Goal: Task Accomplishment & Management: Use online tool/utility

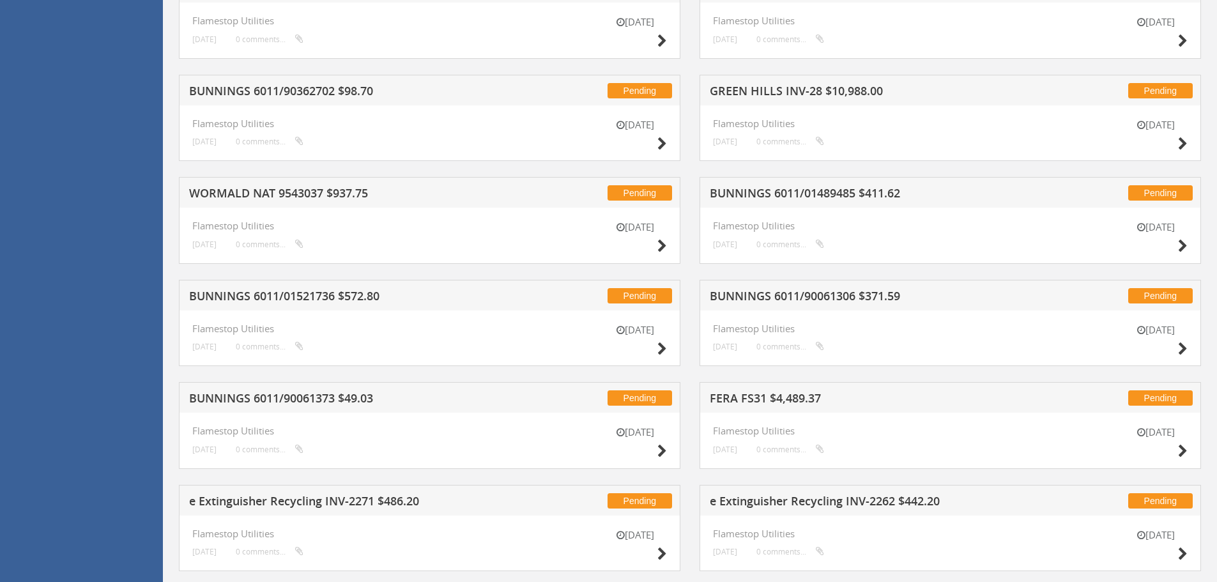
scroll to position [1081, 0]
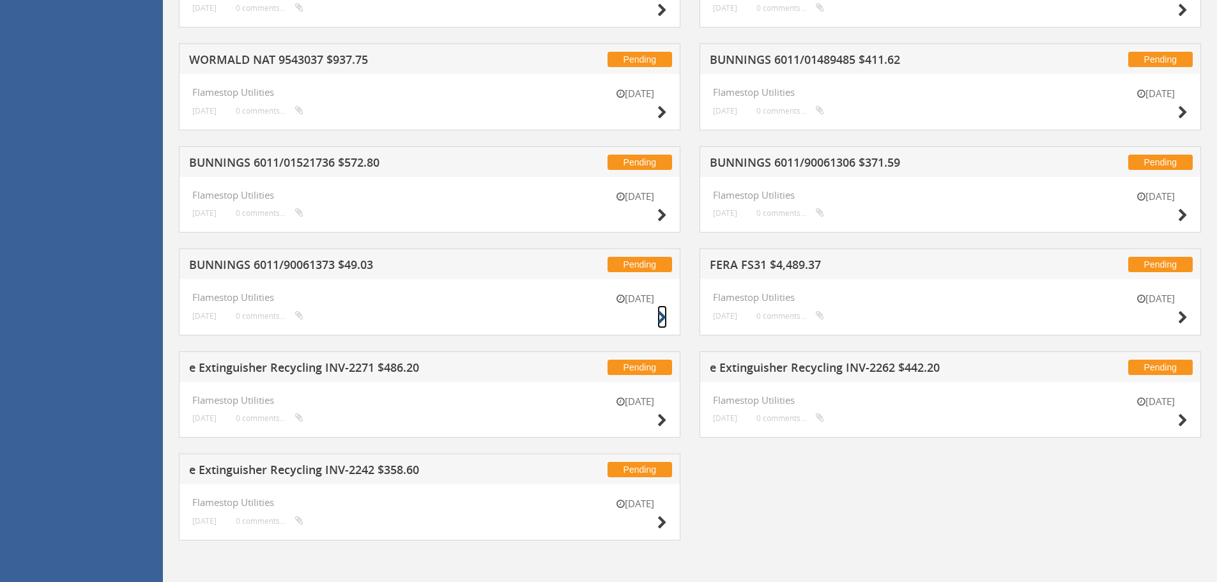
click at [662, 315] on icon at bounding box center [662, 317] width 10 height 13
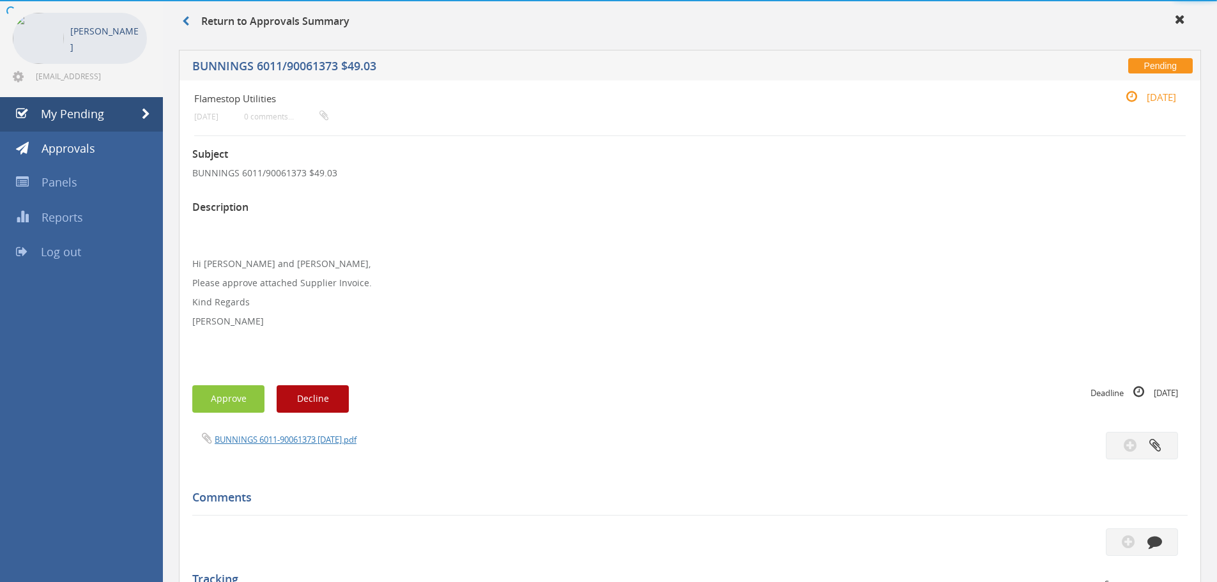
scroll to position [349, 0]
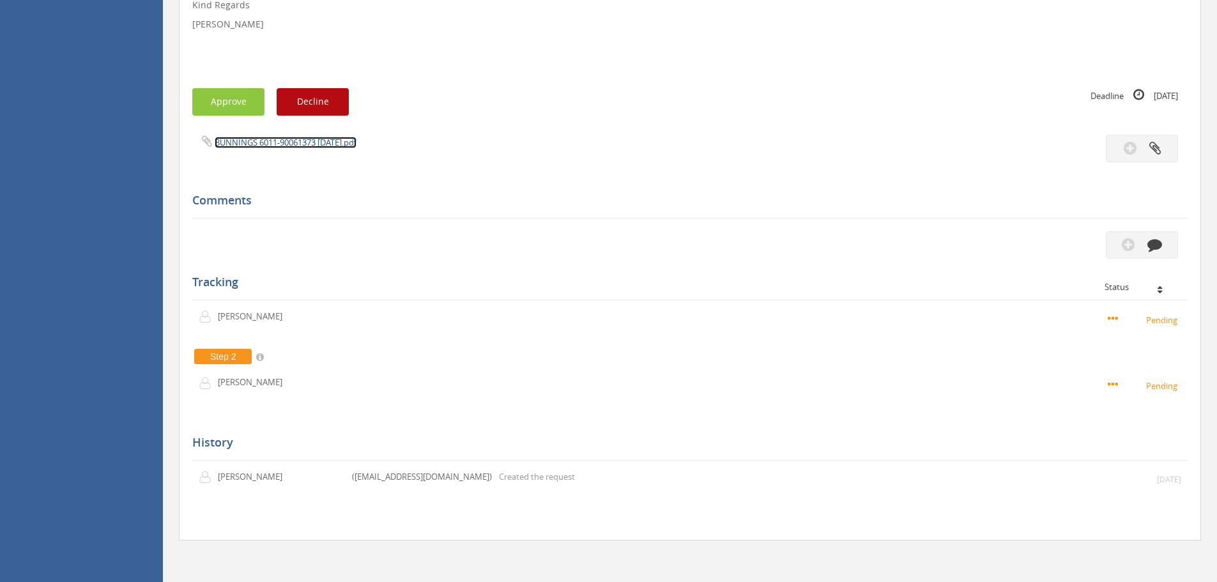
click at [254, 142] on link "BUNNINGS 6011-90061373 [DATE].pdf" at bounding box center [286, 142] width 142 height 11
click at [224, 105] on button "Approve" at bounding box center [228, 101] width 72 height 27
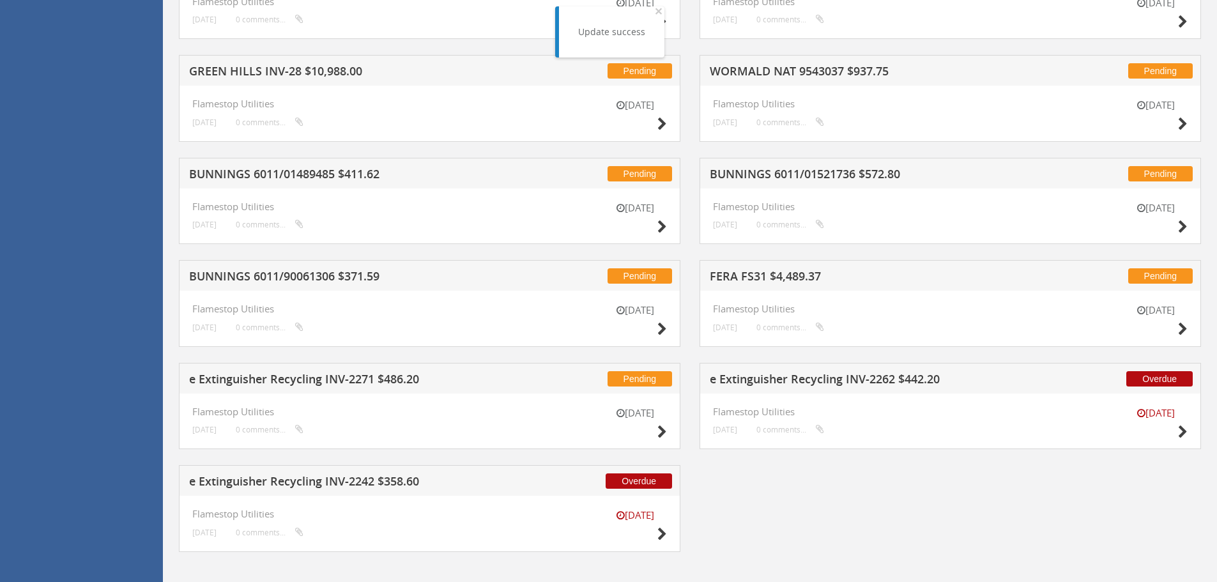
scroll to position [3130, 0]
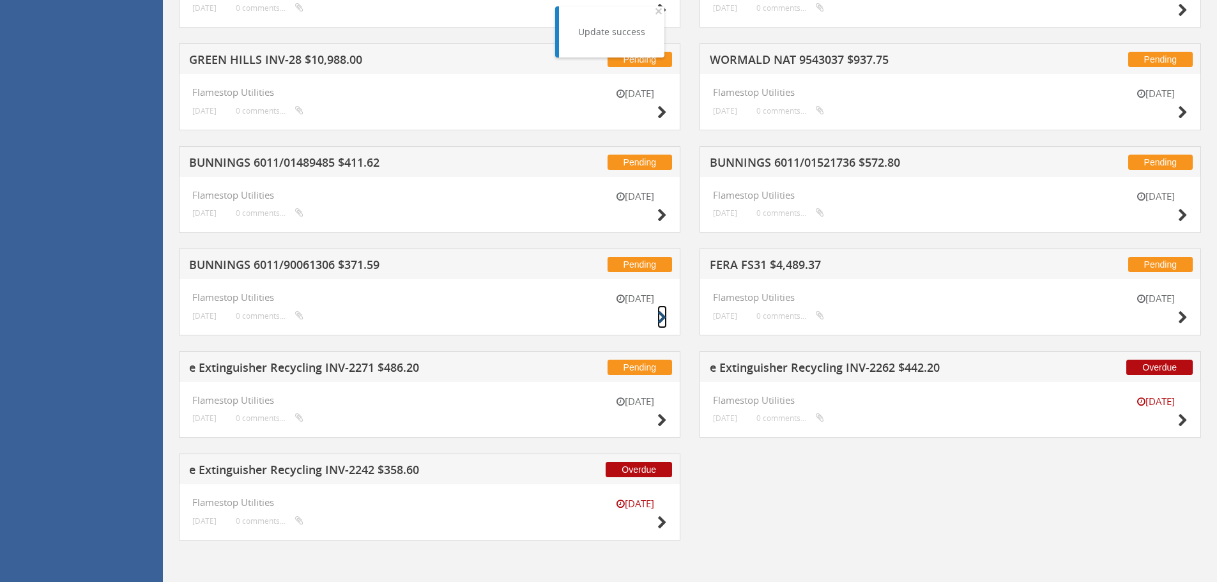
click at [660, 315] on icon at bounding box center [662, 317] width 10 height 13
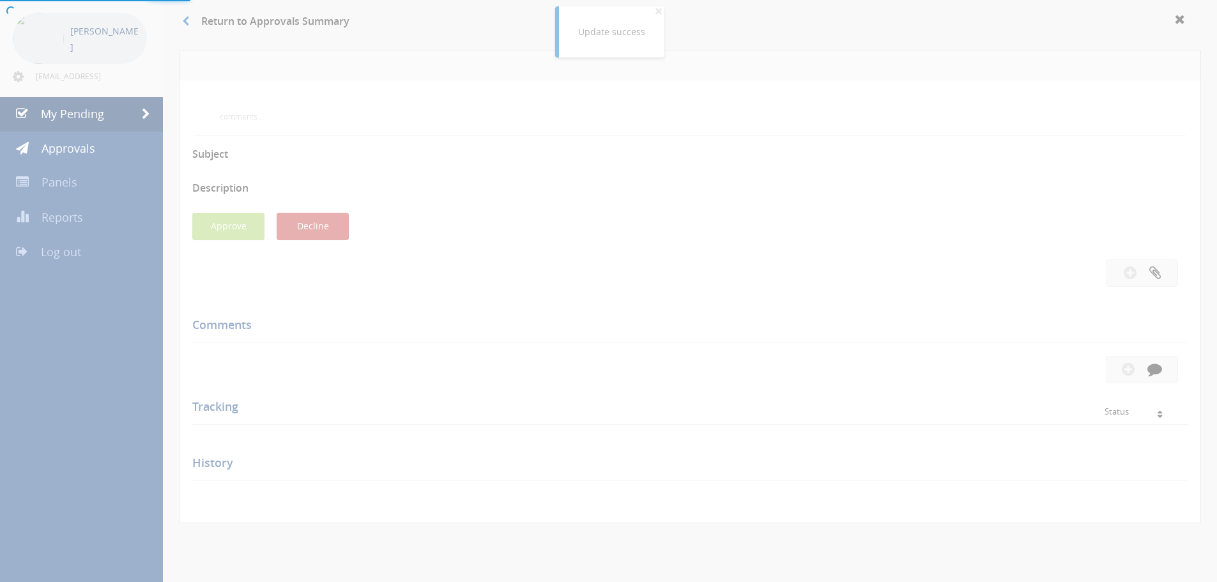
scroll to position [349, 0]
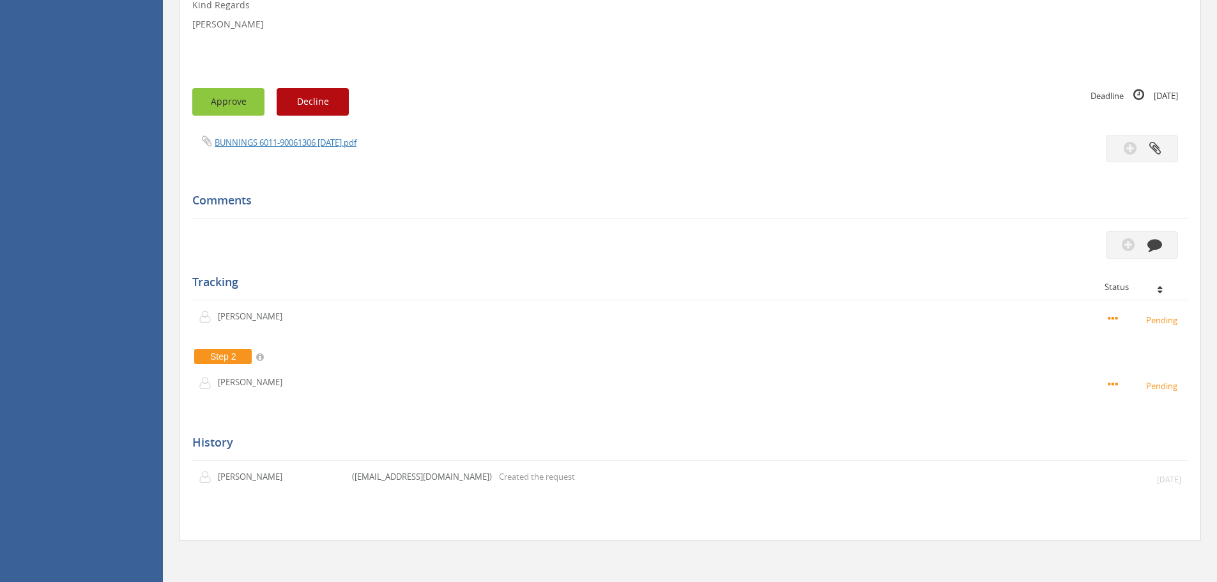
click at [232, 105] on button "Approve" at bounding box center [228, 101] width 72 height 27
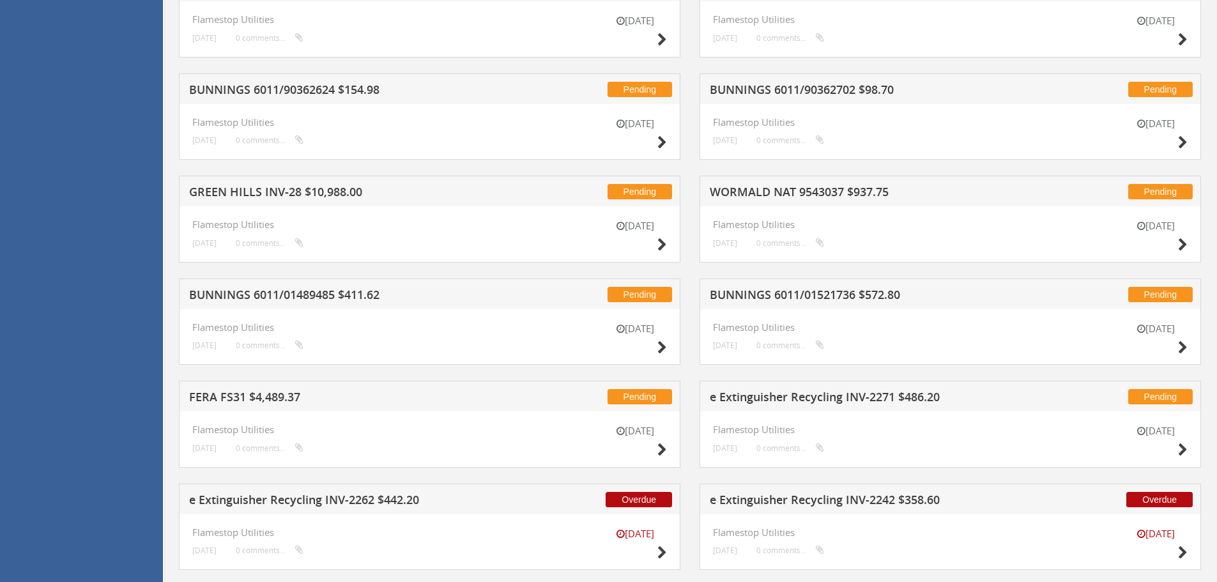
scroll to position [3028, 0]
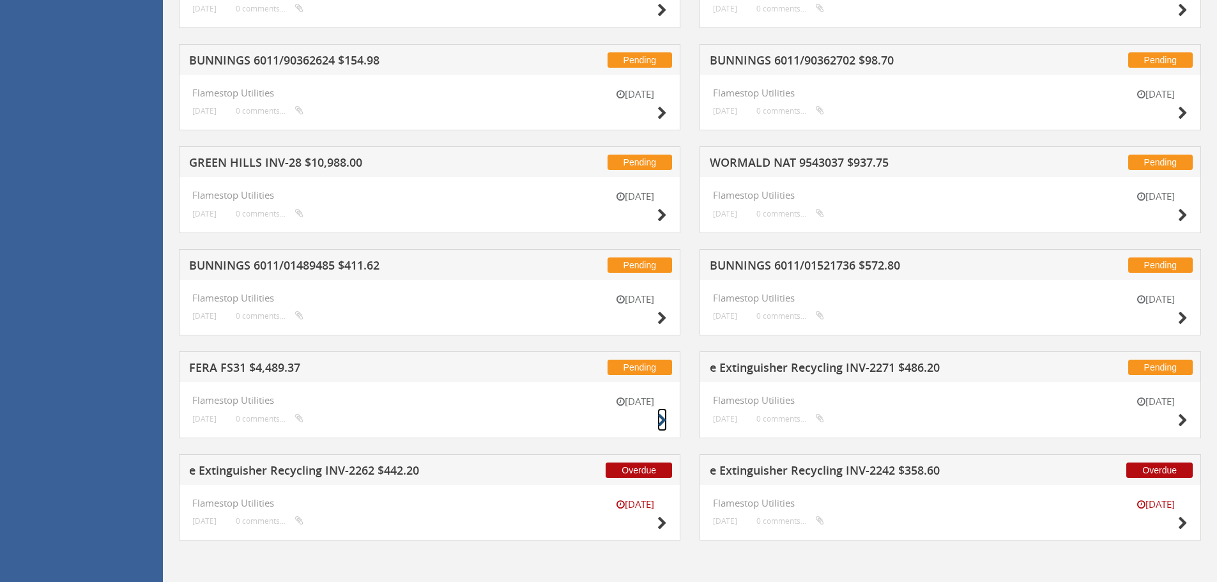
click at [663, 418] on icon at bounding box center [662, 420] width 10 height 13
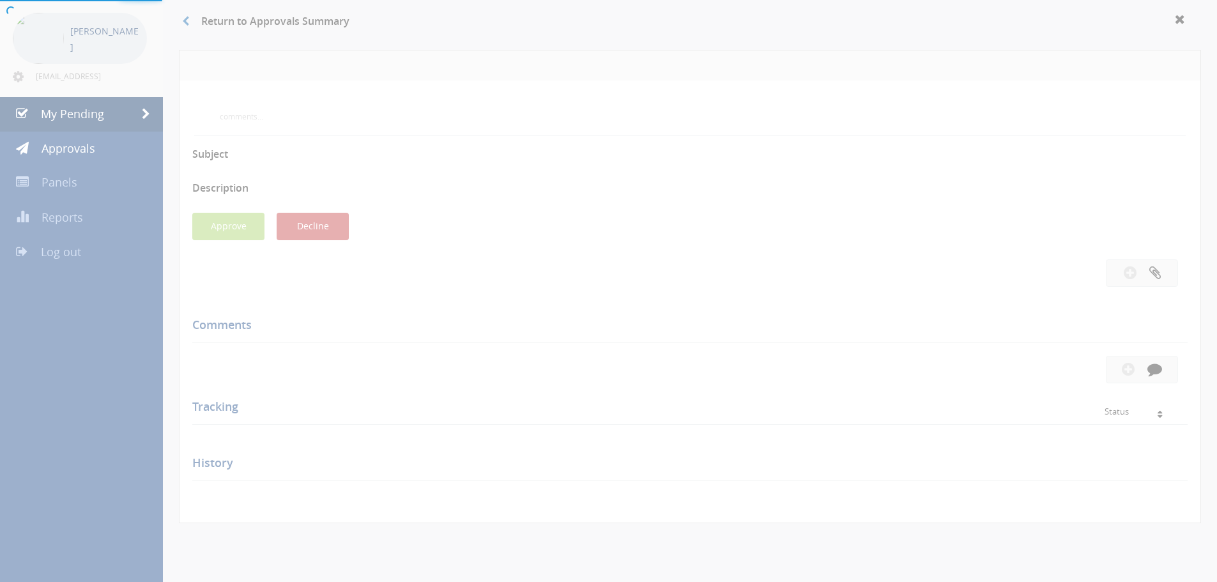
scroll to position [349, 0]
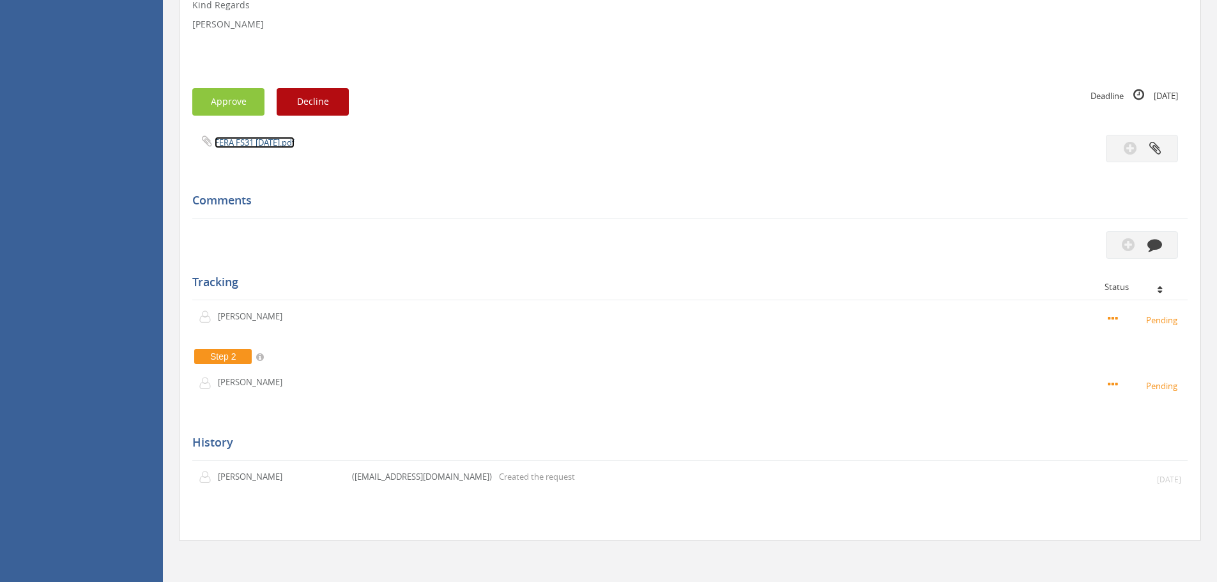
click at [278, 146] on link "FERA FS31 [DATE].pdf" at bounding box center [255, 142] width 80 height 11
click at [218, 102] on button "Approve" at bounding box center [228, 101] width 72 height 27
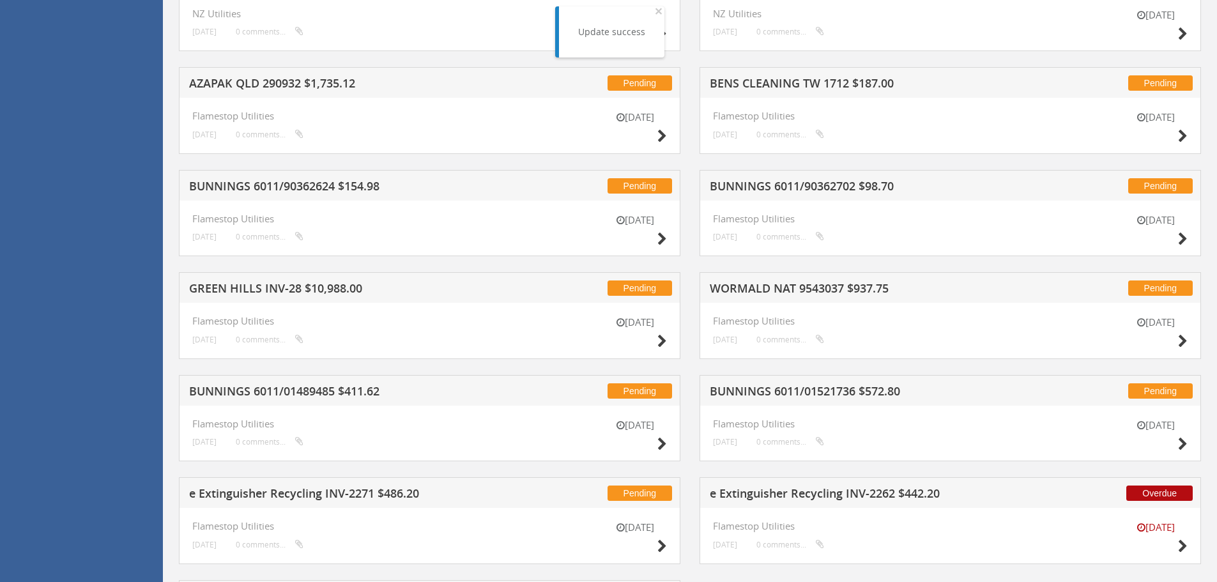
scroll to position [2903, 0]
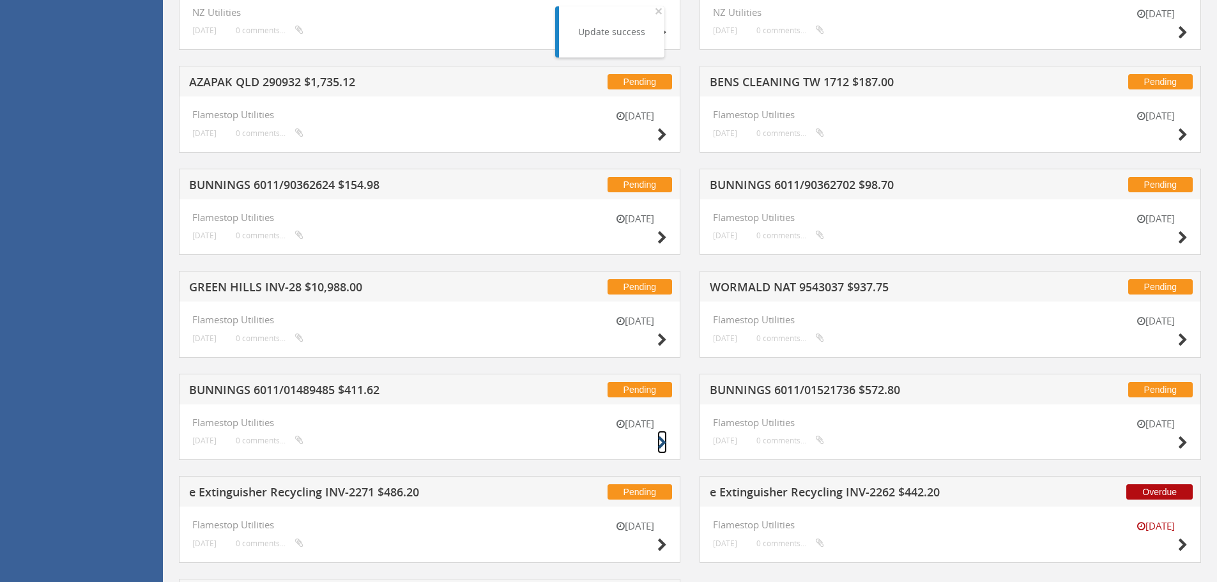
click at [658, 441] on icon at bounding box center [662, 442] width 10 height 13
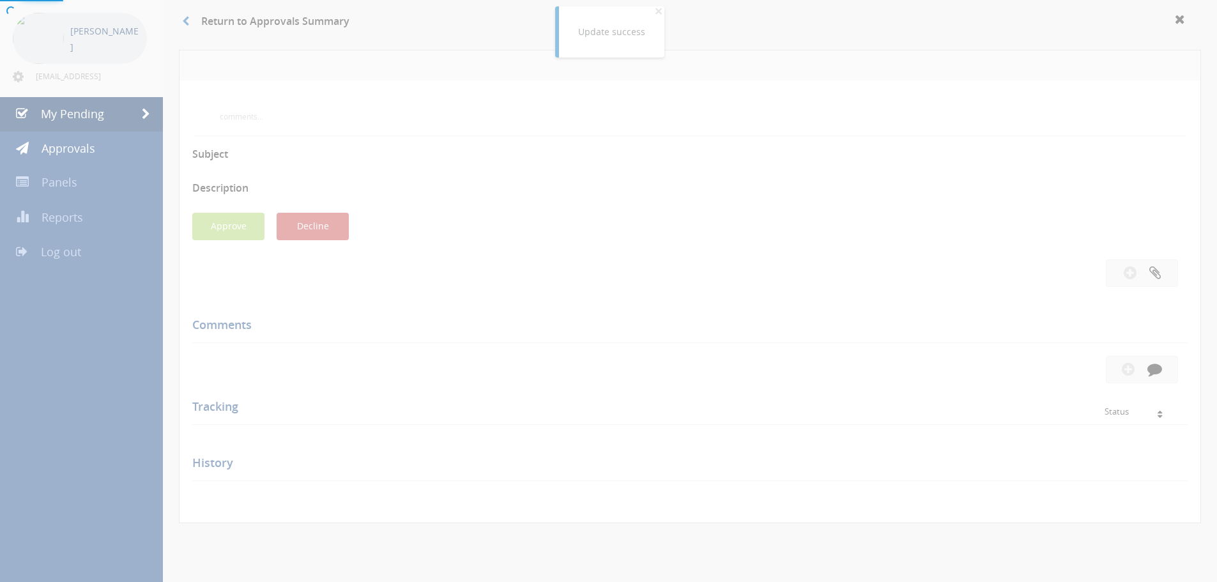
scroll to position [349, 0]
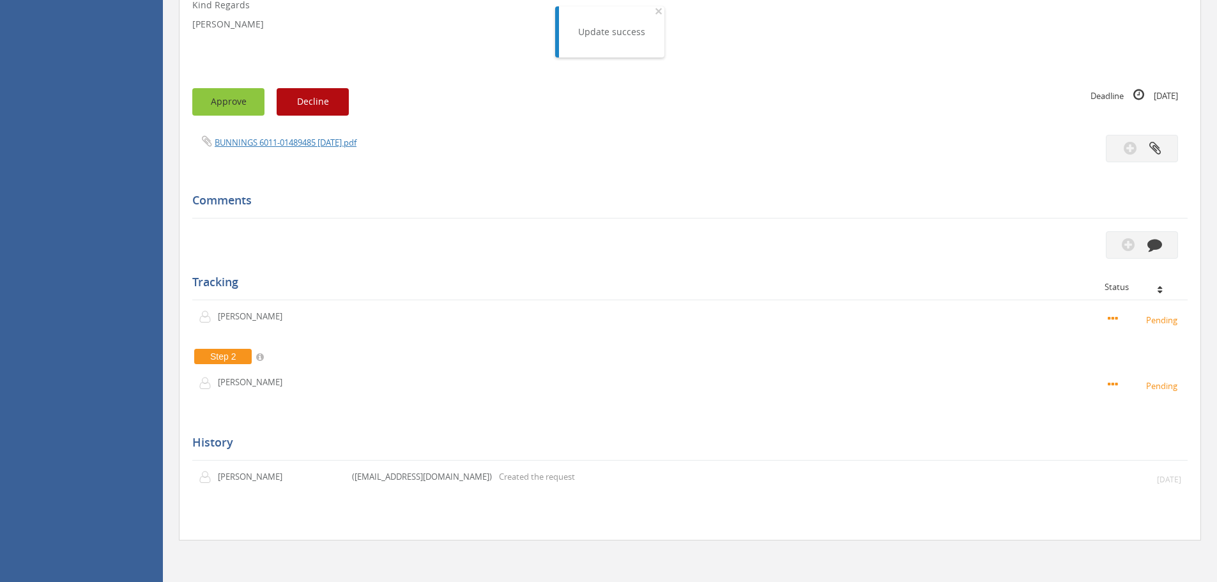
click at [246, 106] on button "Approve" at bounding box center [228, 101] width 72 height 27
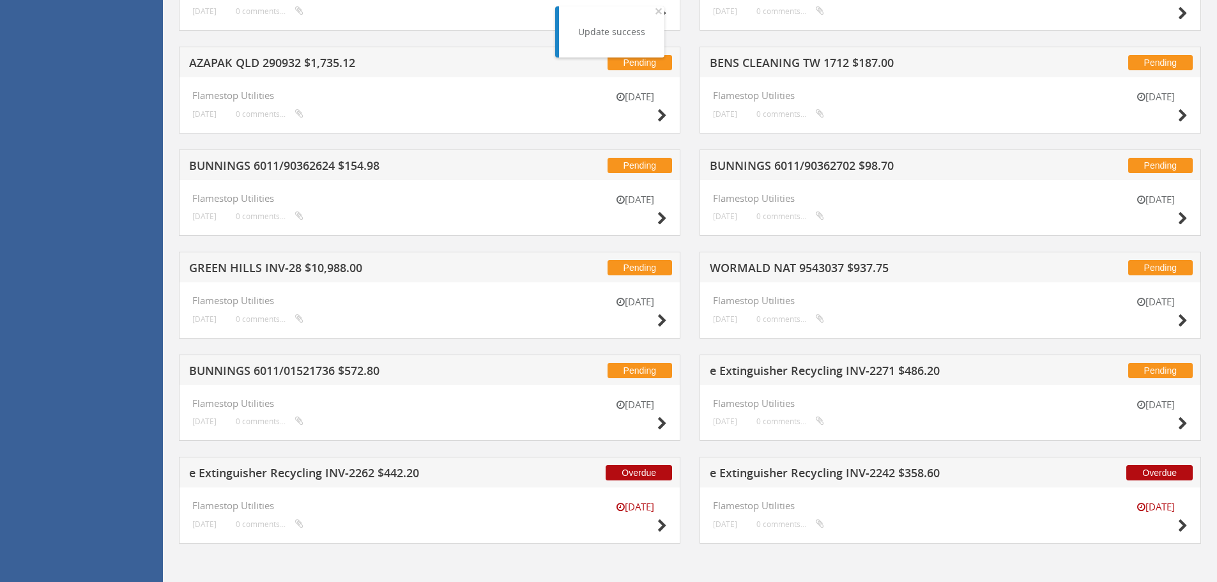
scroll to position [2925, 0]
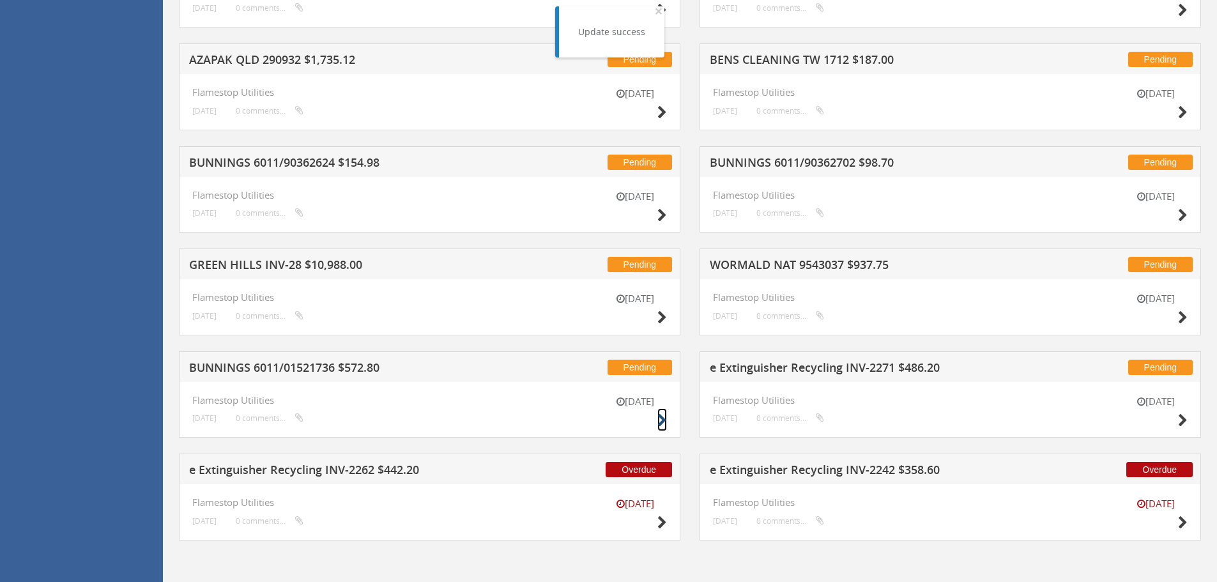
click at [661, 417] on icon at bounding box center [662, 420] width 10 height 13
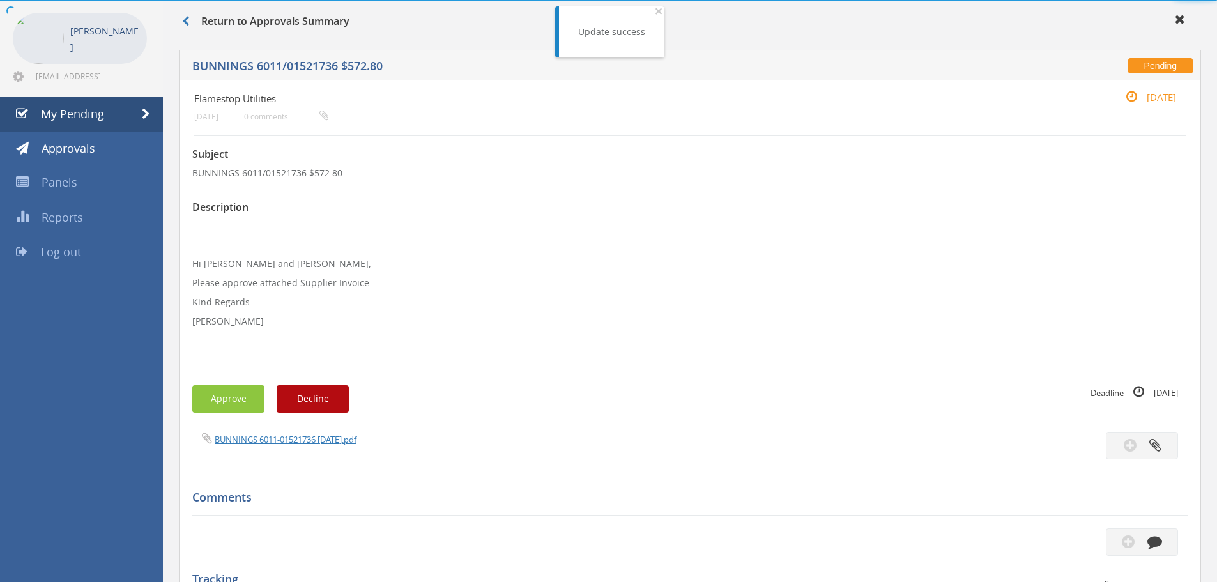
scroll to position [349, 0]
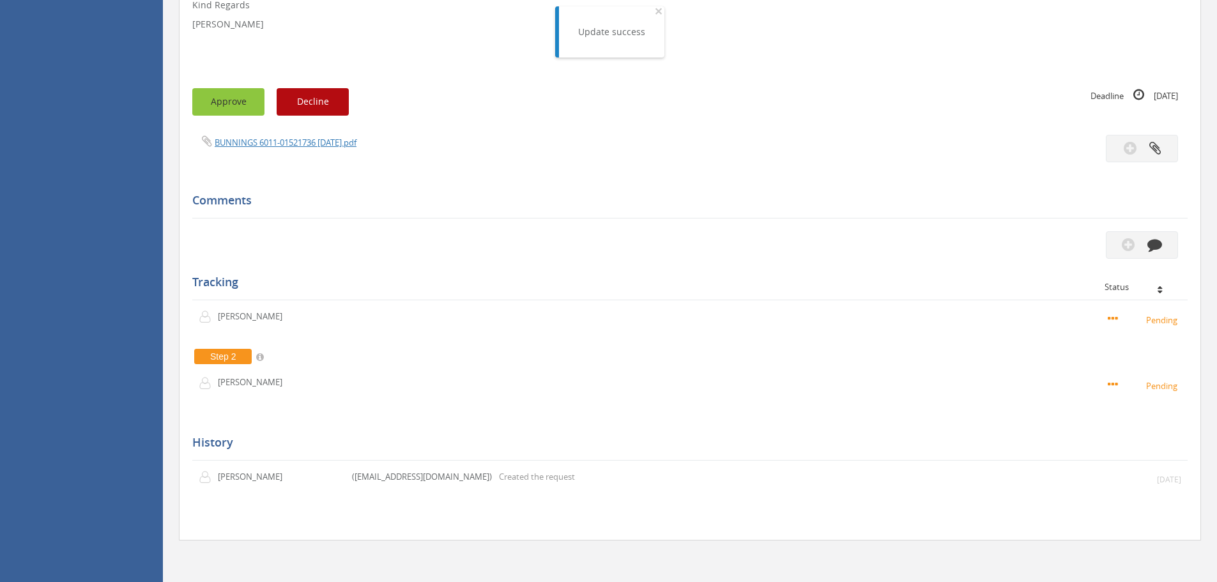
click at [238, 100] on button "Approve" at bounding box center [228, 101] width 72 height 27
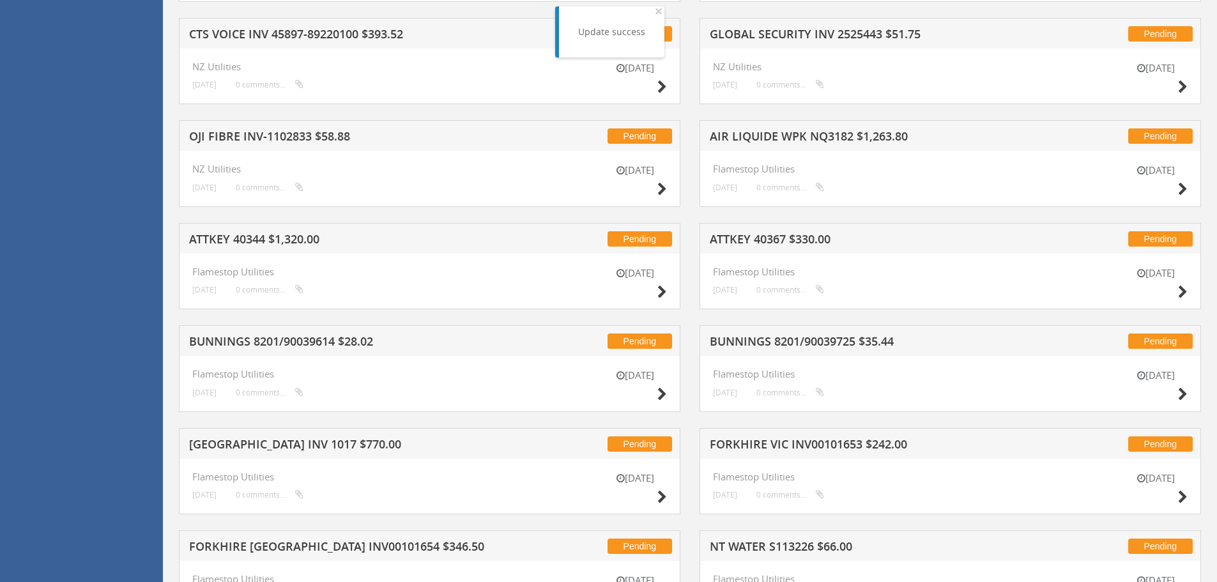
scroll to position [1690, 0]
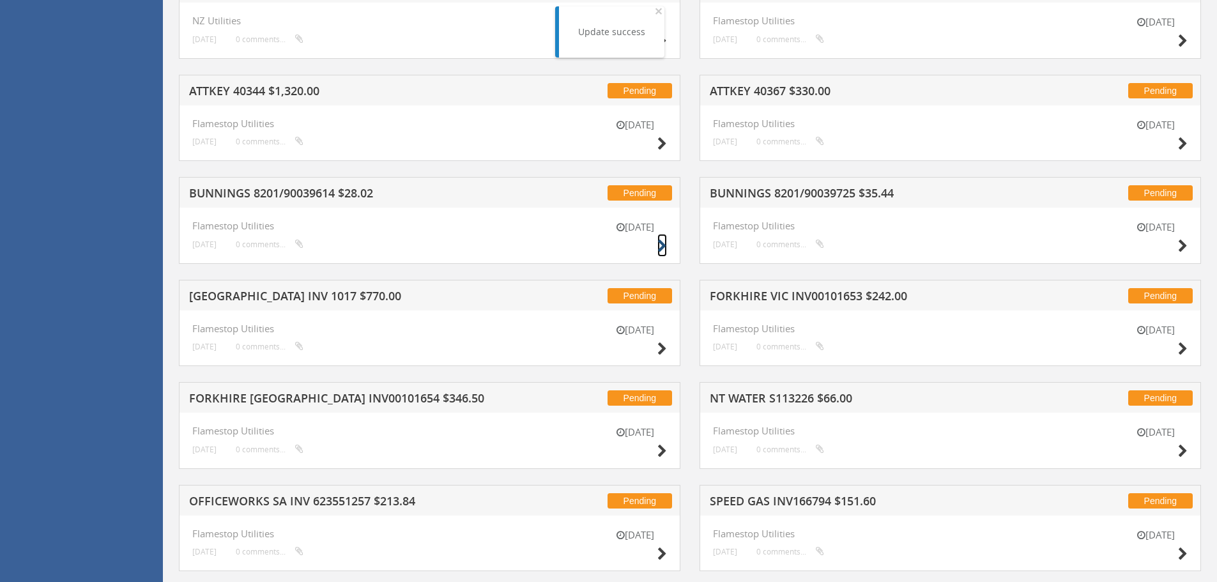
click at [662, 246] on icon at bounding box center [662, 245] width 10 height 13
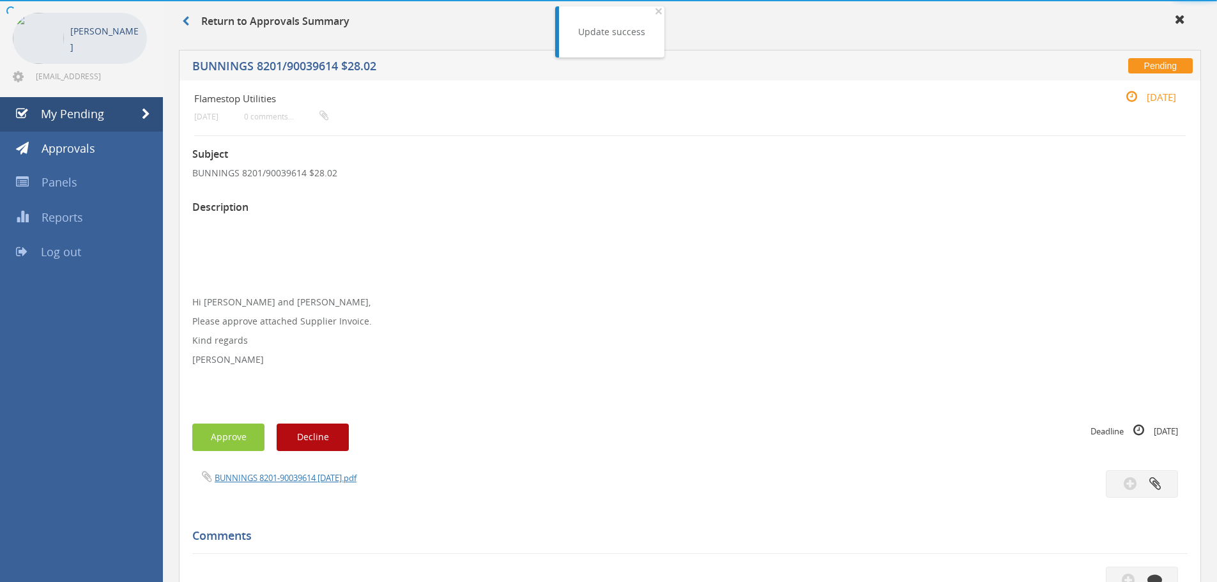
scroll to position [387, 0]
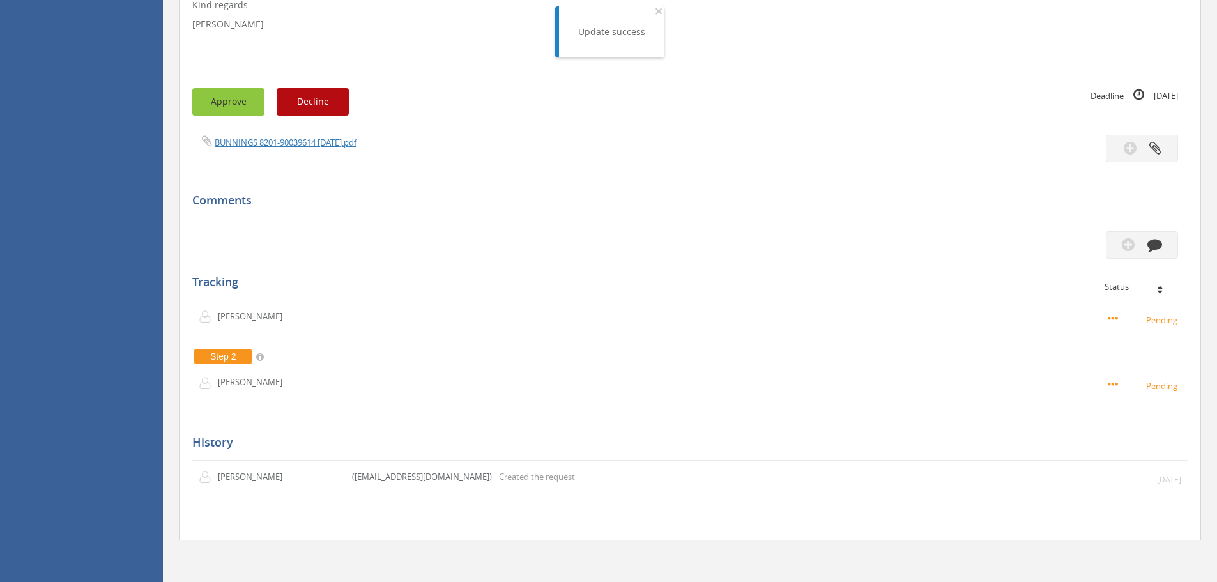
click at [251, 109] on button "Approve" at bounding box center [228, 101] width 72 height 27
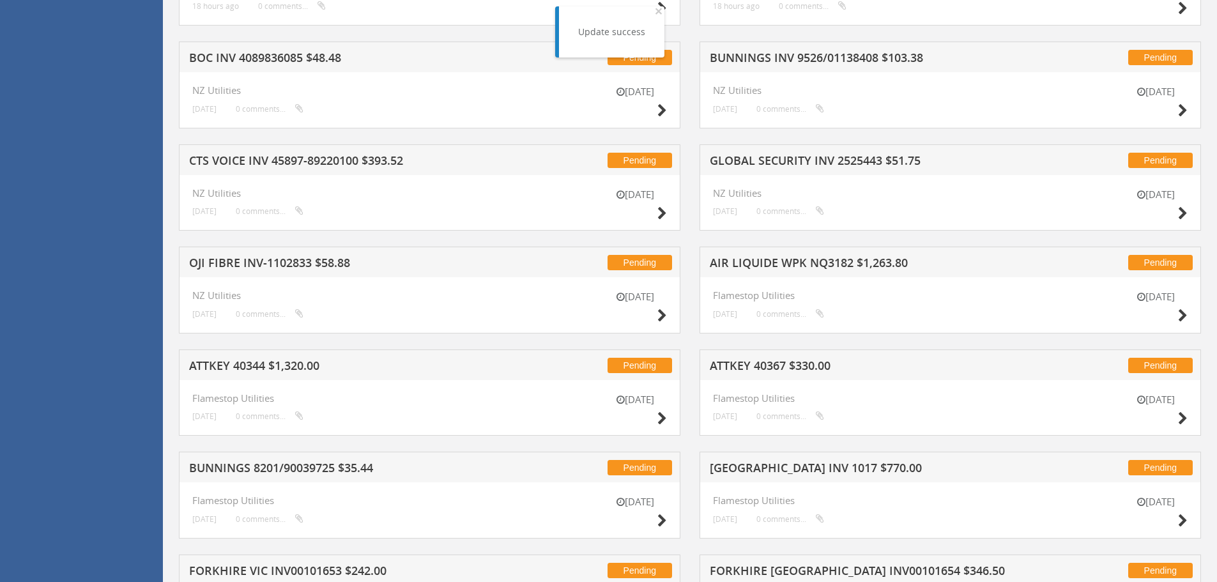
scroll to position [1473, 0]
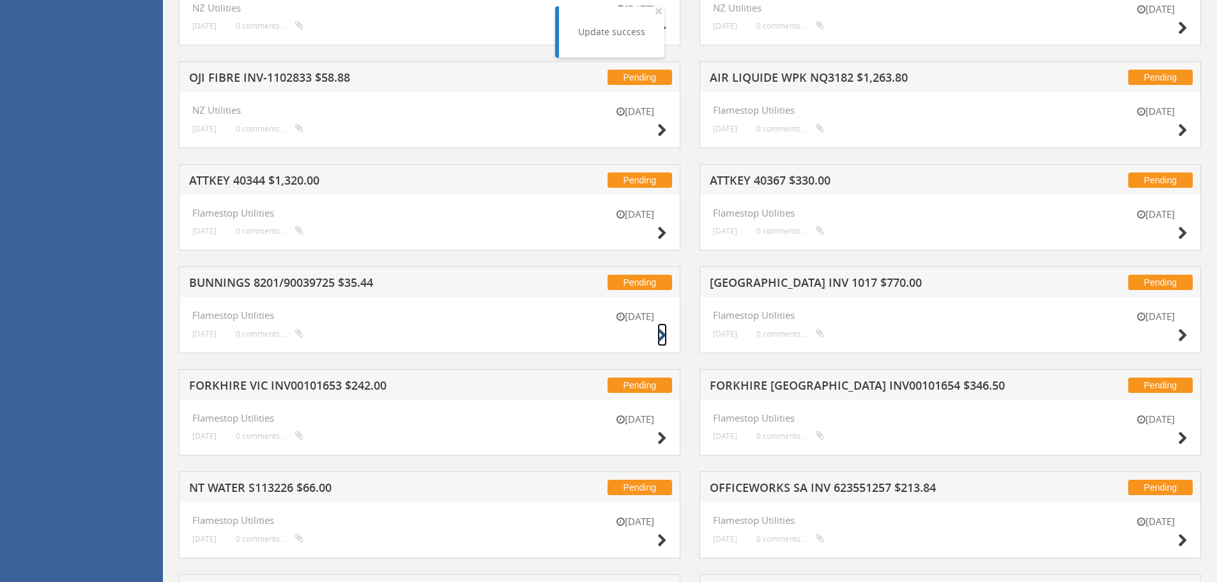
click at [662, 335] on icon at bounding box center [662, 335] width 10 height 13
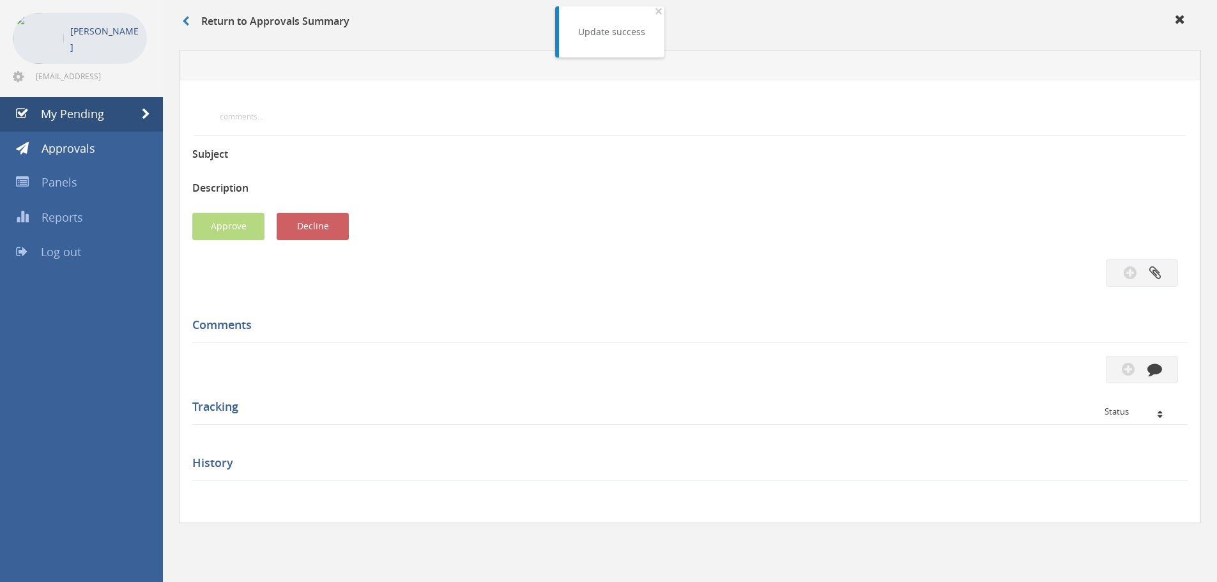
scroll to position [387, 0]
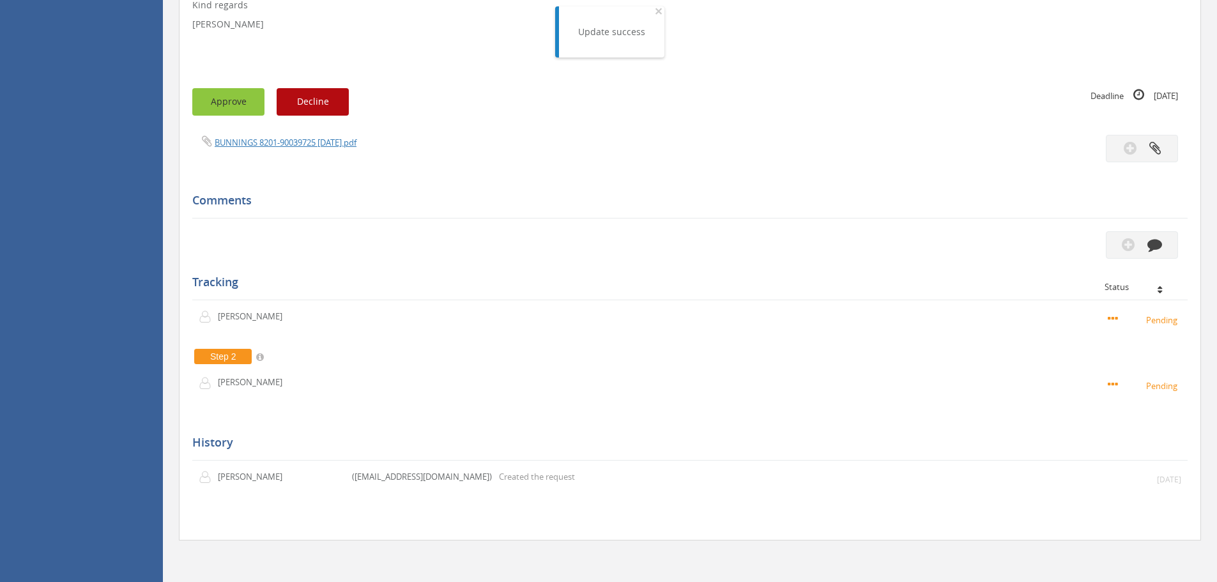
click at [239, 95] on button "Approve" at bounding box center [228, 101] width 72 height 27
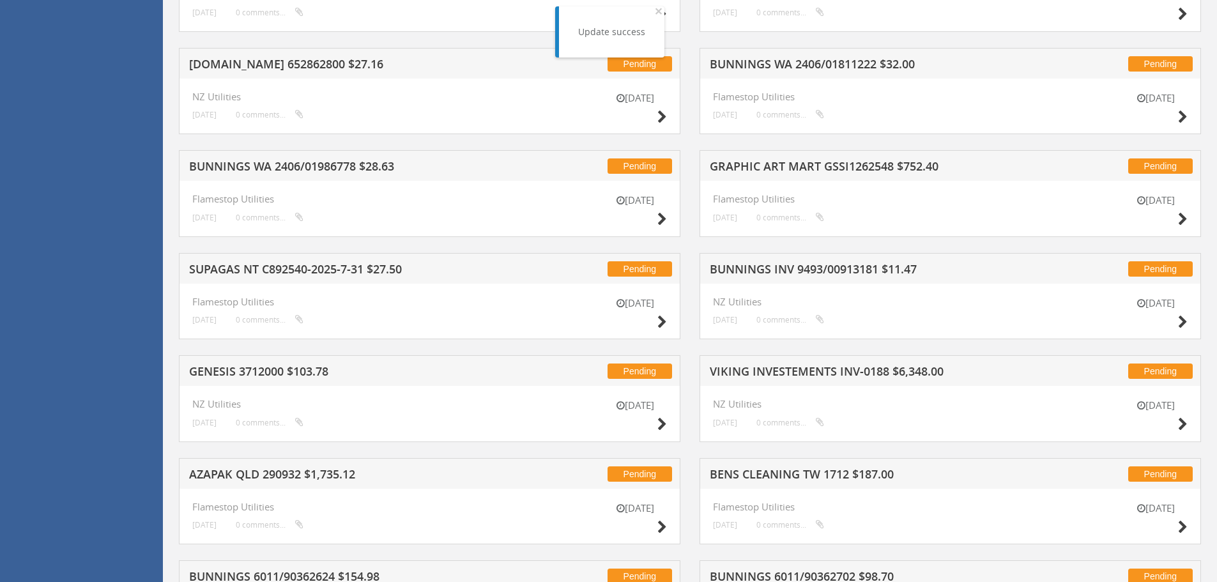
scroll to position [2494, 0]
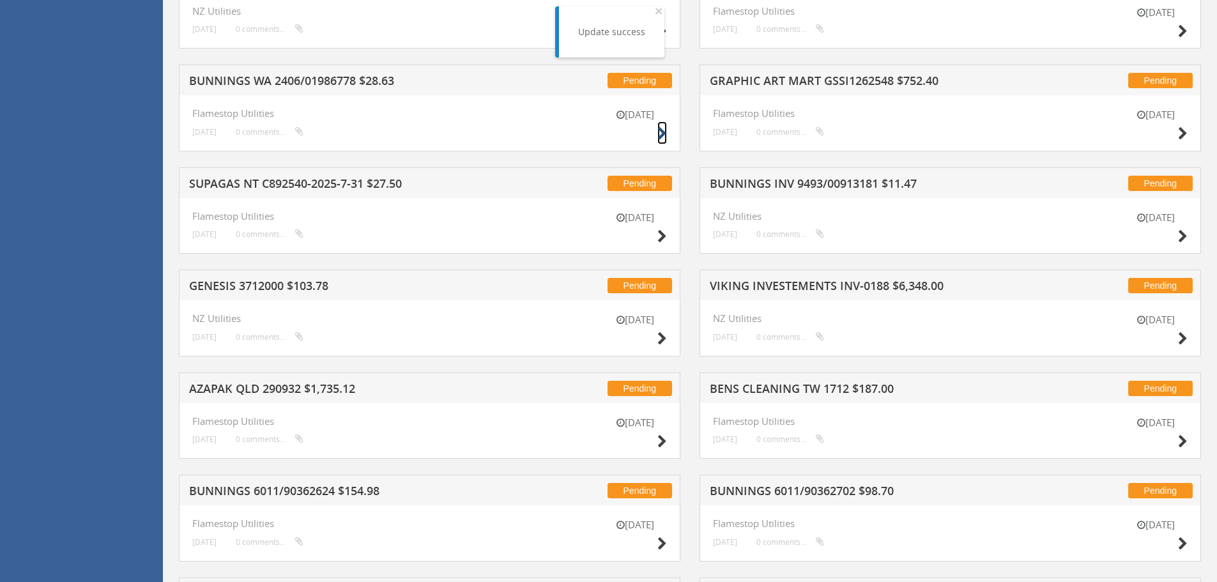
click at [662, 133] on icon at bounding box center [662, 133] width 10 height 13
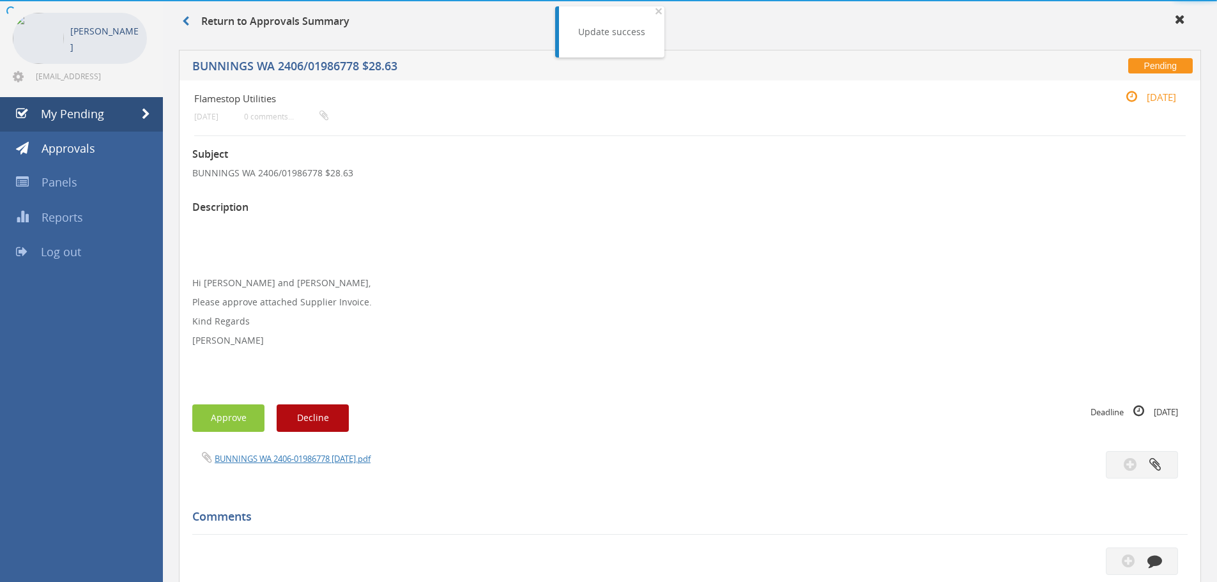
scroll to position [368, 0]
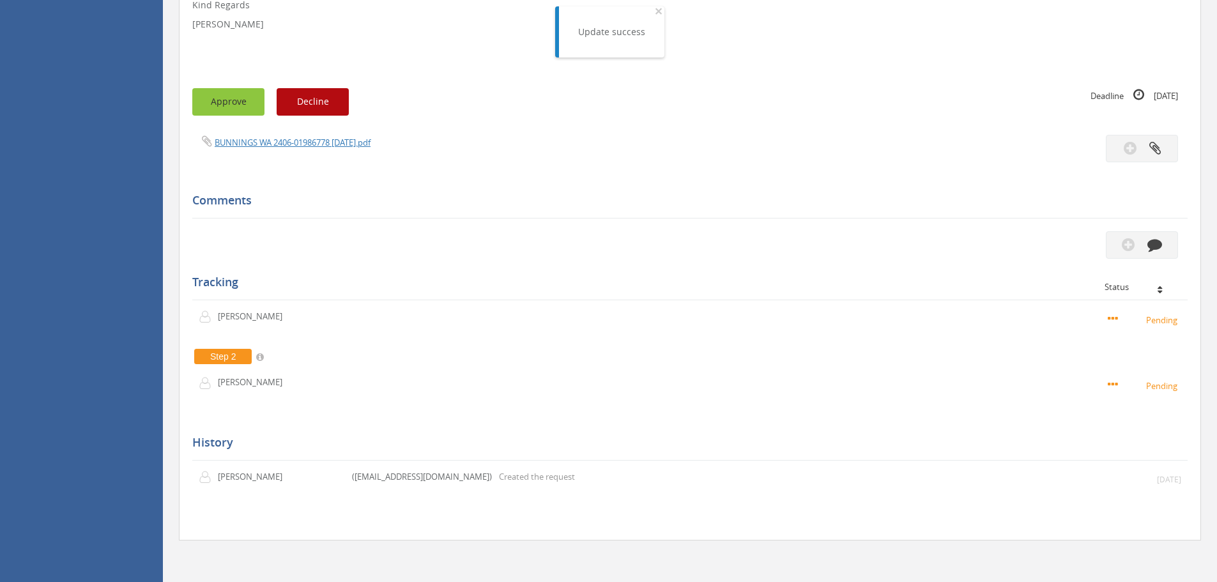
click at [232, 107] on button "Approve" at bounding box center [228, 101] width 72 height 27
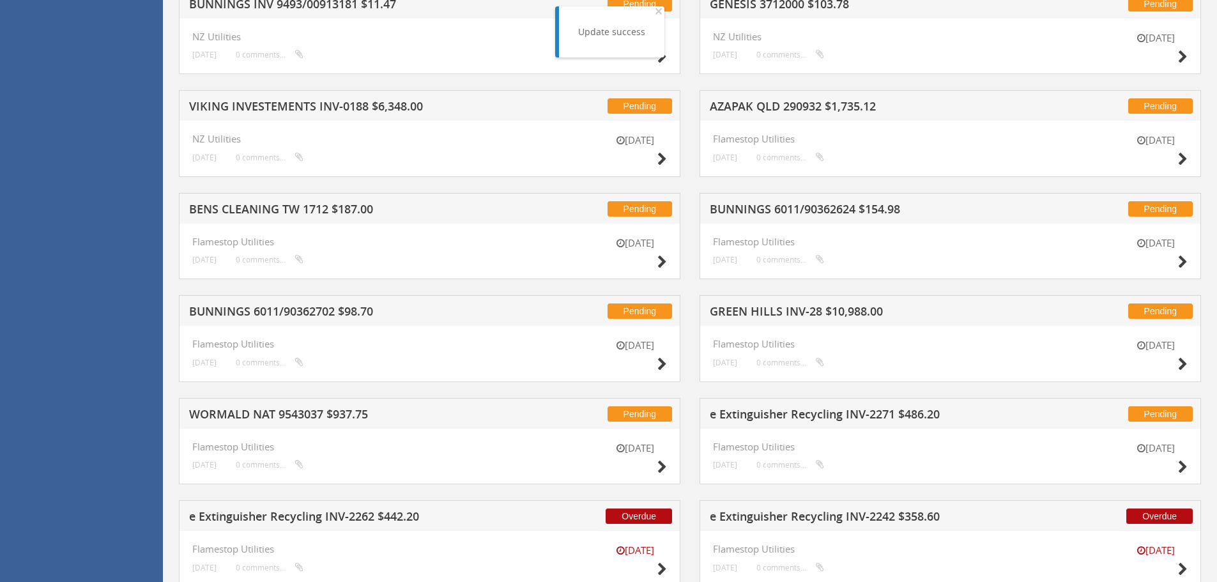
scroll to position [2720, 0]
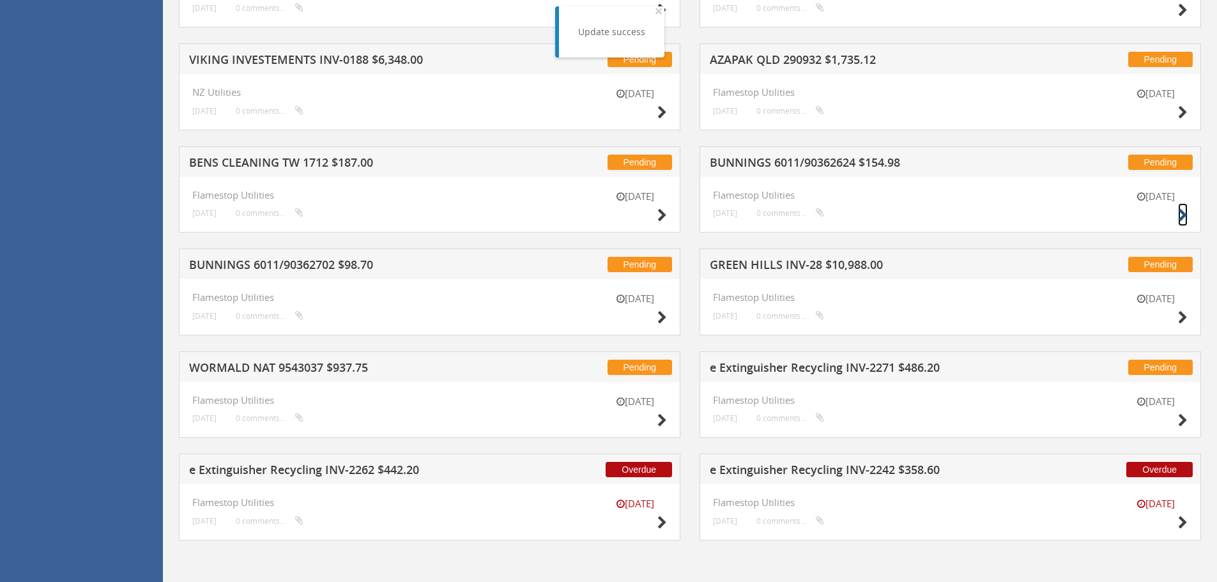
click at [1182, 213] on icon at bounding box center [1183, 215] width 10 height 13
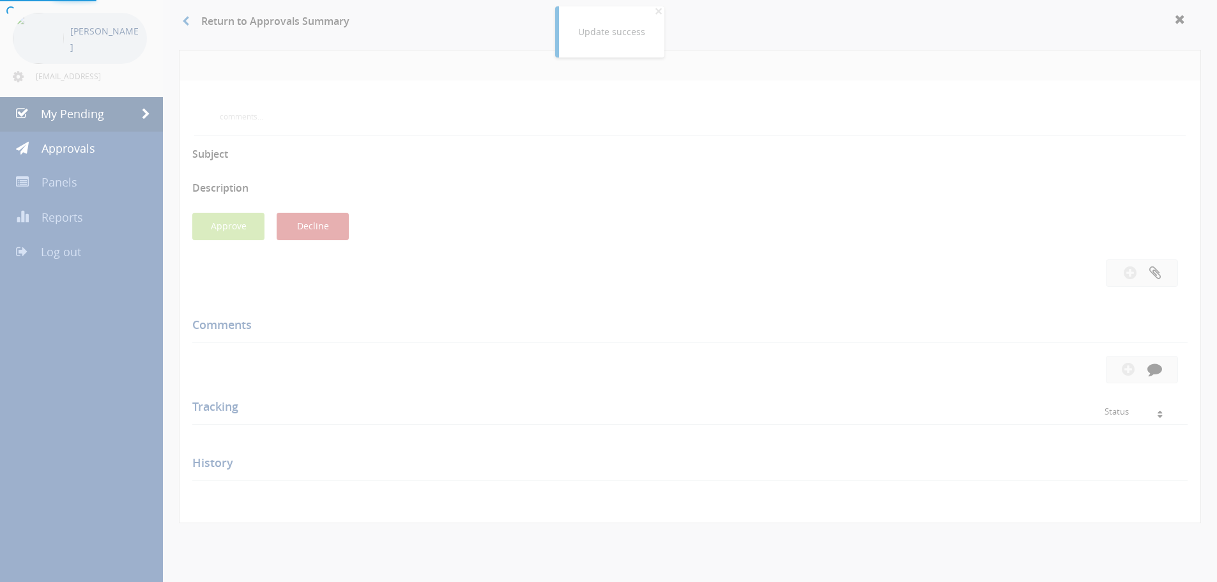
scroll to position [387, 0]
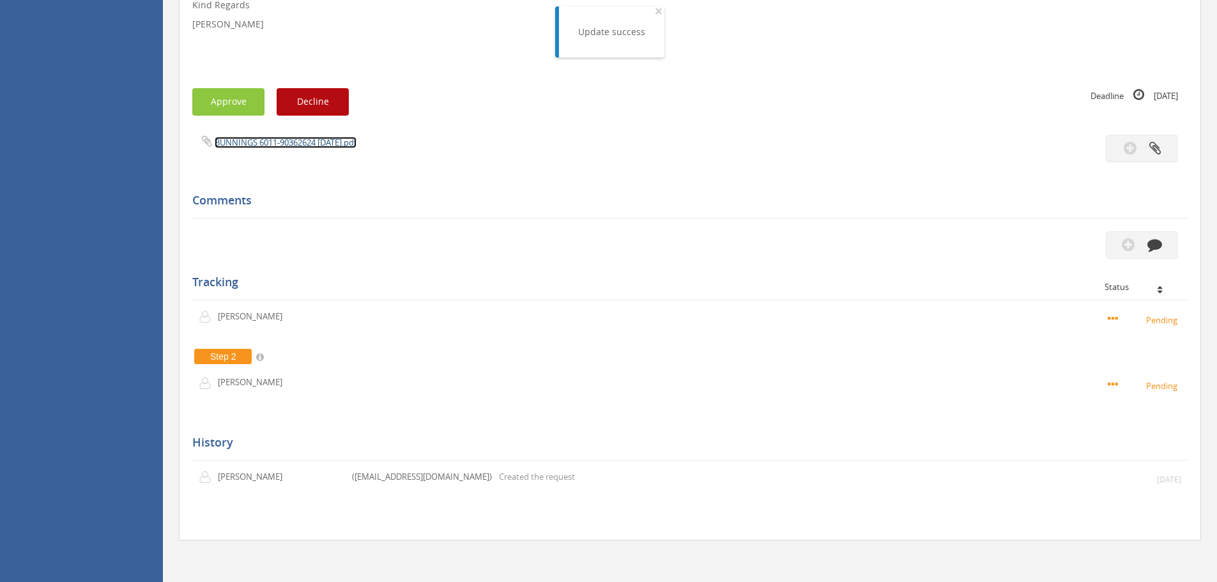
click at [305, 142] on link "BUNNINGS 6011-90362624 [DATE].pdf" at bounding box center [286, 142] width 142 height 11
click at [215, 110] on button "Approve" at bounding box center [228, 101] width 72 height 27
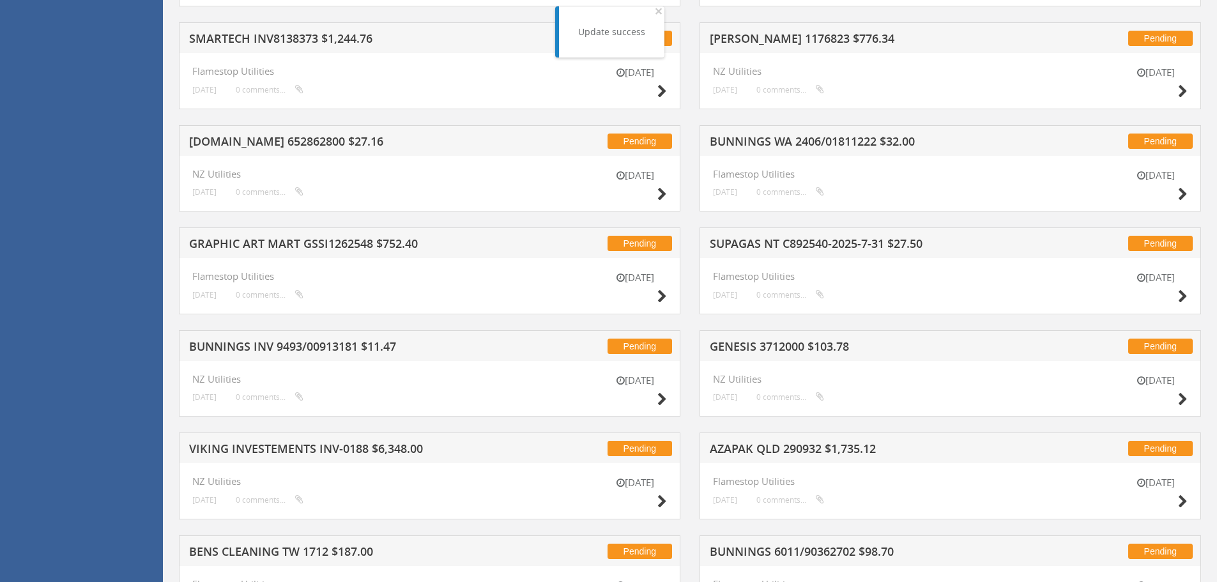
scroll to position [2367, 0]
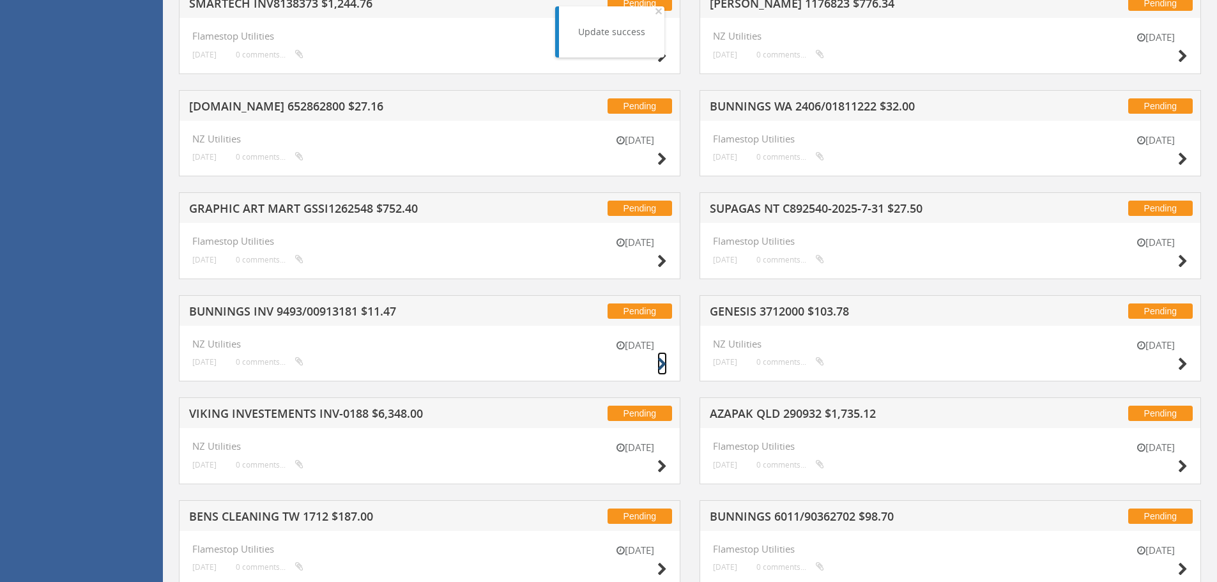
click at [660, 363] on icon at bounding box center [662, 364] width 10 height 13
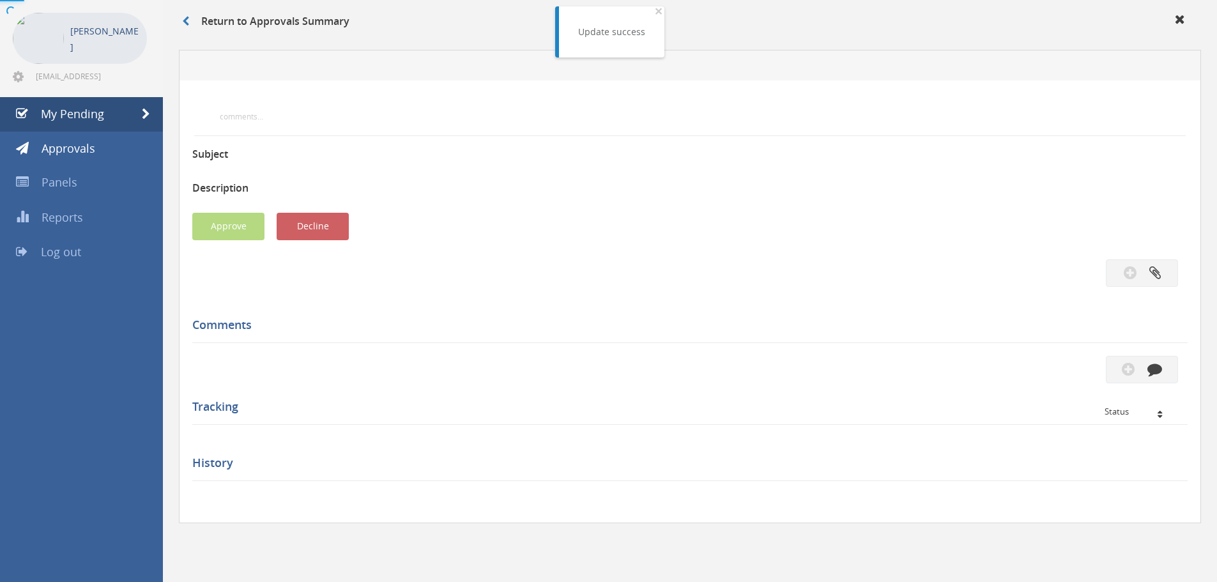
scroll to position [368, 0]
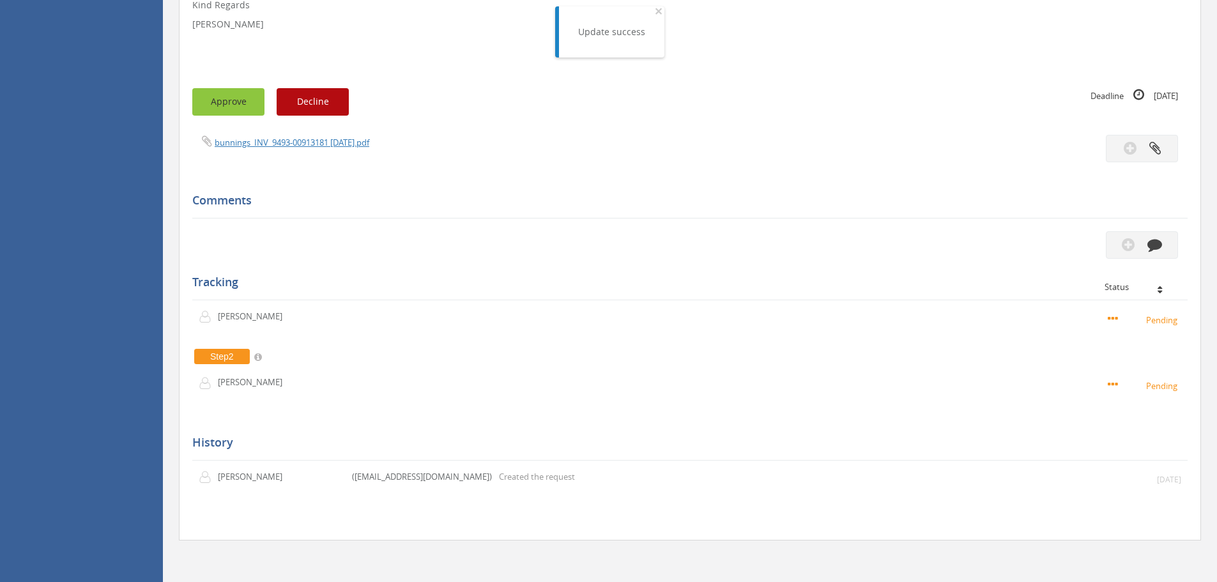
click at [236, 107] on button "Approve" at bounding box center [228, 101] width 72 height 27
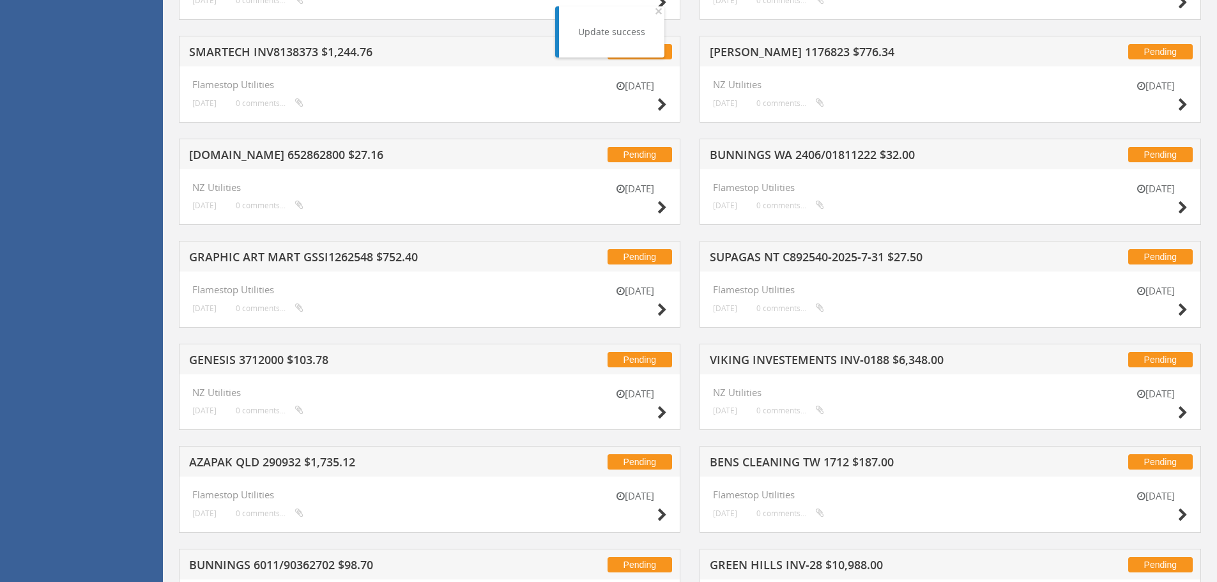
scroll to position [2298, 0]
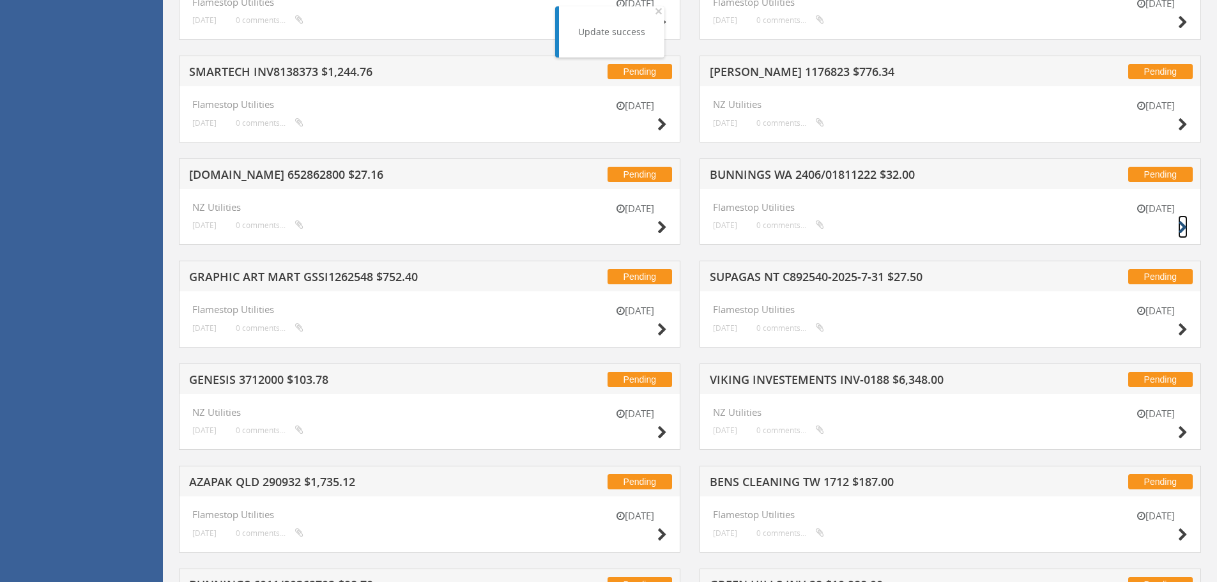
click at [1184, 223] on icon at bounding box center [1183, 227] width 10 height 13
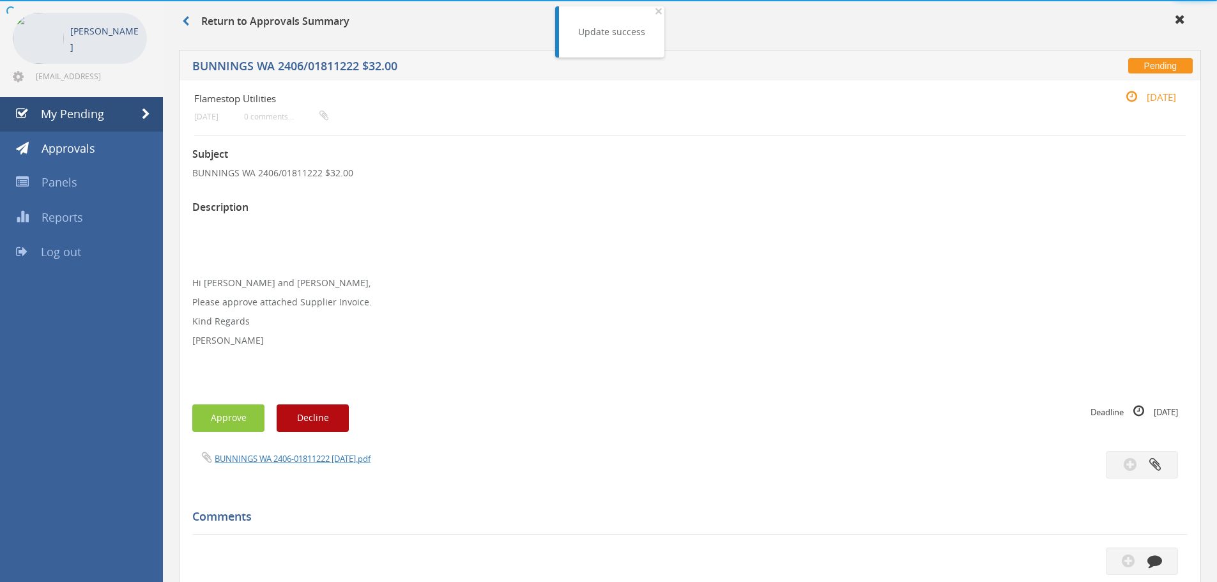
scroll to position [368, 0]
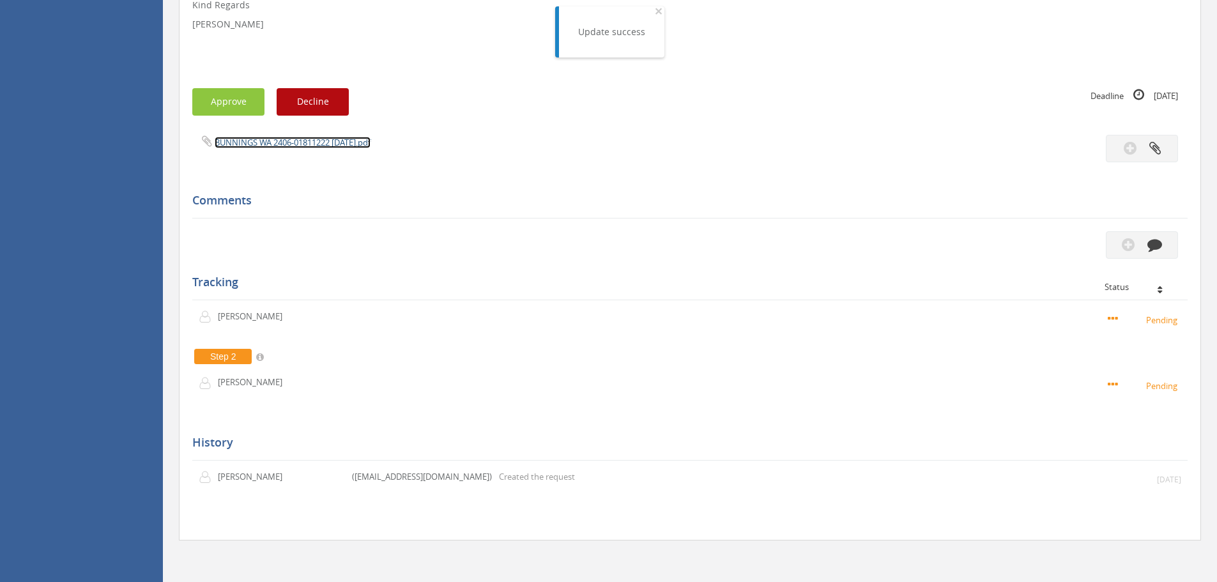
click at [253, 143] on link "BUNNINGS WA 2406-01811222 [DATE].pdf" at bounding box center [293, 142] width 156 height 11
click at [229, 100] on button "Approve" at bounding box center [228, 101] width 72 height 27
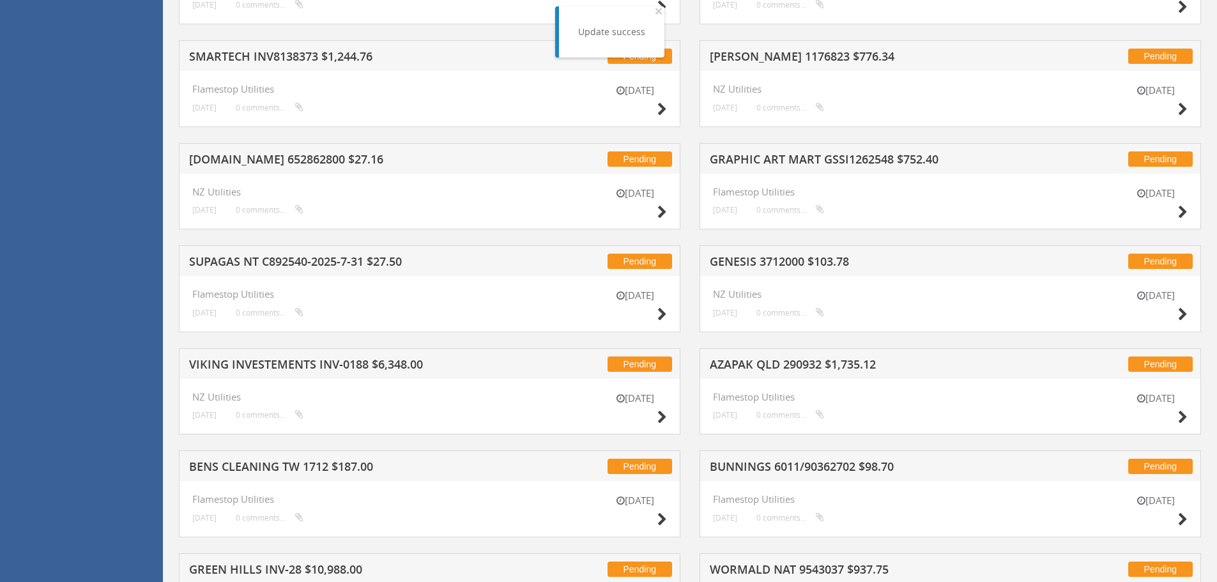
scroll to position [2603, 0]
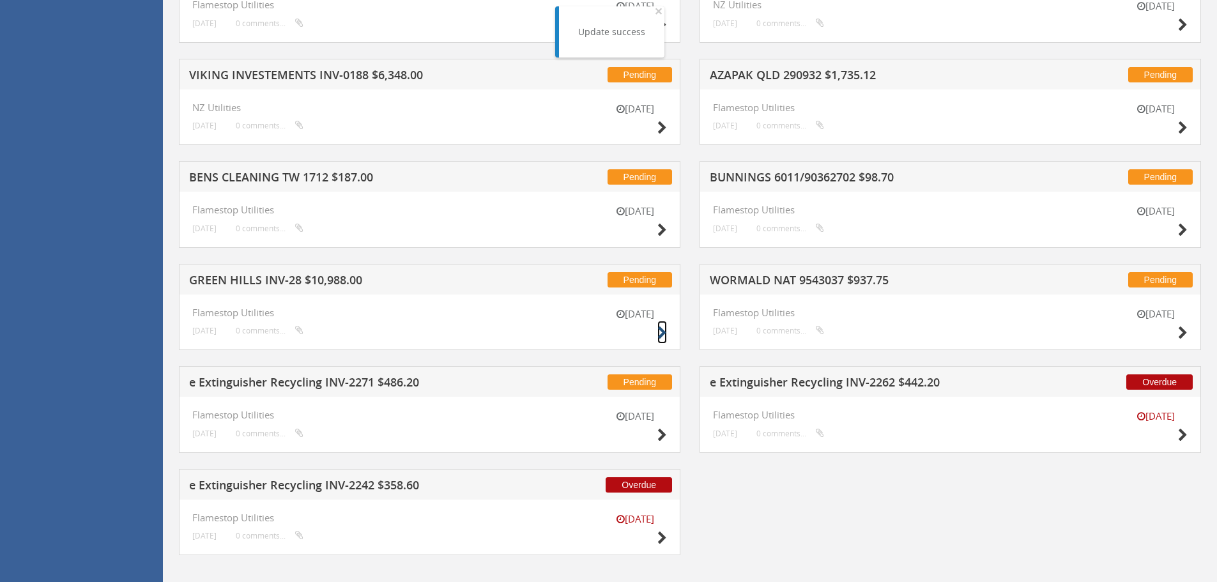
click at [663, 332] on icon at bounding box center [662, 332] width 10 height 13
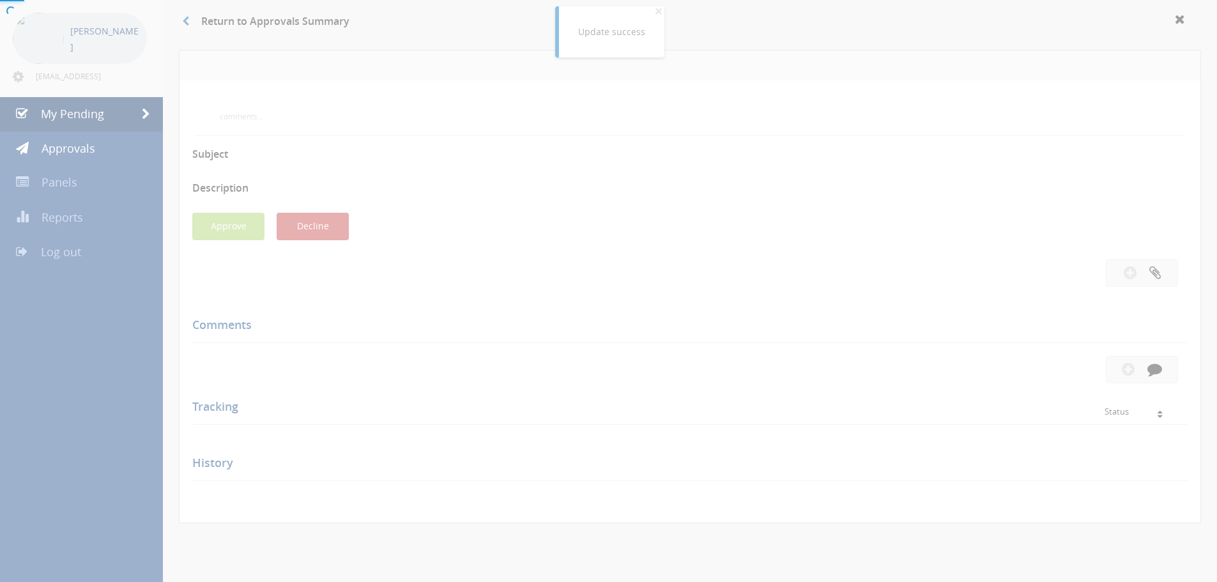
scroll to position [387, 0]
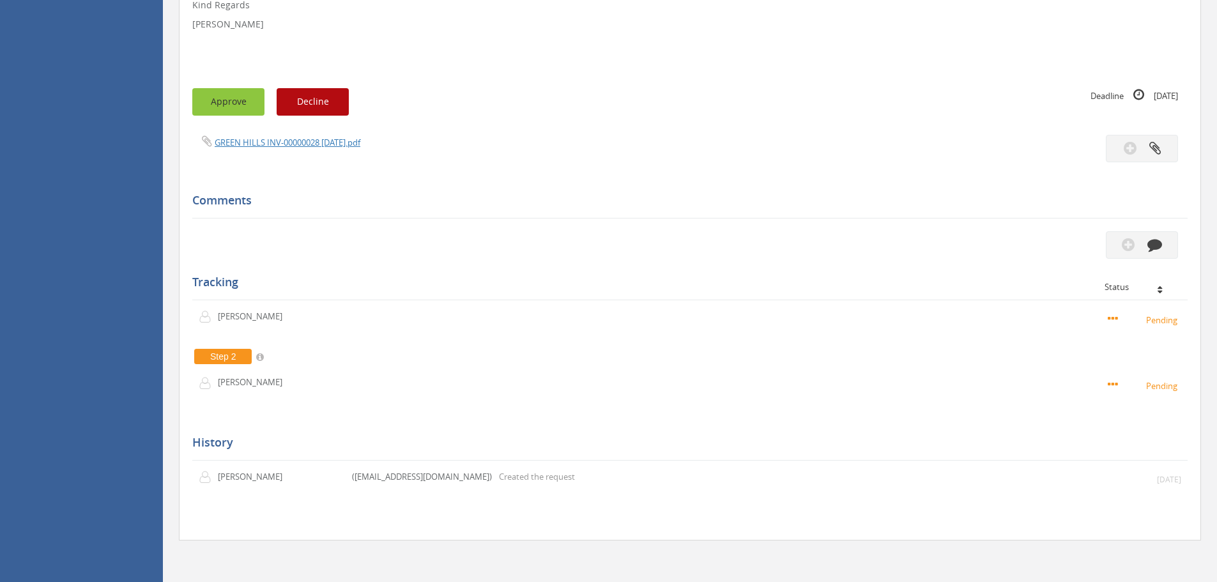
click at [227, 96] on button "Approve" at bounding box center [228, 101] width 72 height 27
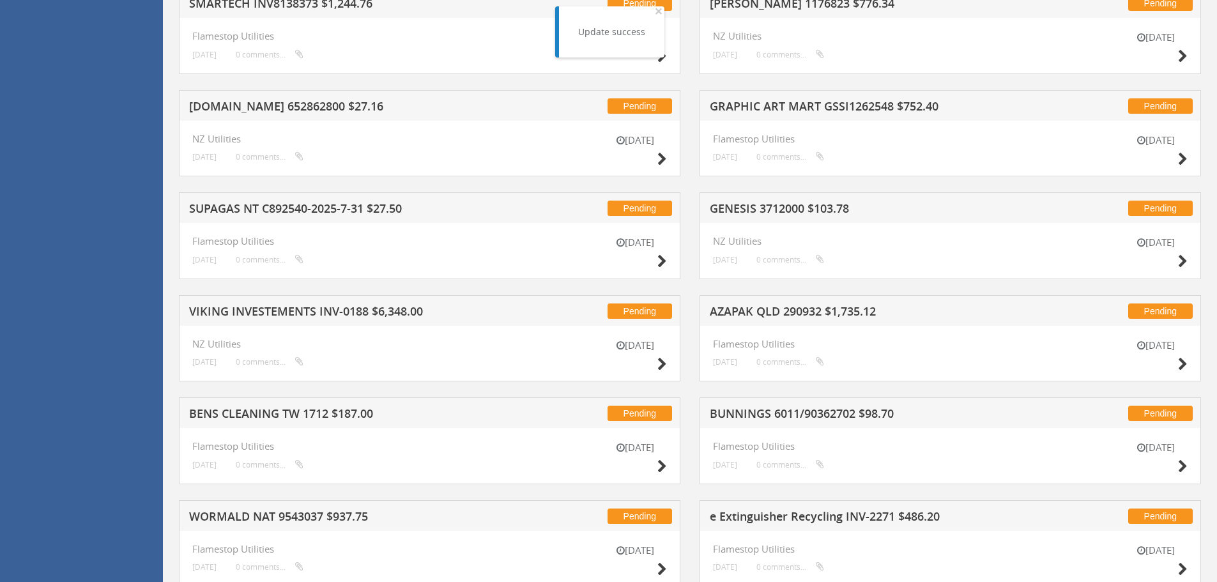
scroll to position [2515, 0]
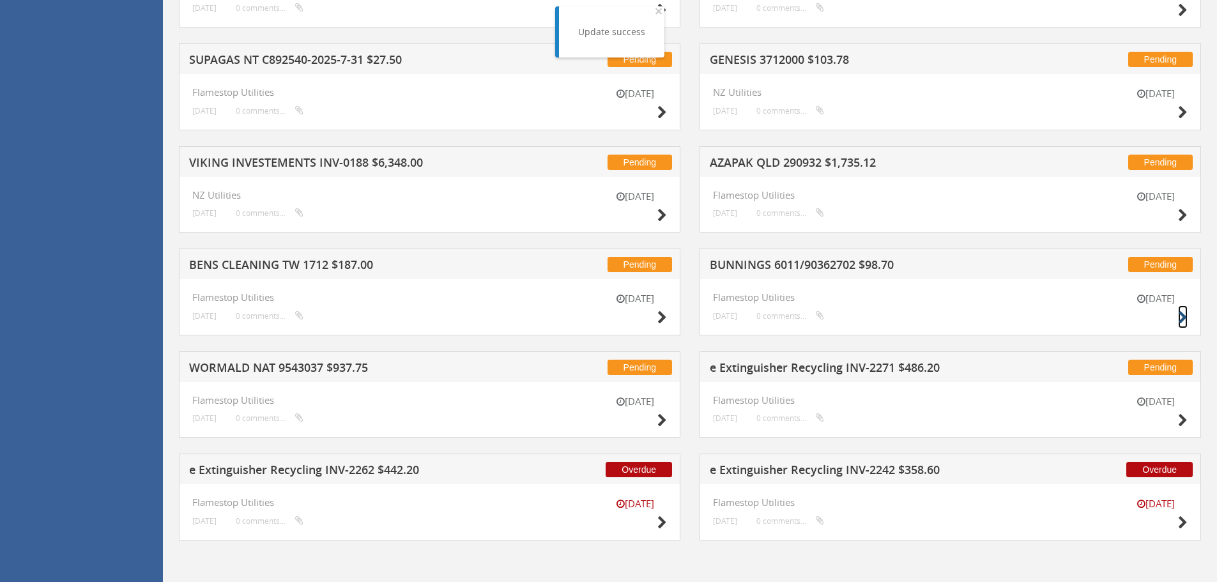
click at [1181, 316] on icon at bounding box center [1183, 317] width 10 height 13
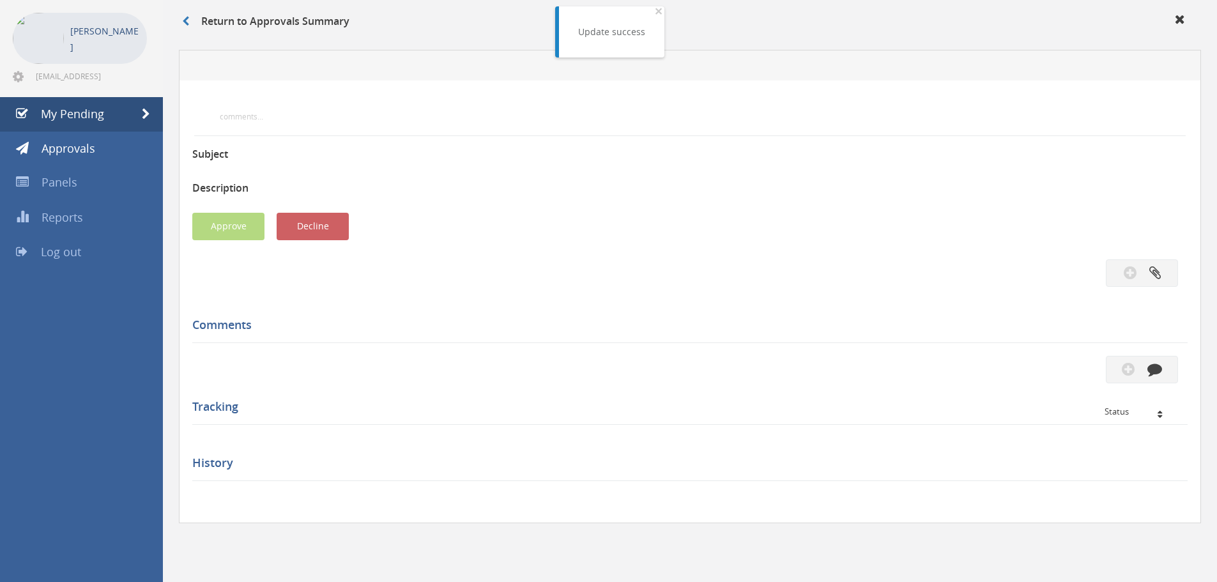
scroll to position [387, 0]
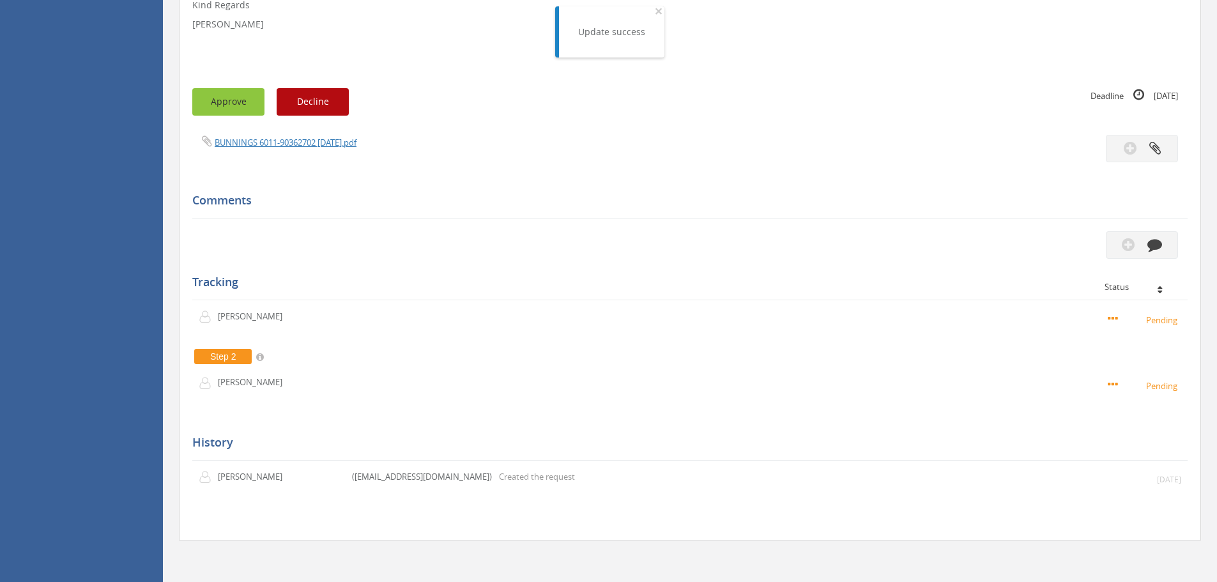
click at [208, 102] on button "Approve" at bounding box center [228, 101] width 72 height 27
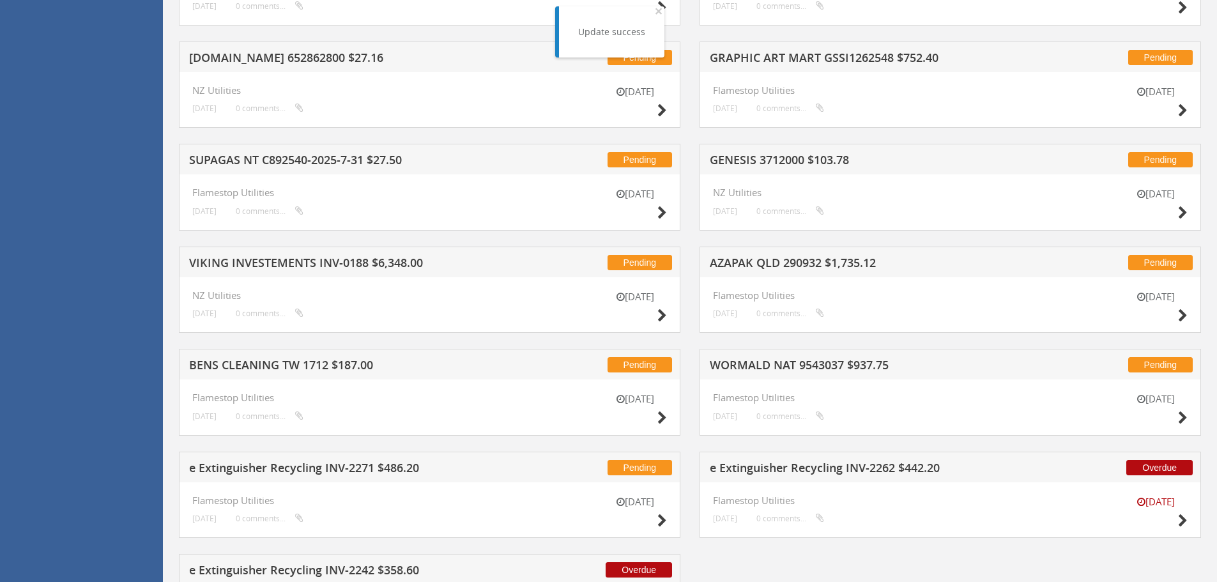
scroll to position [2431, 0]
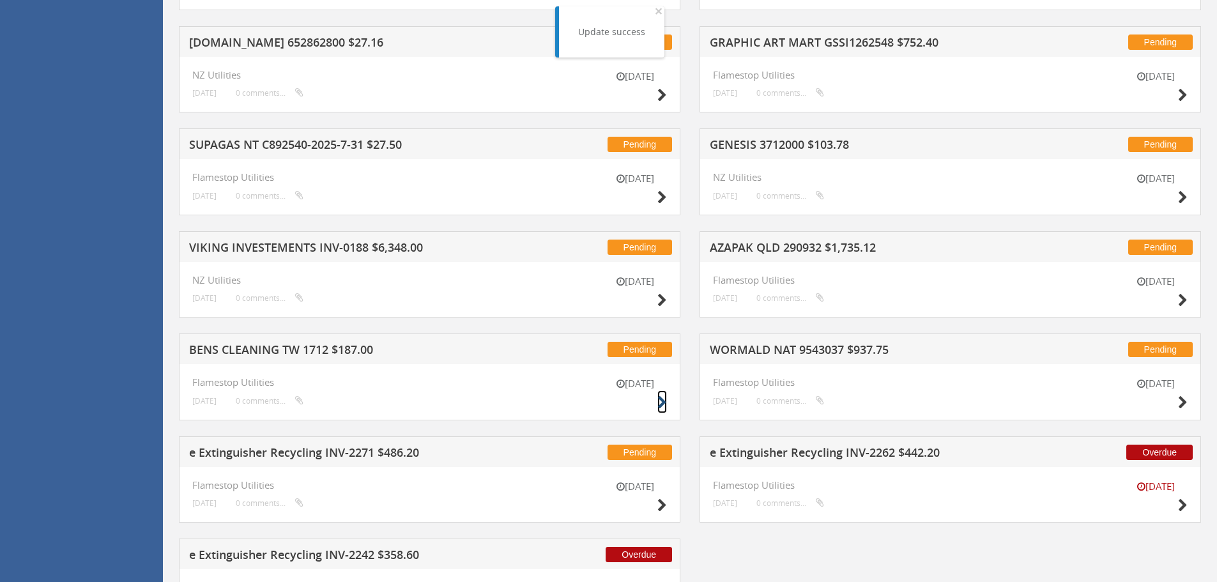
click at [659, 402] on icon at bounding box center [662, 402] width 10 height 13
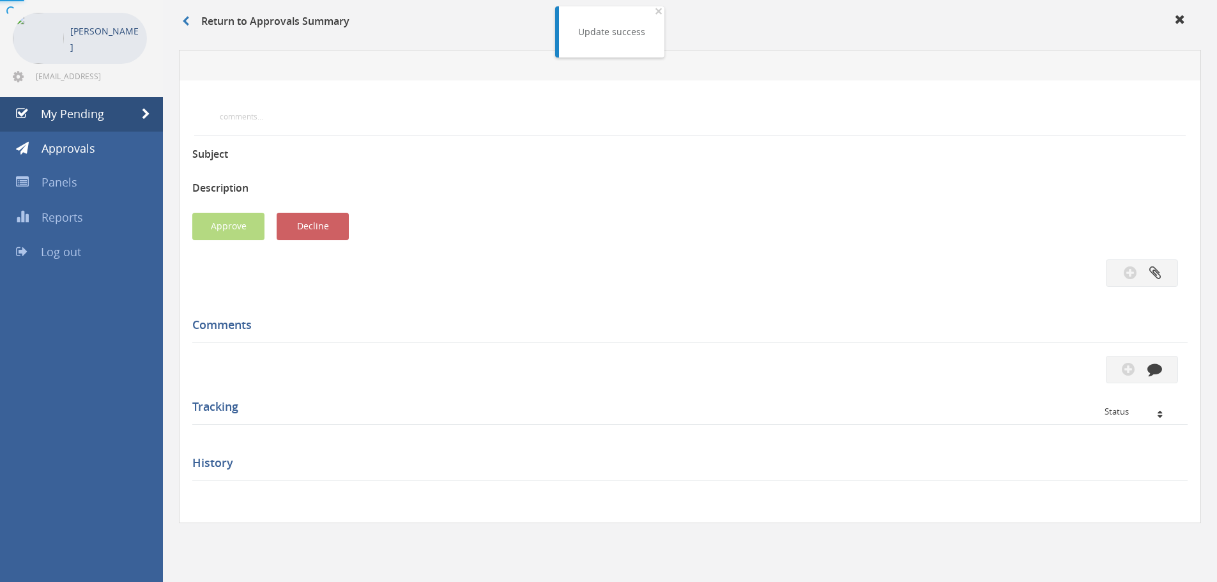
scroll to position [387, 0]
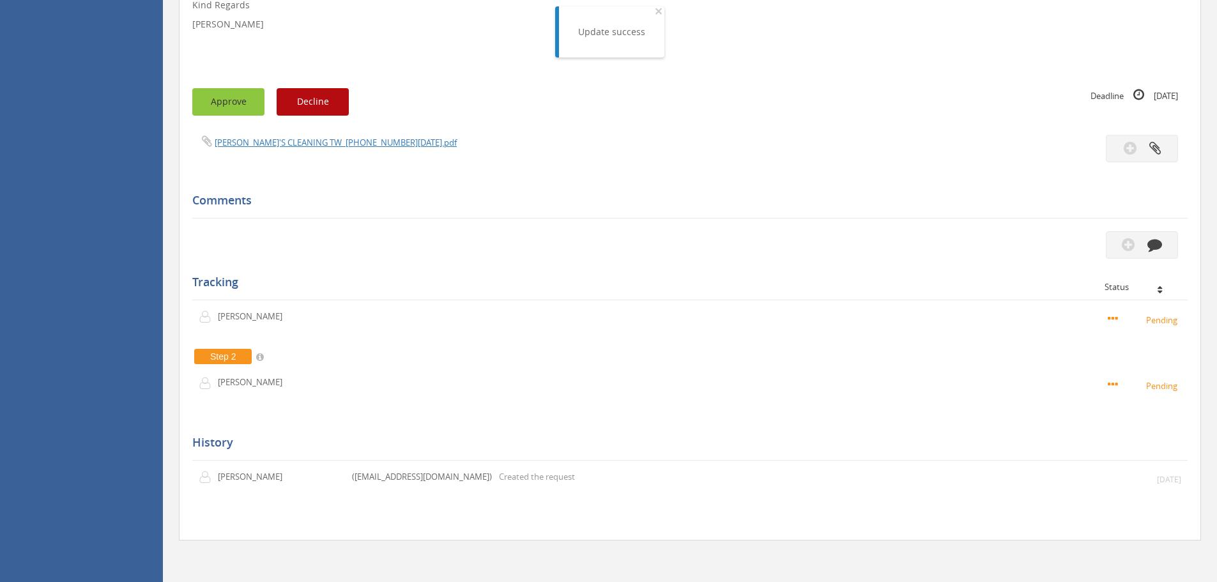
click at [238, 105] on button "Approve" at bounding box center [228, 101] width 72 height 27
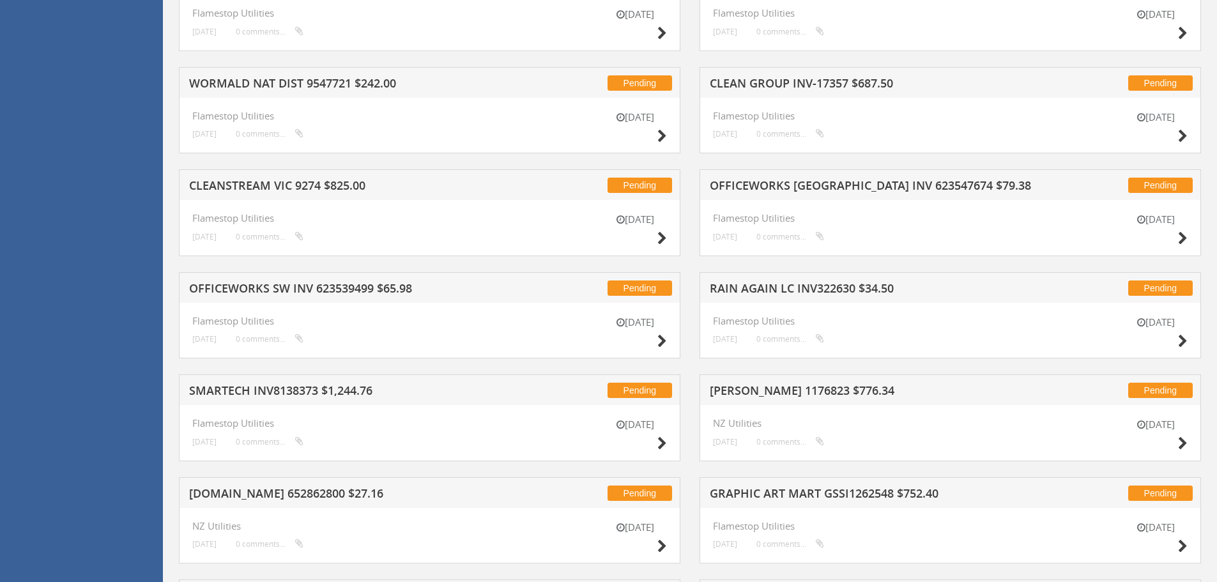
scroll to position [2413, 0]
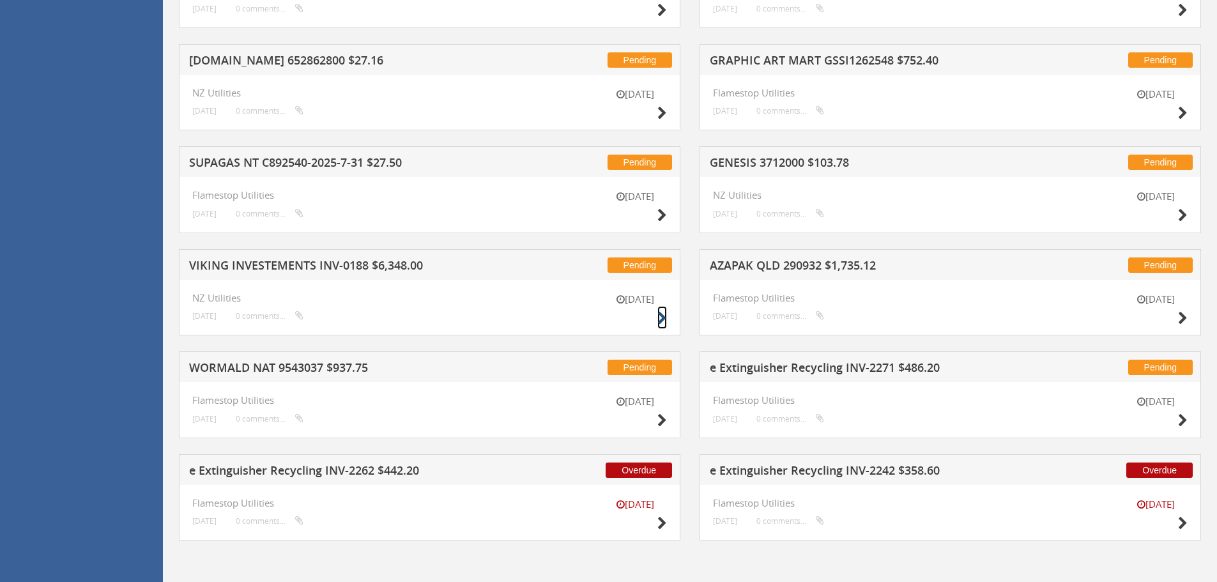
click at [661, 319] on icon at bounding box center [662, 318] width 10 height 13
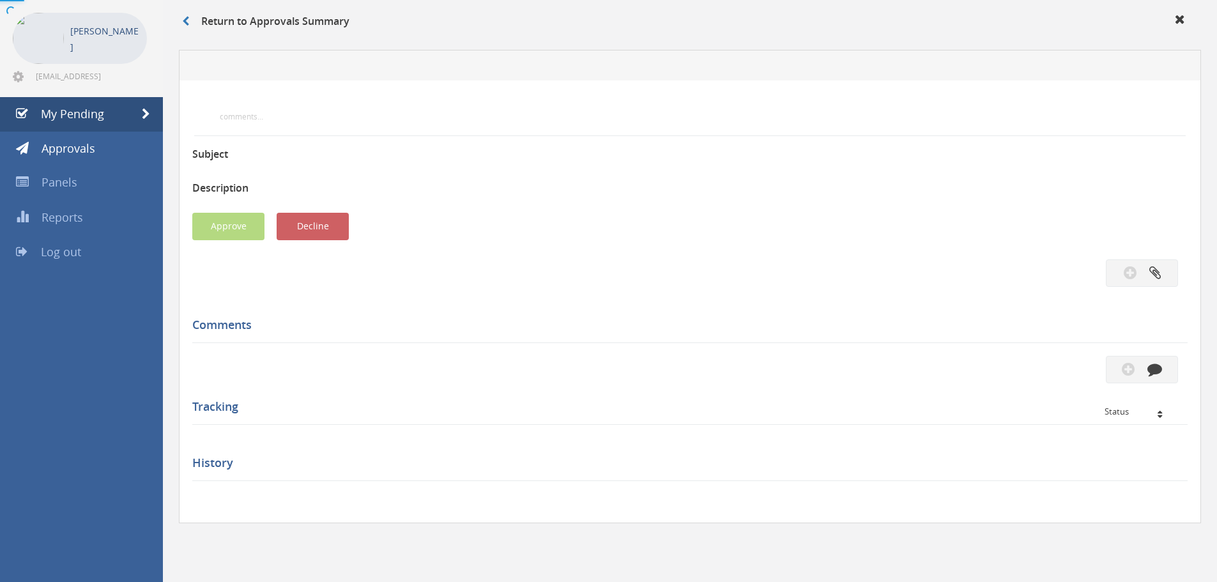
scroll to position [349, 0]
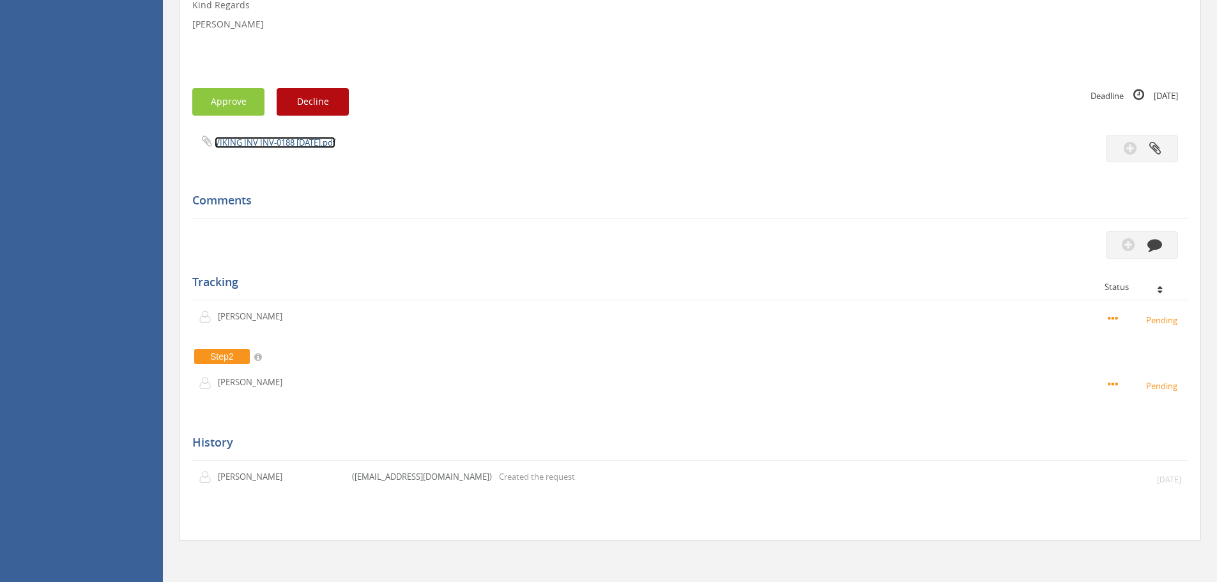
click at [260, 139] on link "VIKING INV INV-0188 [DATE].pdf" at bounding box center [275, 142] width 121 height 11
click at [229, 102] on button "Approve" at bounding box center [228, 101] width 72 height 27
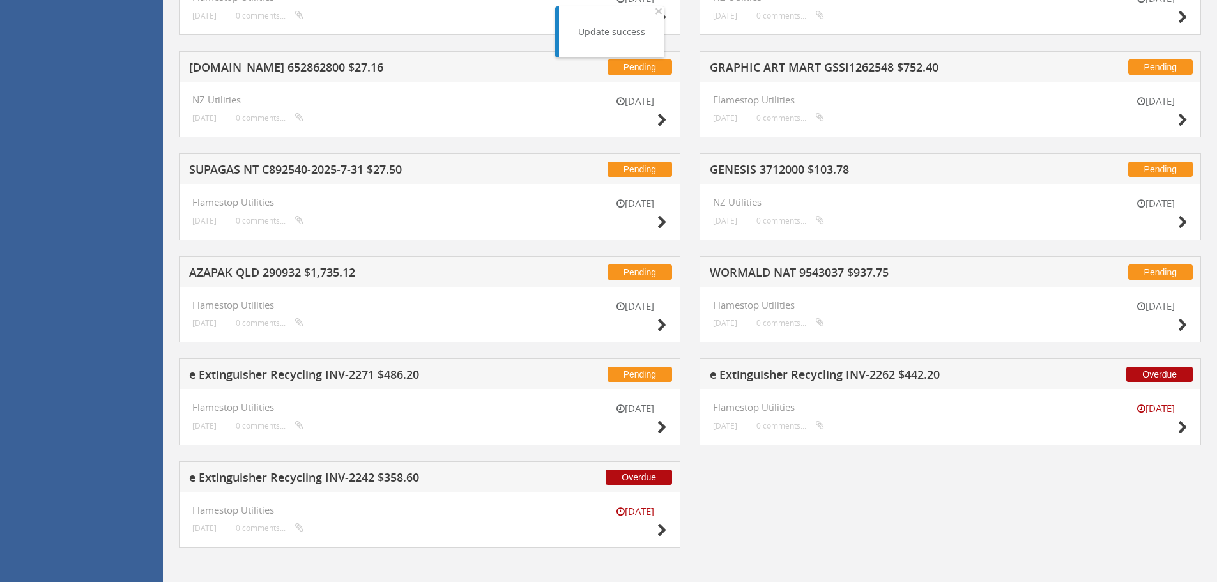
scroll to position [2413, 0]
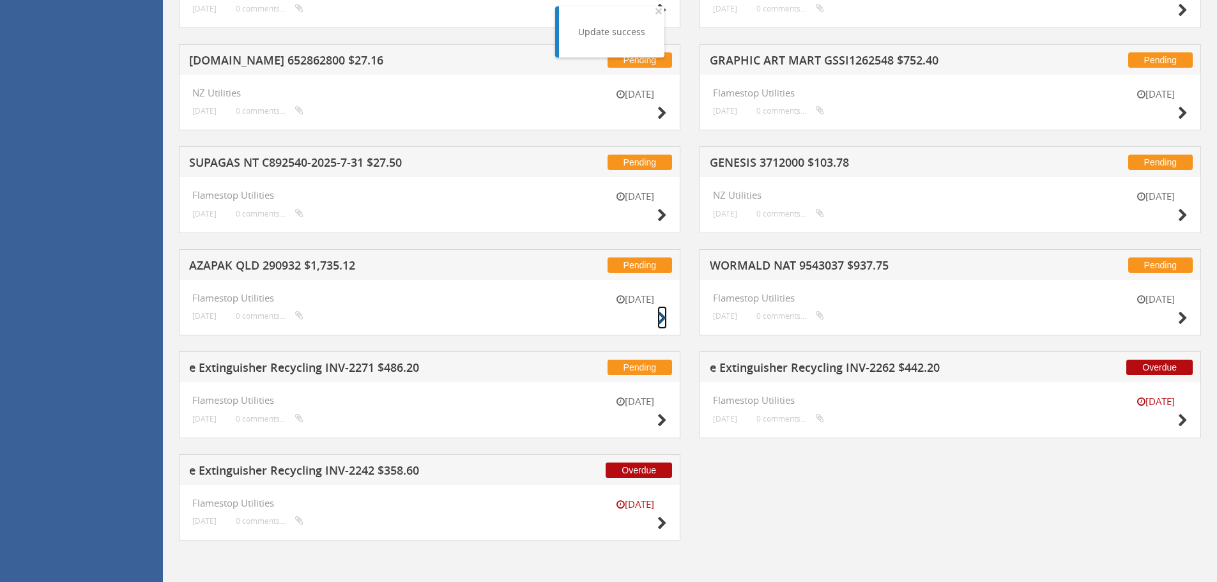
click at [660, 315] on icon at bounding box center [662, 318] width 10 height 13
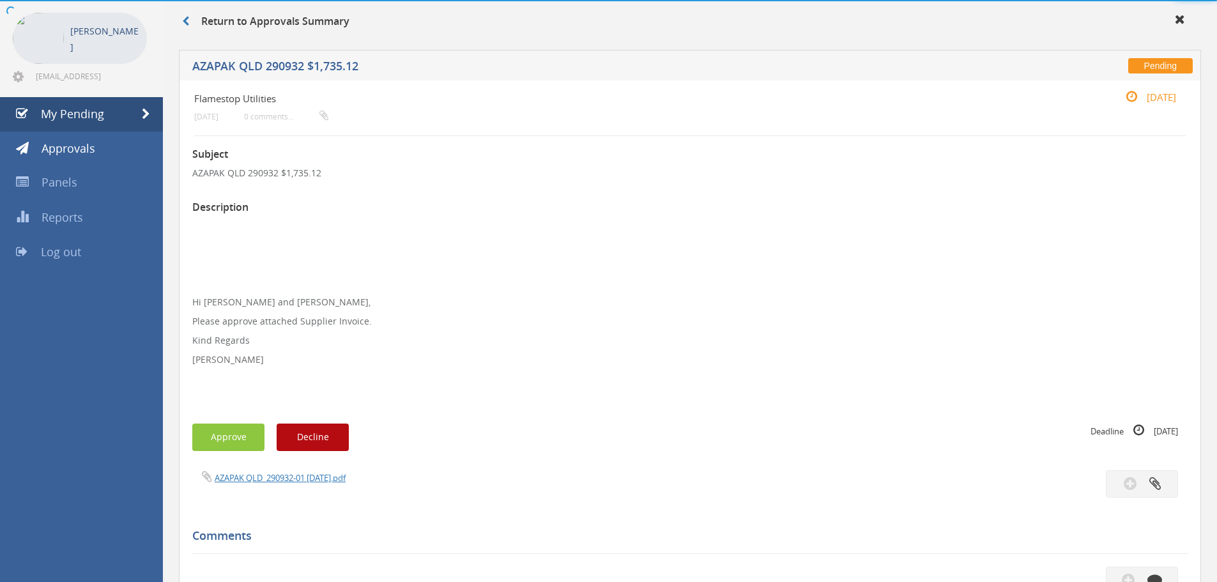
scroll to position [387, 0]
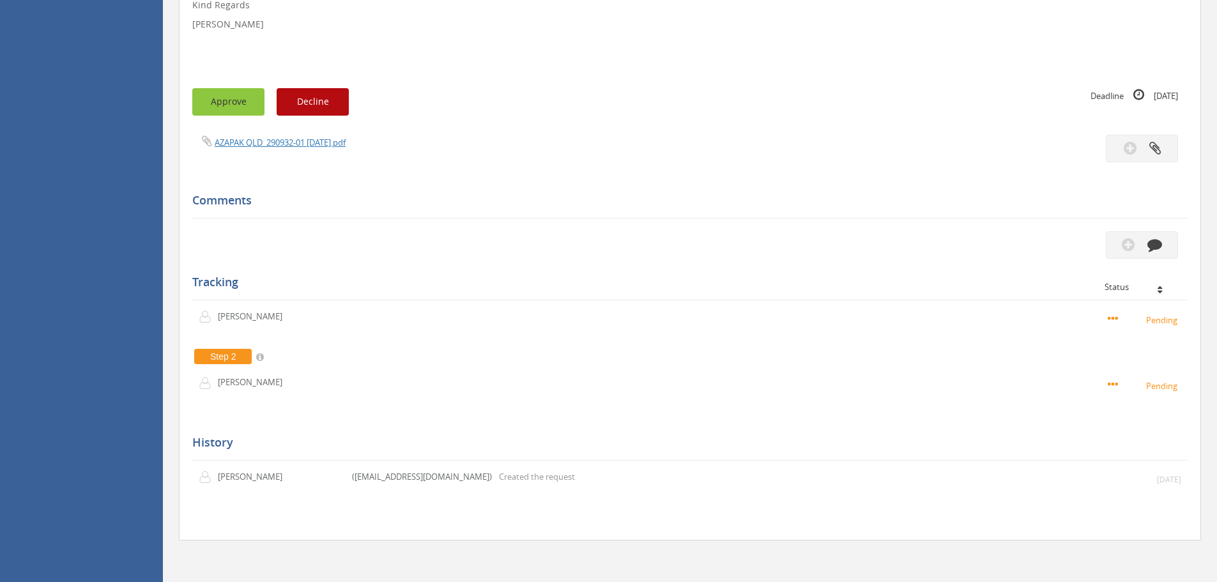
click at [238, 108] on button "Approve" at bounding box center [228, 101] width 72 height 27
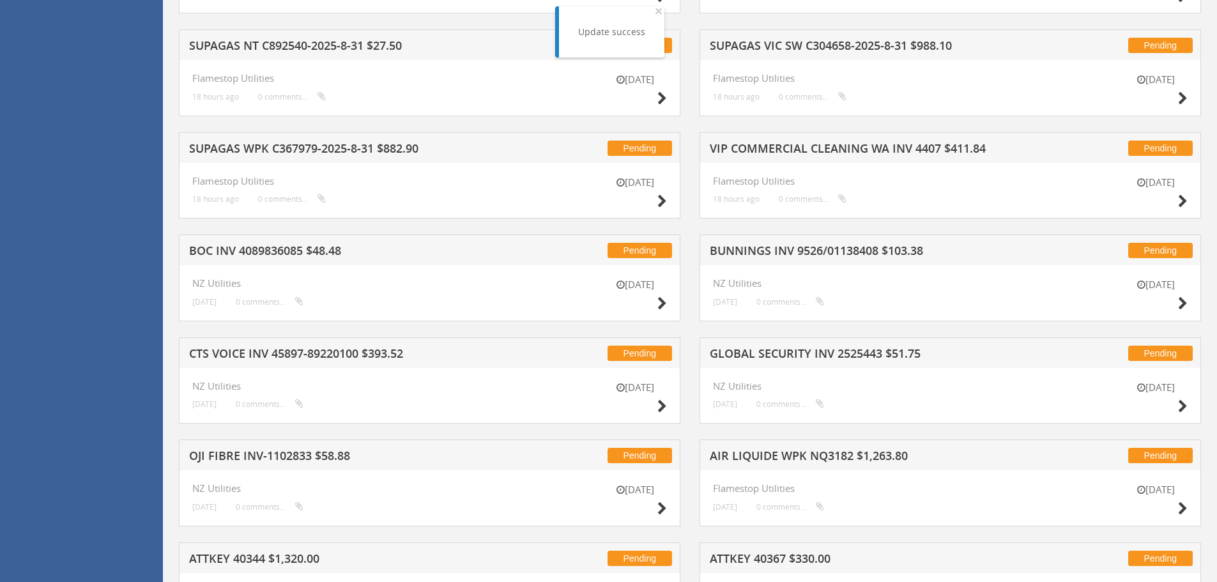
scroll to position [1153, 0]
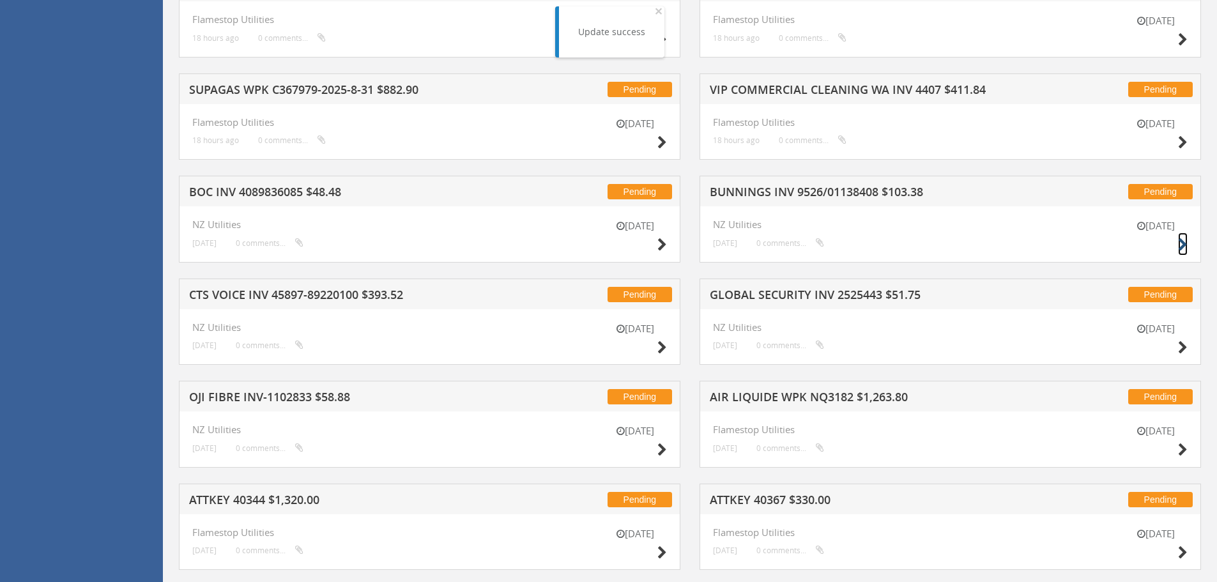
click at [1185, 245] on icon at bounding box center [1183, 244] width 10 height 13
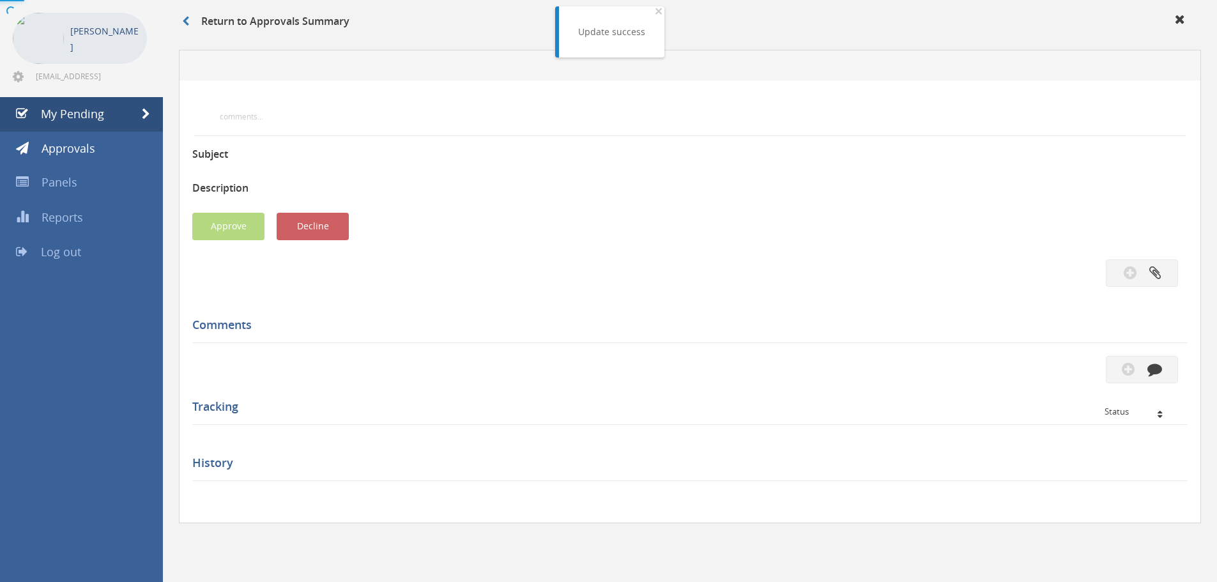
scroll to position [368, 0]
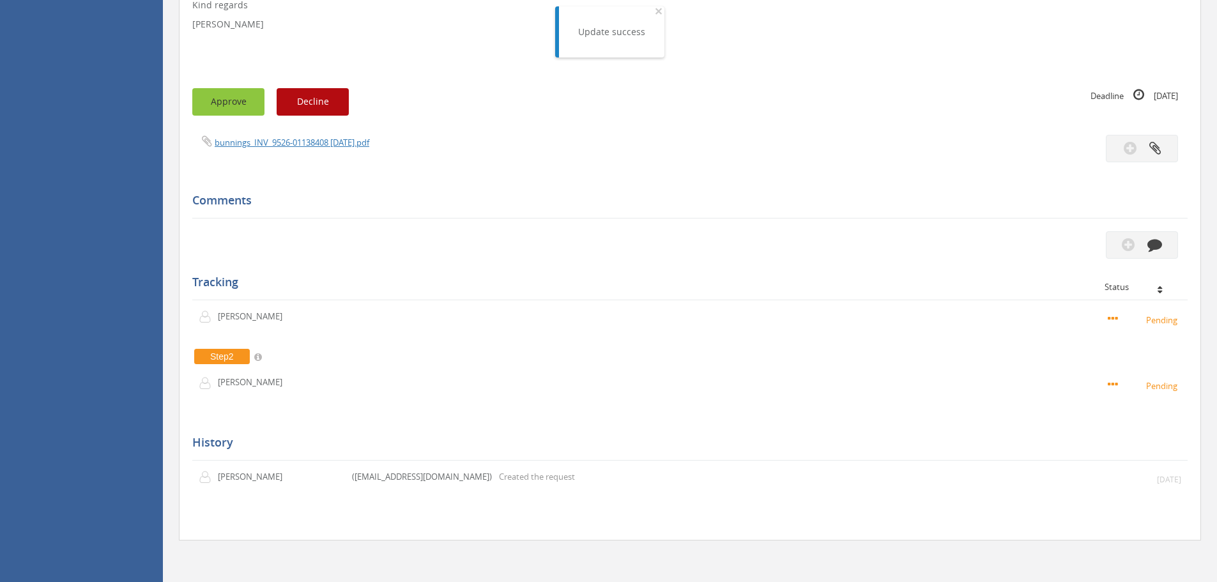
click at [232, 103] on button "Approve" at bounding box center [228, 101] width 72 height 27
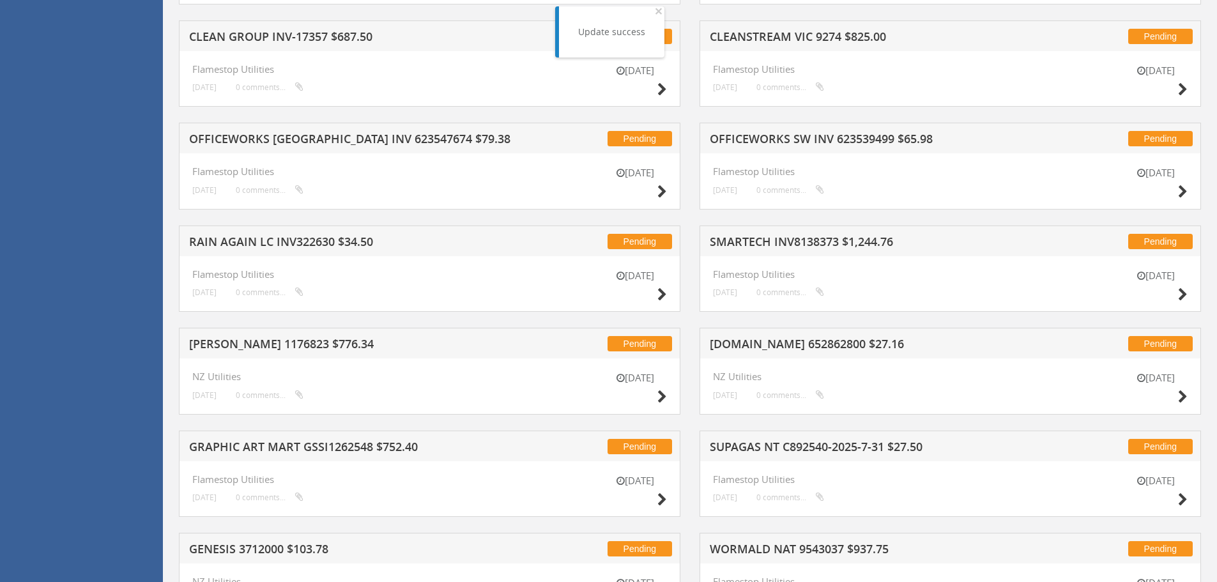
scroll to position [2028, 0]
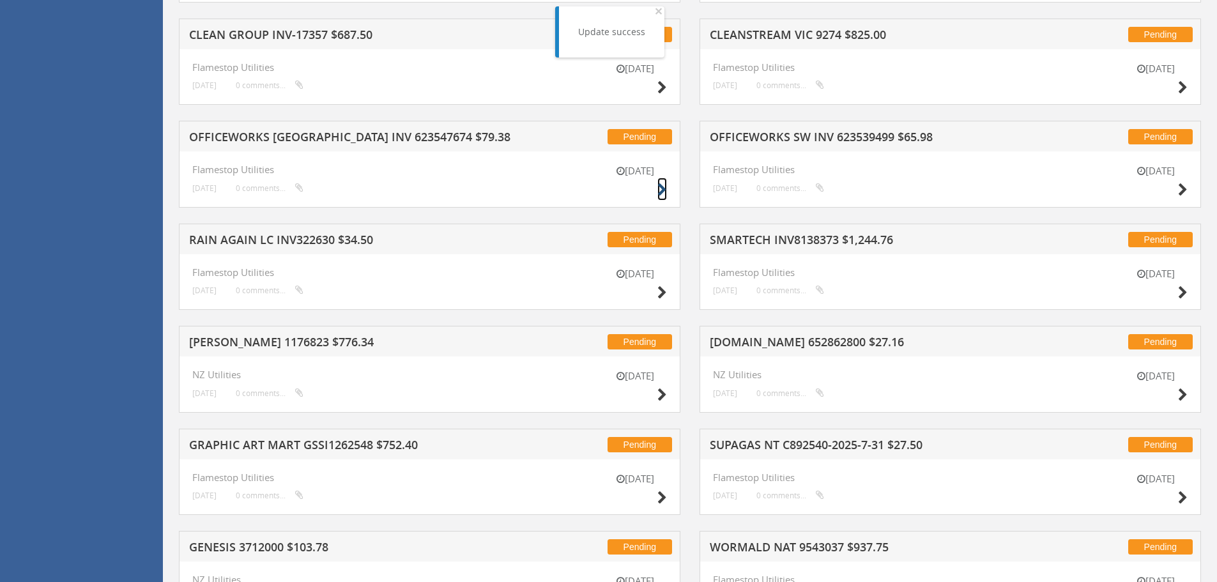
click at [660, 188] on icon at bounding box center [662, 189] width 10 height 13
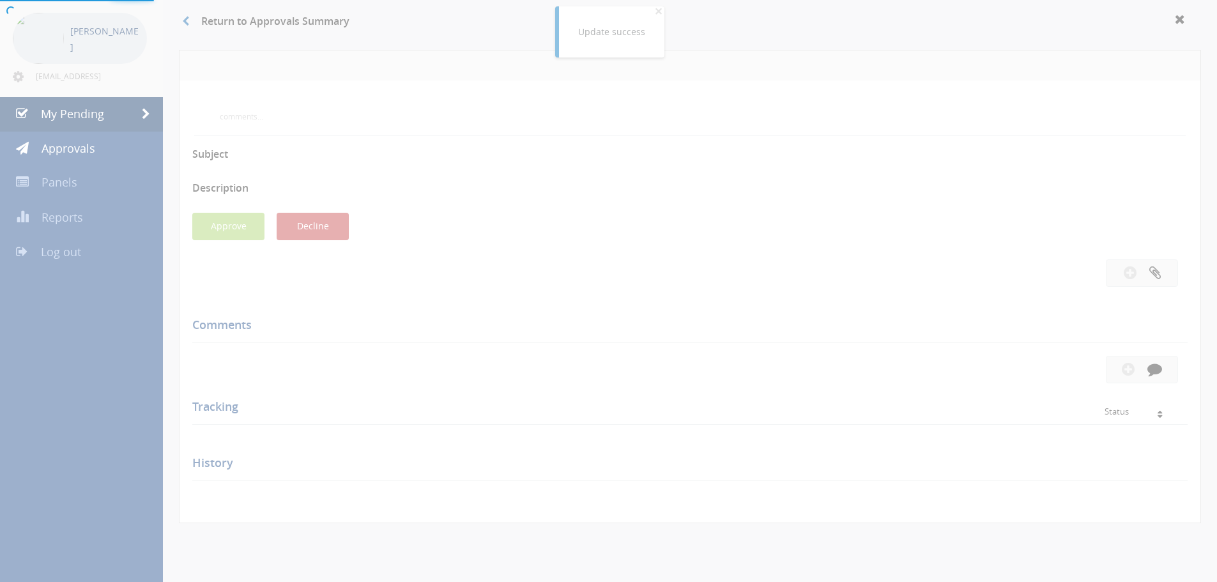
scroll to position [330, 0]
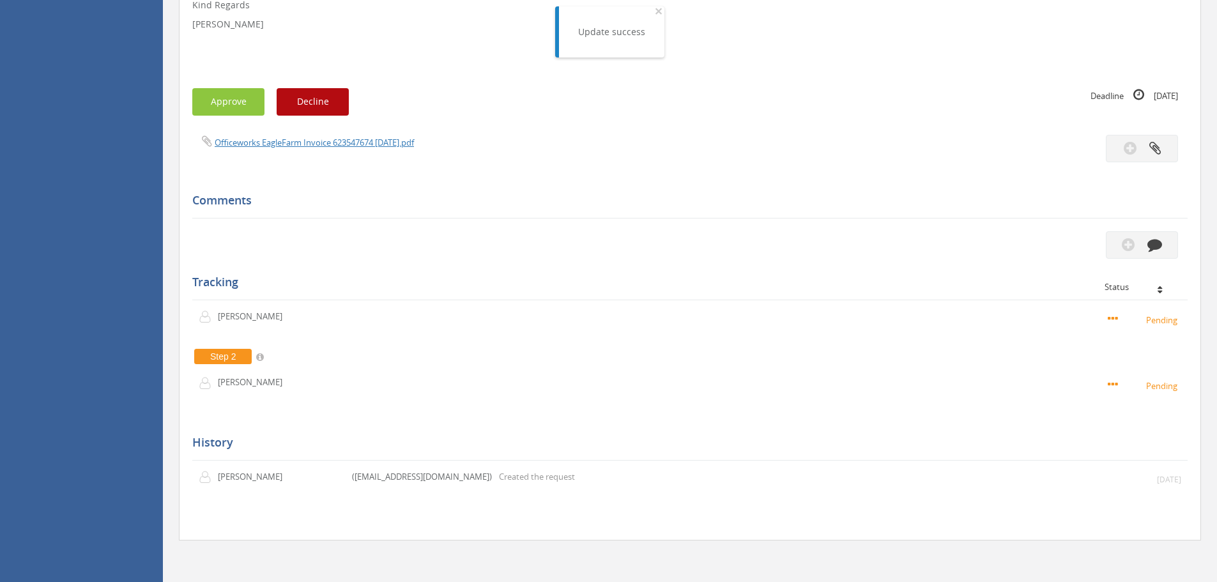
click at [238, 83] on div "Subject OFFICEWORKS [GEOGRAPHIC_DATA] INV 623547674 $79.38 Description Hi [PERS…" at bounding box center [689, 192] width 995 height 669
drag, startPoint x: 232, startPoint y: 100, endPoint x: 294, endPoint y: 106, distance: 62.2
click at [232, 101] on button "Approve" at bounding box center [228, 101] width 72 height 27
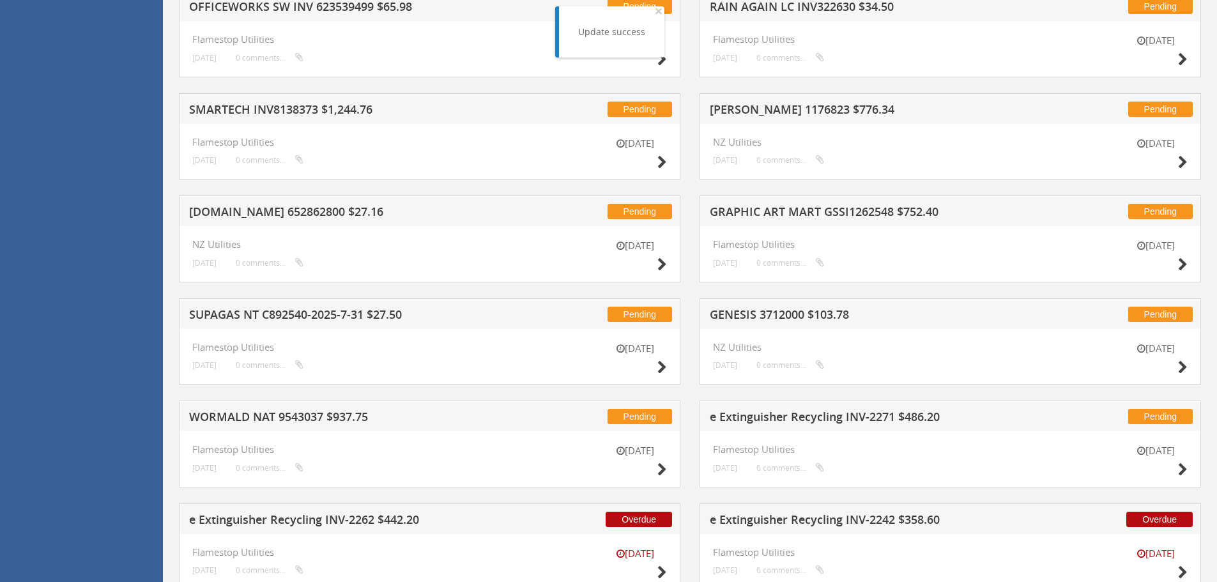
scroll to position [2208, 0]
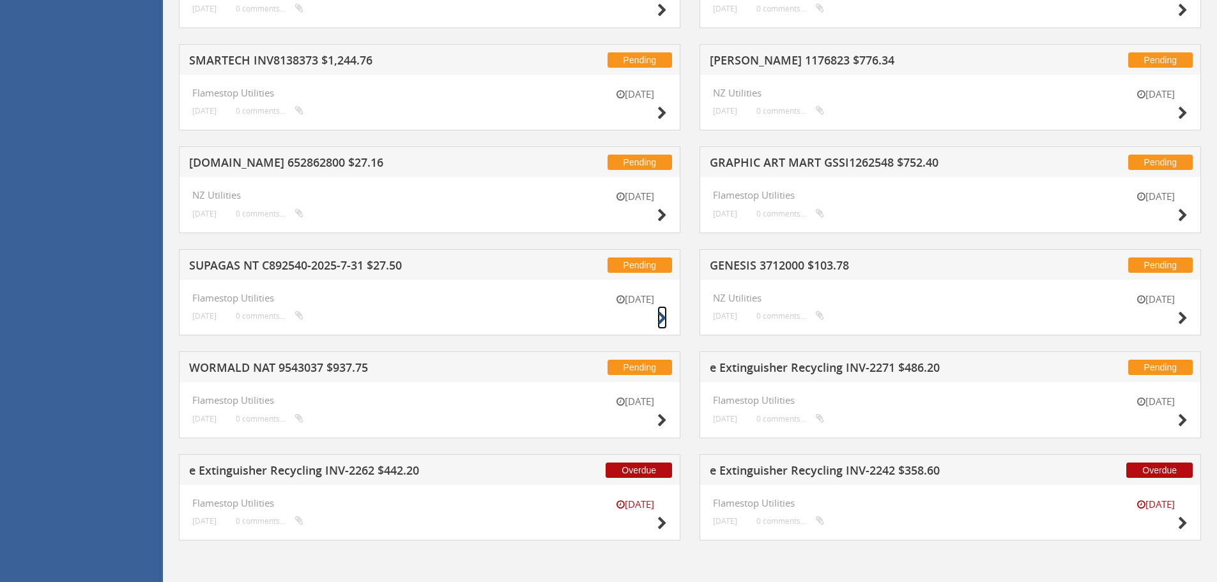
click at [660, 318] on icon at bounding box center [662, 318] width 10 height 13
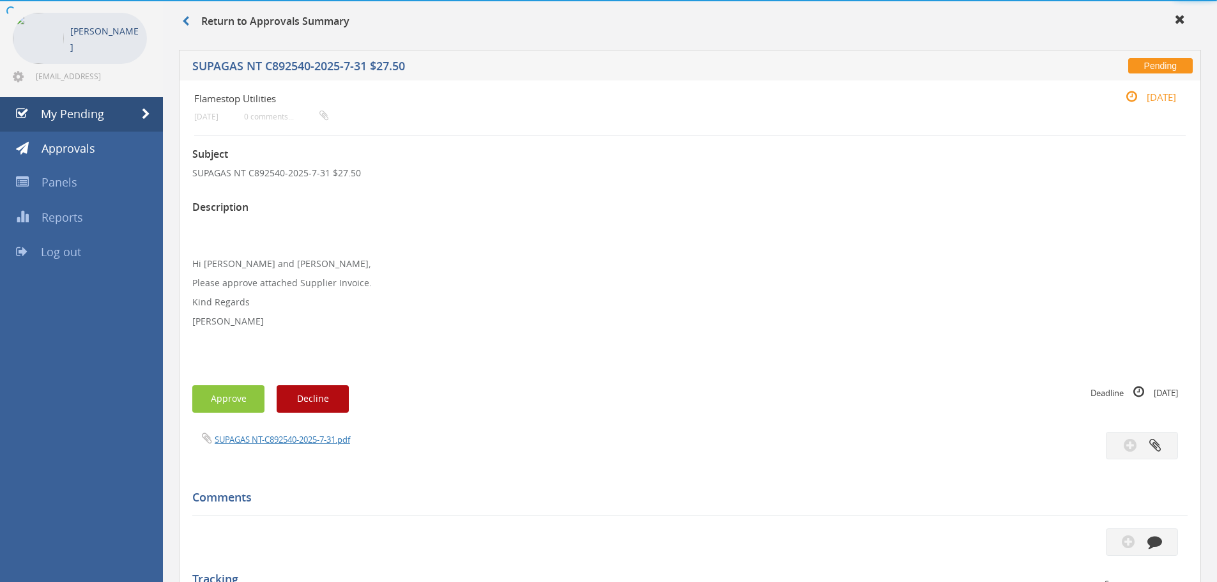
scroll to position [349, 0]
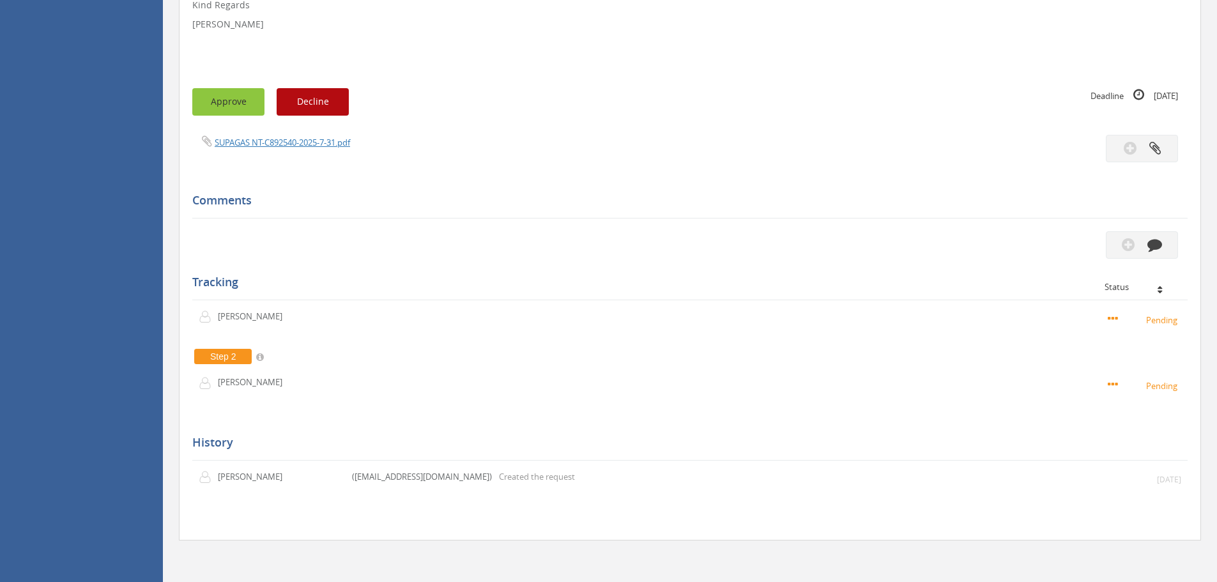
drag, startPoint x: 211, startPoint y: 102, endPoint x: 216, endPoint y: 110, distance: 8.9
click at [216, 110] on button "Approve" at bounding box center [228, 101] width 72 height 27
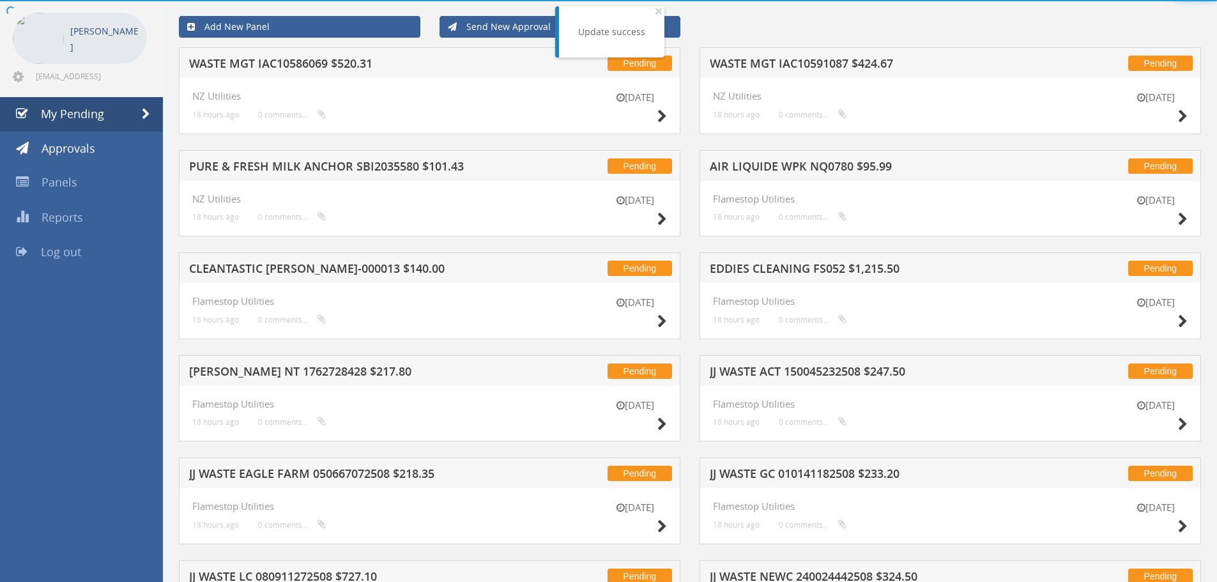
scroll to position [349, 0]
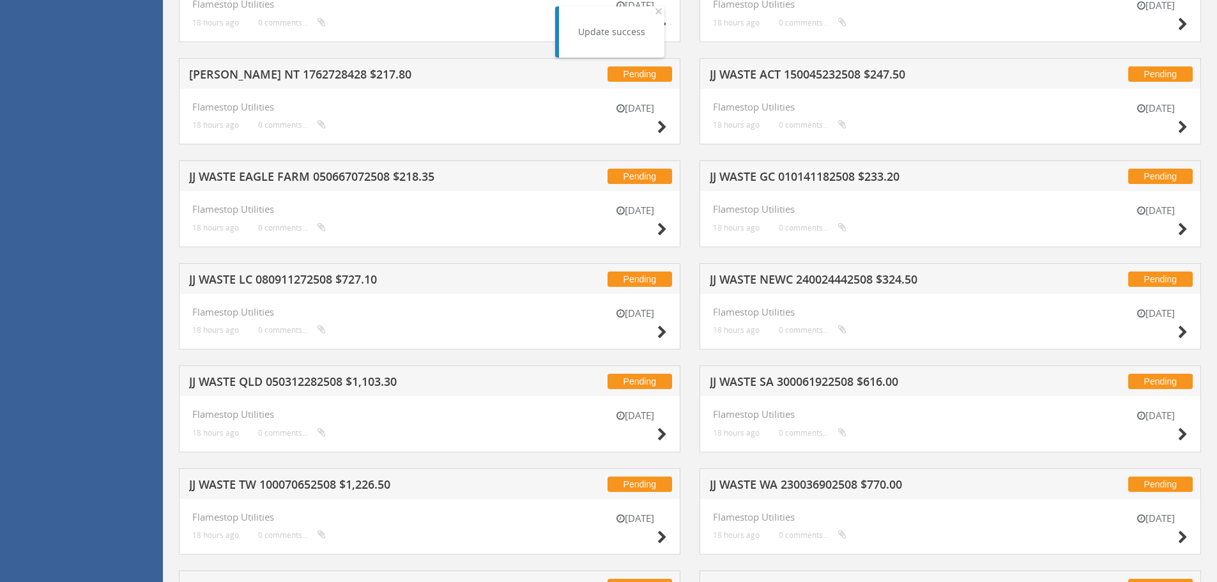
drag, startPoint x: 659, startPoint y: 228, endPoint x: 572, endPoint y: 223, distance: 87.6
click at [572, 223] on div "[DATE] Flamestop Utilities 18 hours ago 0 comments..." at bounding box center [429, 219] width 474 height 30
click at [659, 231] on icon at bounding box center [662, 229] width 10 height 13
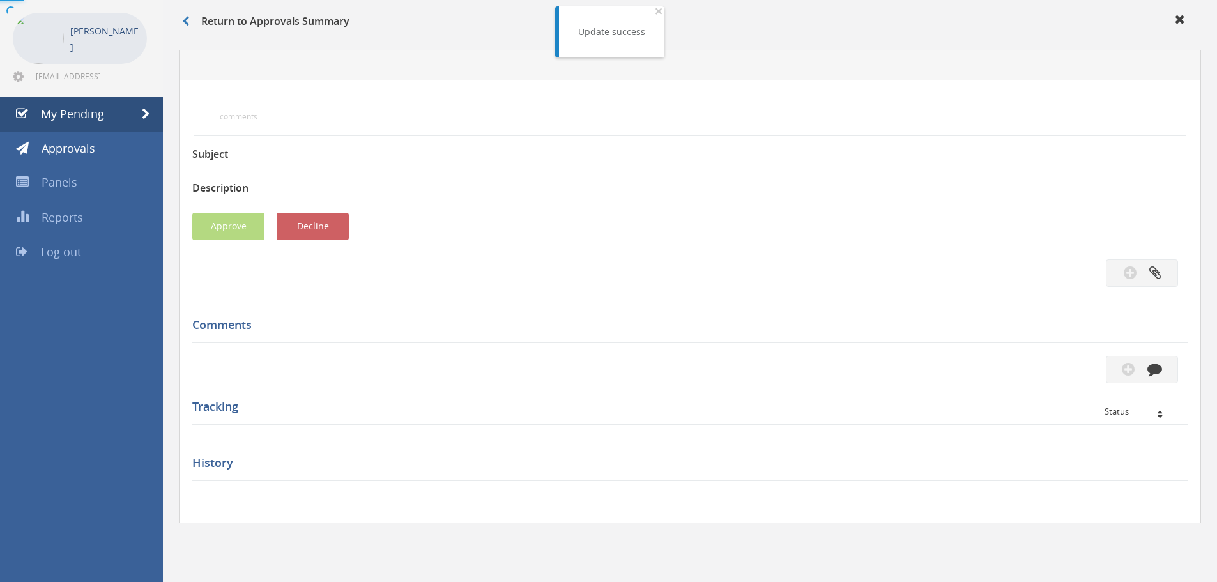
scroll to position [330, 0]
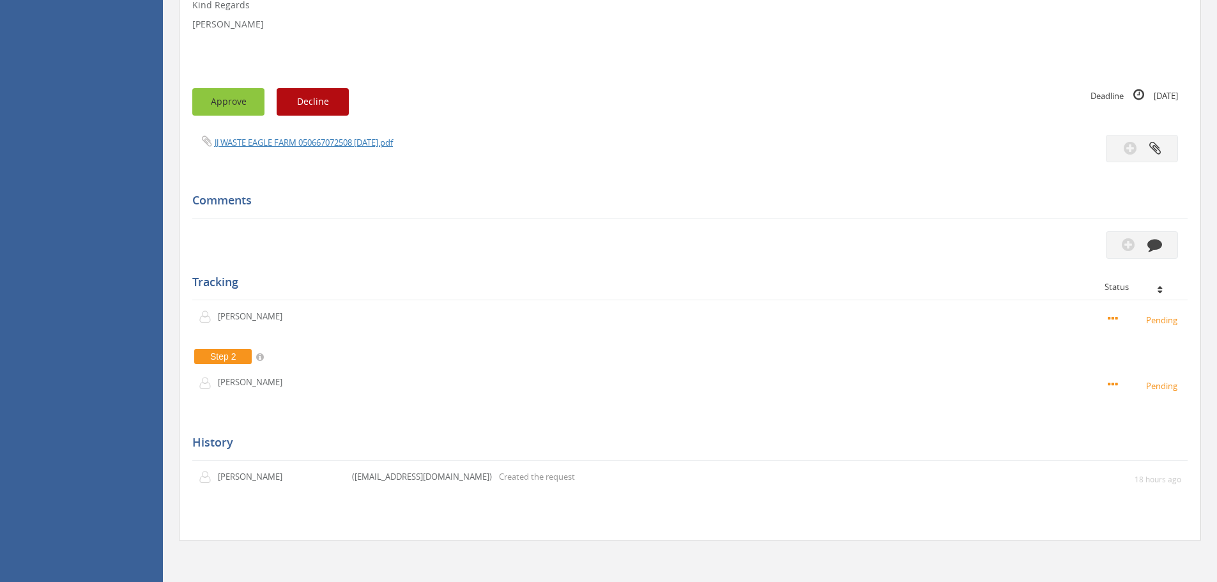
click at [218, 106] on button "Approve" at bounding box center [228, 101] width 72 height 27
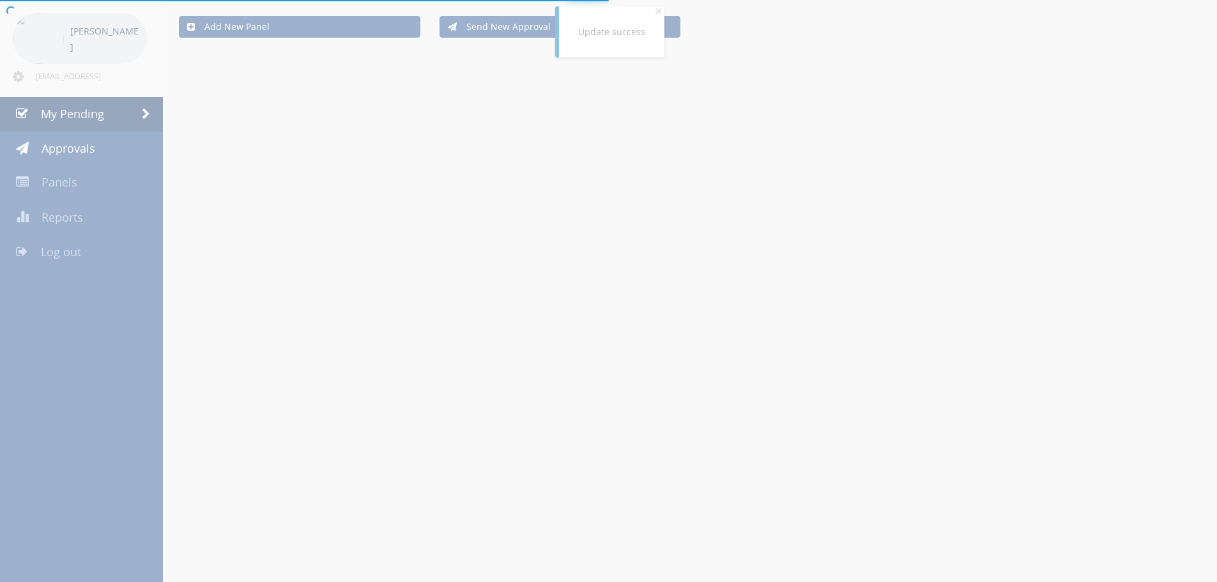
scroll to position [330, 0]
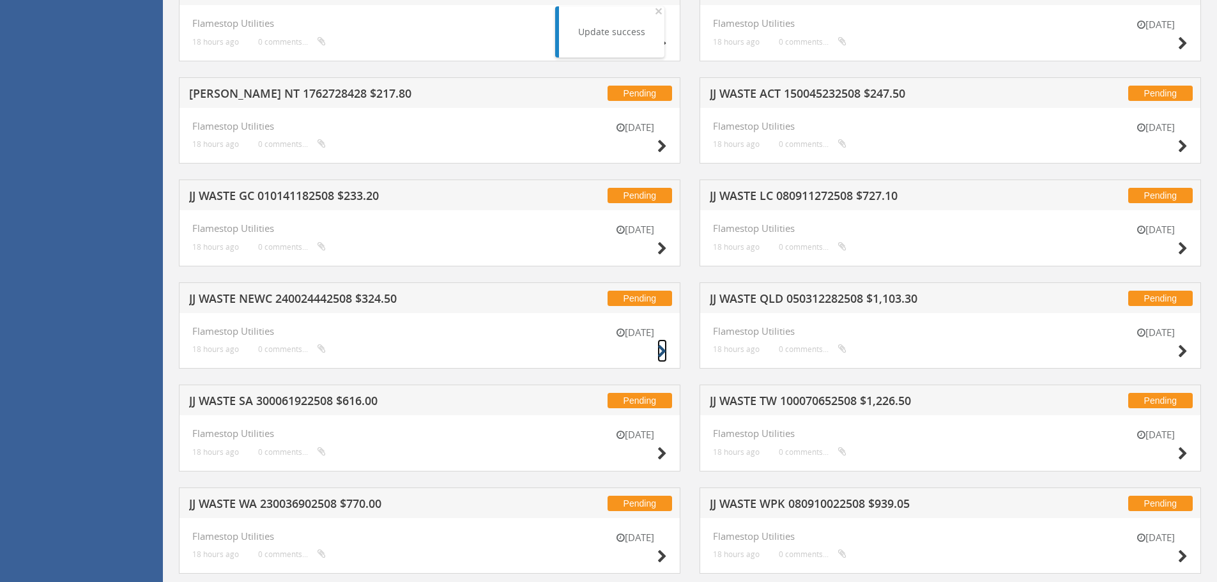
click at [660, 349] on icon at bounding box center [662, 351] width 10 height 13
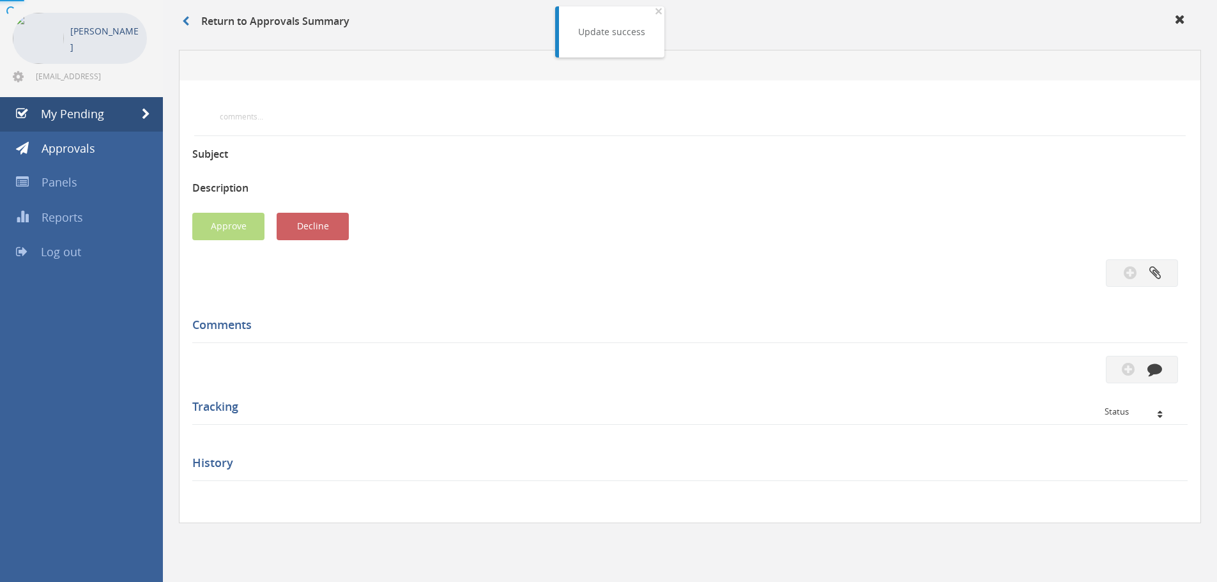
scroll to position [330, 0]
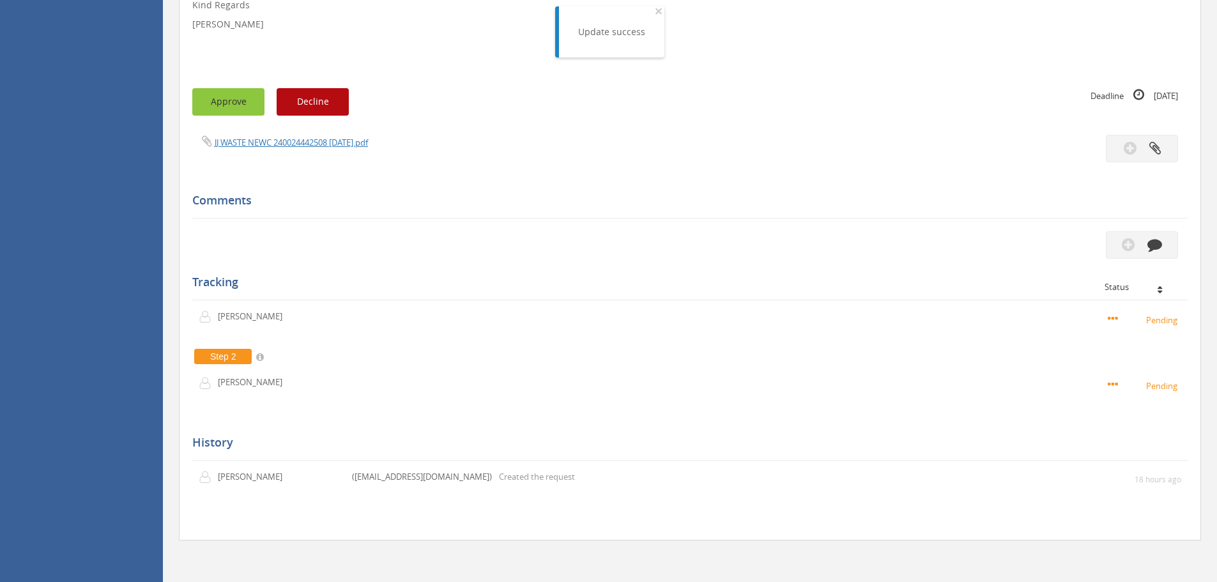
click at [211, 94] on button "Approve" at bounding box center [228, 101] width 72 height 27
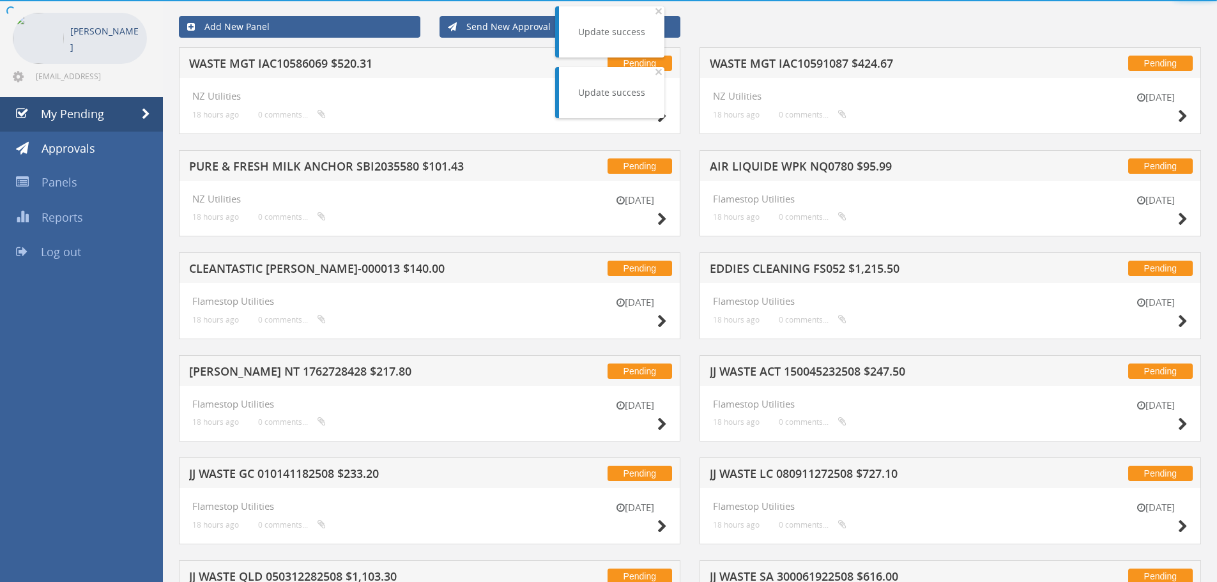
scroll to position [330, 0]
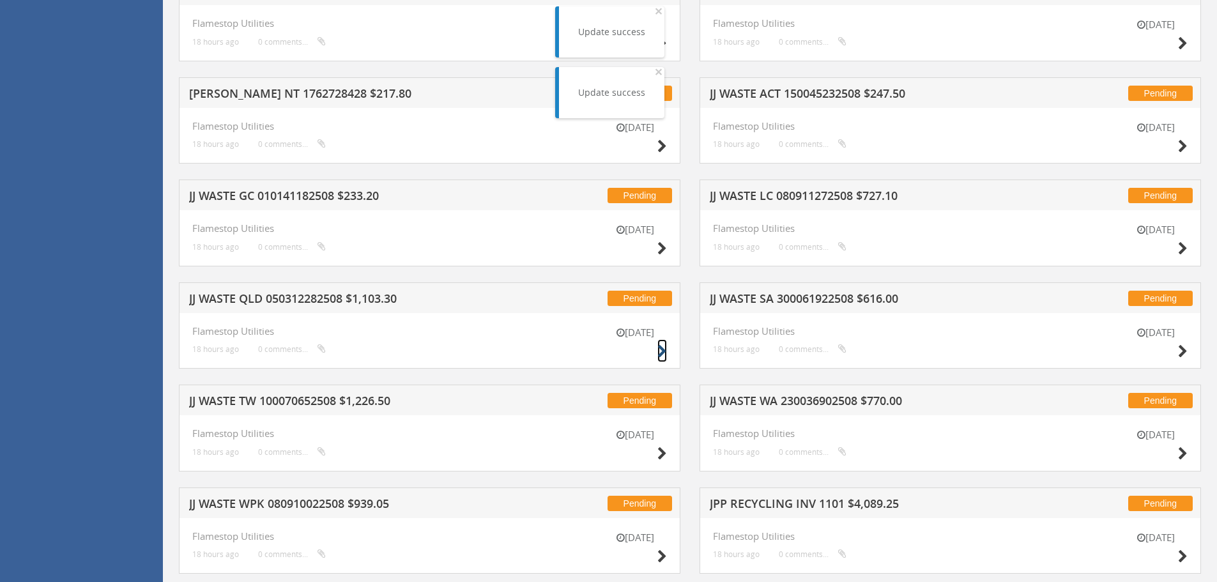
click at [662, 350] on icon at bounding box center [662, 351] width 10 height 13
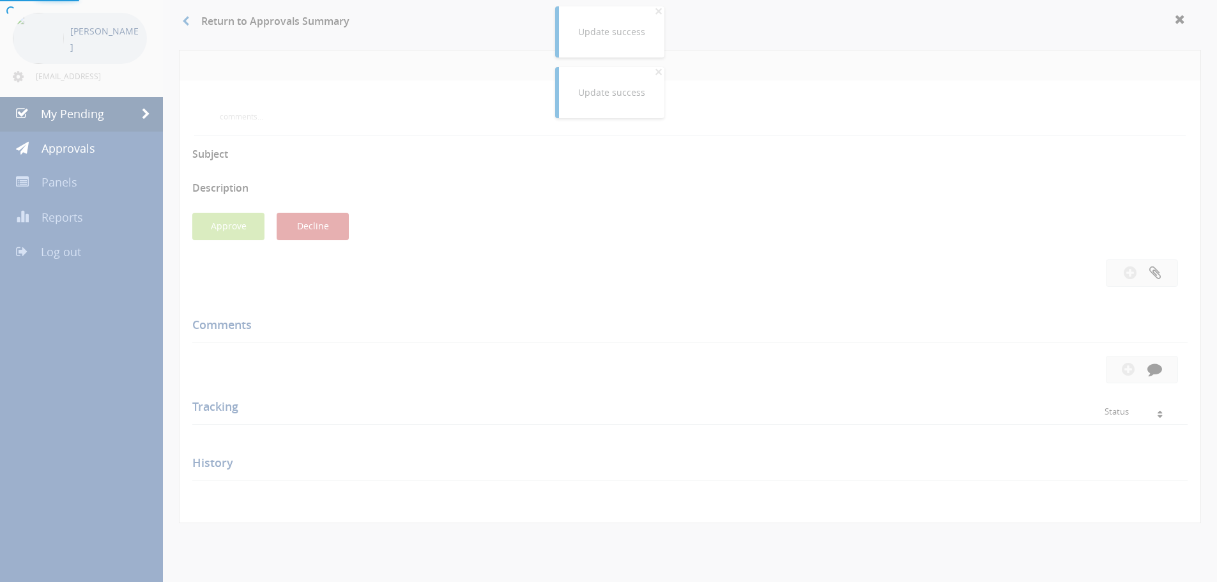
scroll to position [330, 0]
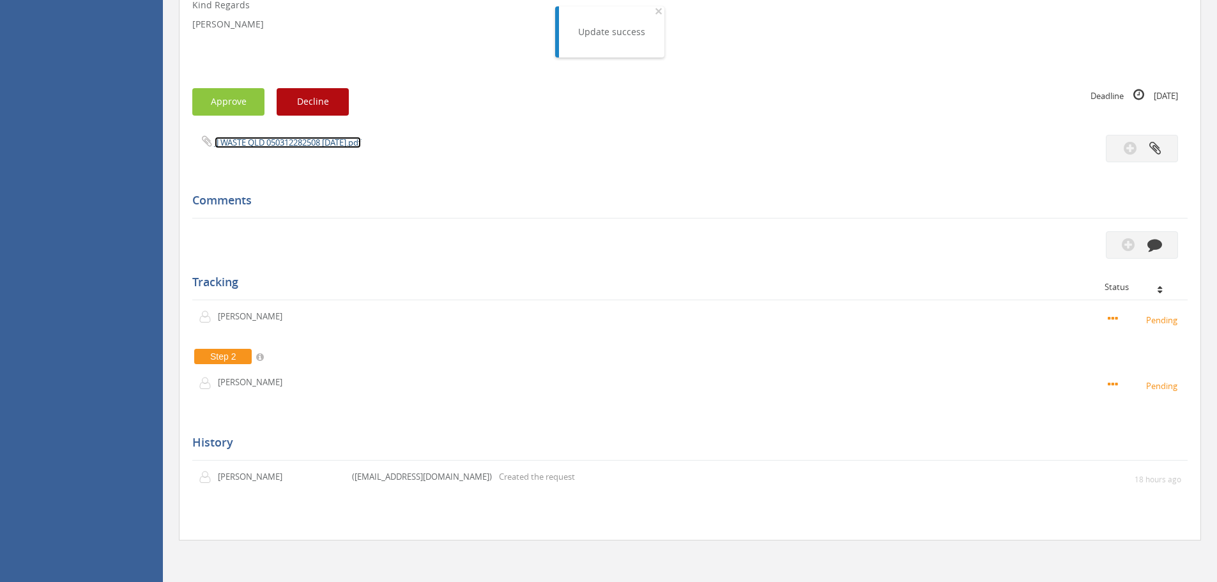
click at [262, 146] on link "JJ WASTE QLD 050312282508 [DATE].pdf" at bounding box center [288, 142] width 146 height 11
click at [211, 96] on button "Approve" at bounding box center [228, 101] width 72 height 27
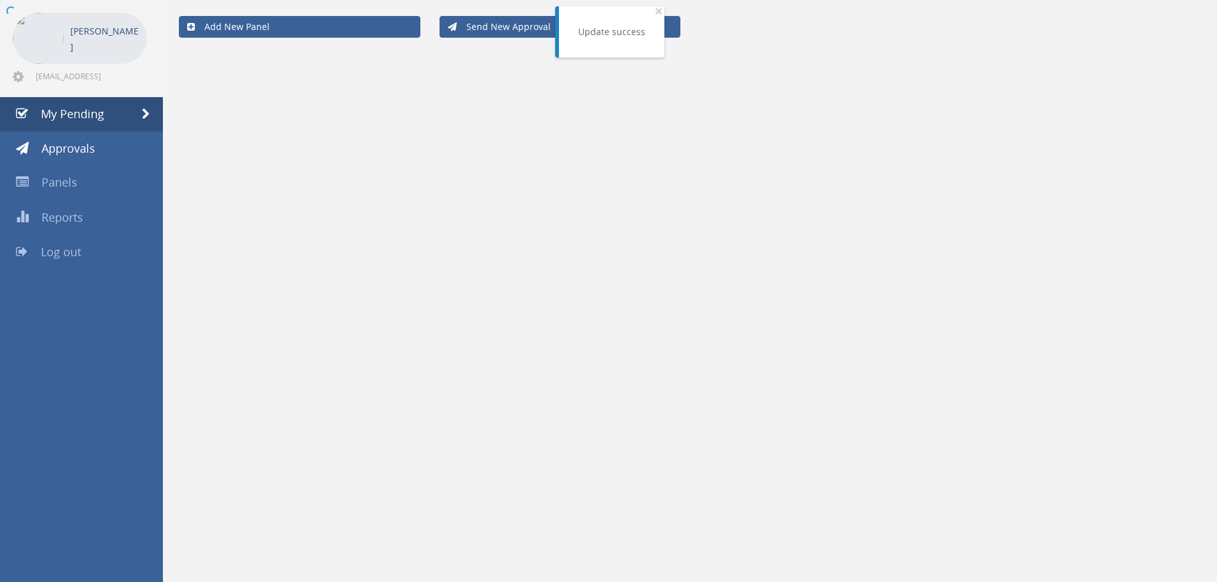
scroll to position [330, 0]
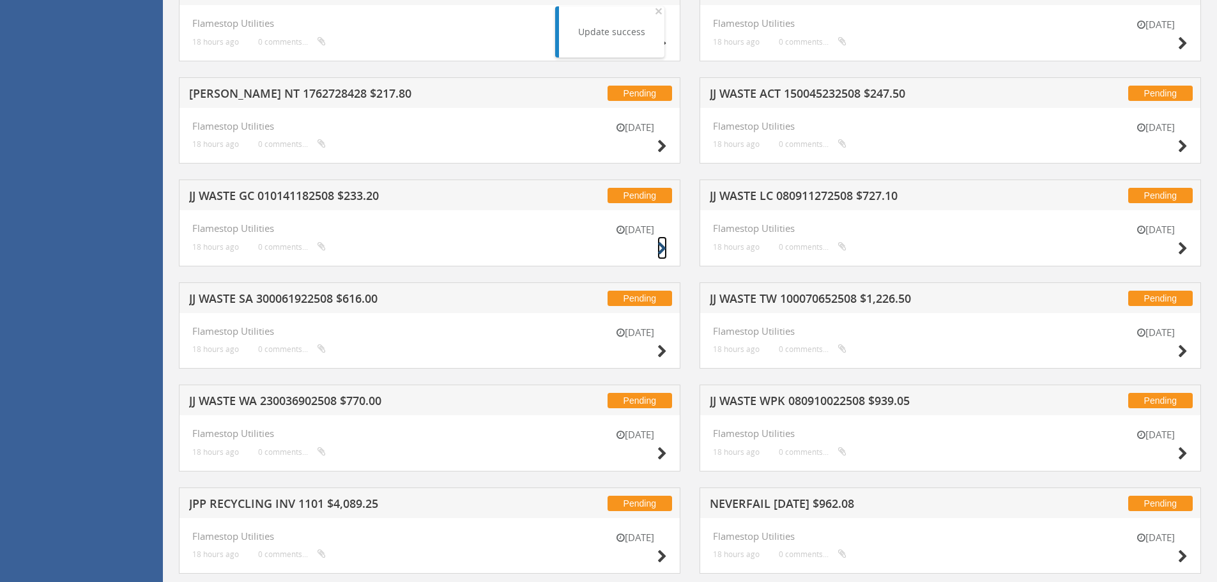
click at [661, 246] on icon at bounding box center [662, 248] width 10 height 13
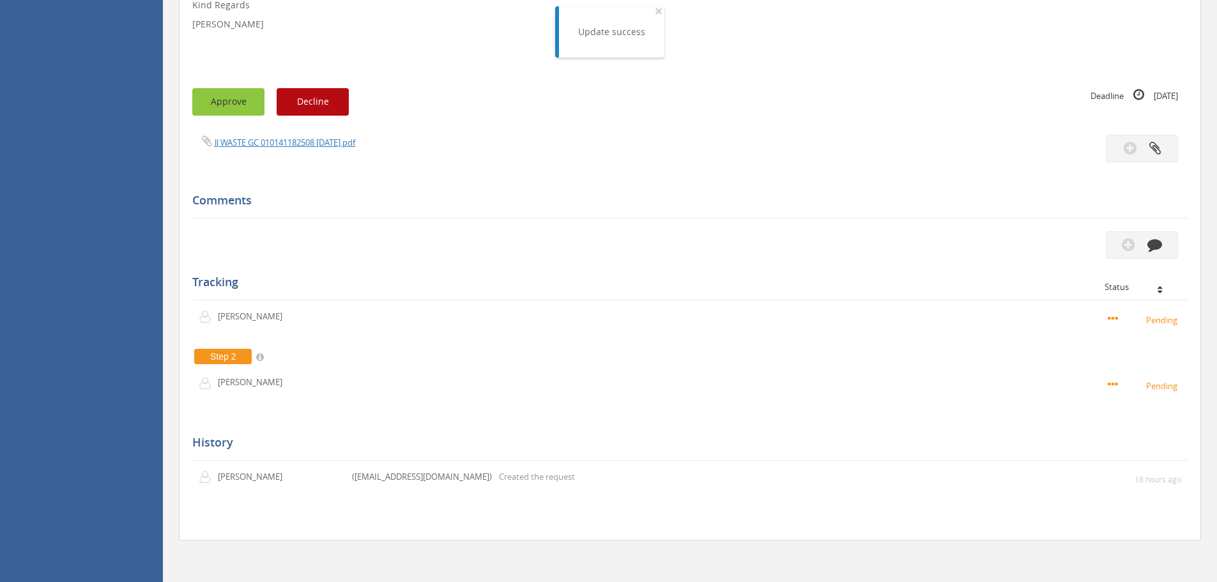
click at [227, 105] on button "Approve" at bounding box center [228, 101] width 72 height 27
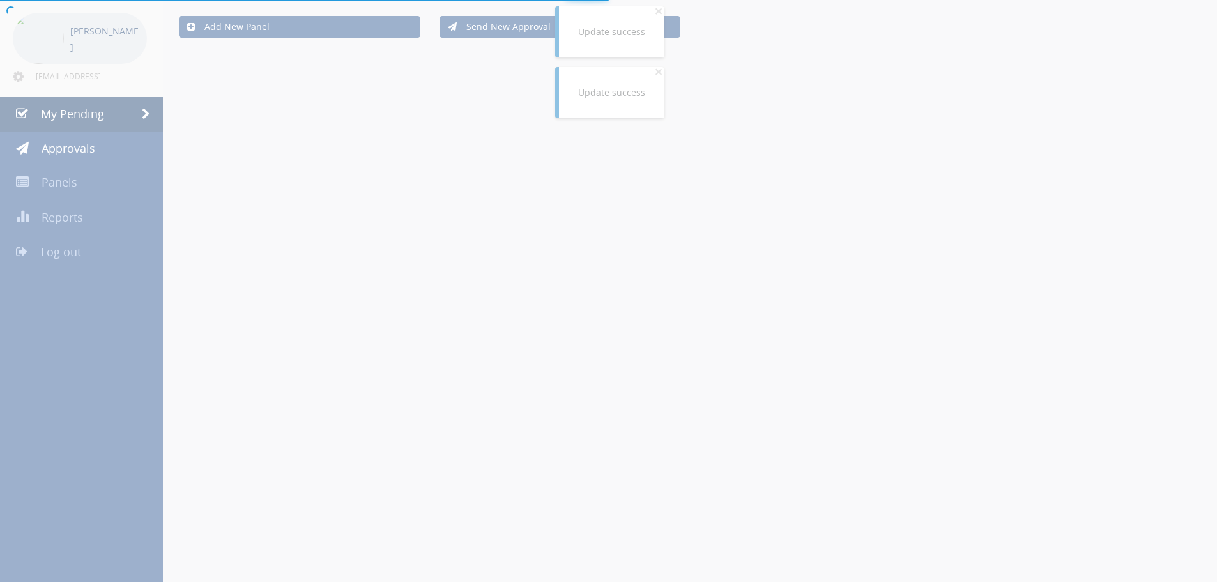
scroll to position [330, 0]
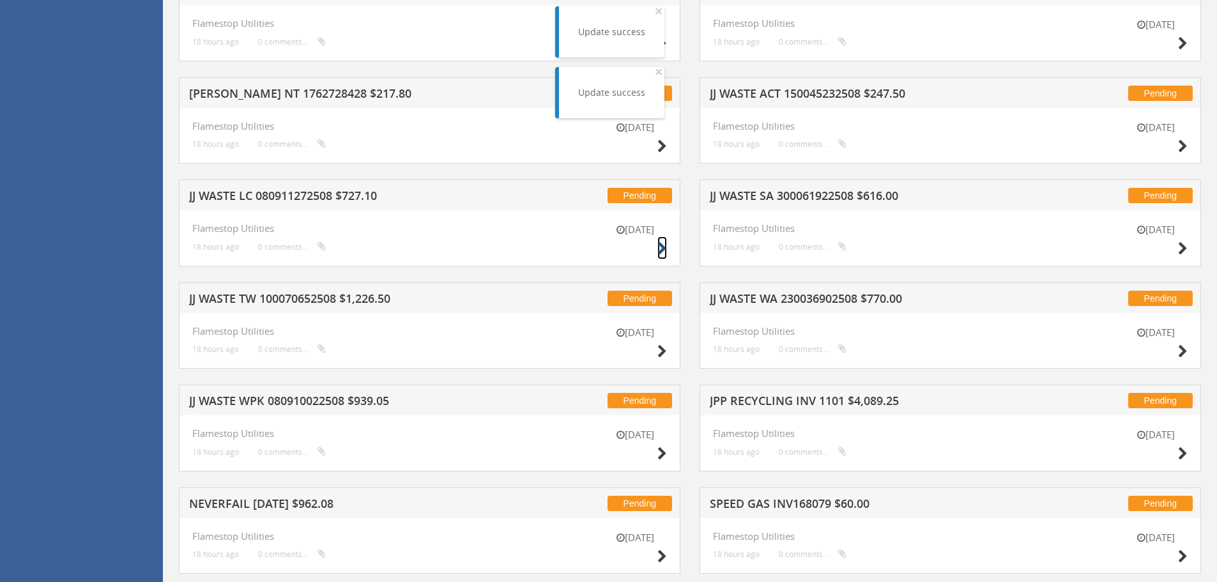
click at [660, 248] on icon at bounding box center [662, 248] width 10 height 13
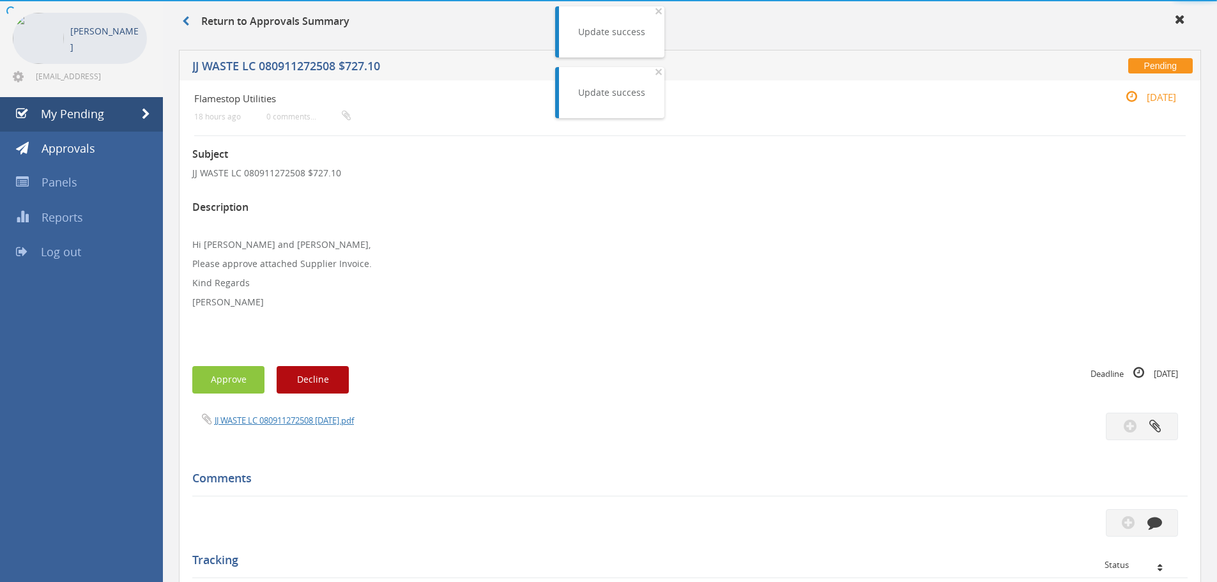
scroll to position [330, 0]
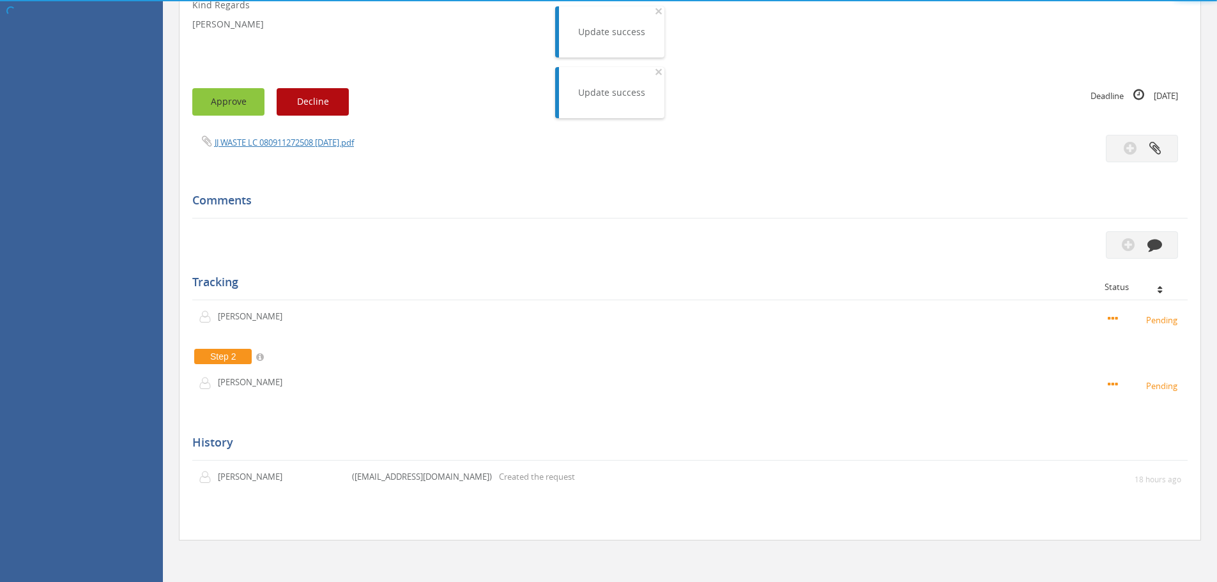
click at [239, 107] on button "Approve" at bounding box center [228, 101] width 72 height 27
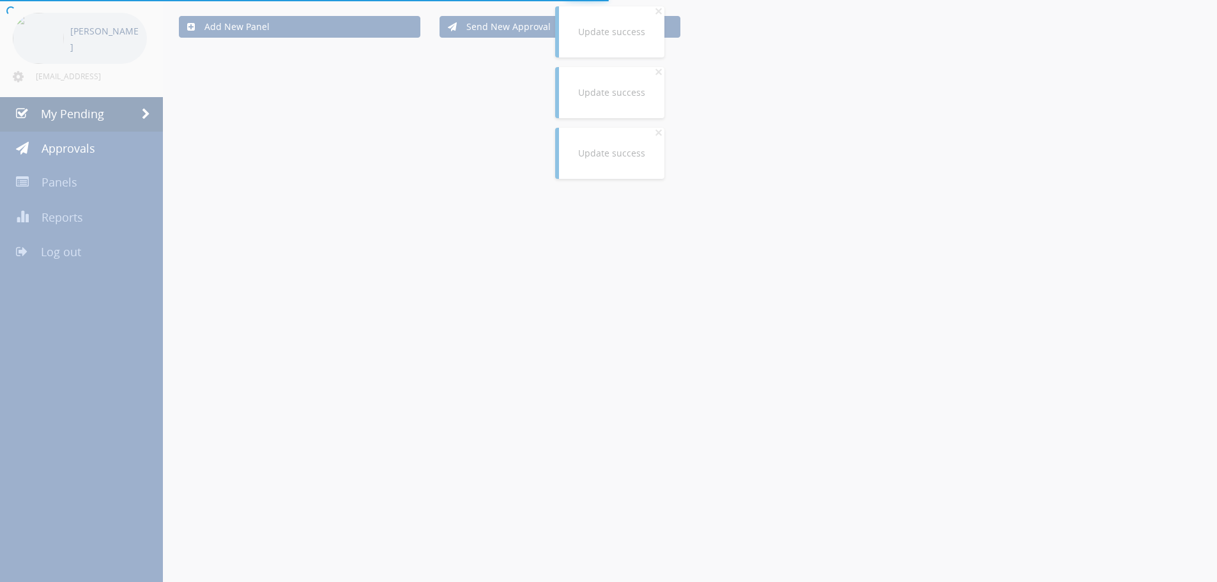
scroll to position [330, 0]
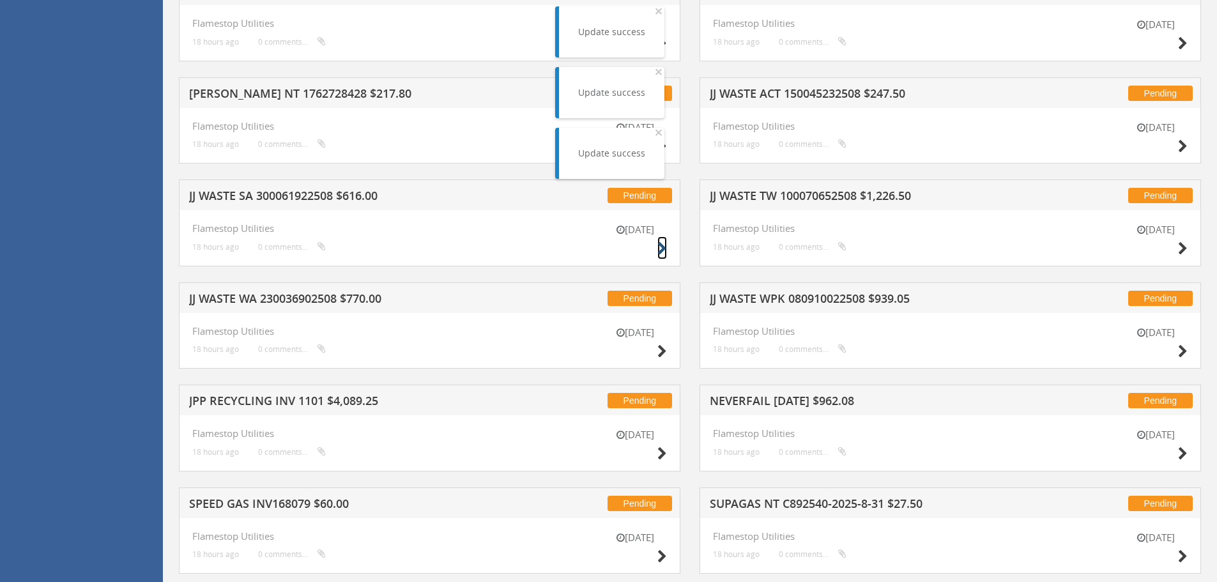
click at [662, 246] on icon at bounding box center [662, 248] width 10 height 13
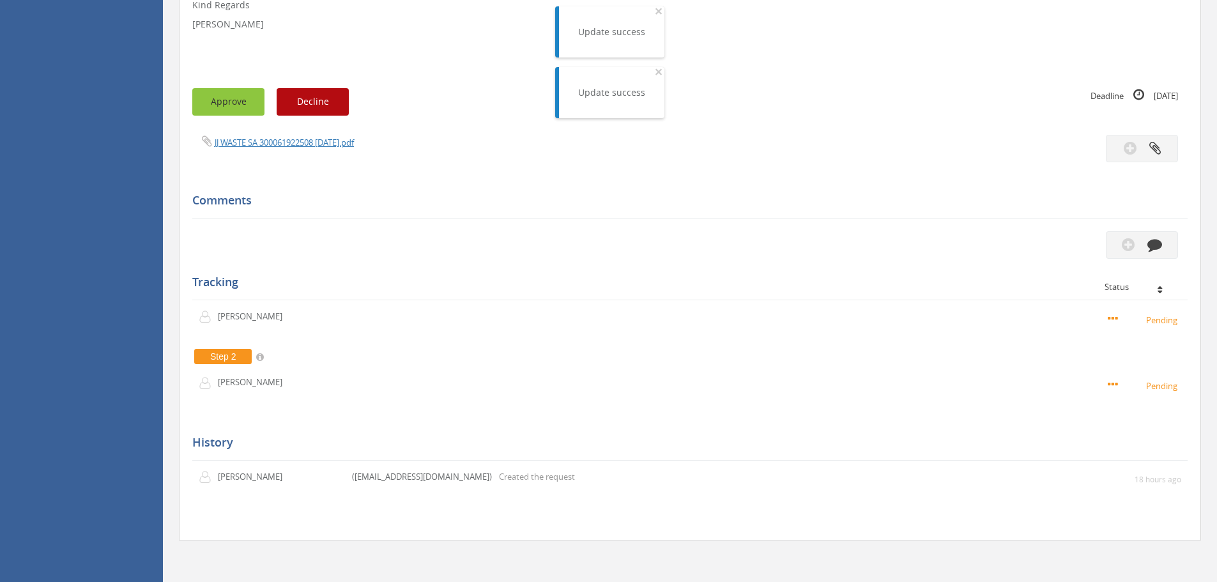
drag, startPoint x: 239, startPoint y: 102, endPoint x: 281, endPoint y: 114, distance: 44.0
click at [239, 103] on button "Approve" at bounding box center [228, 101] width 72 height 27
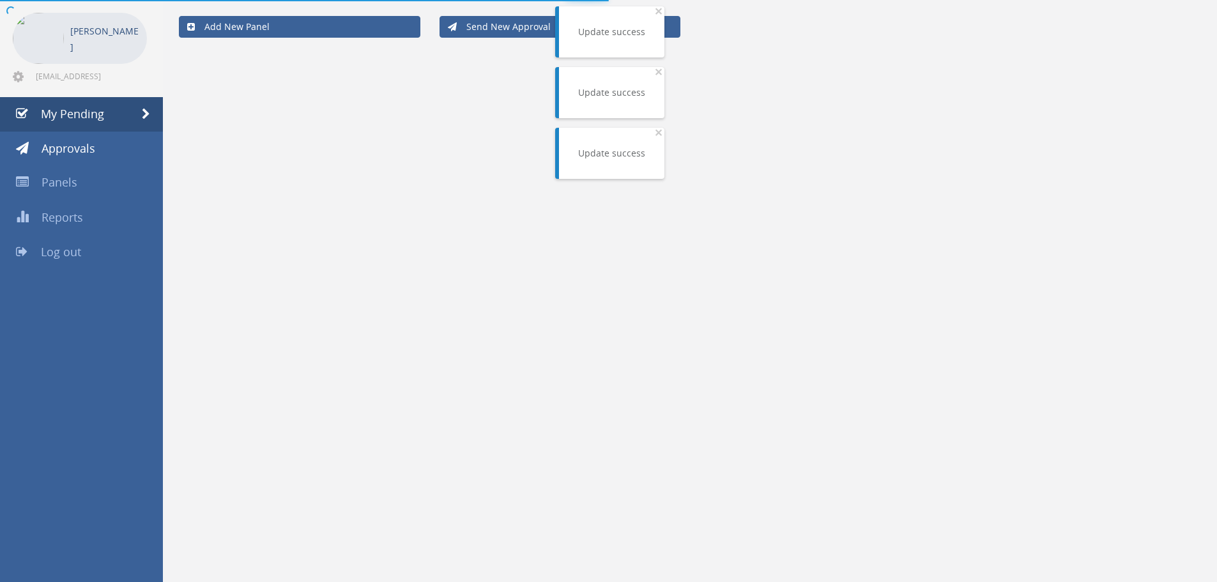
scroll to position [330, 0]
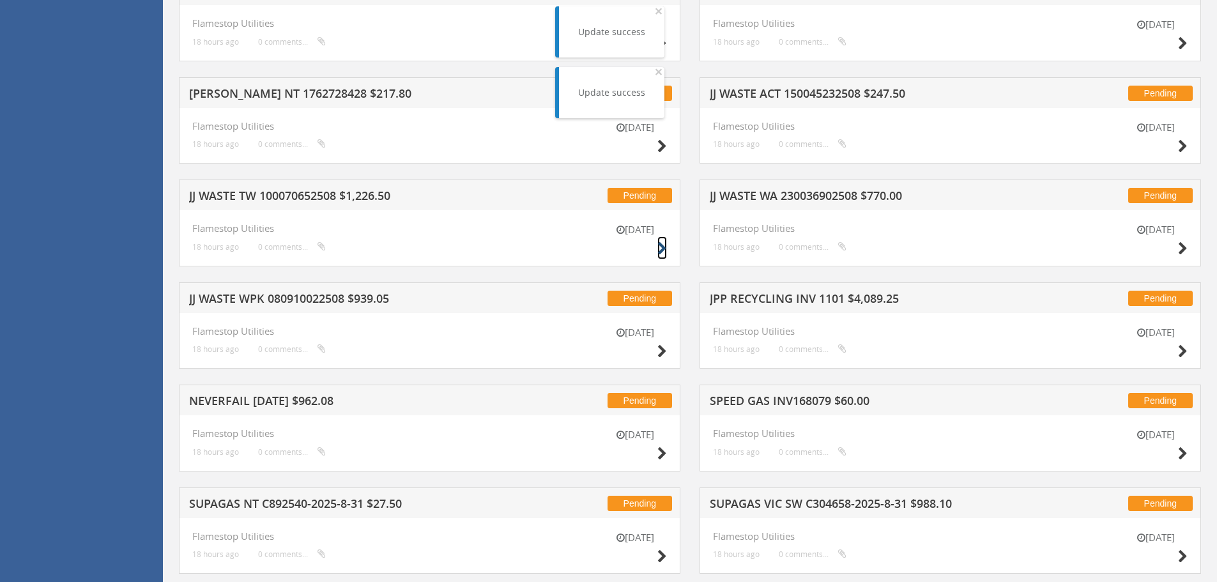
click at [662, 248] on icon at bounding box center [662, 248] width 10 height 13
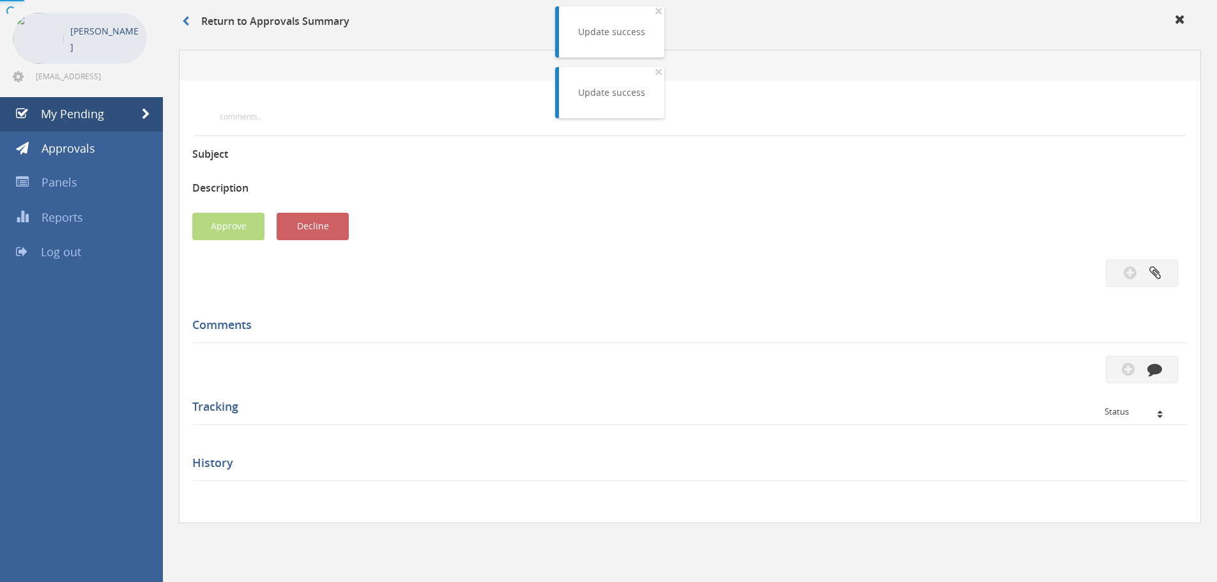
scroll to position [330, 0]
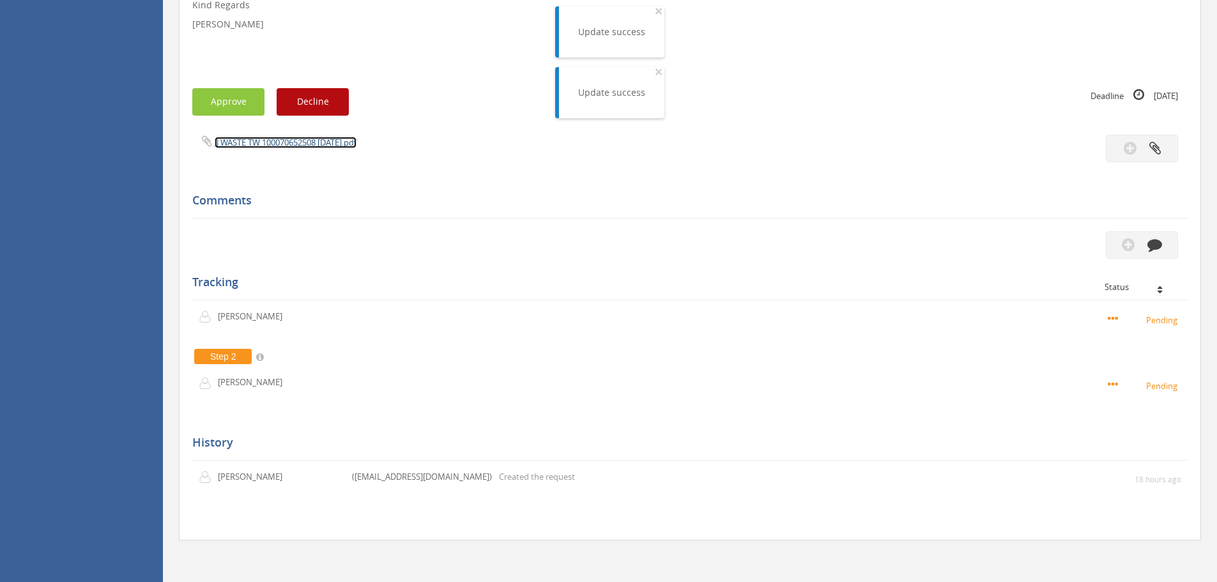
click at [257, 138] on link "JJ WASTE TW 100070652508 [DATE].pdf" at bounding box center [286, 142] width 142 height 11
click at [245, 99] on button "Approve" at bounding box center [228, 101] width 72 height 27
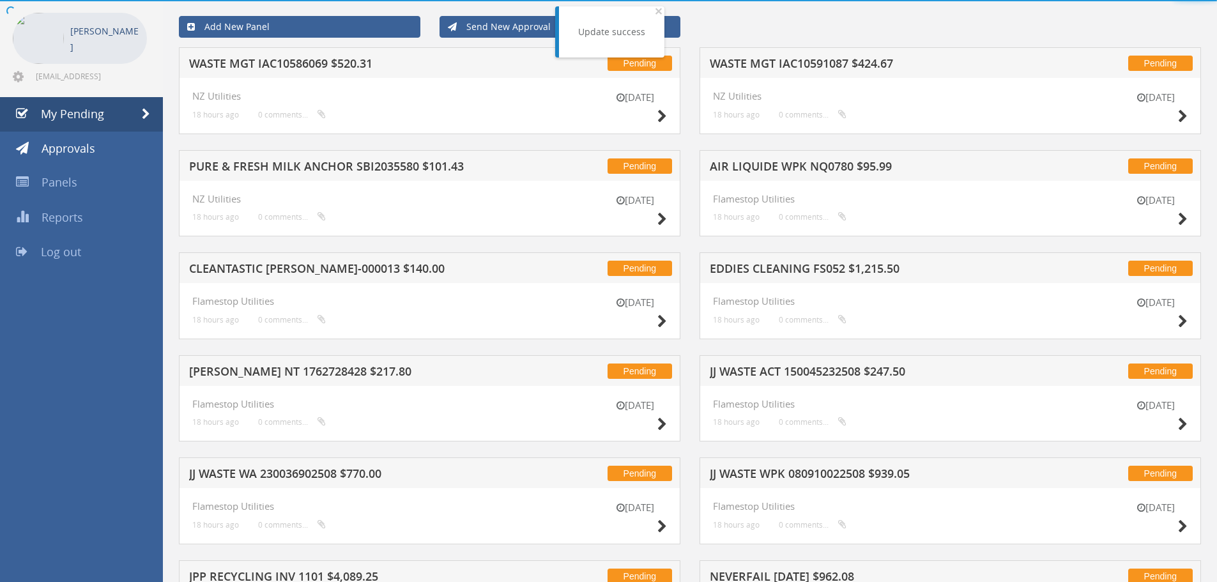
scroll to position [330, 0]
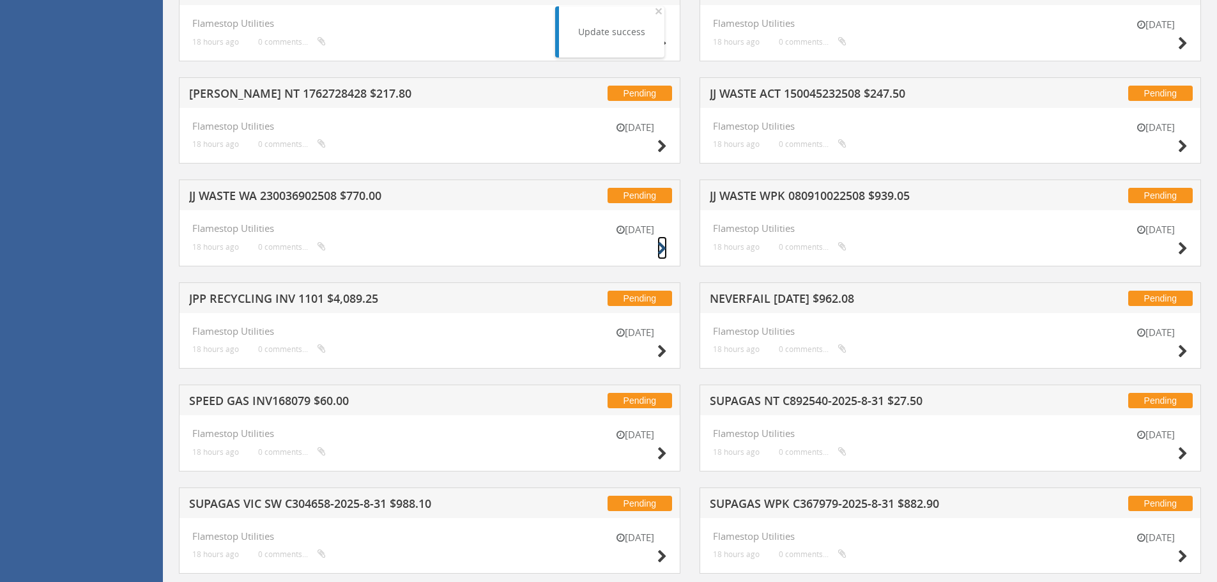
click at [659, 251] on icon at bounding box center [662, 248] width 10 height 13
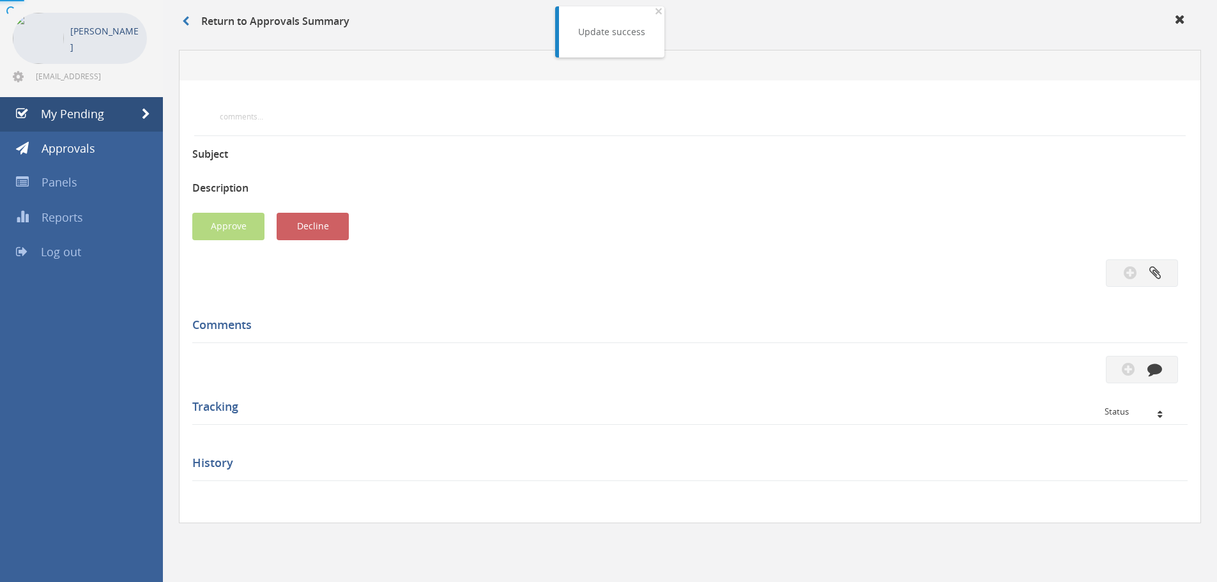
scroll to position [330, 0]
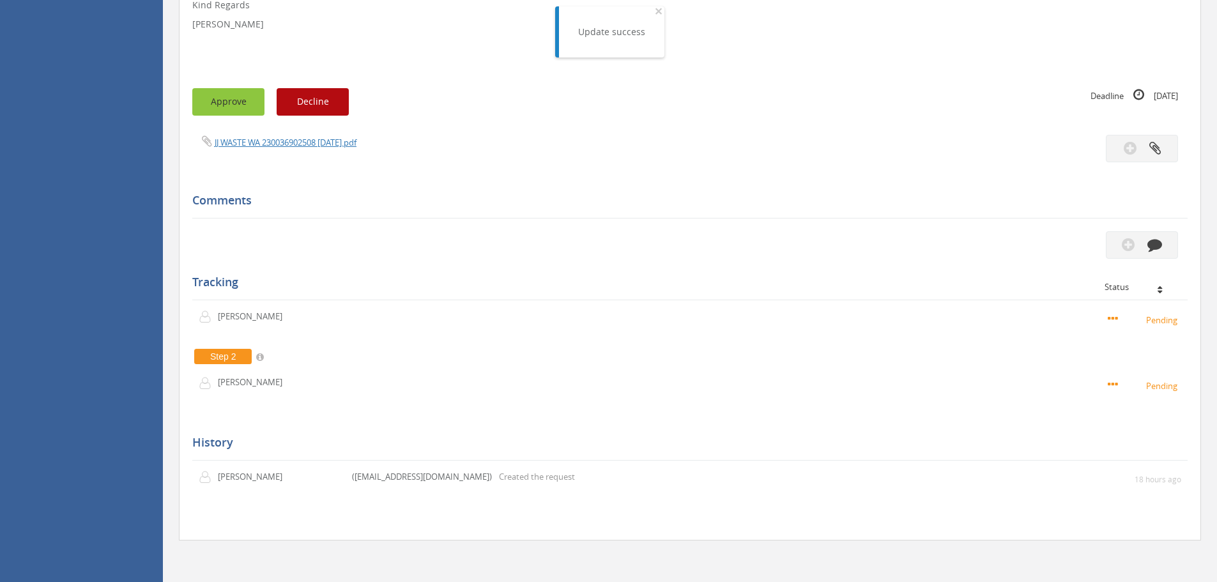
click at [218, 104] on button "Approve" at bounding box center [228, 101] width 72 height 27
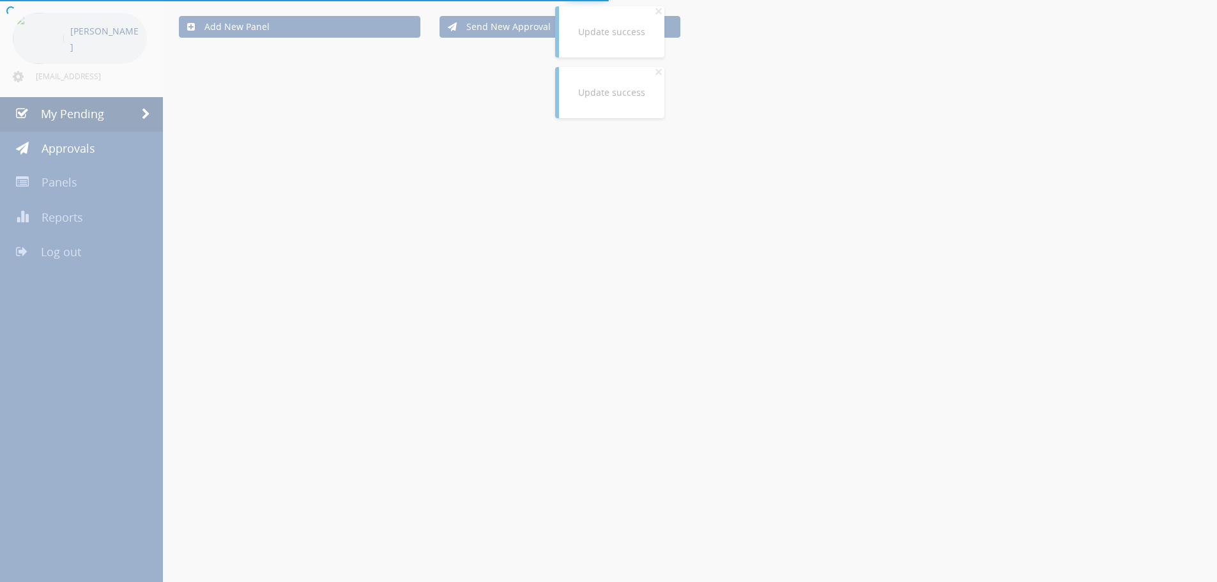
scroll to position [330, 0]
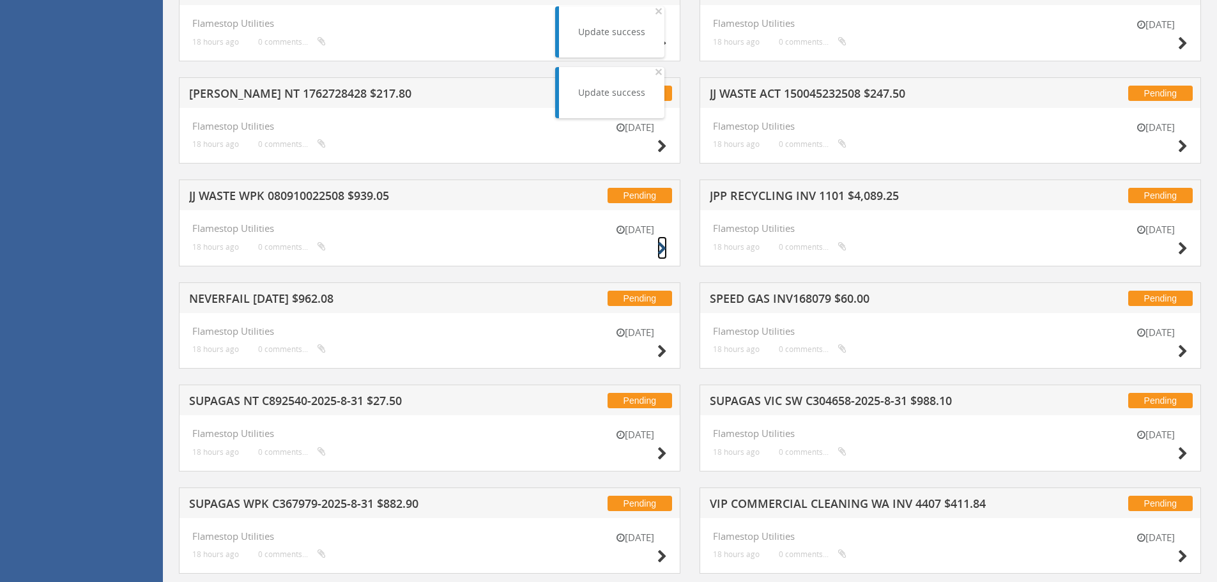
click at [661, 251] on icon at bounding box center [662, 248] width 10 height 13
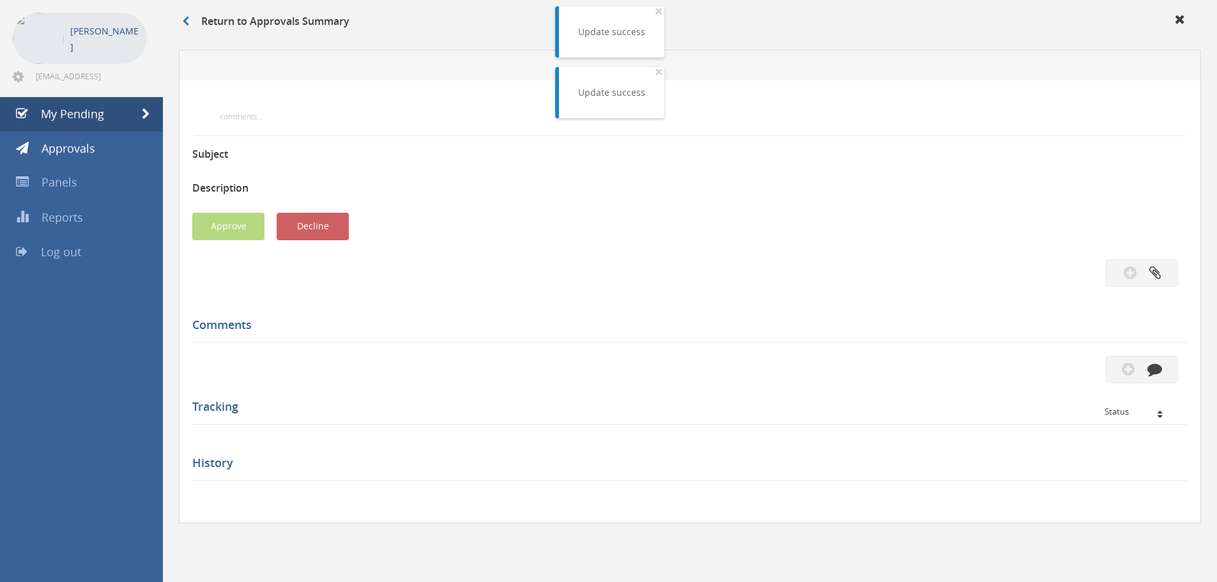
scroll to position [330, 0]
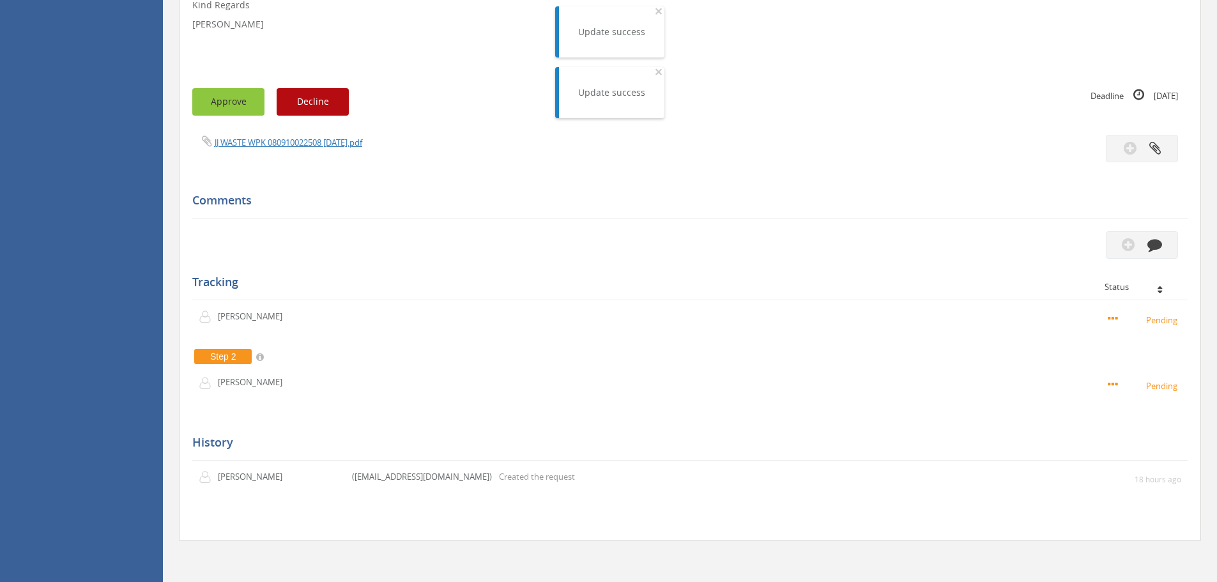
click at [235, 112] on button "Approve" at bounding box center [228, 101] width 72 height 27
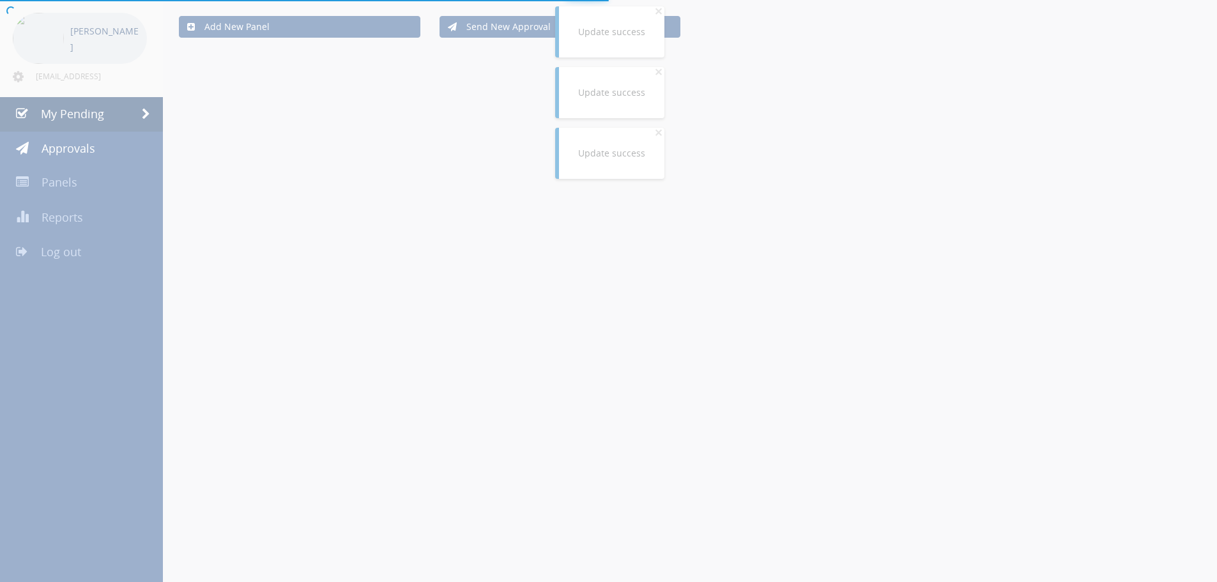
scroll to position [330, 0]
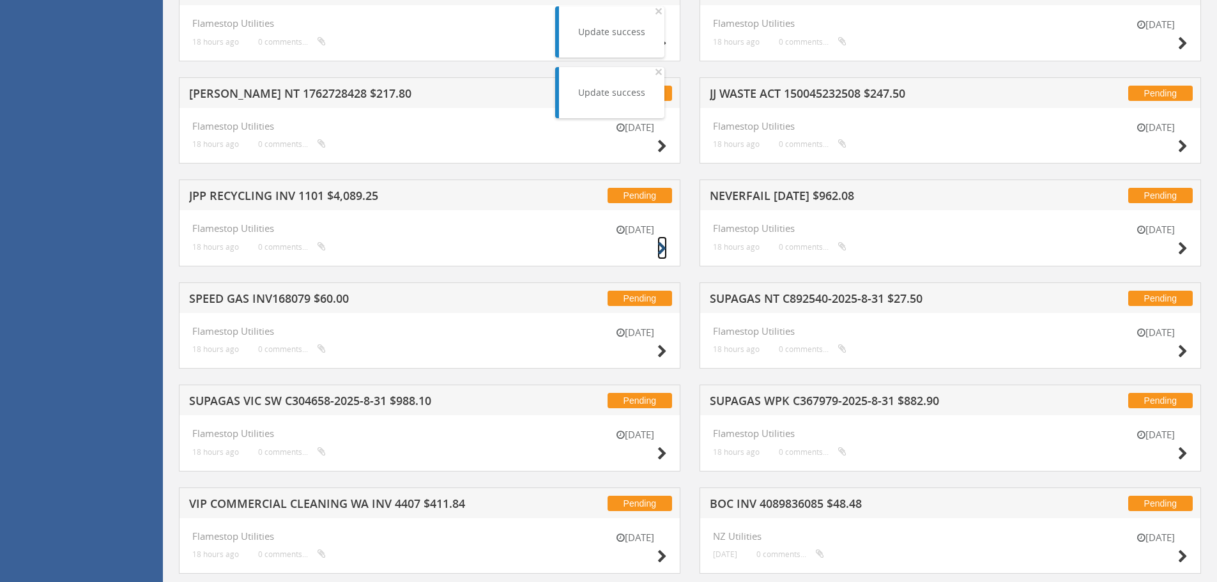
click at [662, 247] on icon at bounding box center [662, 248] width 10 height 13
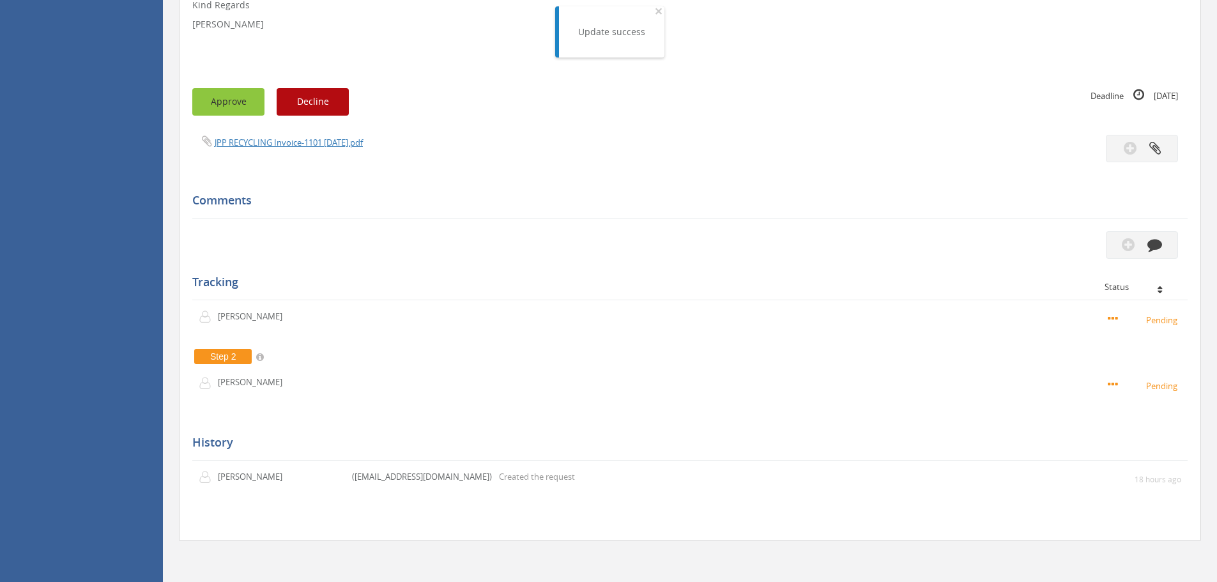
click at [243, 110] on button "Approve" at bounding box center [228, 101] width 72 height 27
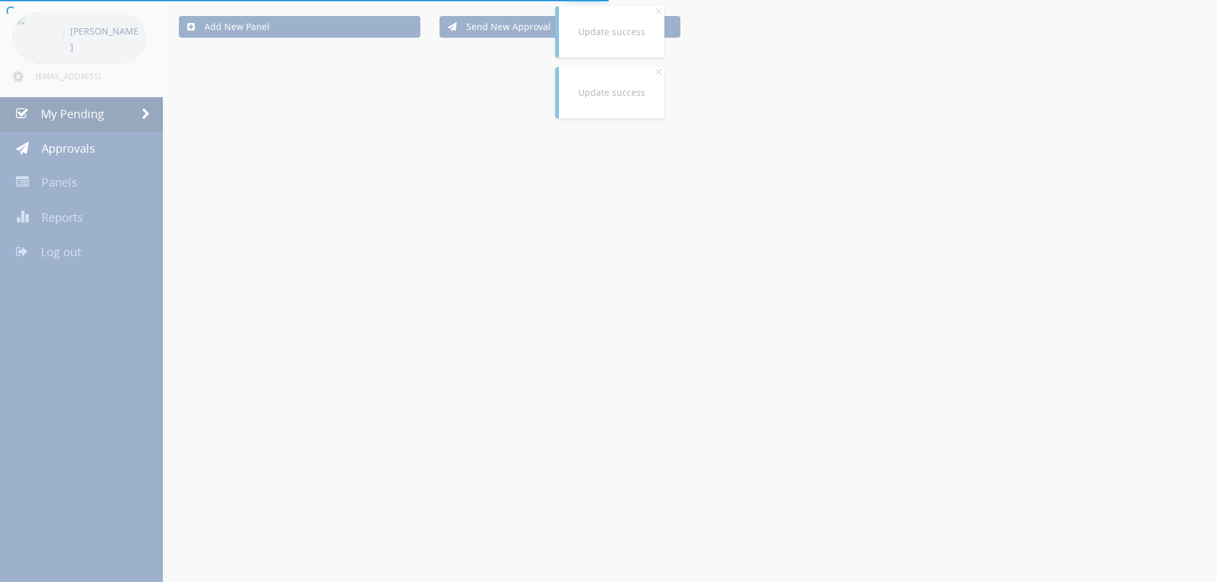
scroll to position [330, 0]
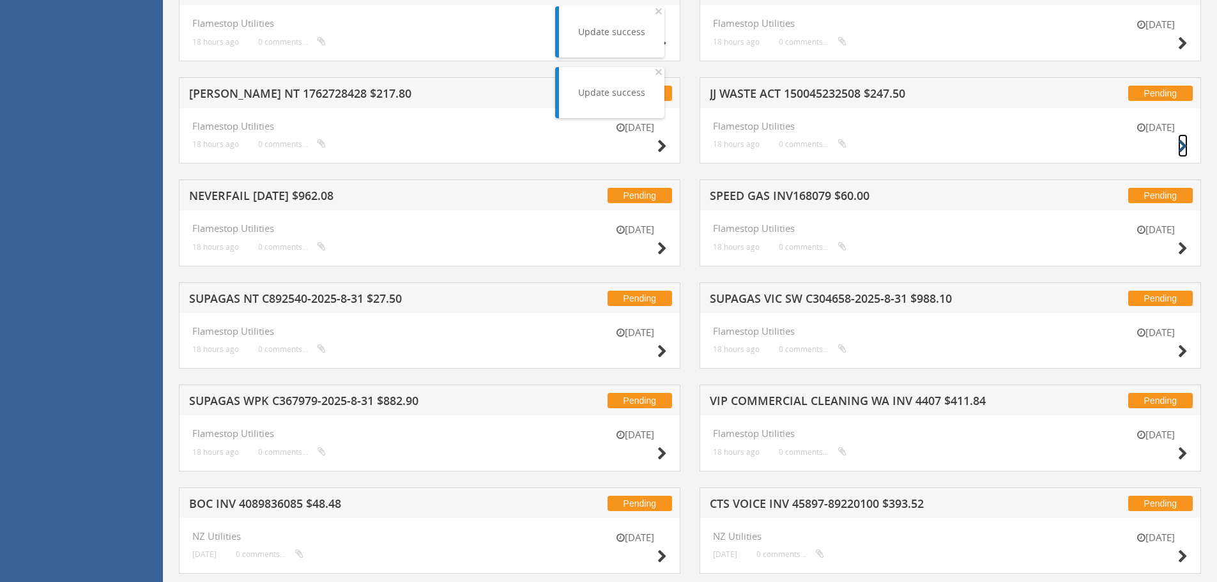
click at [1184, 144] on icon at bounding box center [1183, 146] width 10 height 13
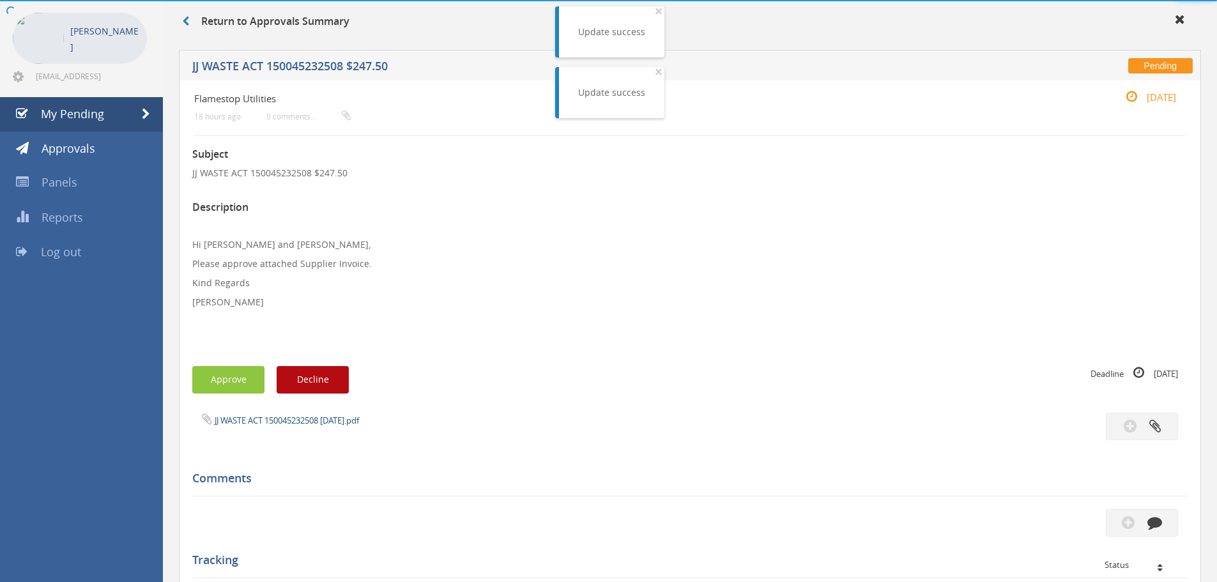
scroll to position [330, 0]
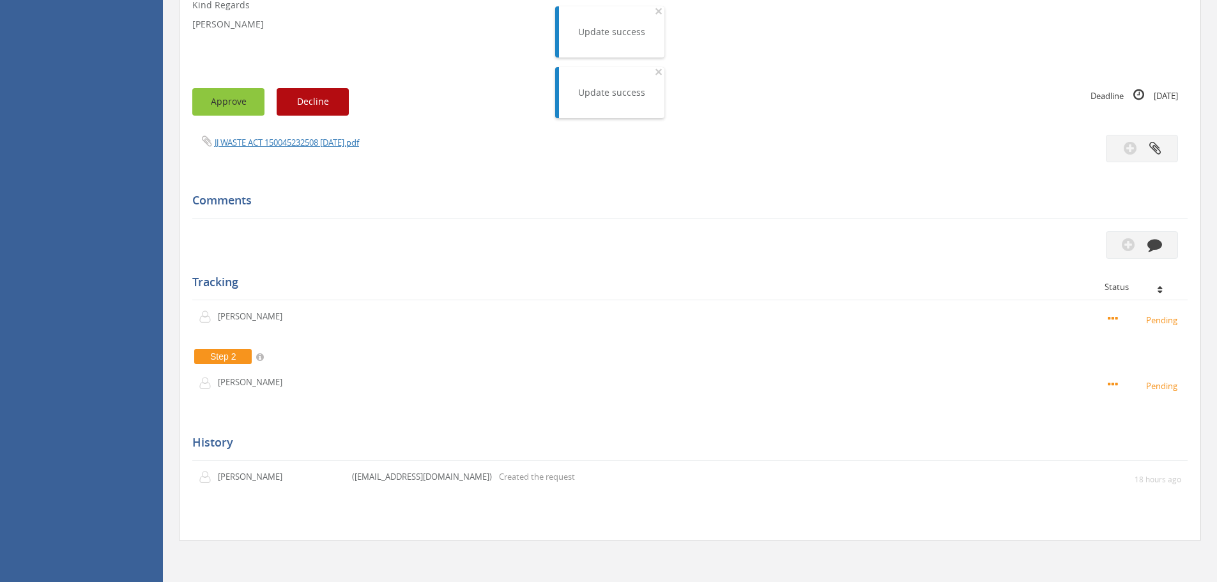
click at [247, 112] on button "Approve" at bounding box center [228, 101] width 72 height 27
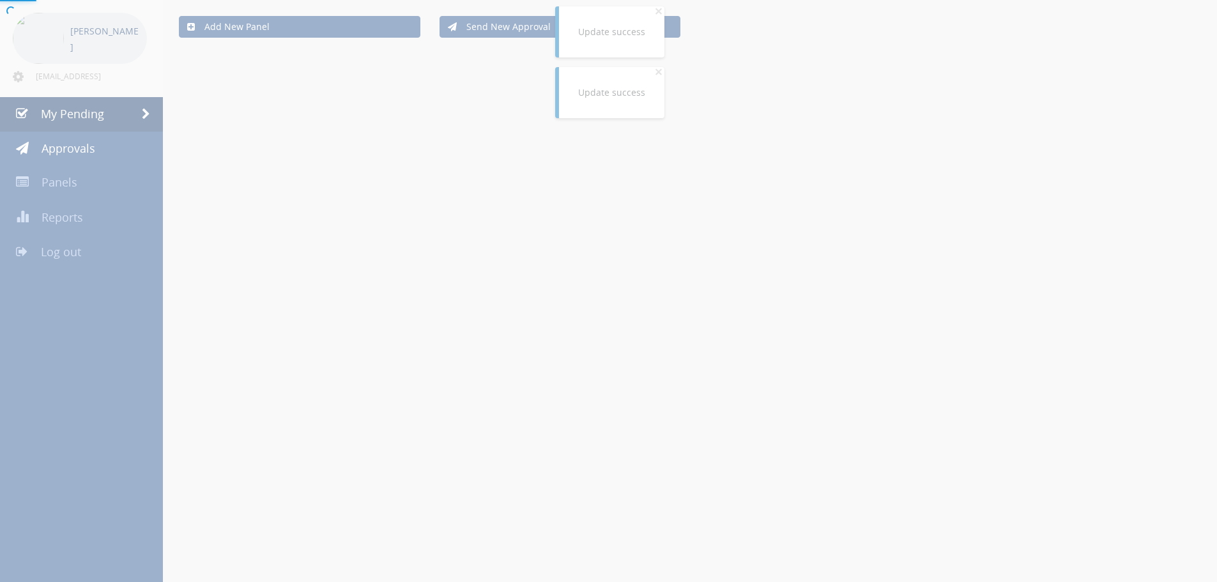
scroll to position [330, 0]
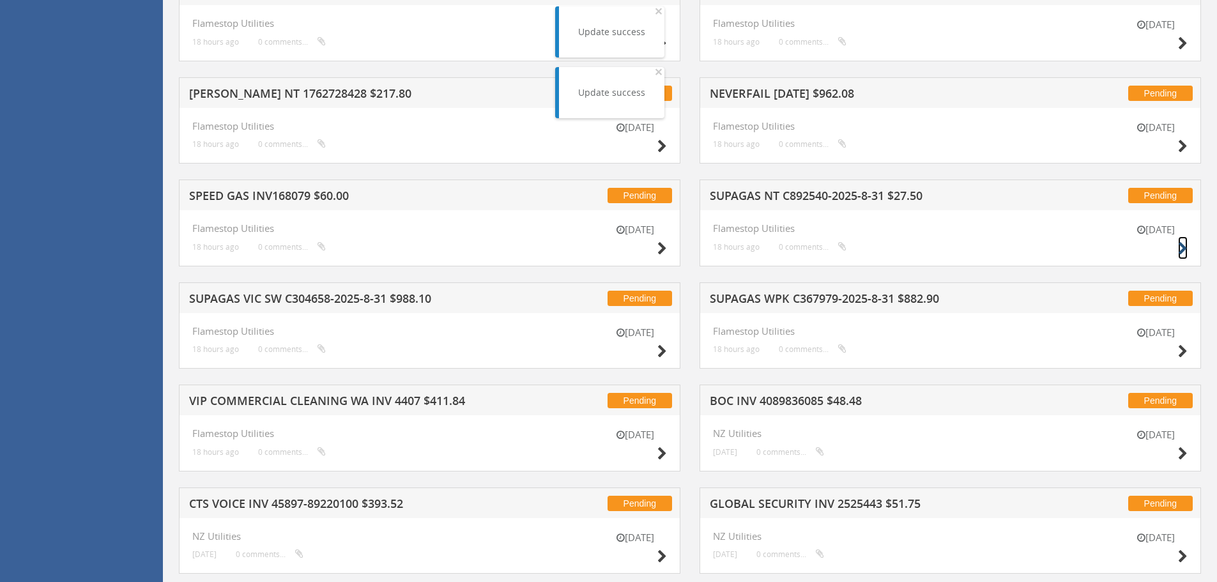
click at [1181, 242] on icon at bounding box center [1183, 248] width 10 height 13
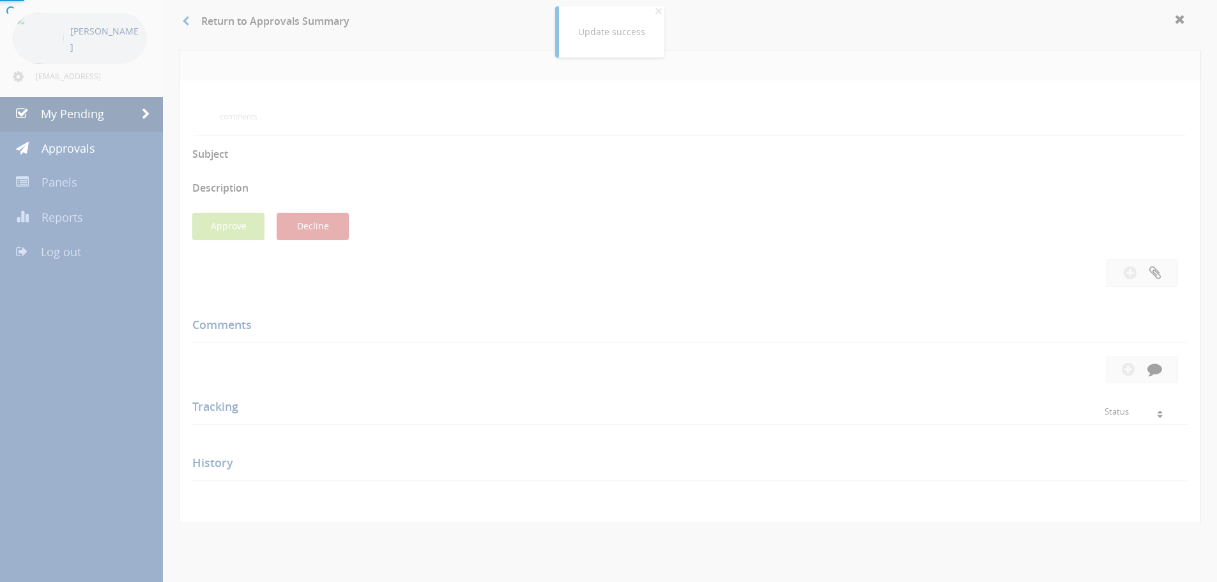
scroll to position [330, 0]
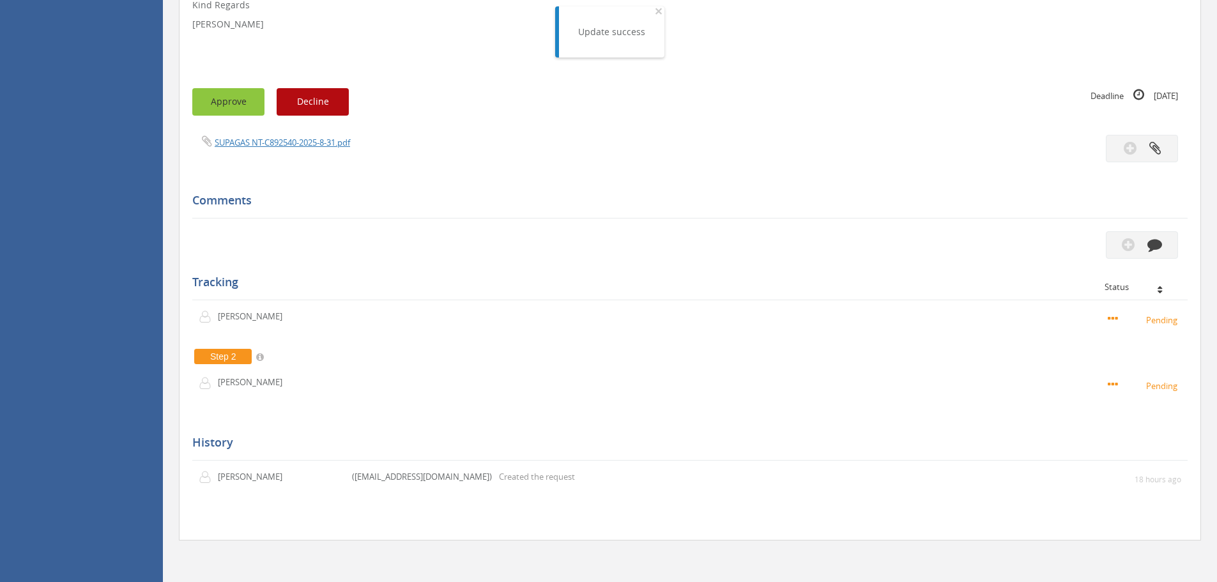
click at [254, 105] on button "Approve" at bounding box center [228, 101] width 72 height 27
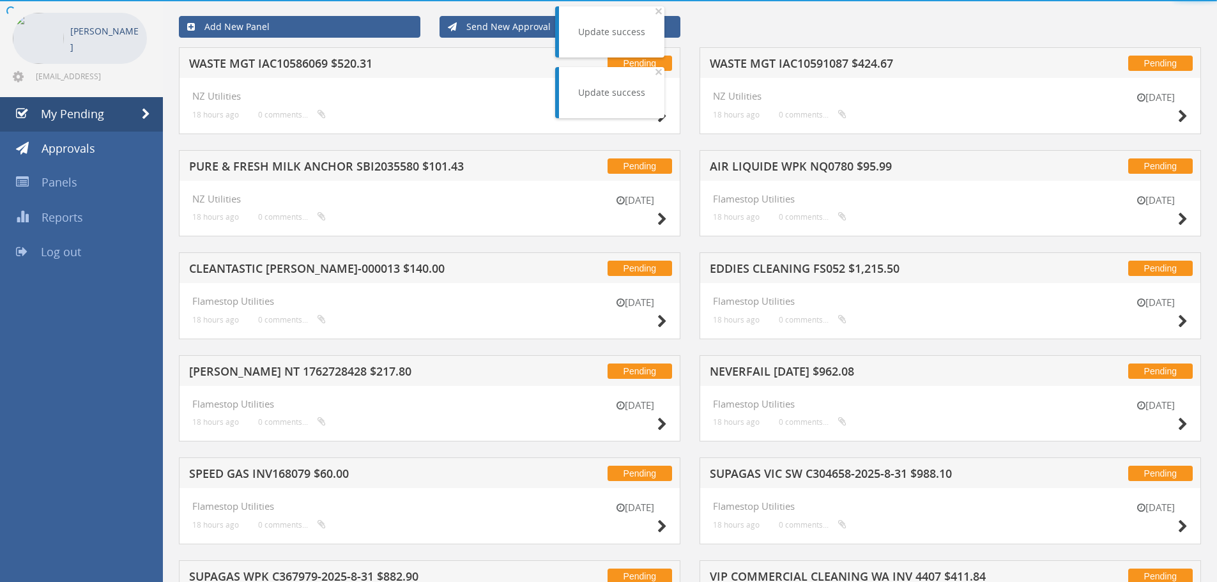
scroll to position [330, 0]
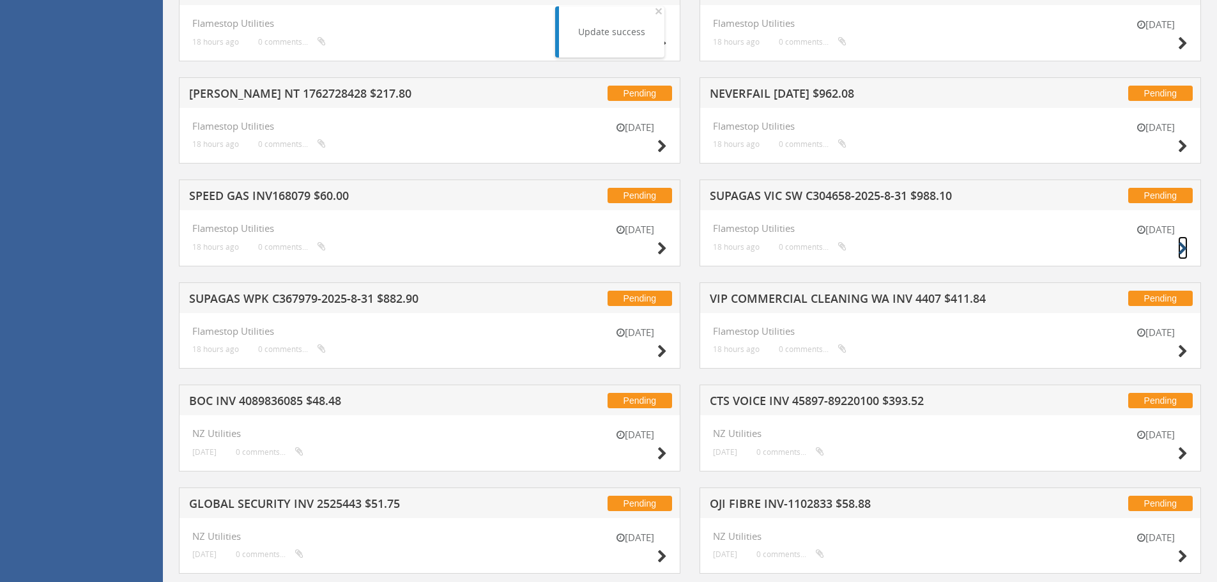
click at [1181, 250] on icon at bounding box center [1183, 248] width 10 height 13
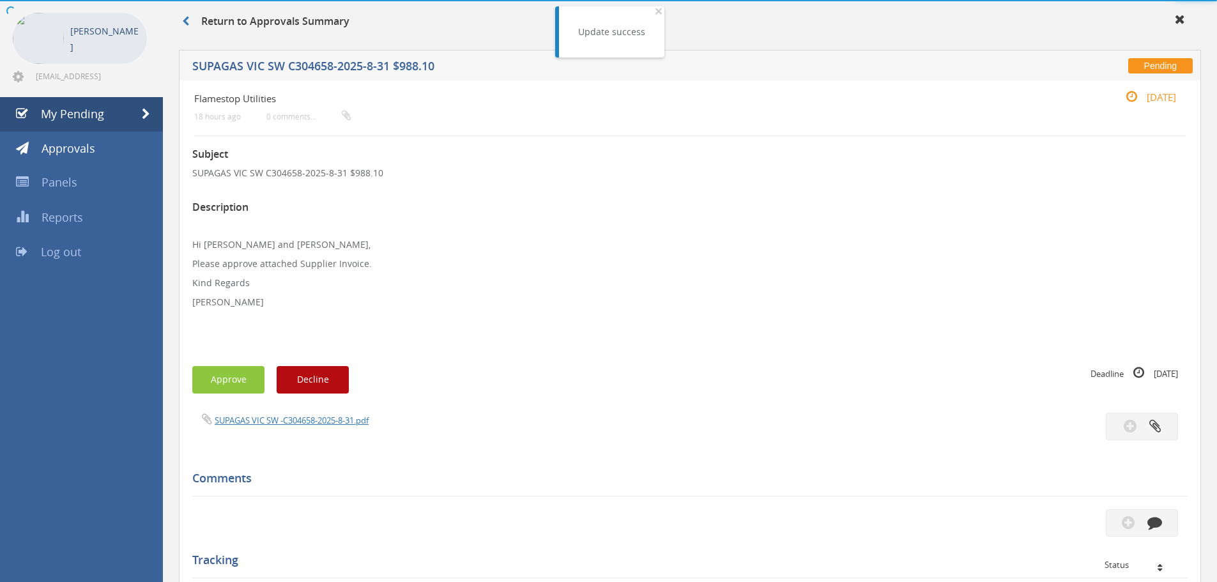
scroll to position [330, 0]
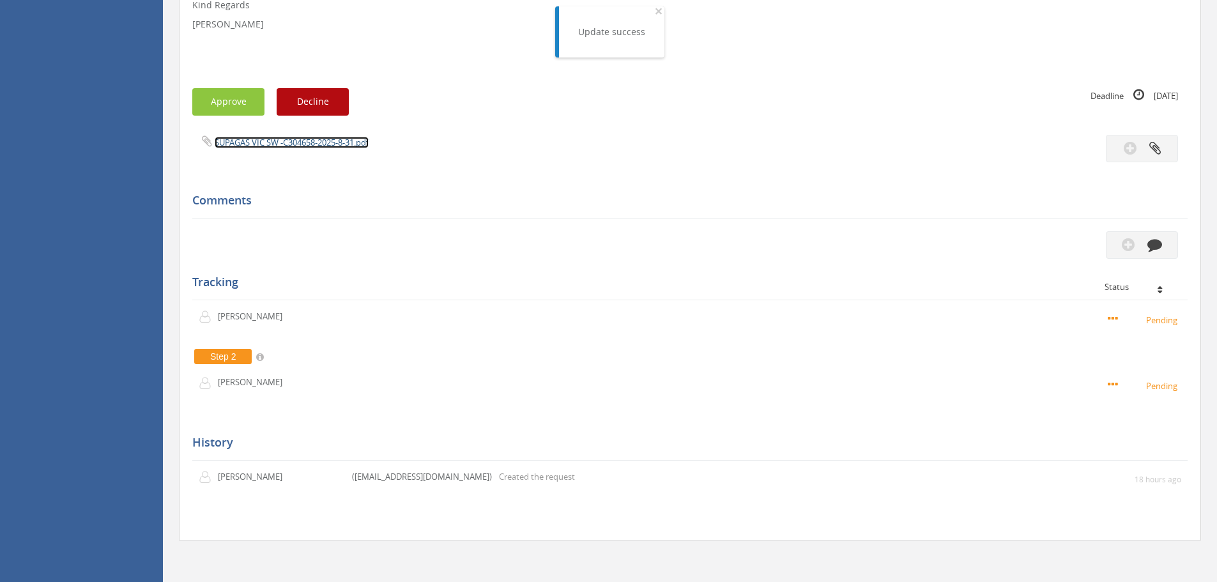
click at [239, 145] on link "SUPAGAS VIC SW -C304658-2025-8-31.pdf" at bounding box center [292, 142] width 154 height 11
click at [243, 106] on button "Approve" at bounding box center [228, 101] width 72 height 27
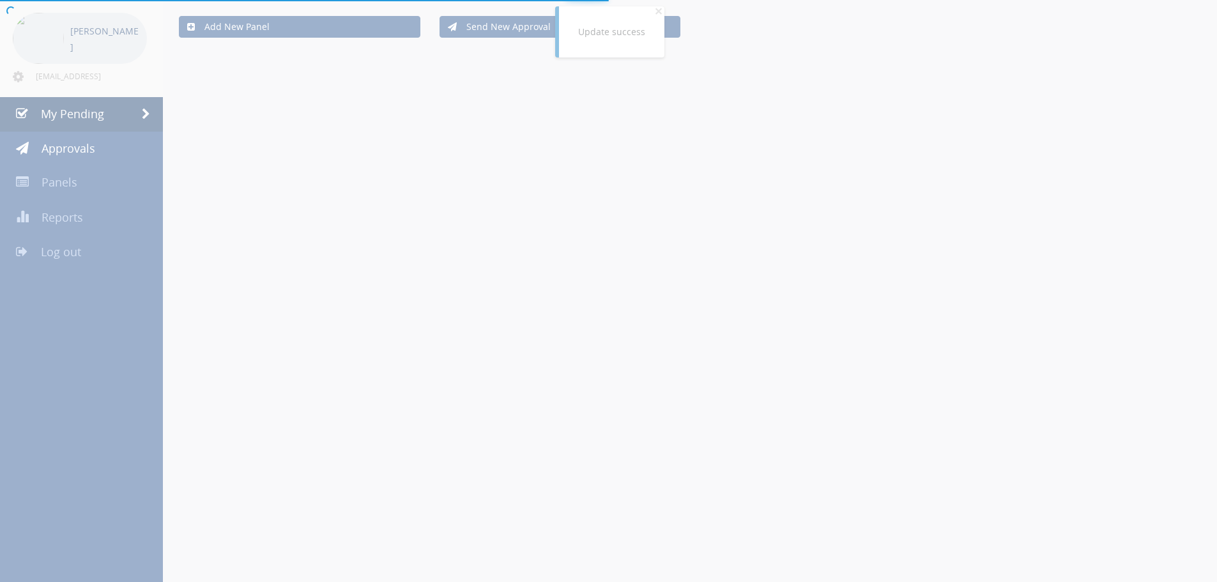
scroll to position [330, 0]
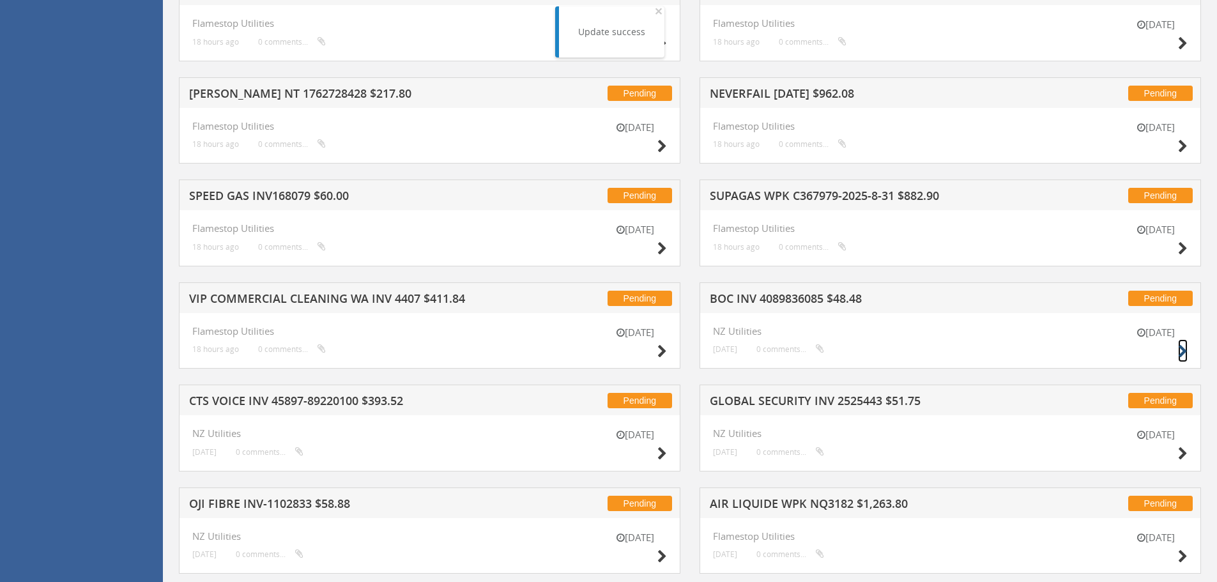
click at [1182, 351] on icon at bounding box center [1183, 351] width 10 height 13
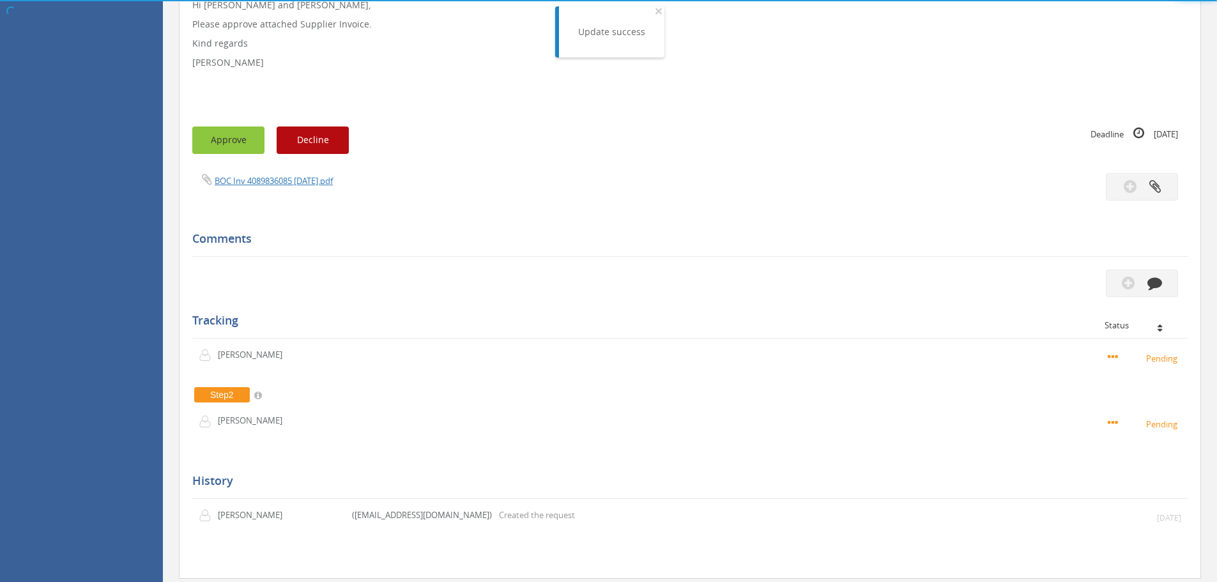
click at [238, 139] on button "Approve" at bounding box center [228, 139] width 72 height 27
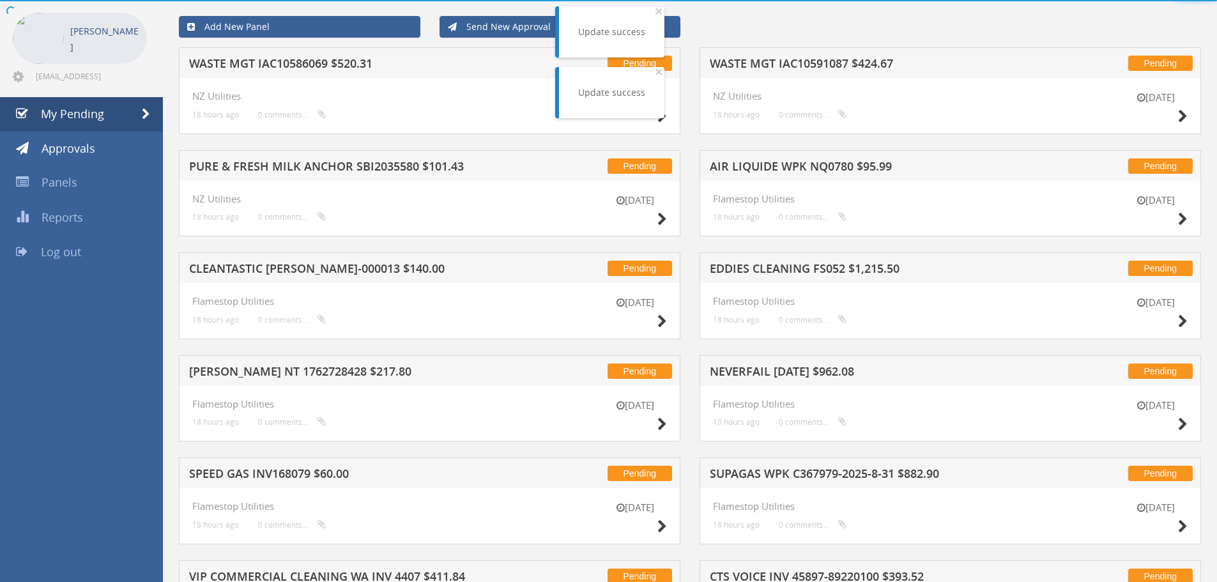
scroll to position [330, 0]
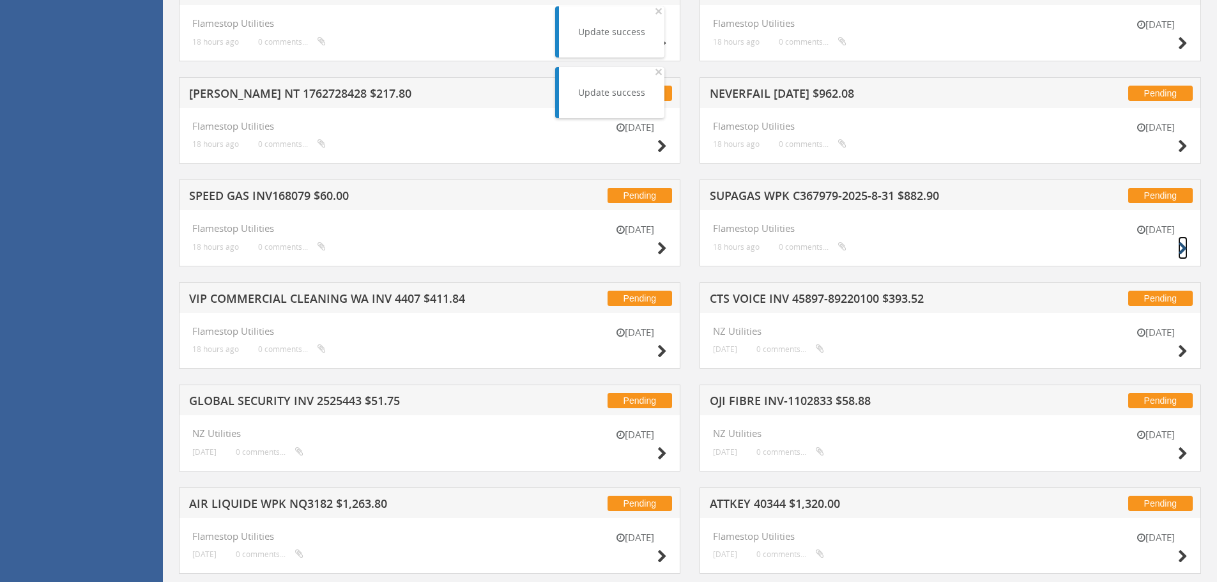
click at [1183, 245] on icon at bounding box center [1183, 248] width 10 height 13
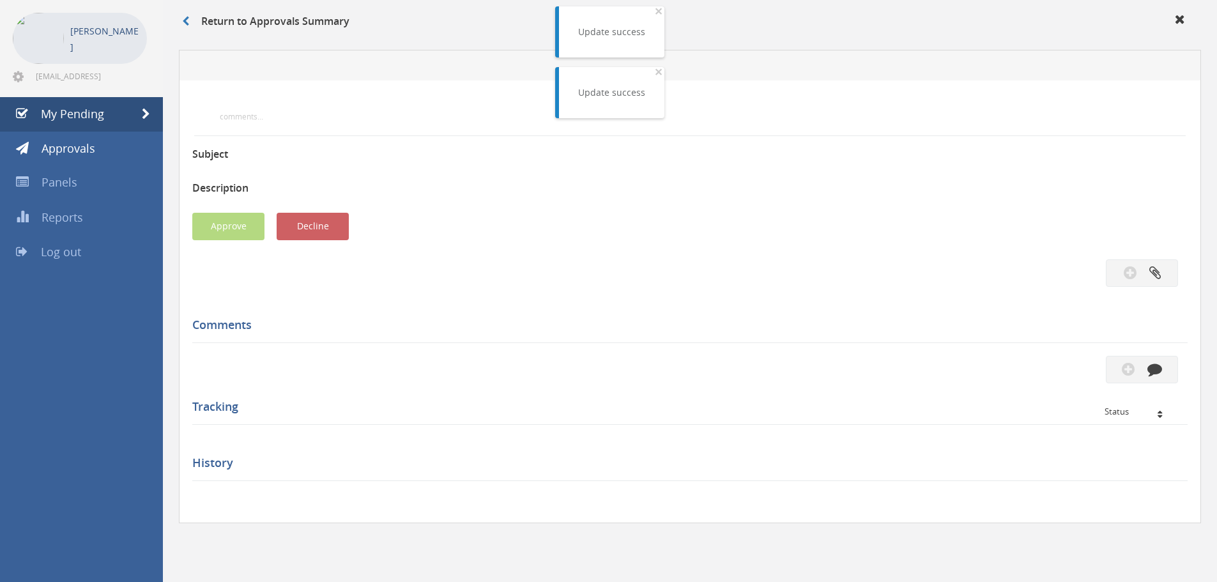
scroll to position [330, 0]
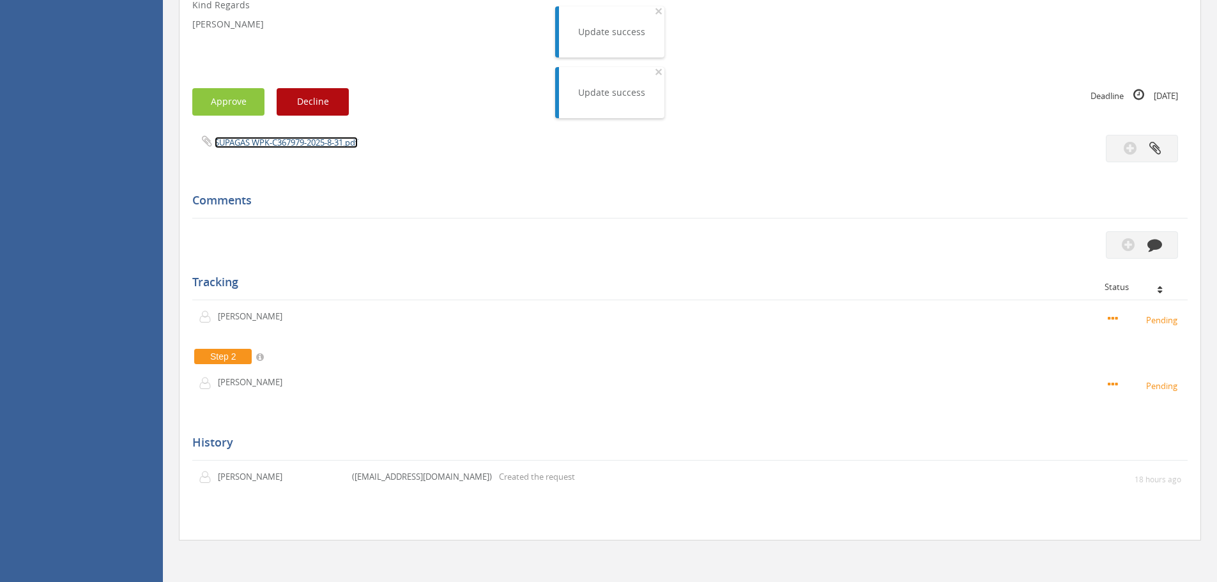
click at [242, 142] on link "SUPAGAS WPK-C367979-2025-8-31.pdf" at bounding box center [286, 142] width 143 height 11
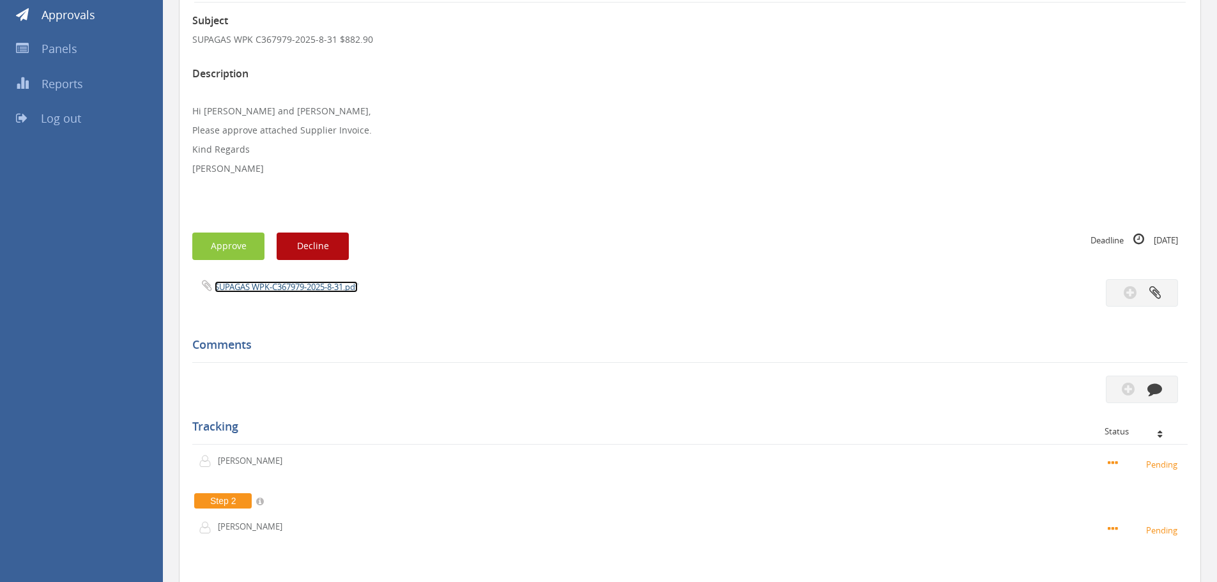
scroll to position [192, 0]
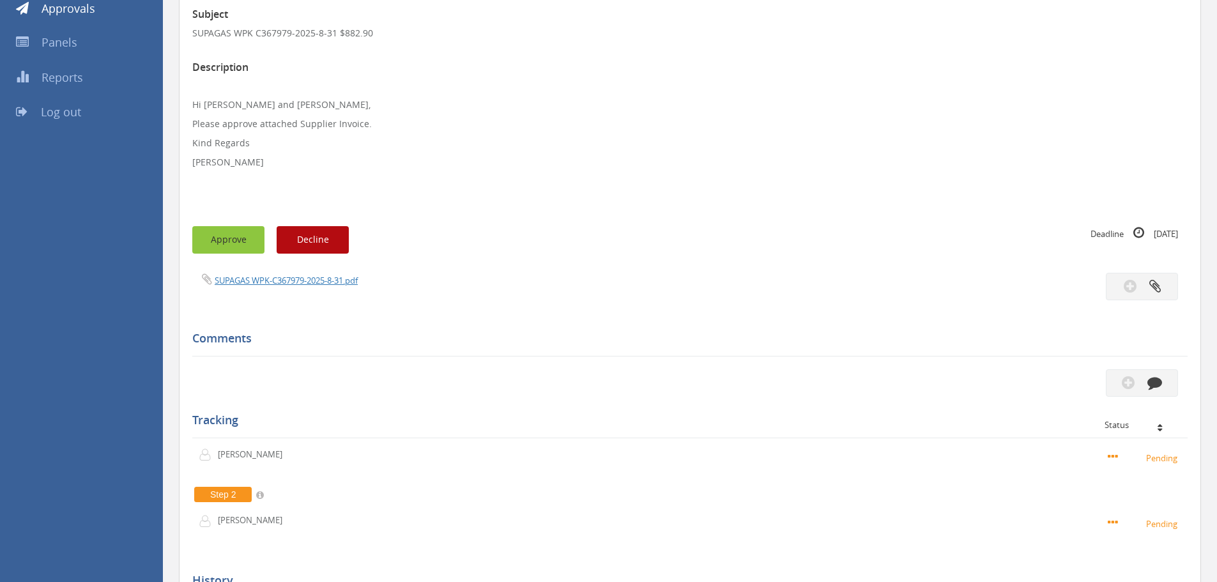
click at [243, 241] on button "Approve" at bounding box center [228, 239] width 72 height 27
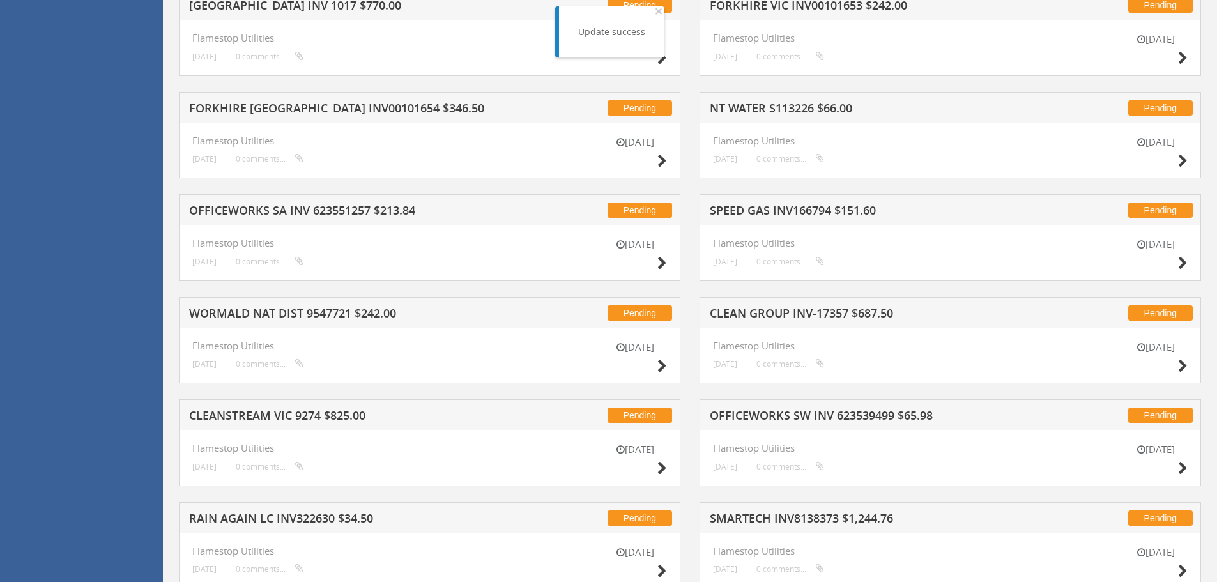
scroll to position [958, 0]
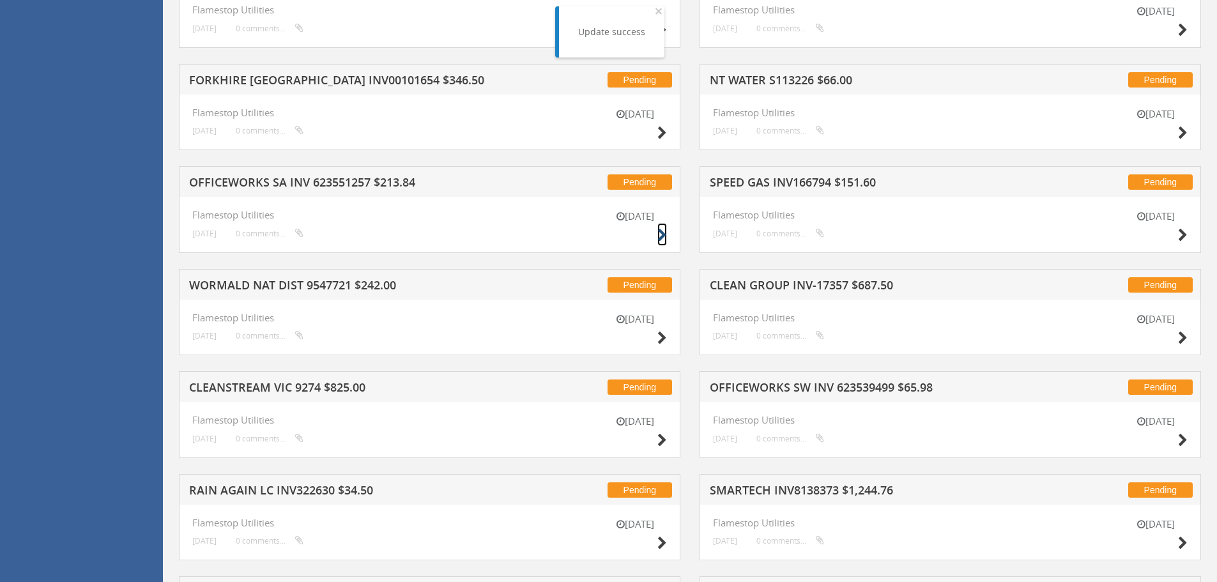
click at [658, 231] on icon at bounding box center [662, 235] width 10 height 13
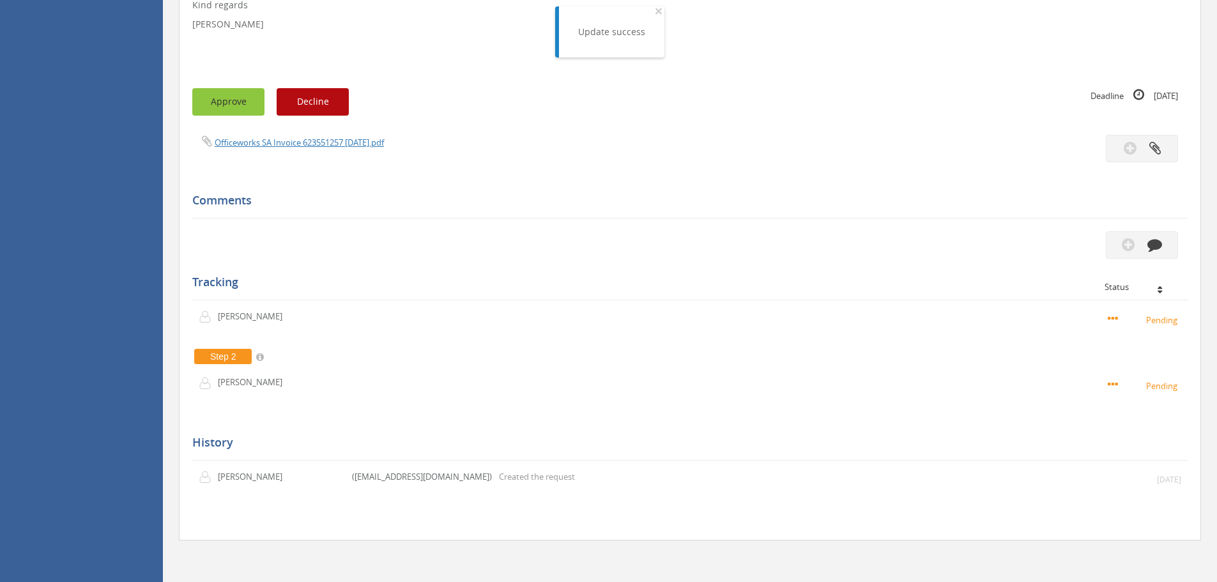
click at [224, 105] on button "Approve" at bounding box center [228, 101] width 72 height 27
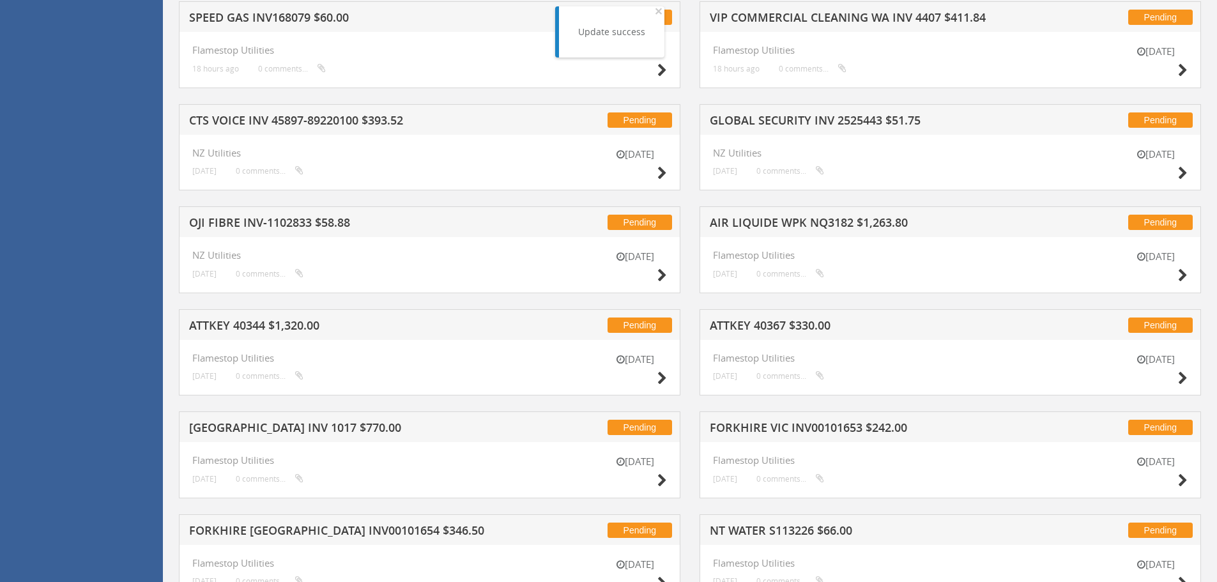
scroll to position [515, 0]
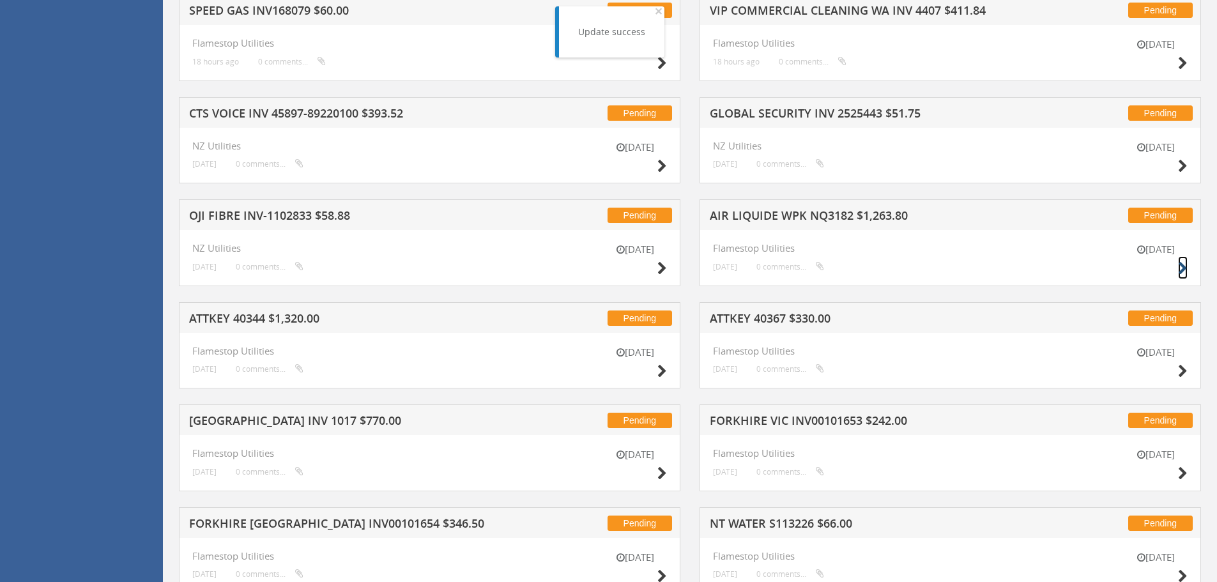
click at [1178, 268] on icon at bounding box center [1183, 268] width 10 height 13
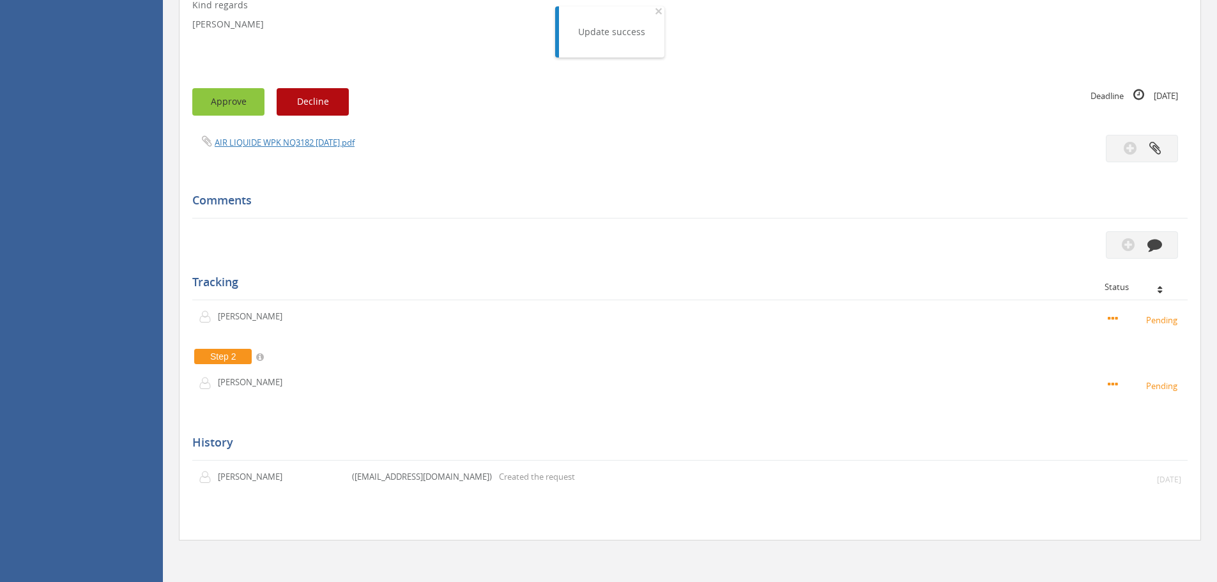
click at [214, 110] on button "Approve" at bounding box center [228, 101] width 72 height 27
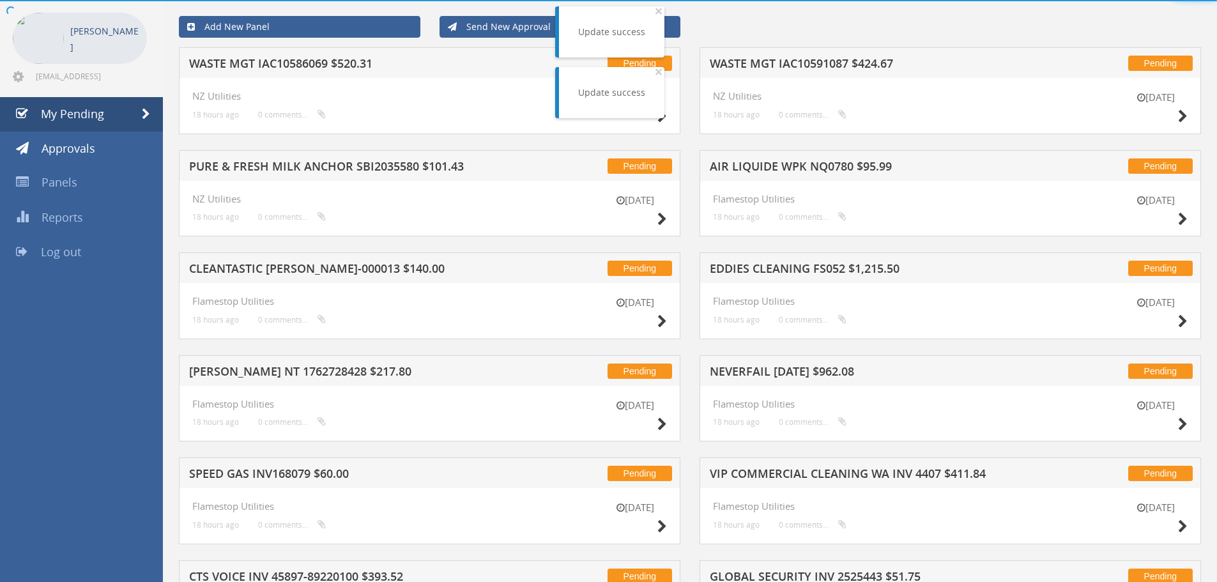
scroll to position [387, 0]
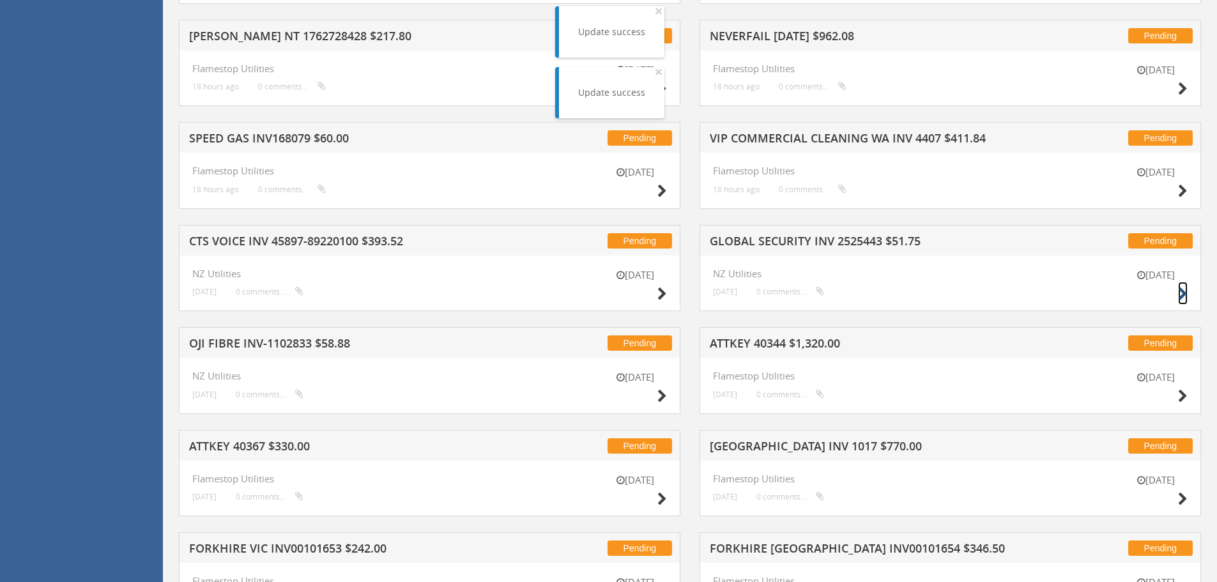
click at [1185, 292] on icon at bounding box center [1183, 293] width 10 height 13
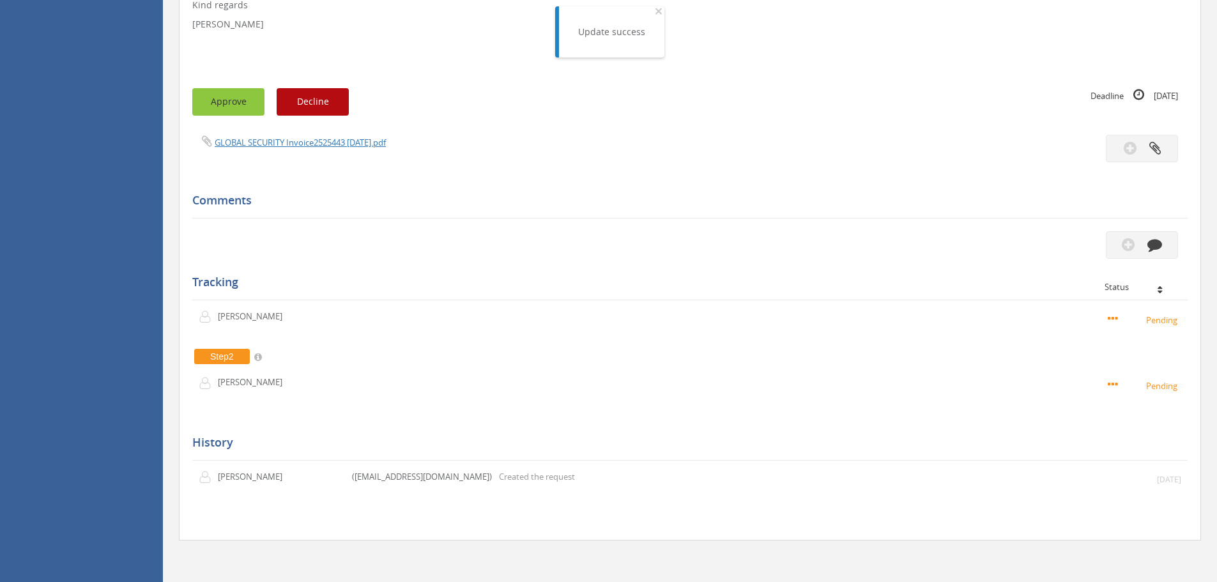
drag, startPoint x: 230, startPoint y: 114, endPoint x: 401, endPoint y: 111, distance: 171.2
click at [231, 114] on button "Approve" at bounding box center [228, 101] width 72 height 27
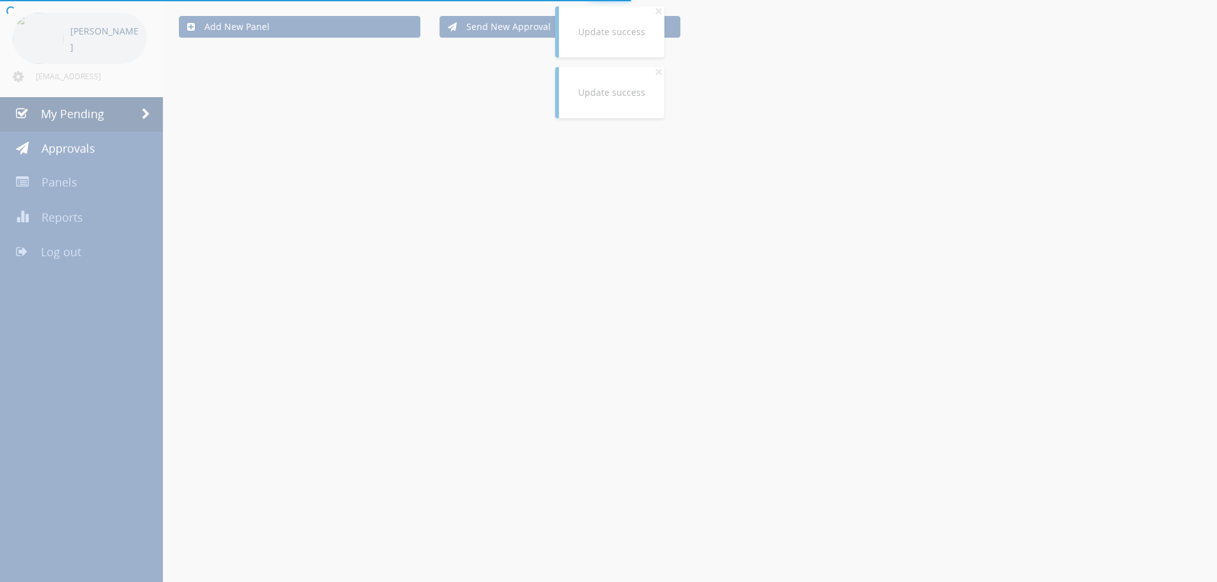
scroll to position [368, 0]
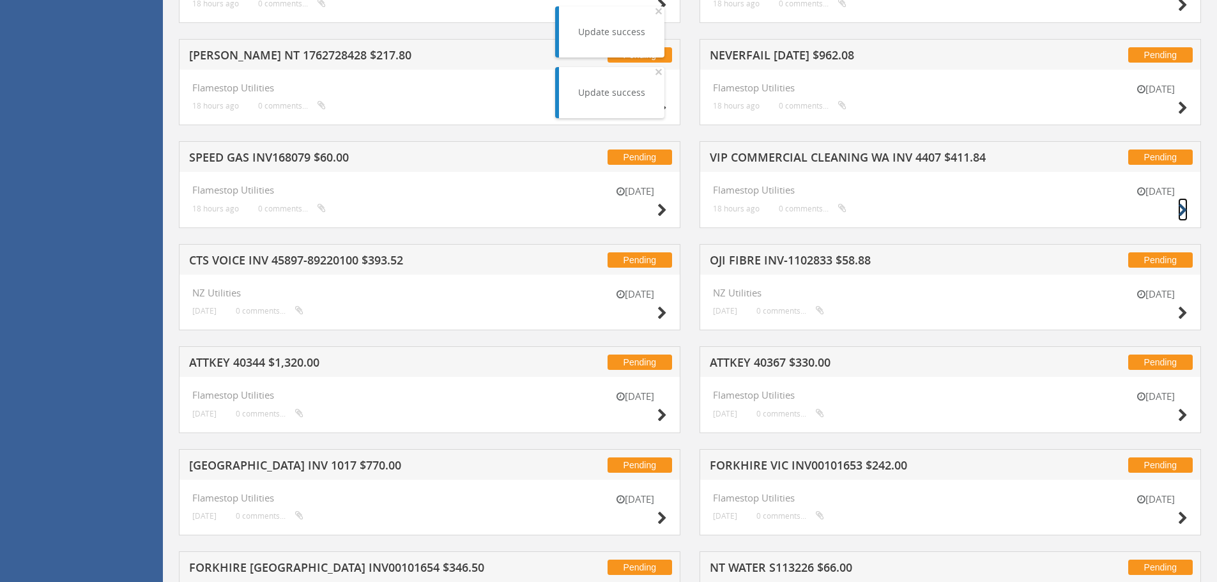
click at [1185, 209] on icon at bounding box center [1183, 210] width 10 height 13
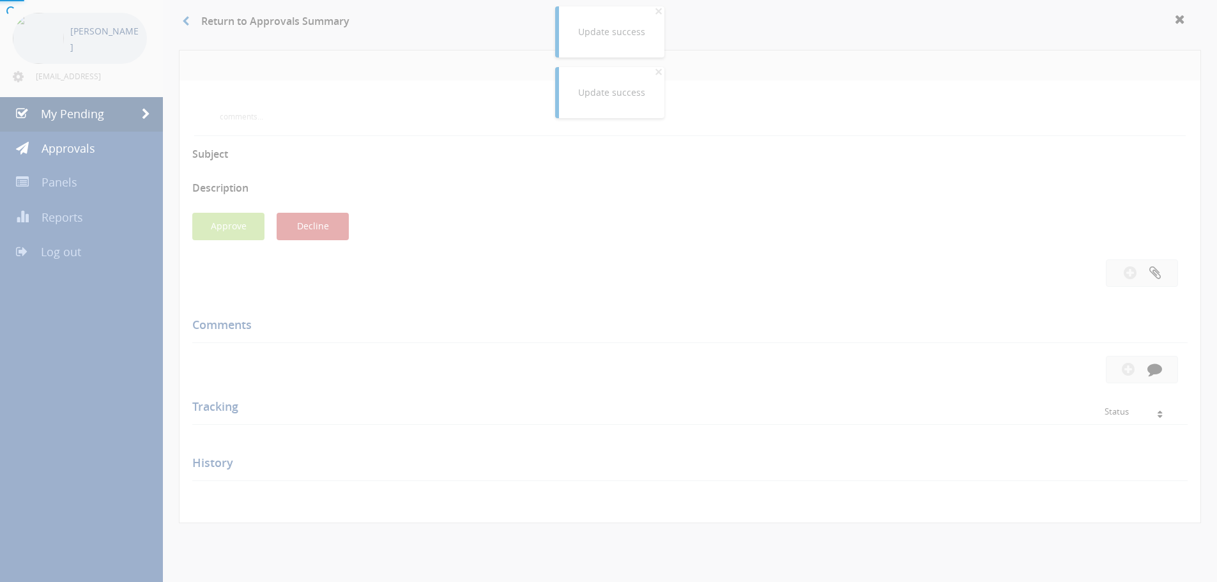
scroll to position [272, 0]
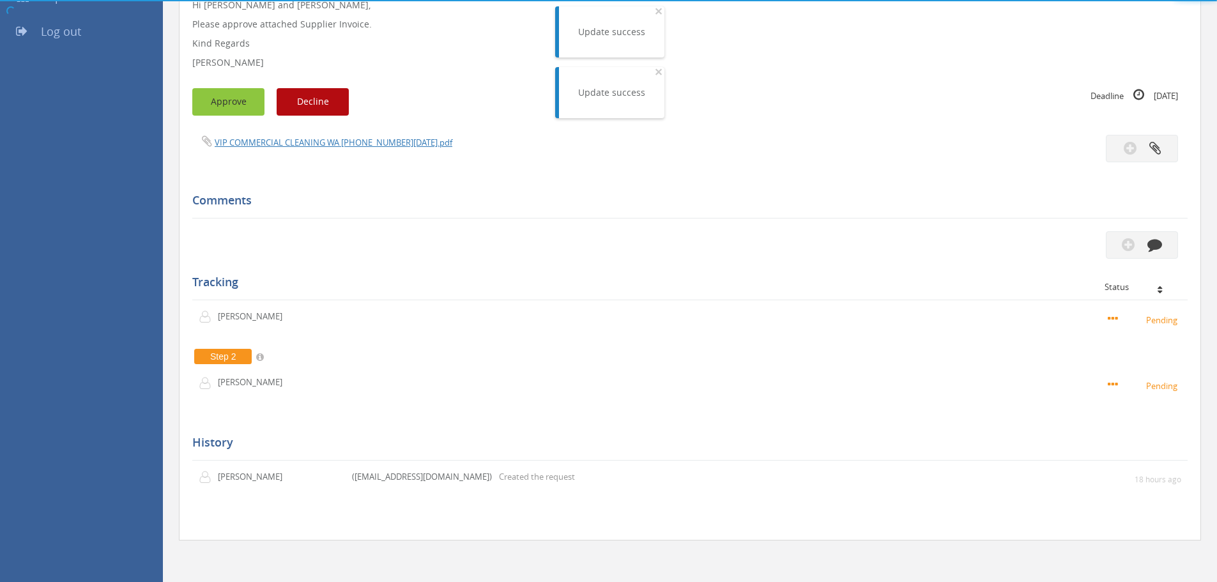
drag, startPoint x: 219, startPoint y: 102, endPoint x: 260, endPoint y: 103, distance: 40.9
click at [219, 103] on button "Approve" at bounding box center [228, 101] width 72 height 27
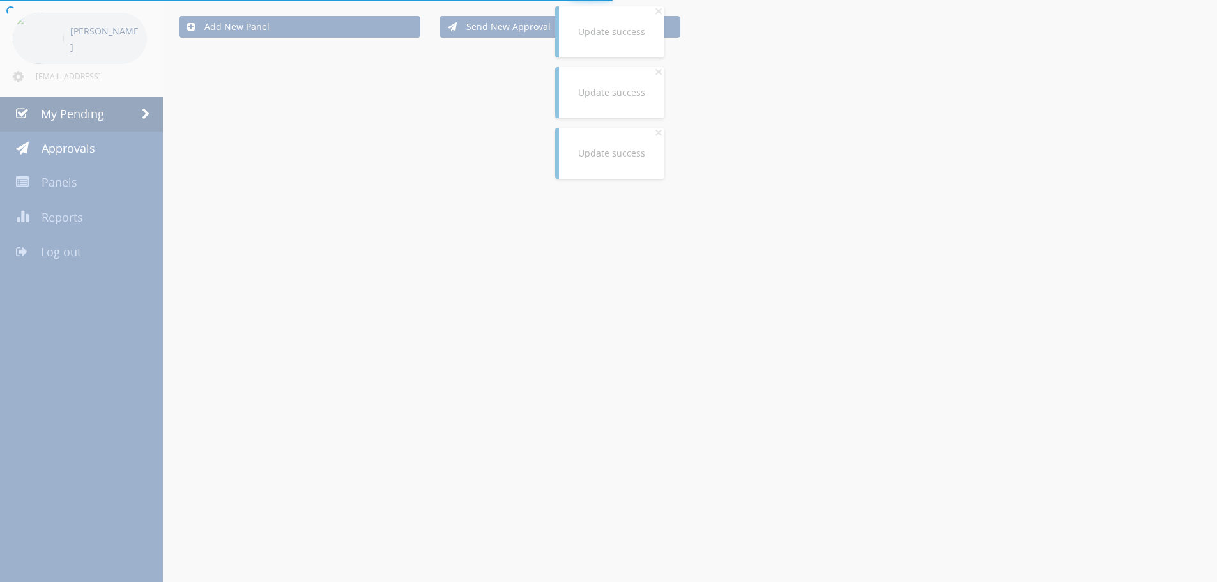
scroll to position [272, 0]
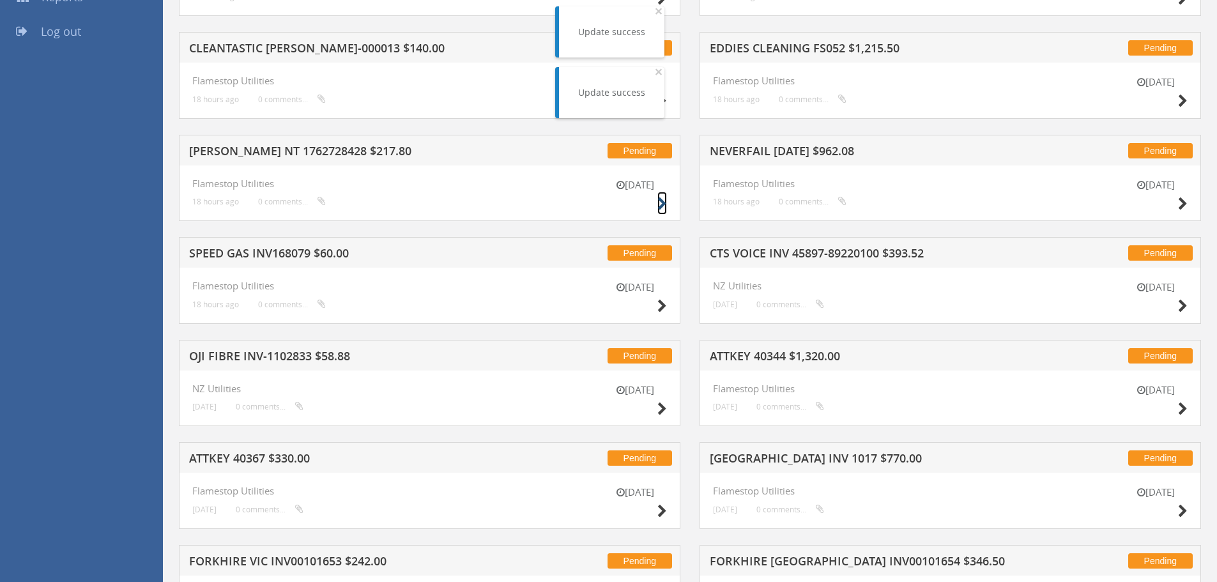
drag, startPoint x: 663, startPoint y: 204, endPoint x: 572, endPoint y: 186, distance: 93.1
click at [662, 204] on icon at bounding box center [662, 203] width 10 height 13
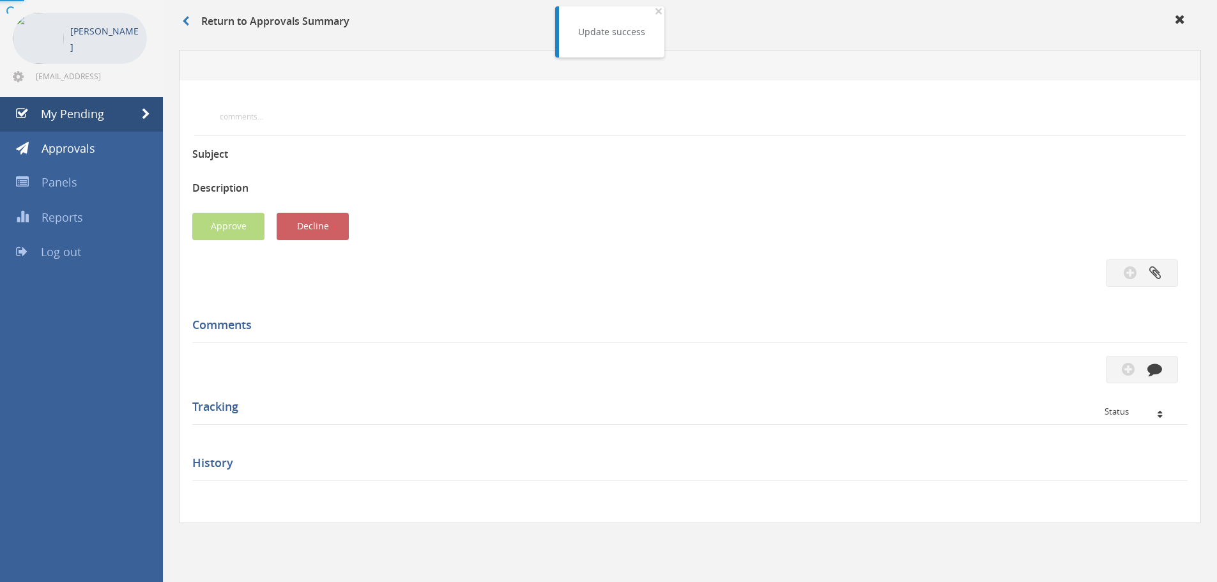
scroll to position [272, 0]
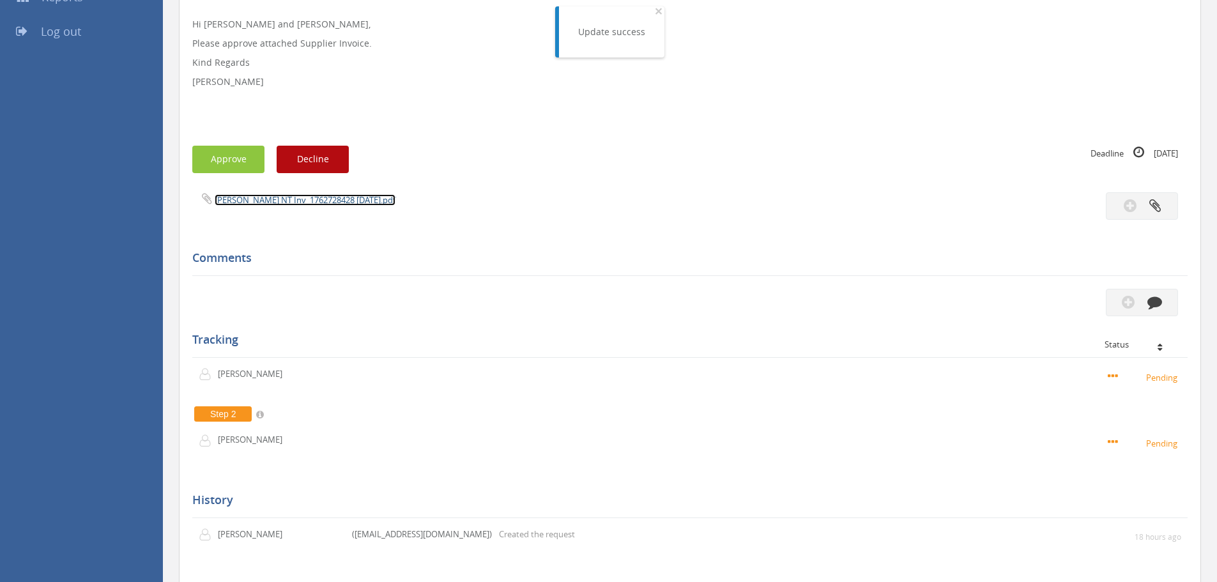
click at [243, 198] on link "[PERSON_NAME] NT Inv_1762728428 [DATE].pdf" at bounding box center [305, 199] width 181 height 11
click at [228, 161] on button "Approve" at bounding box center [228, 159] width 72 height 27
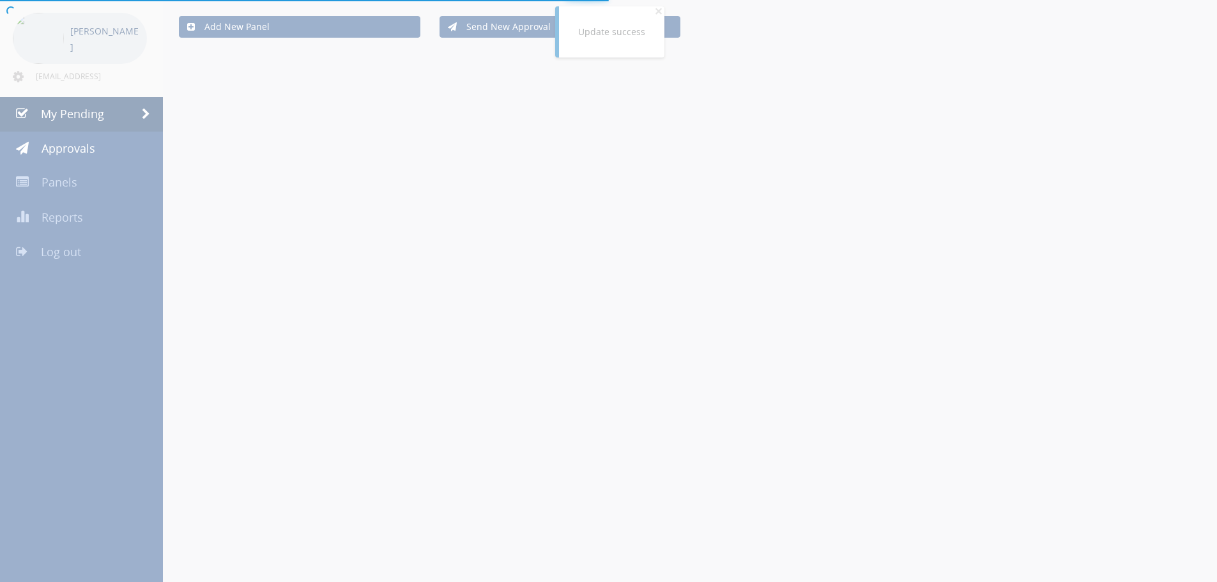
scroll to position [272, 0]
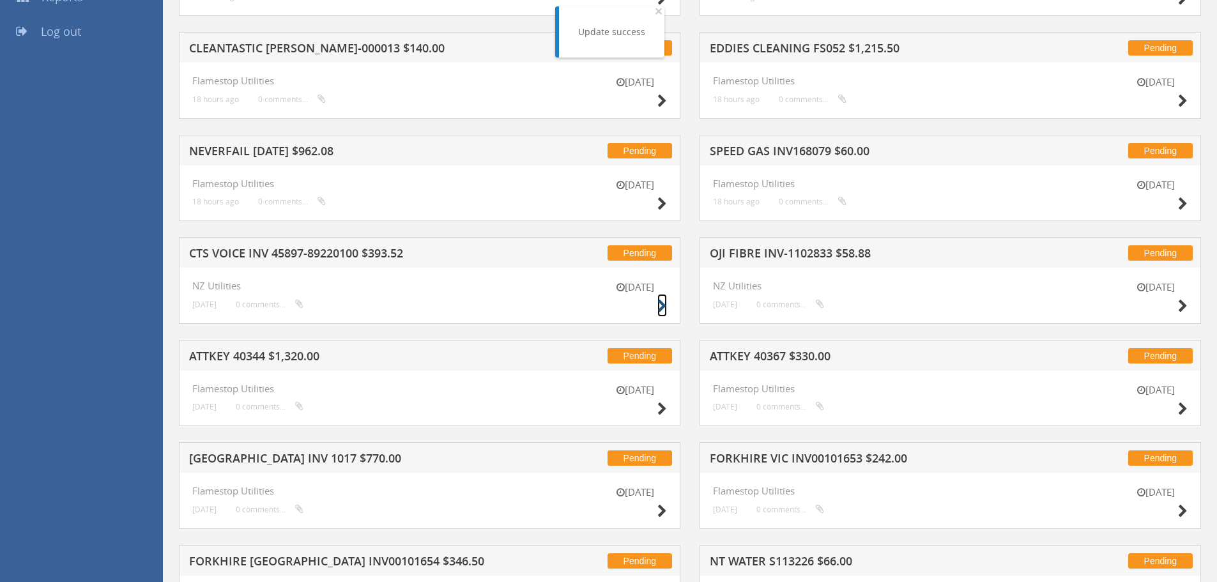
click at [659, 307] on icon at bounding box center [662, 306] width 10 height 13
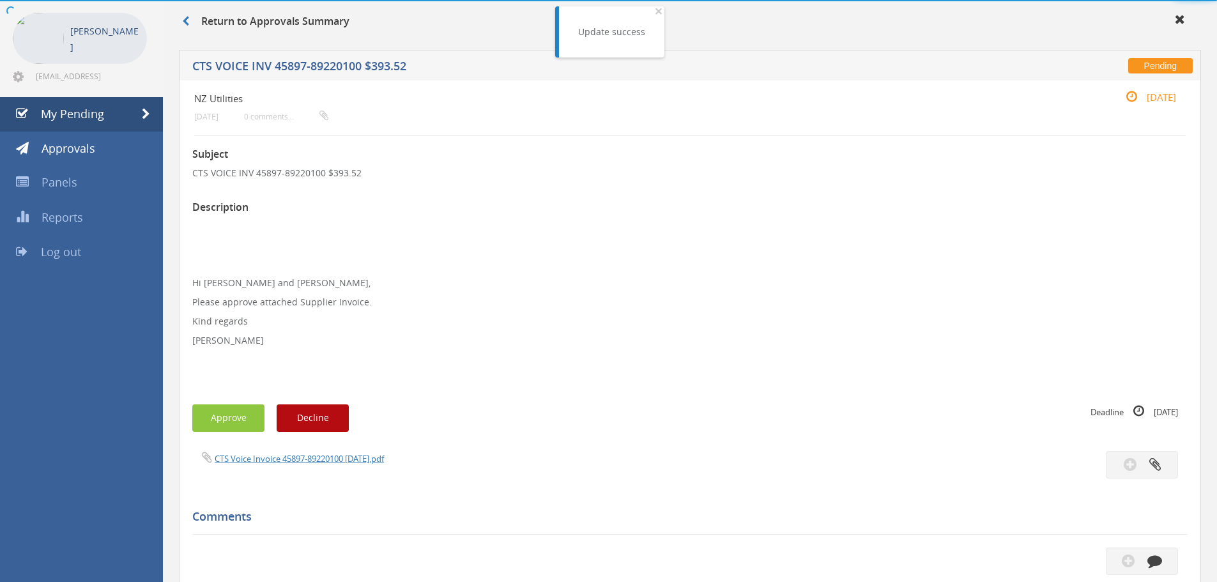
scroll to position [272, 0]
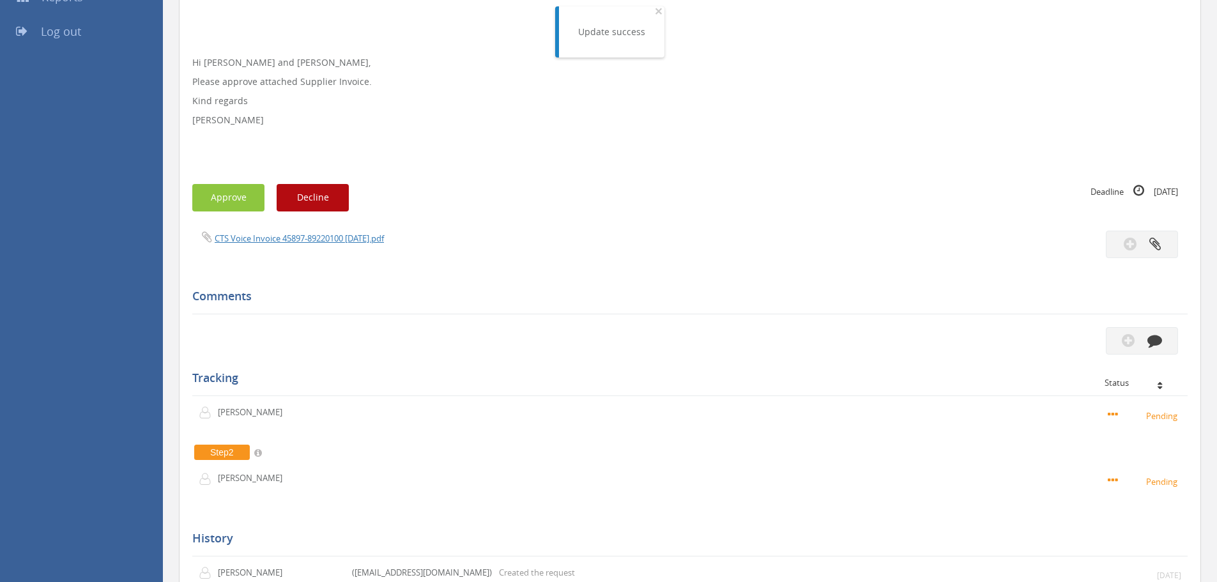
click at [278, 245] on div "CTS Voice Invoice 45897-89220100 [DATE].pdf" at bounding box center [436, 238] width 507 height 14
click at [279, 239] on link "CTS Voice Invoice 45897-89220100 [DATE].pdf" at bounding box center [299, 237] width 169 height 11
click at [250, 195] on button "Approve" at bounding box center [228, 197] width 72 height 27
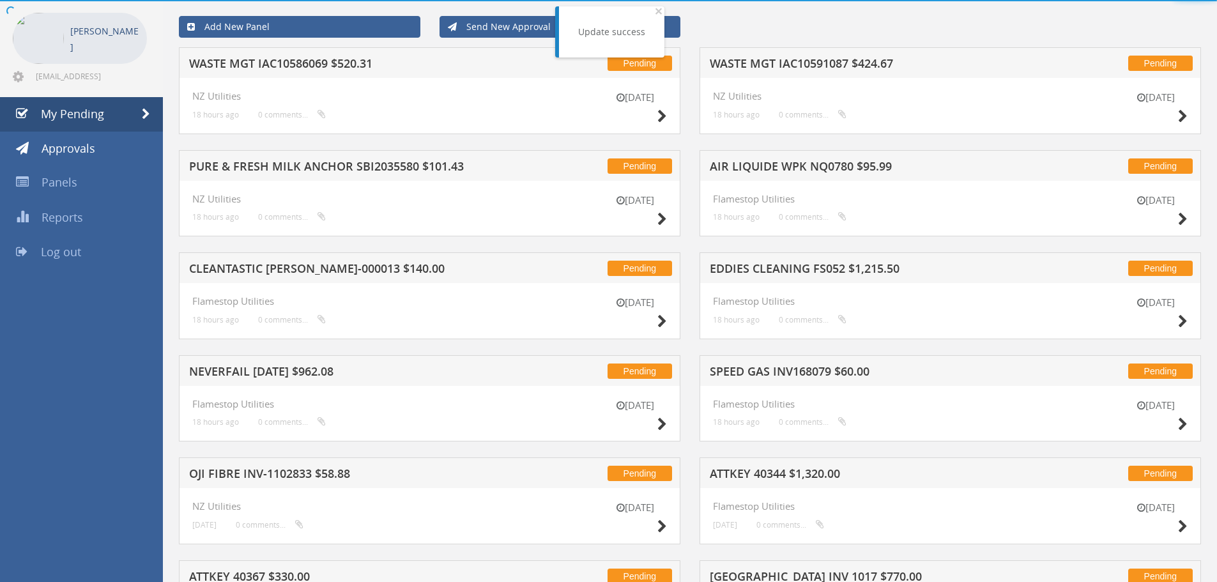
scroll to position [272, 0]
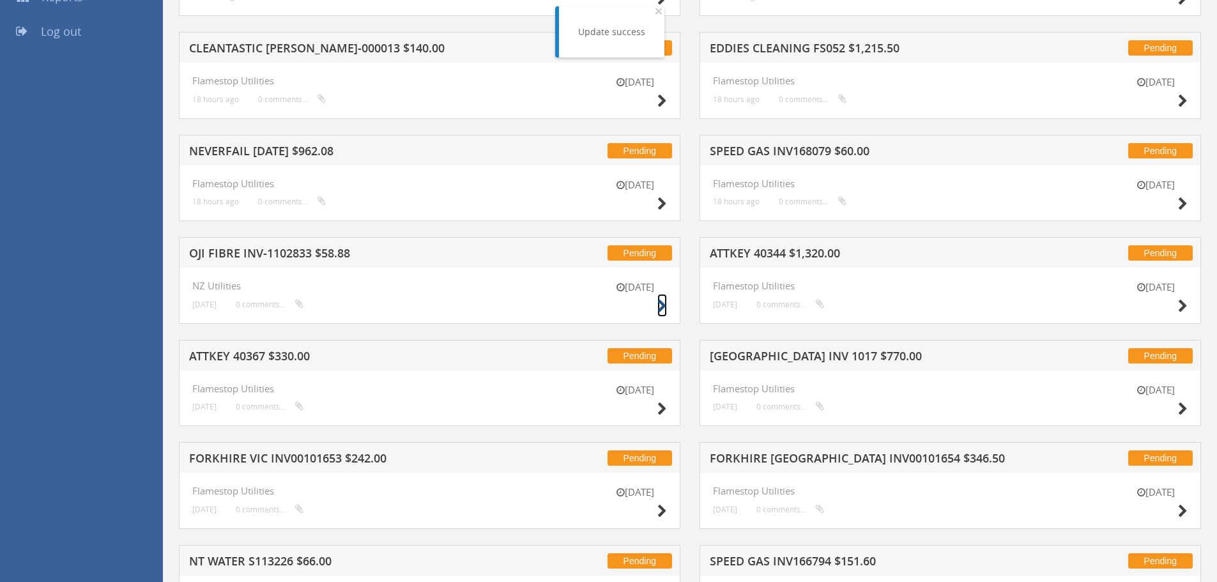
click at [658, 303] on icon at bounding box center [662, 306] width 10 height 13
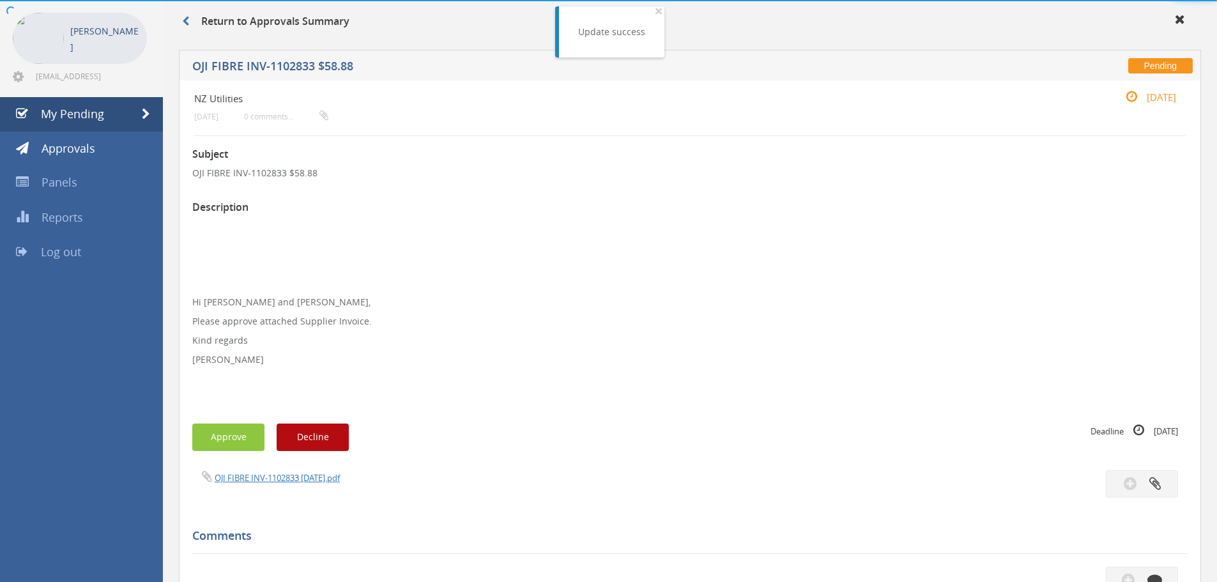
scroll to position [272, 0]
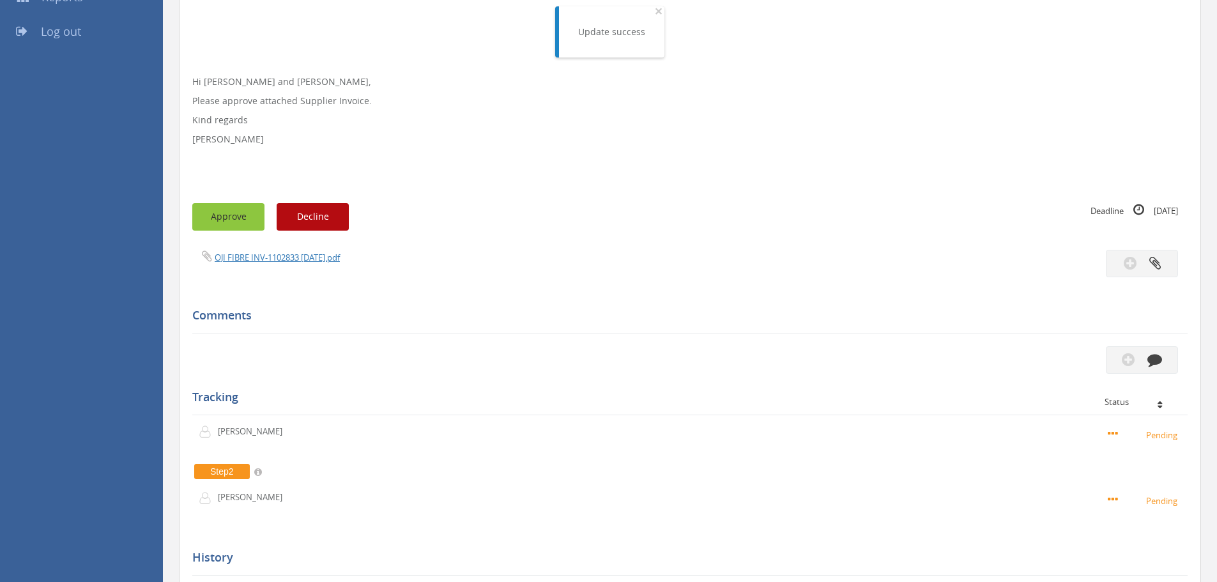
click at [236, 211] on button "Approve" at bounding box center [228, 216] width 72 height 27
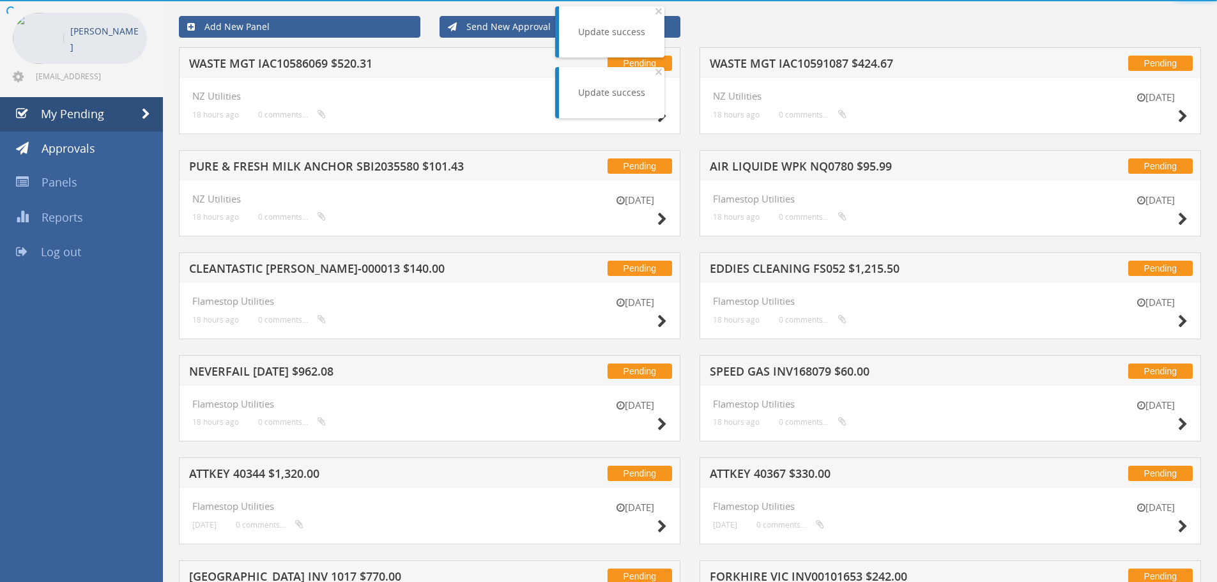
scroll to position [272, 0]
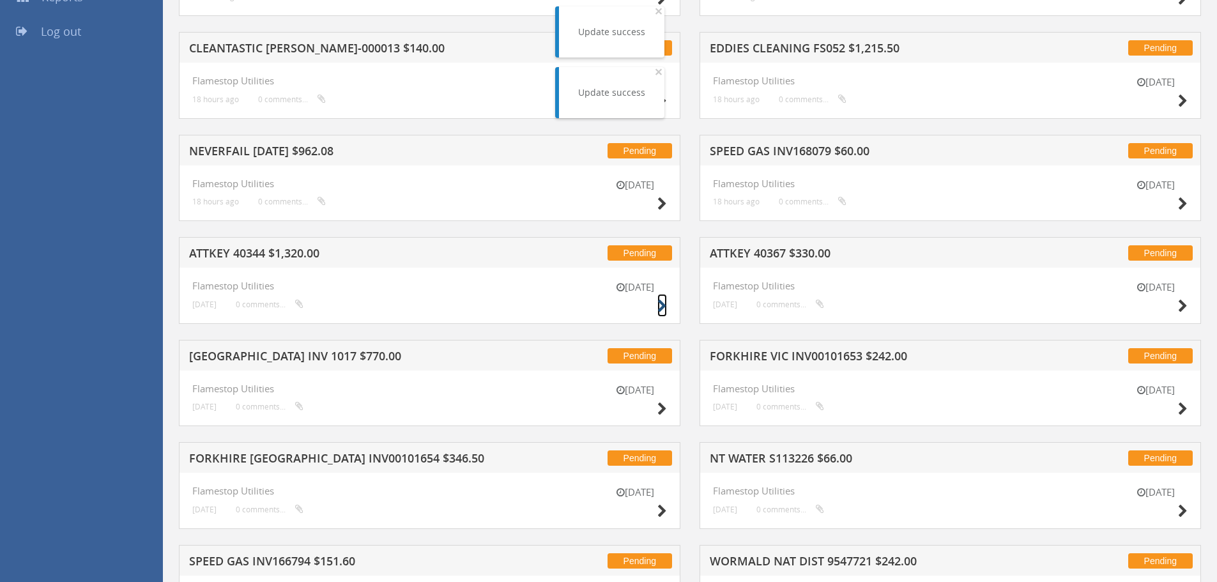
click at [664, 303] on icon at bounding box center [662, 306] width 10 height 13
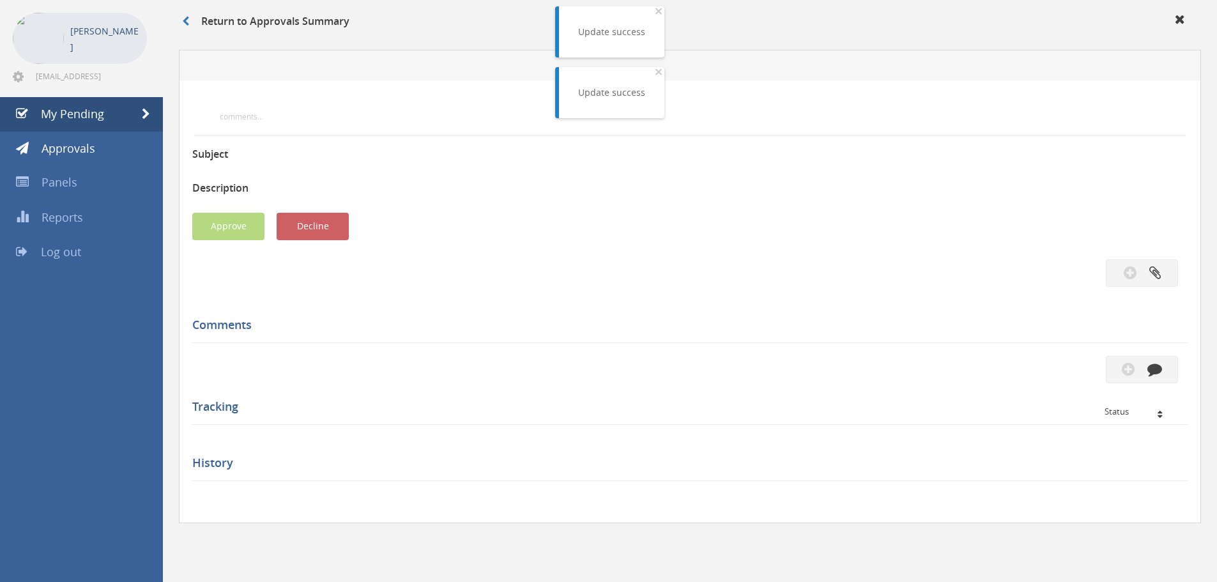
scroll to position [272, 0]
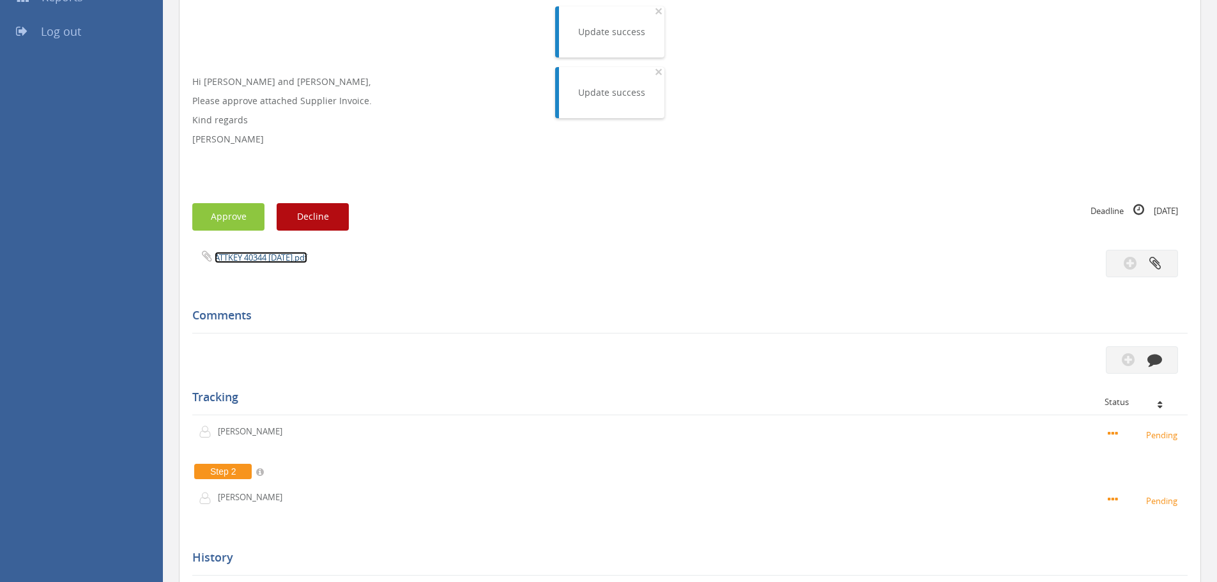
click at [255, 258] on link "ATTKEY 40344 [DATE].pdf" at bounding box center [261, 257] width 93 height 11
drag, startPoint x: 246, startPoint y: 213, endPoint x: 269, endPoint y: 211, distance: 23.1
click at [250, 213] on button "Approve" at bounding box center [228, 216] width 72 height 27
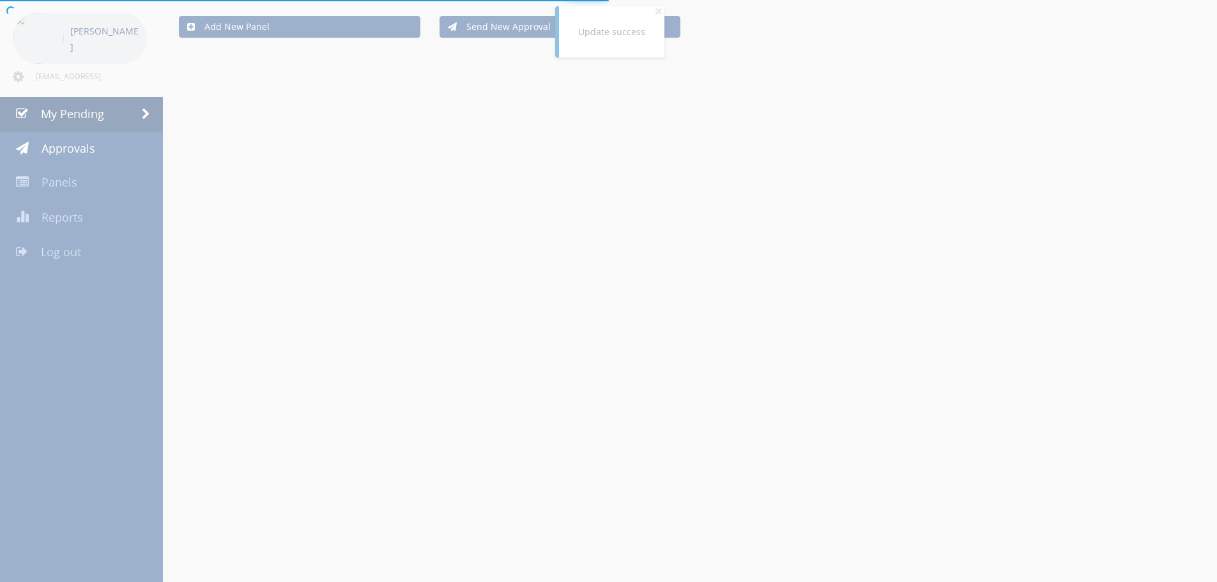
scroll to position [272, 0]
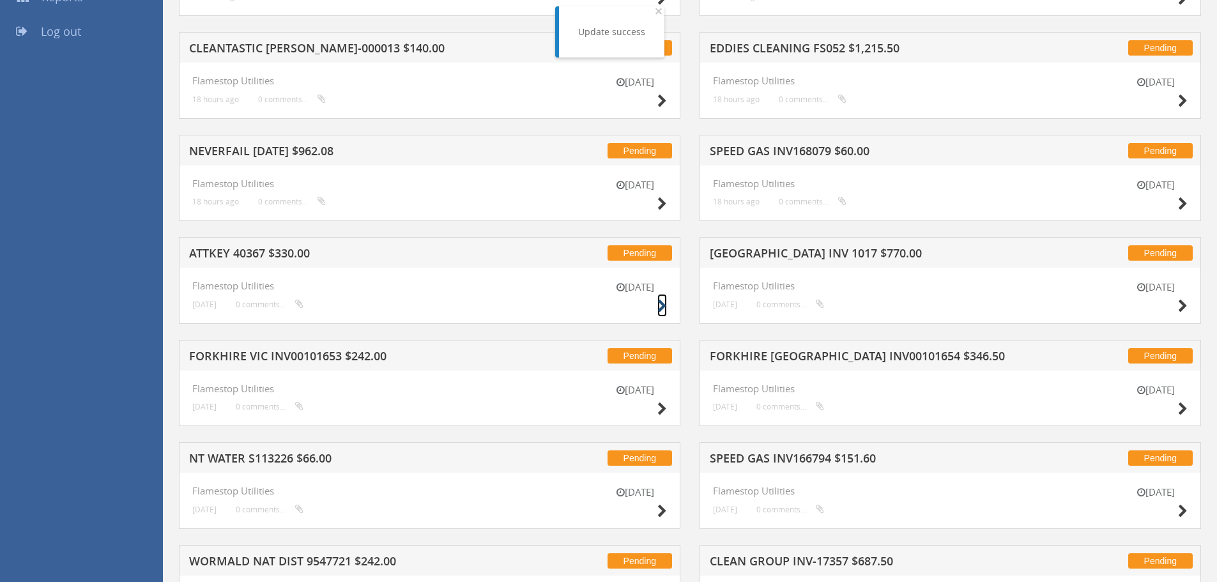
click at [663, 307] on icon at bounding box center [662, 306] width 10 height 13
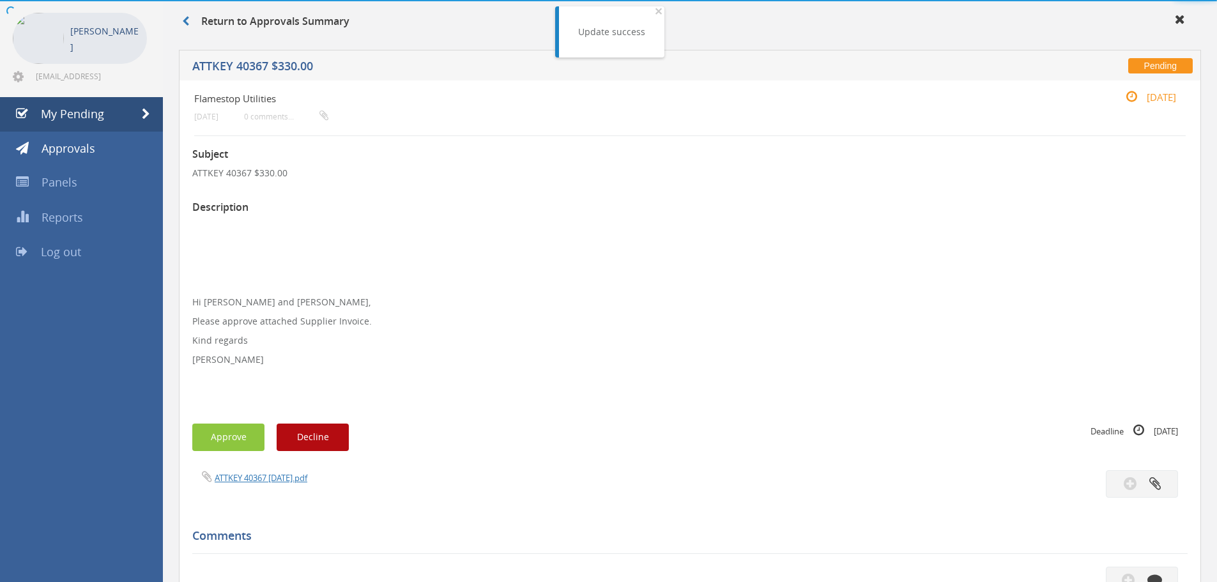
scroll to position [272, 0]
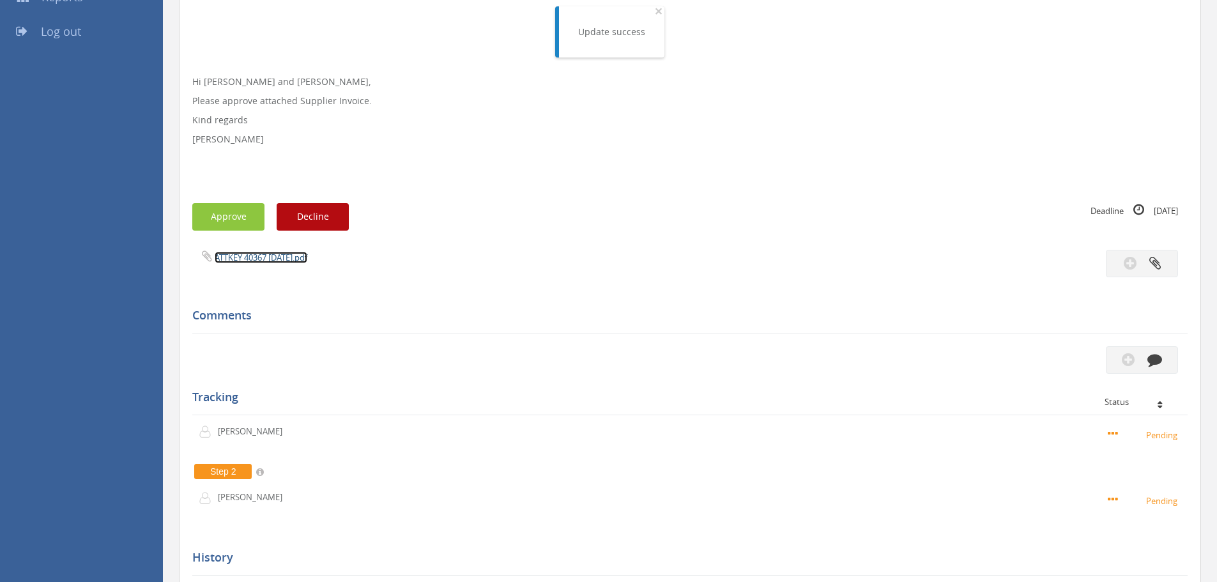
click at [256, 258] on link "ATTKEY 40367 [DATE].pdf" at bounding box center [261, 257] width 93 height 11
click at [231, 225] on button "Approve" at bounding box center [228, 216] width 72 height 27
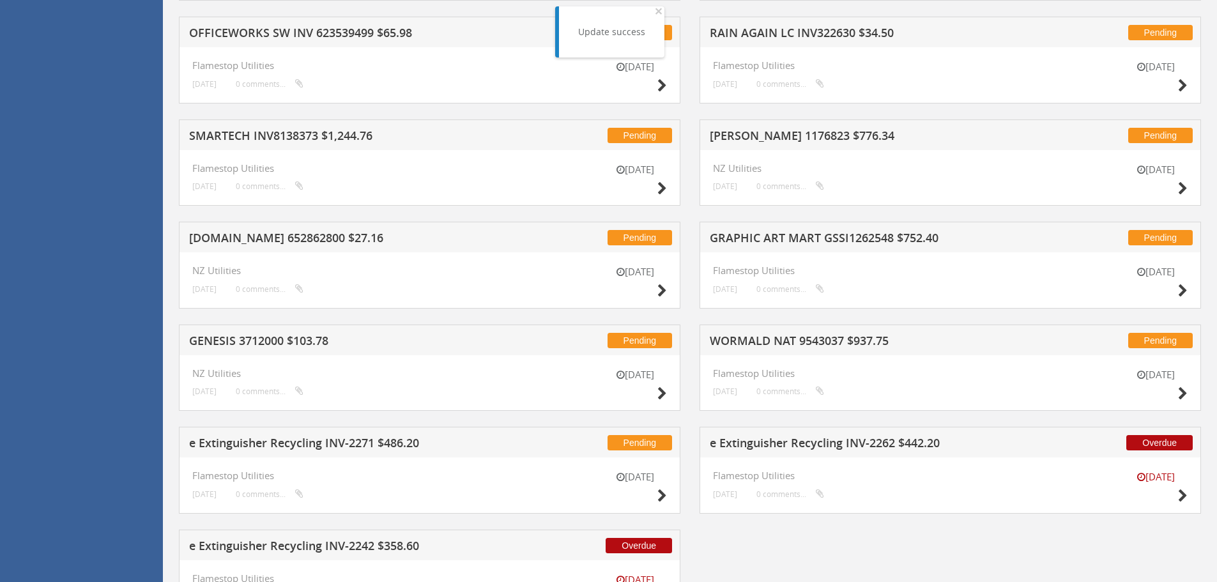
scroll to position [974, 0]
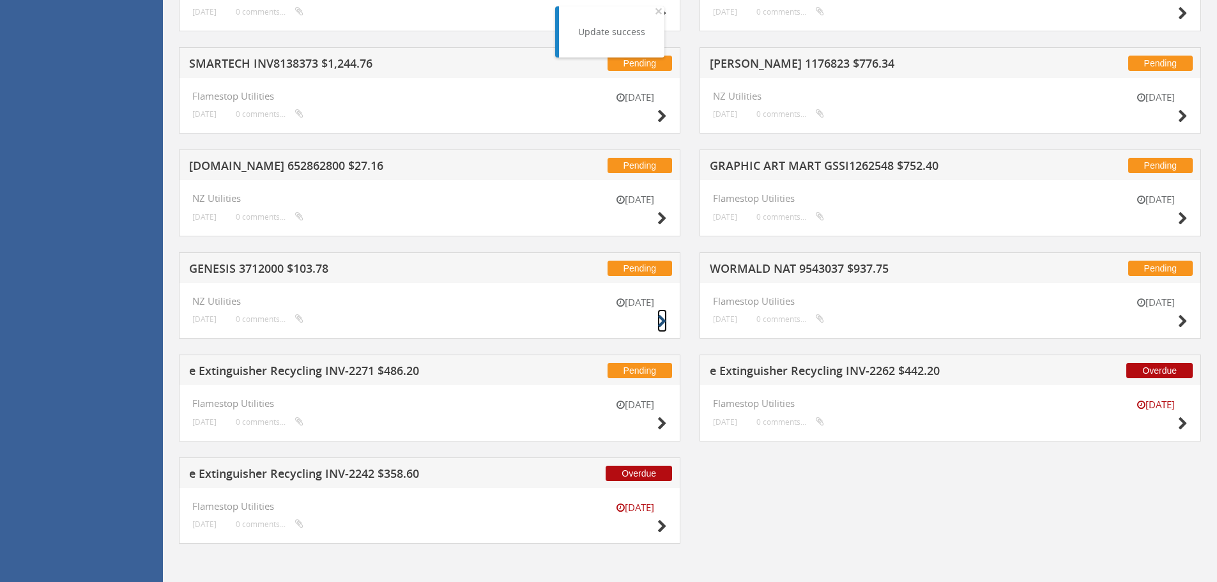
click at [658, 321] on icon at bounding box center [662, 321] width 10 height 13
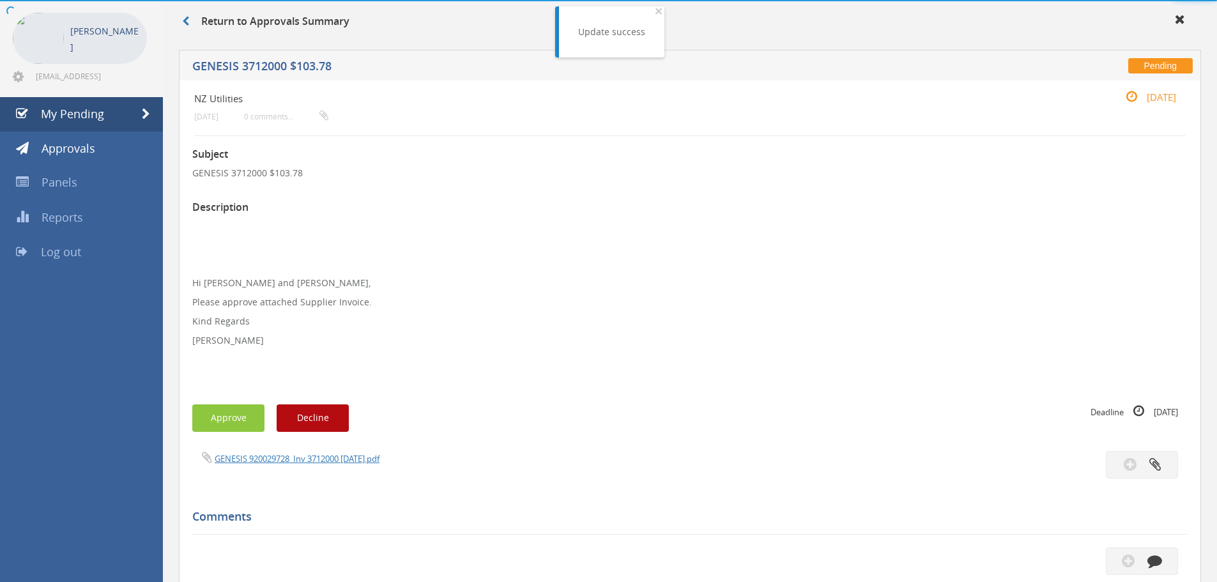
scroll to position [368, 0]
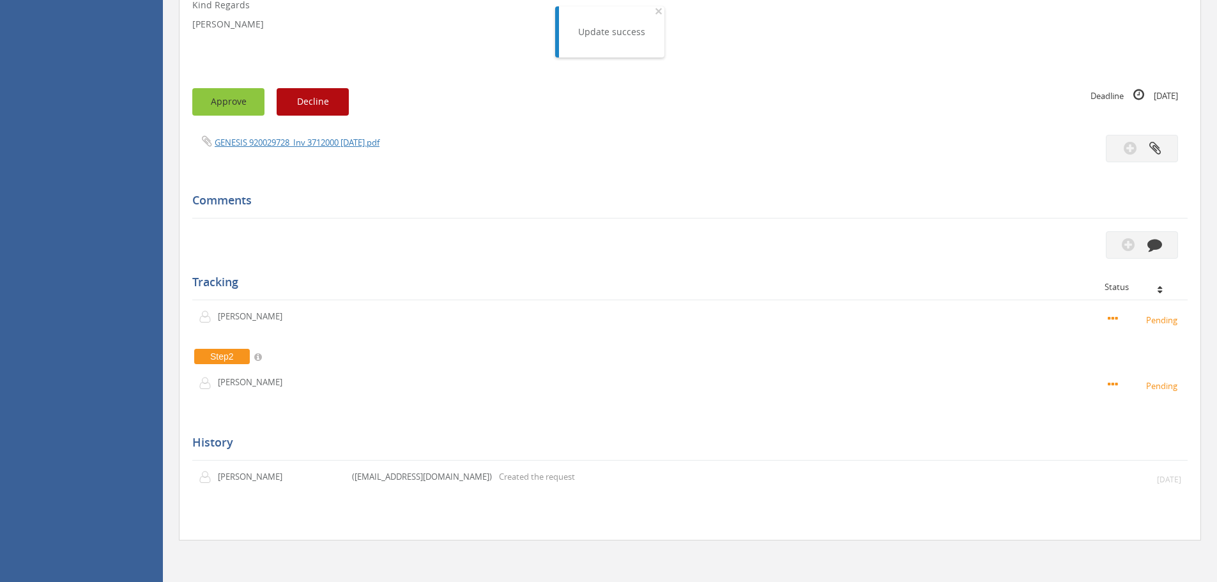
click at [223, 105] on button "Approve" at bounding box center [228, 101] width 72 height 27
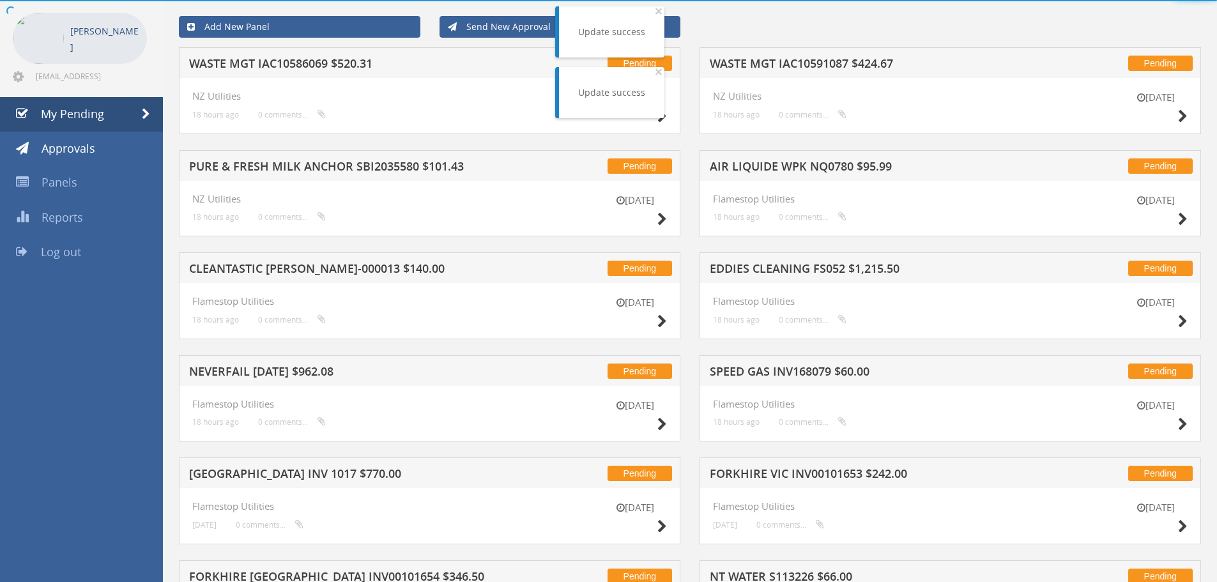
scroll to position [368, 0]
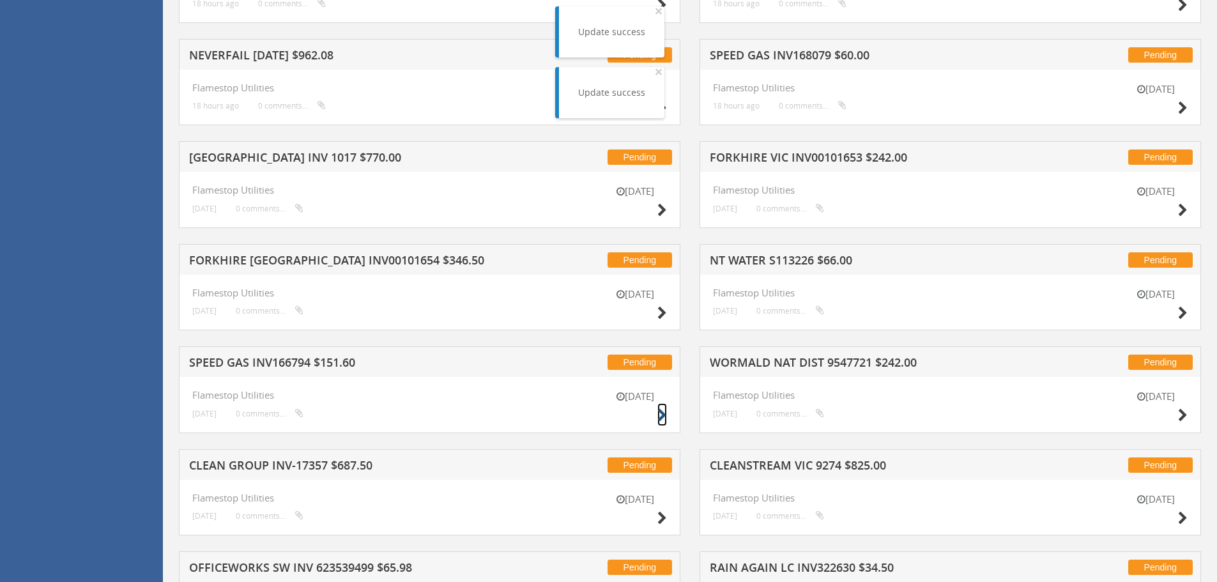
drag, startPoint x: 658, startPoint y: 416, endPoint x: 632, endPoint y: 379, distance: 45.2
click at [658, 415] on icon at bounding box center [662, 415] width 10 height 13
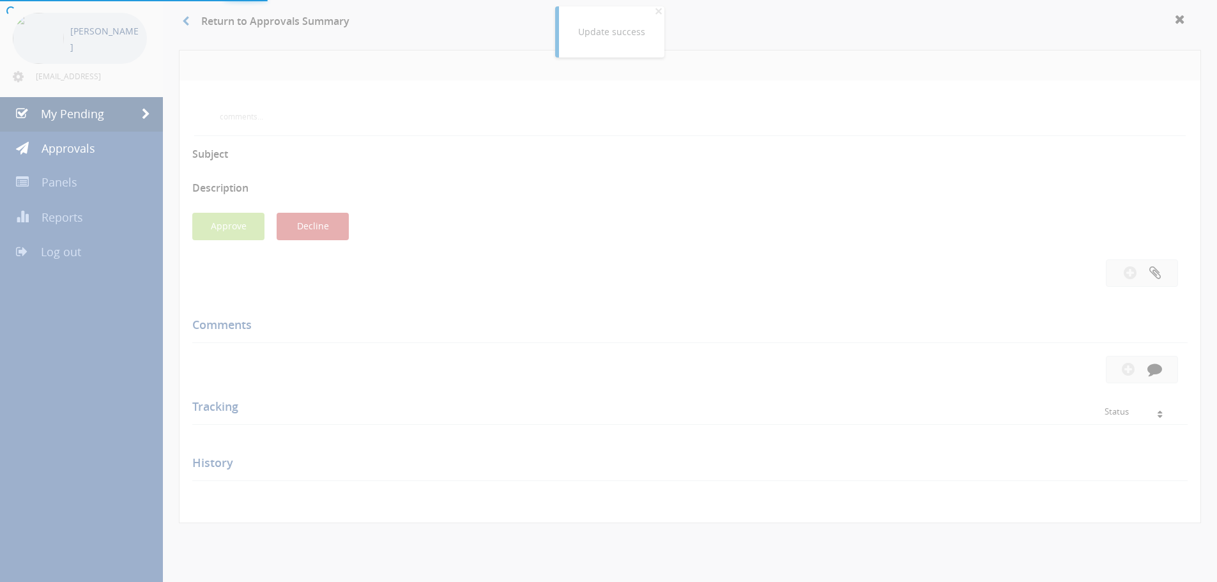
scroll to position [368, 0]
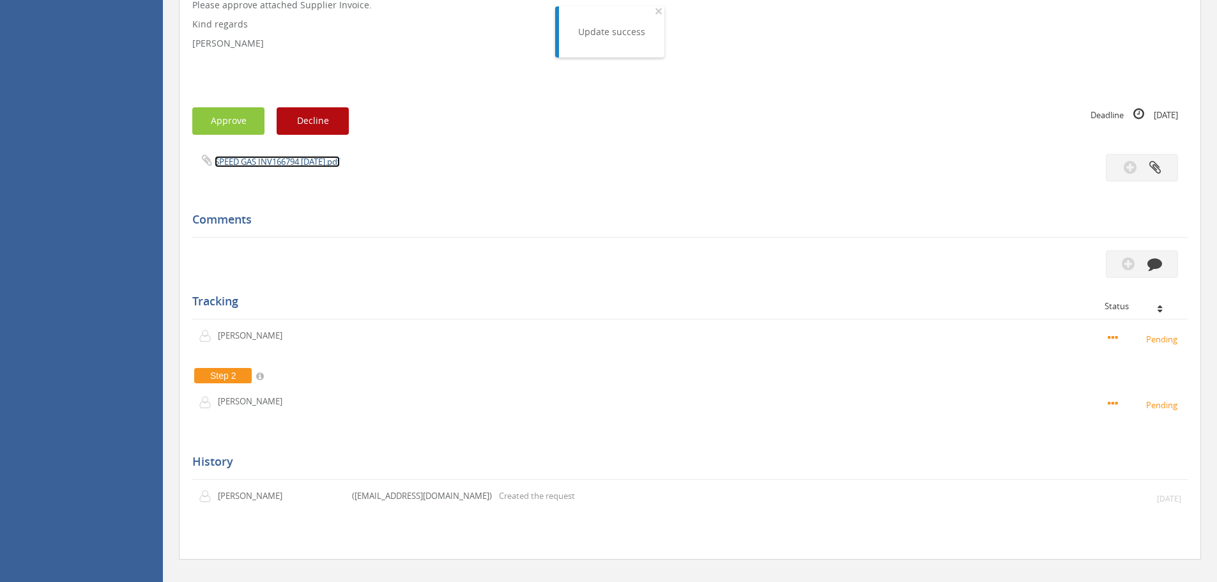
click at [239, 161] on link "SPEED GAS INV166794 [DATE].pdf" at bounding box center [277, 161] width 125 height 11
click at [231, 119] on button "Approve" at bounding box center [228, 120] width 72 height 27
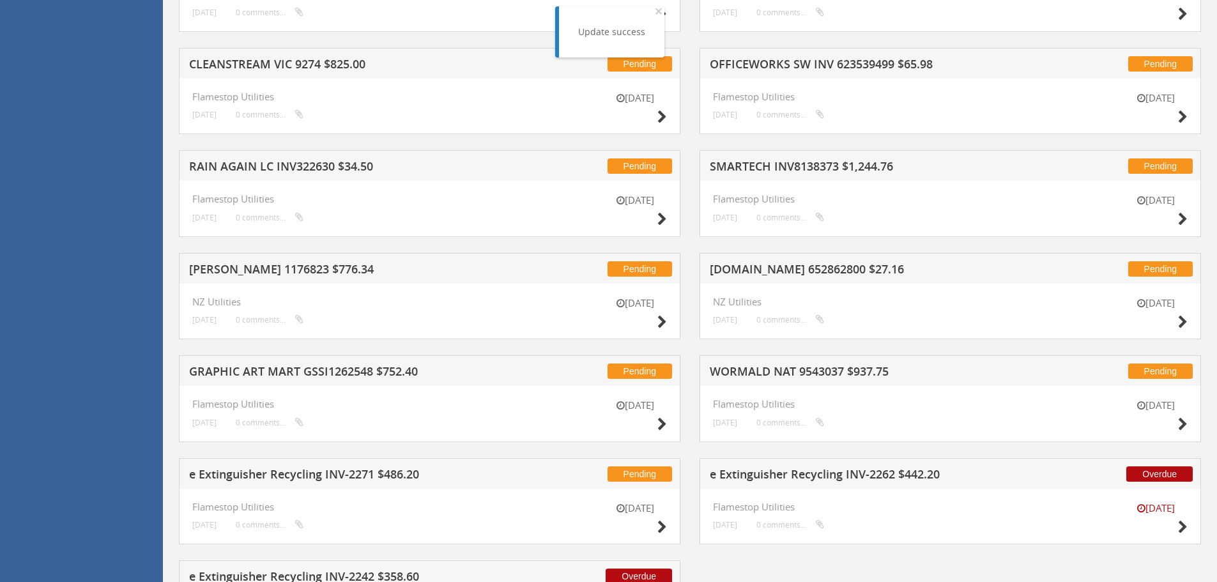
scroll to position [815, 0]
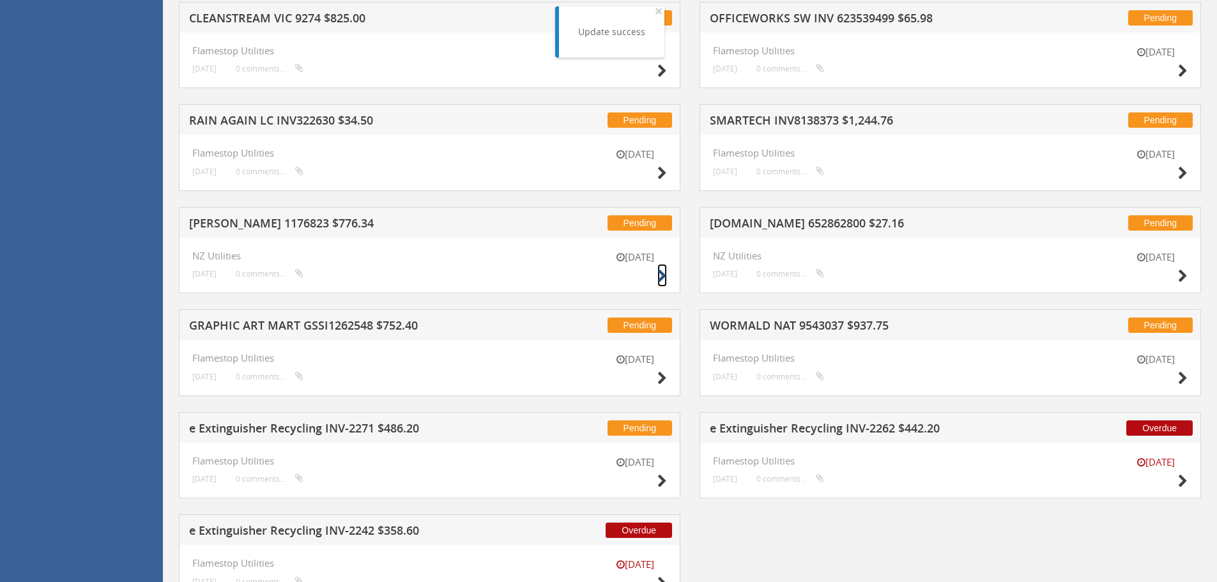
click at [658, 273] on icon at bounding box center [662, 275] width 10 height 13
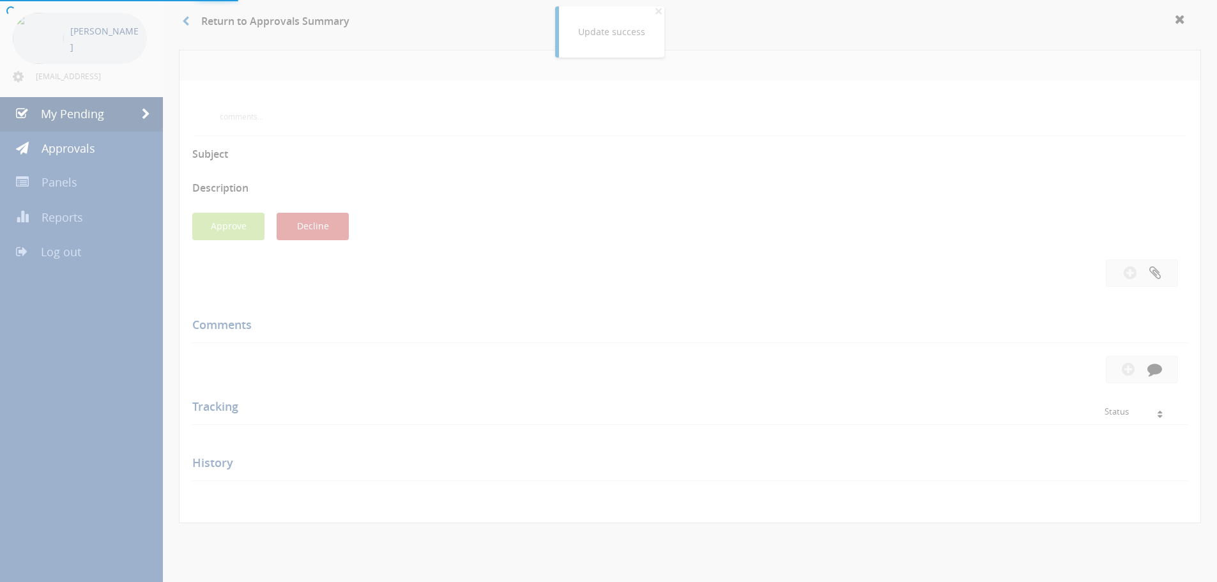
scroll to position [368, 0]
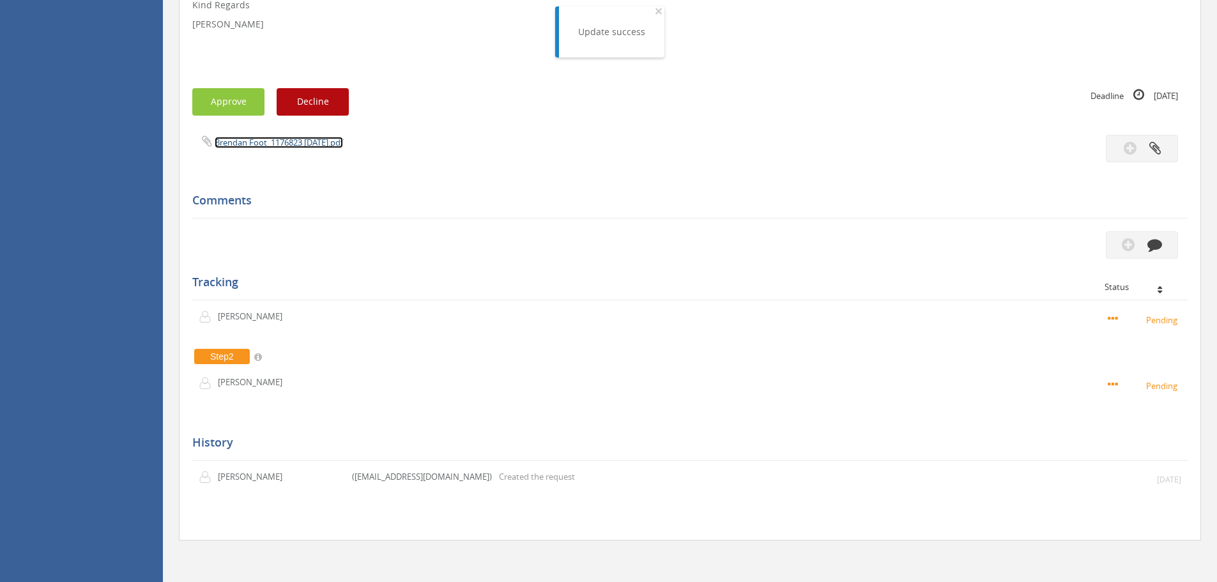
click at [261, 145] on link "Brendan Foot_1176823 [DATE].pdf" at bounding box center [279, 142] width 128 height 11
click at [232, 107] on button "Approve" at bounding box center [228, 101] width 72 height 27
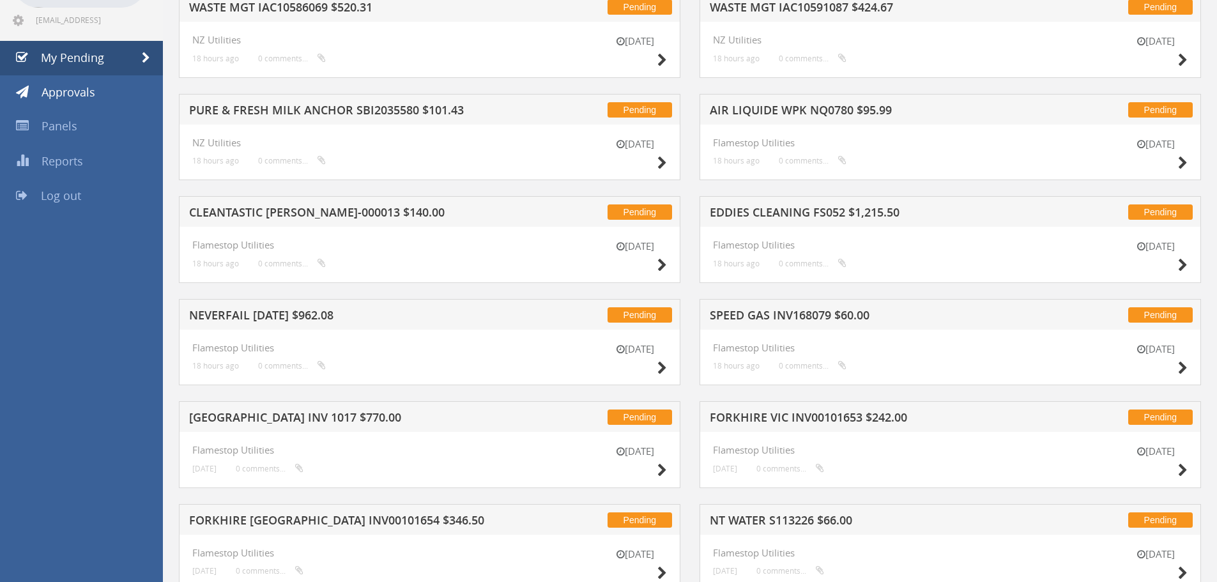
scroll to position [49, 0]
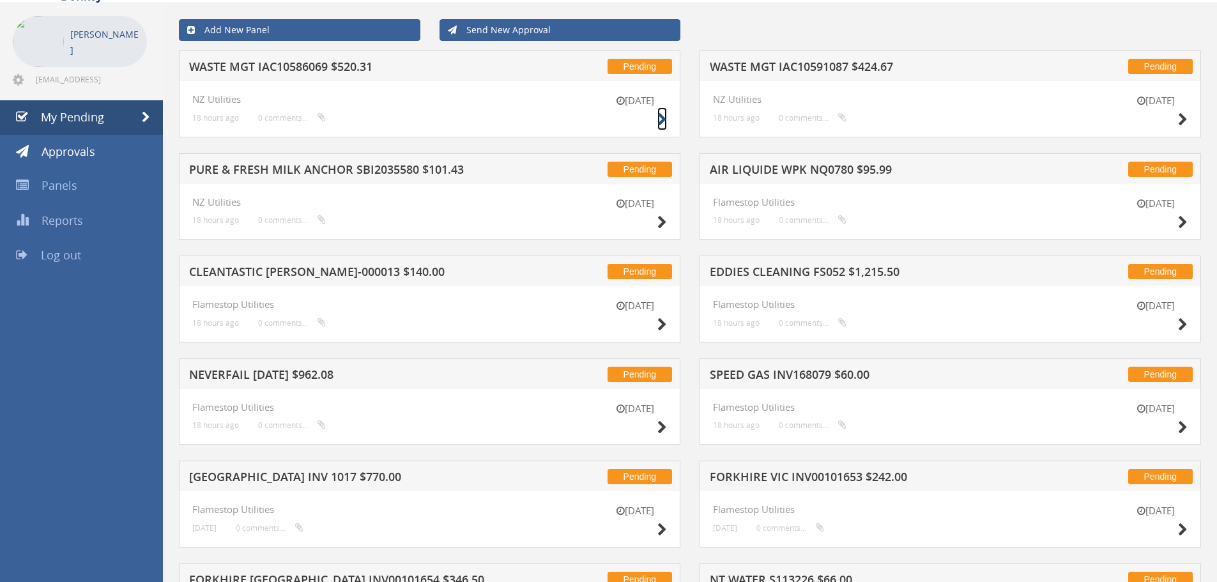
click at [657, 118] on icon at bounding box center [662, 119] width 10 height 13
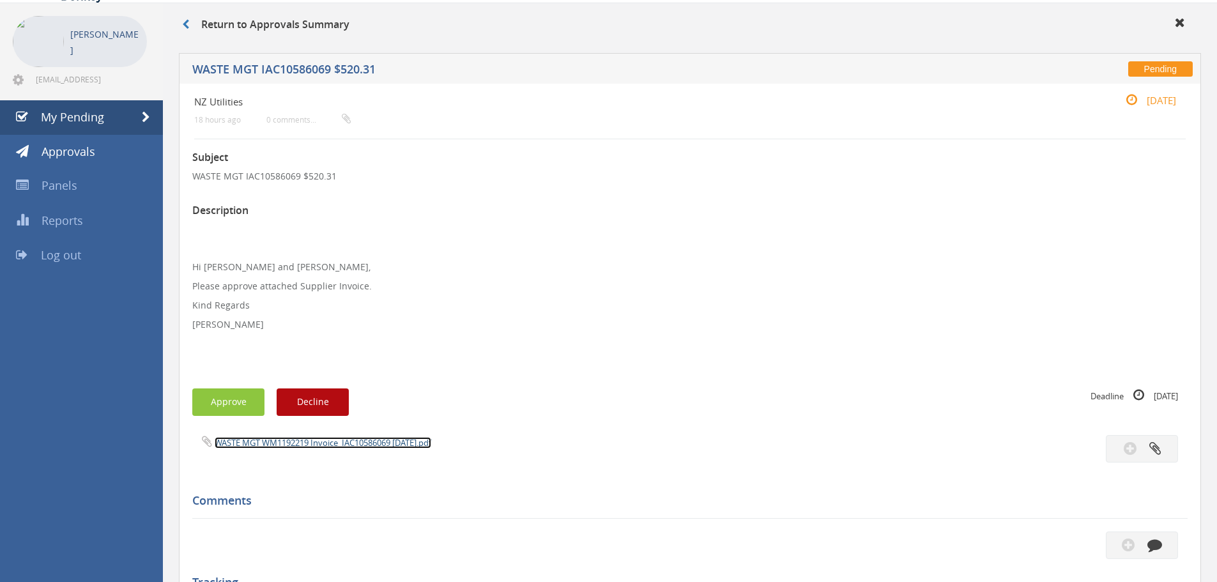
click at [335, 439] on link "WASTE MGT WM1192219 Invoice_IAC10586069 [DATE].pdf" at bounding box center [323, 442] width 216 height 11
click at [238, 400] on button "Approve" at bounding box center [228, 401] width 72 height 27
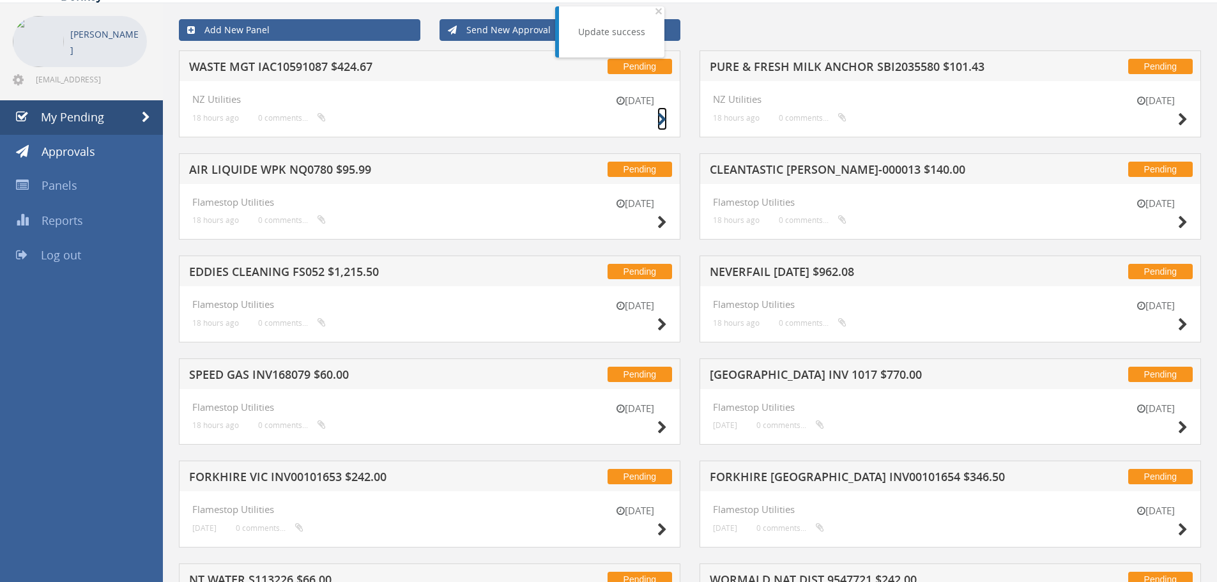
click at [661, 121] on icon at bounding box center [662, 119] width 10 height 13
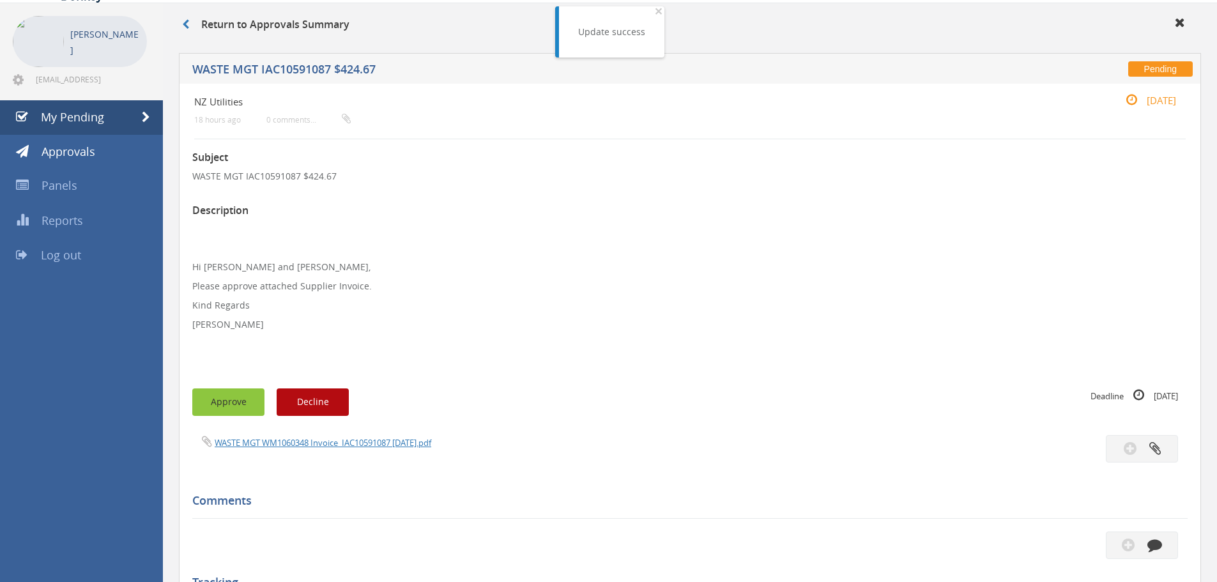
click at [228, 400] on button "Approve" at bounding box center [228, 401] width 72 height 27
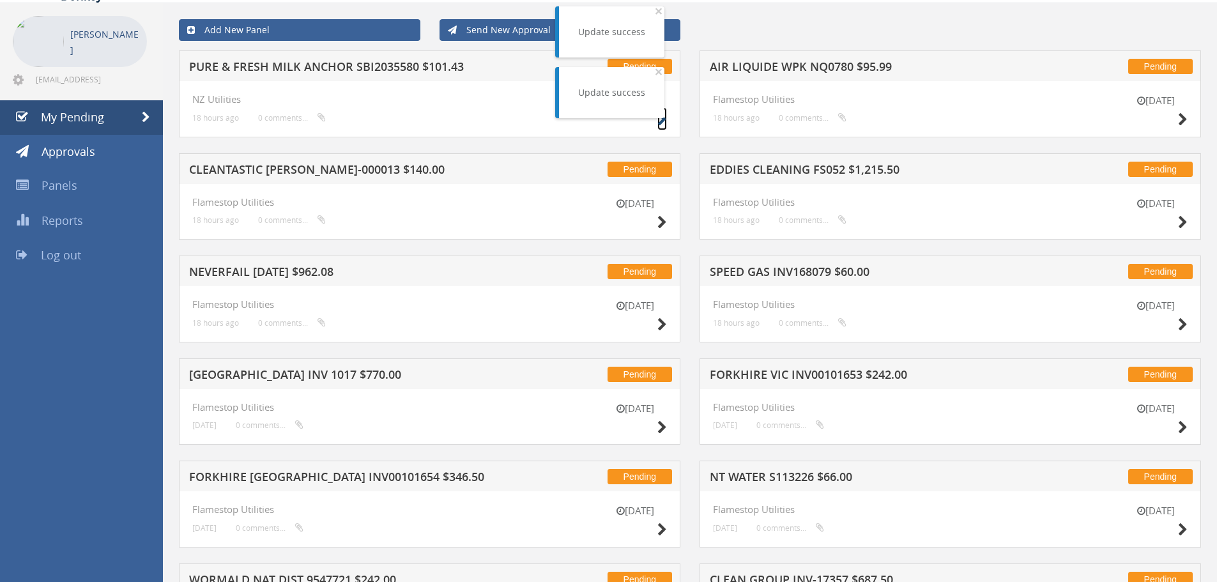
click at [662, 119] on icon at bounding box center [662, 119] width 10 height 13
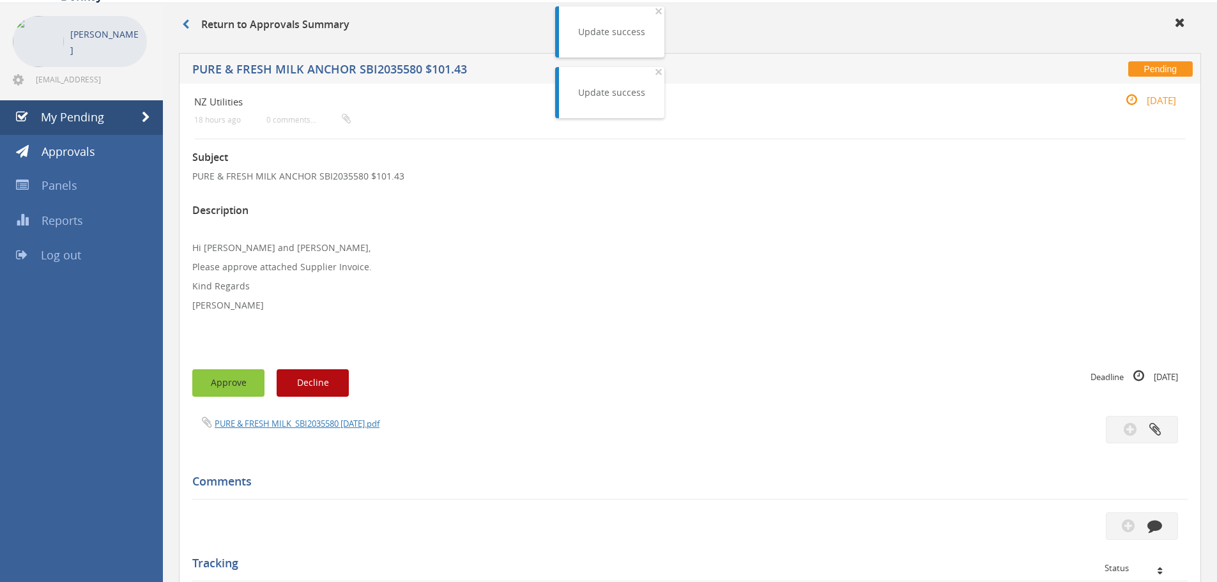
click at [236, 380] on button "Approve" at bounding box center [228, 382] width 72 height 27
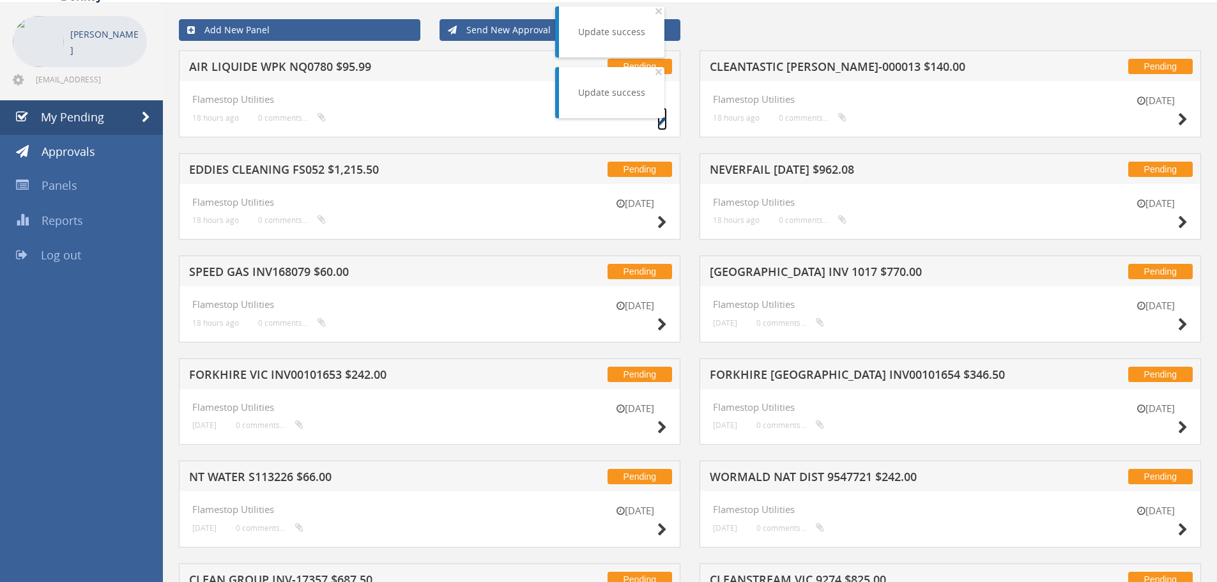
click at [662, 121] on icon at bounding box center [662, 119] width 10 height 13
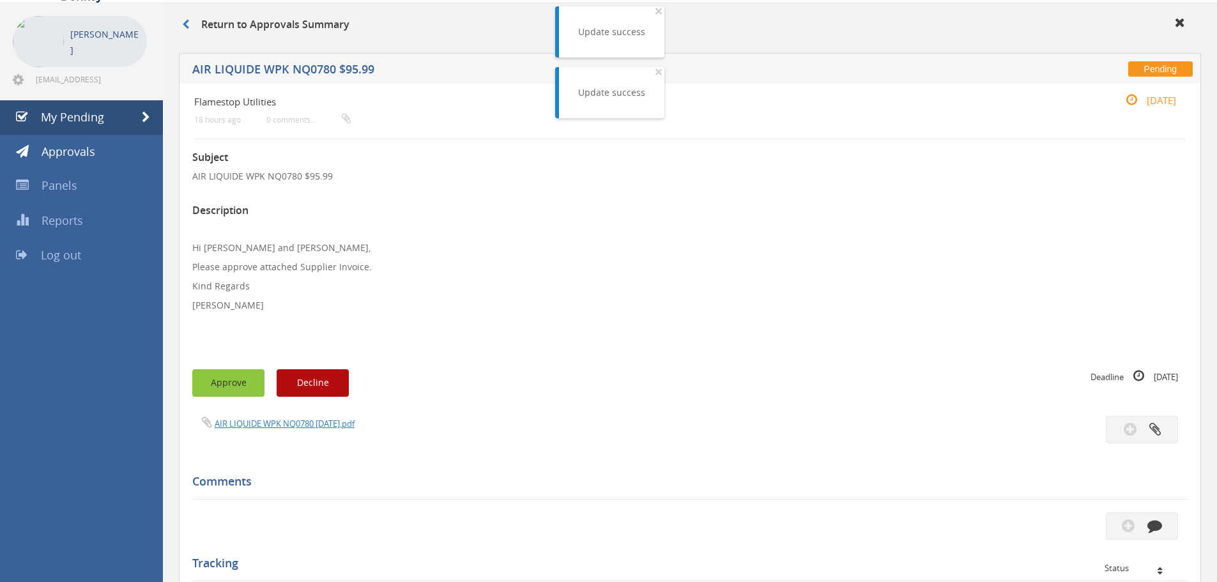
click at [219, 378] on button "Approve" at bounding box center [228, 382] width 72 height 27
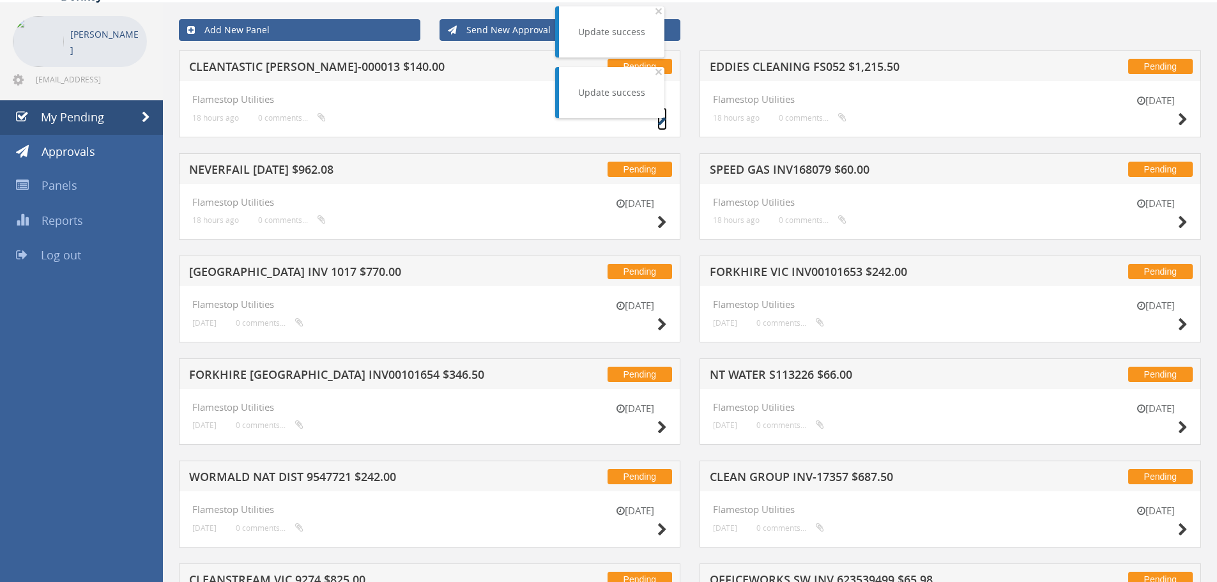
click at [659, 122] on icon at bounding box center [662, 119] width 10 height 13
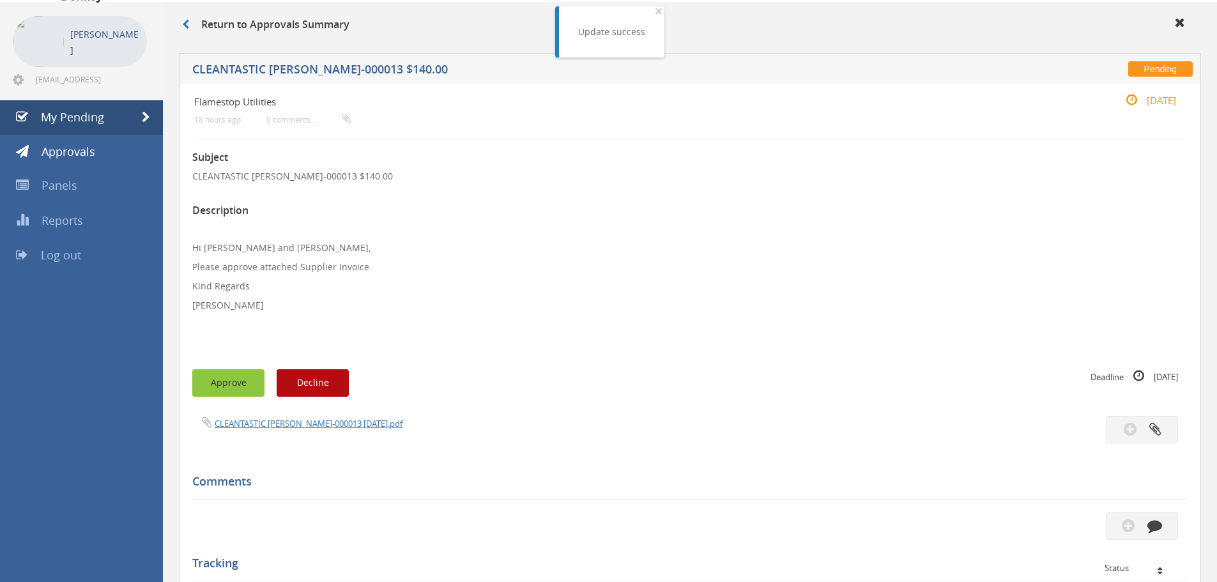
click at [233, 393] on button "Approve" at bounding box center [228, 382] width 72 height 27
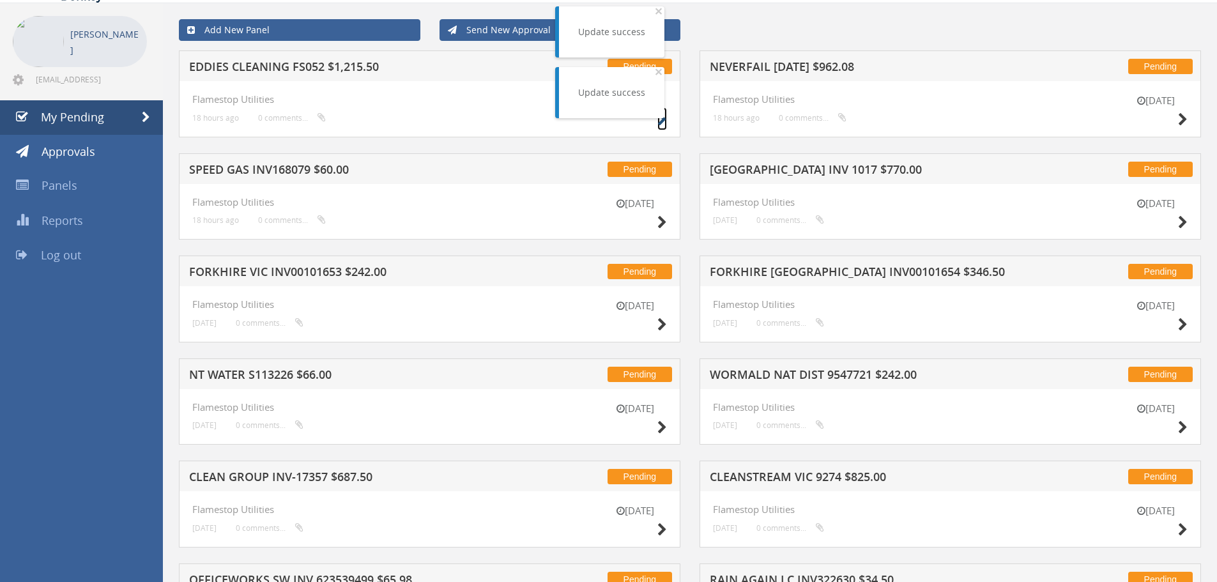
click at [658, 121] on icon at bounding box center [662, 119] width 10 height 13
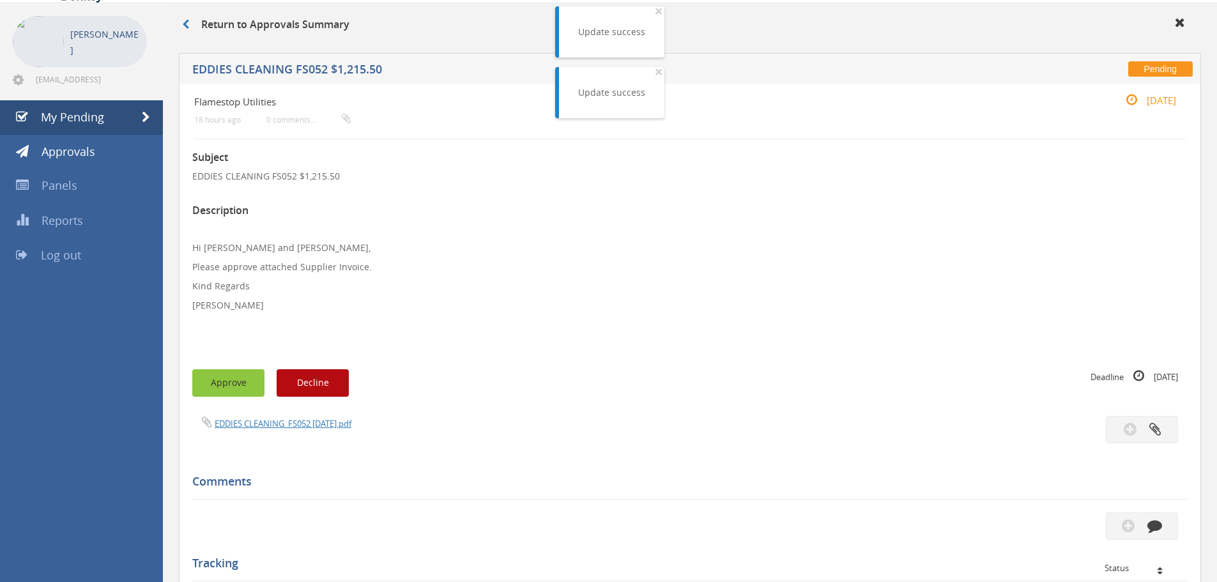
click at [239, 382] on button "Approve" at bounding box center [228, 382] width 72 height 27
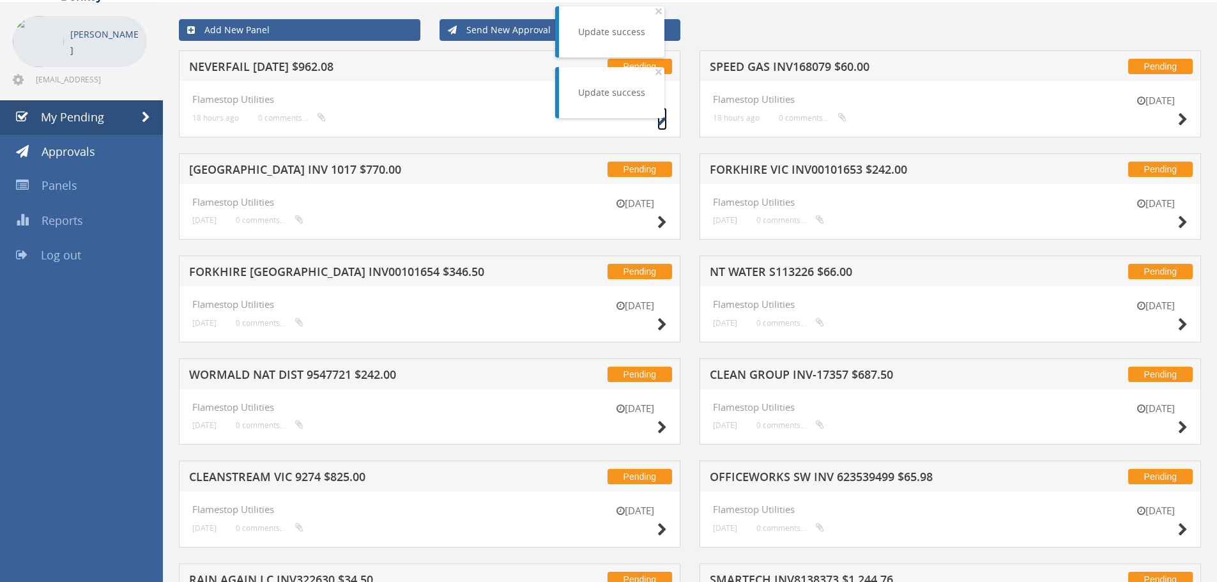
click at [660, 121] on icon at bounding box center [662, 119] width 10 height 13
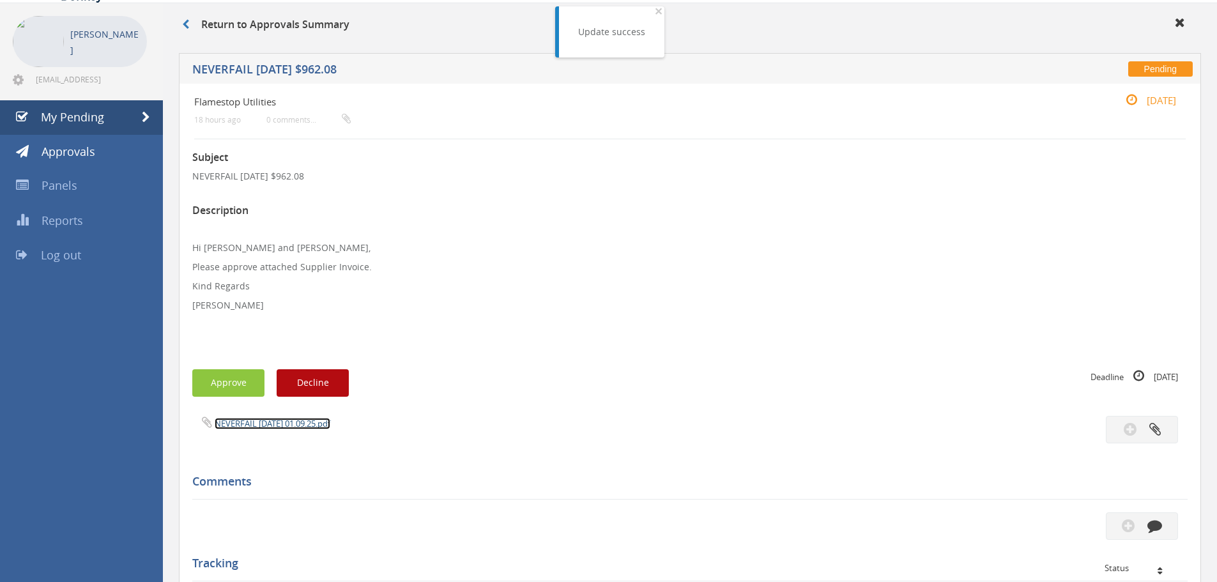
click at [259, 427] on link "NEVERFAIL [DATE] 01.09.25.pdf" at bounding box center [273, 423] width 116 height 11
click at [231, 380] on button "Approve" at bounding box center [228, 382] width 72 height 27
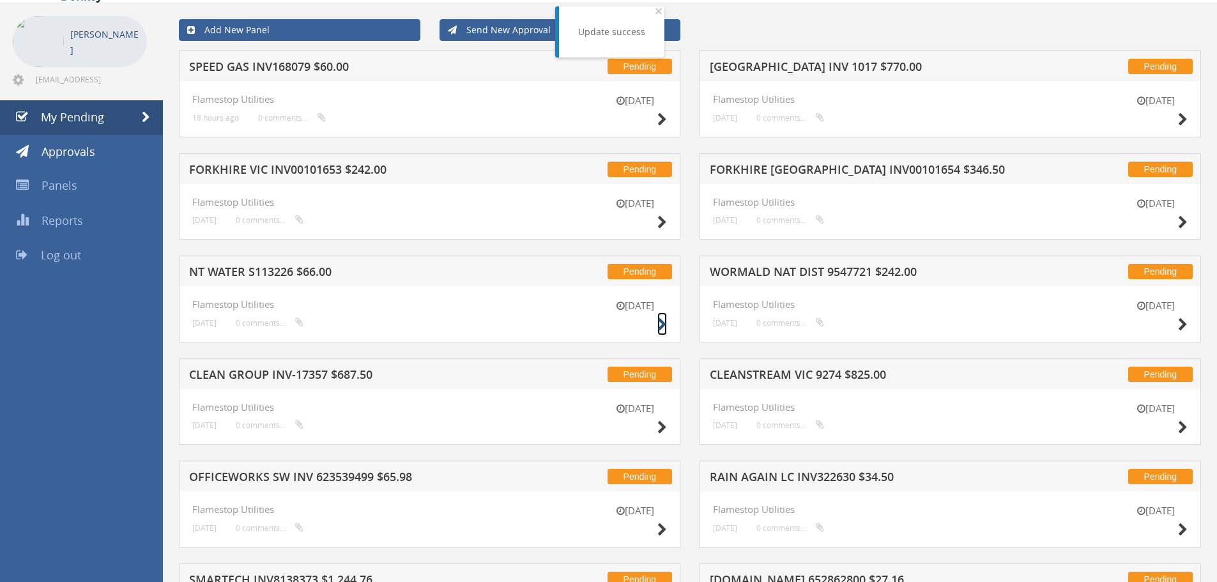
click at [662, 323] on icon at bounding box center [662, 324] width 10 height 13
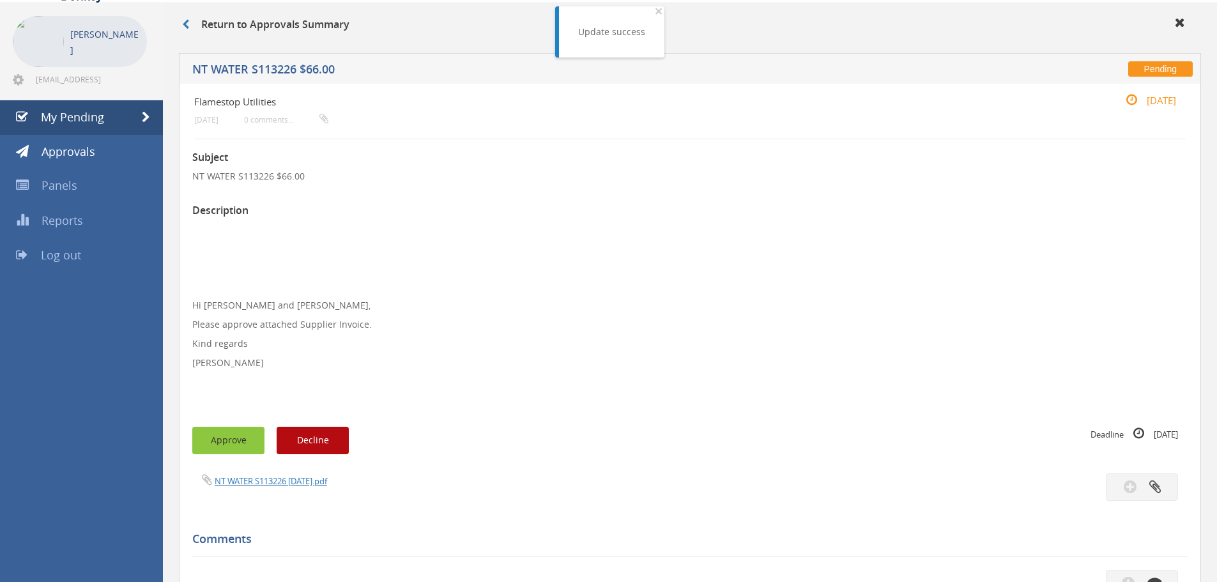
click at [229, 444] on button "Approve" at bounding box center [228, 440] width 72 height 27
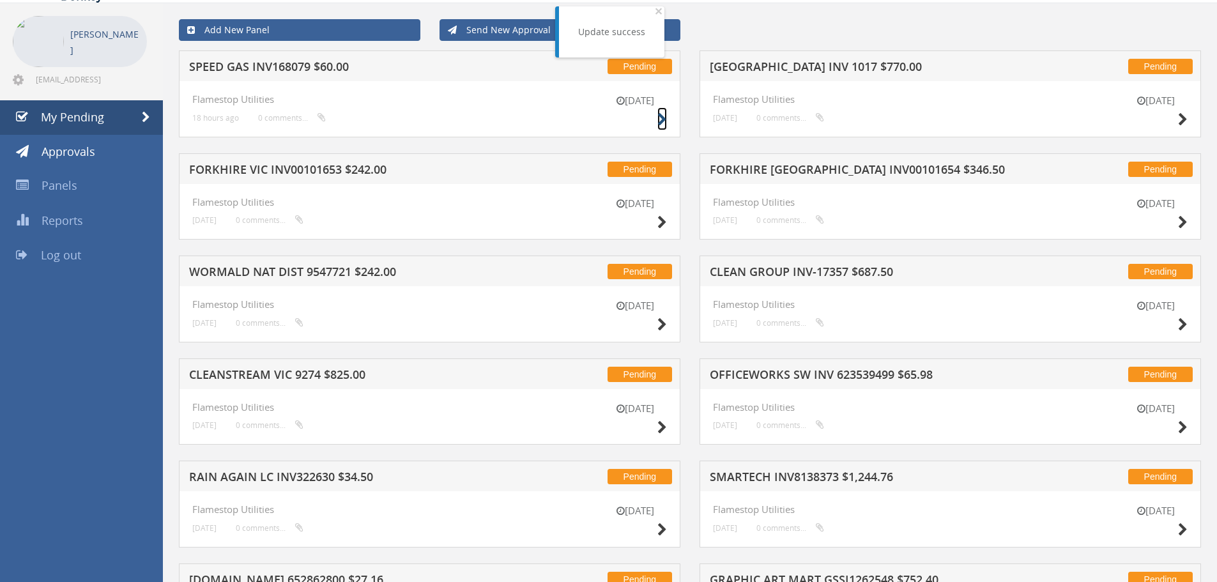
click at [662, 122] on icon at bounding box center [662, 119] width 10 height 13
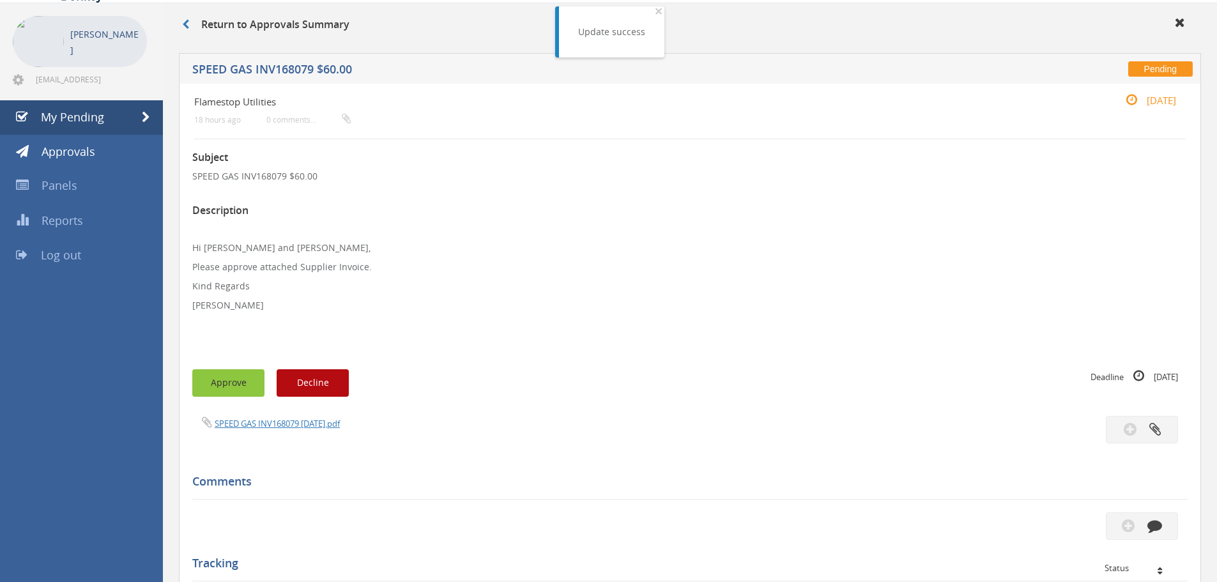
click at [229, 377] on button "Approve" at bounding box center [228, 382] width 72 height 27
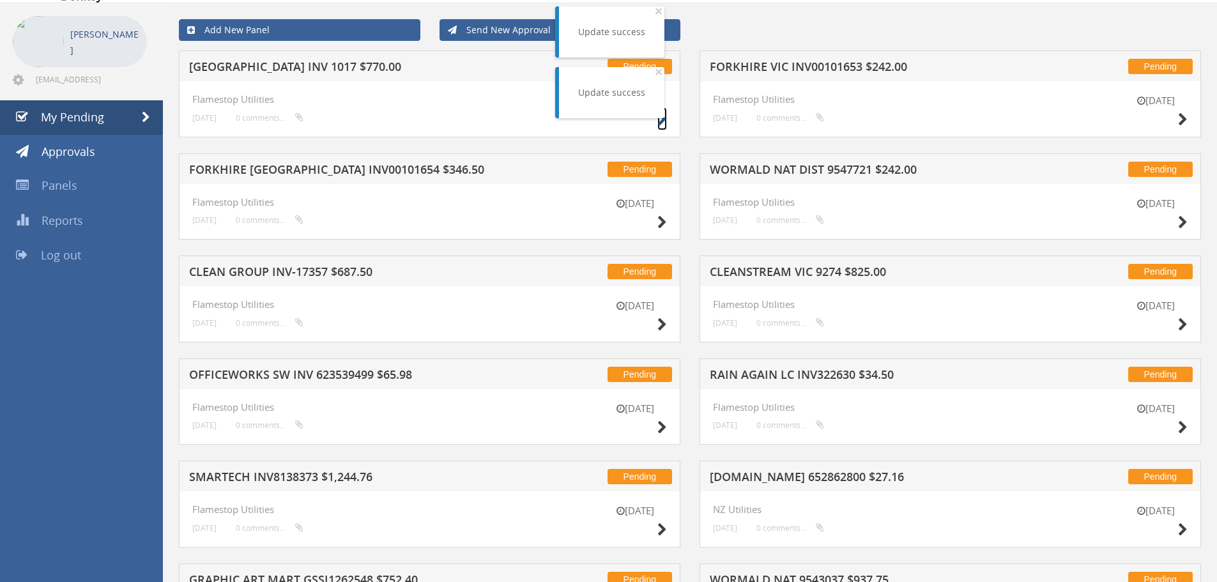
click at [659, 121] on icon at bounding box center [662, 119] width 10 height 13
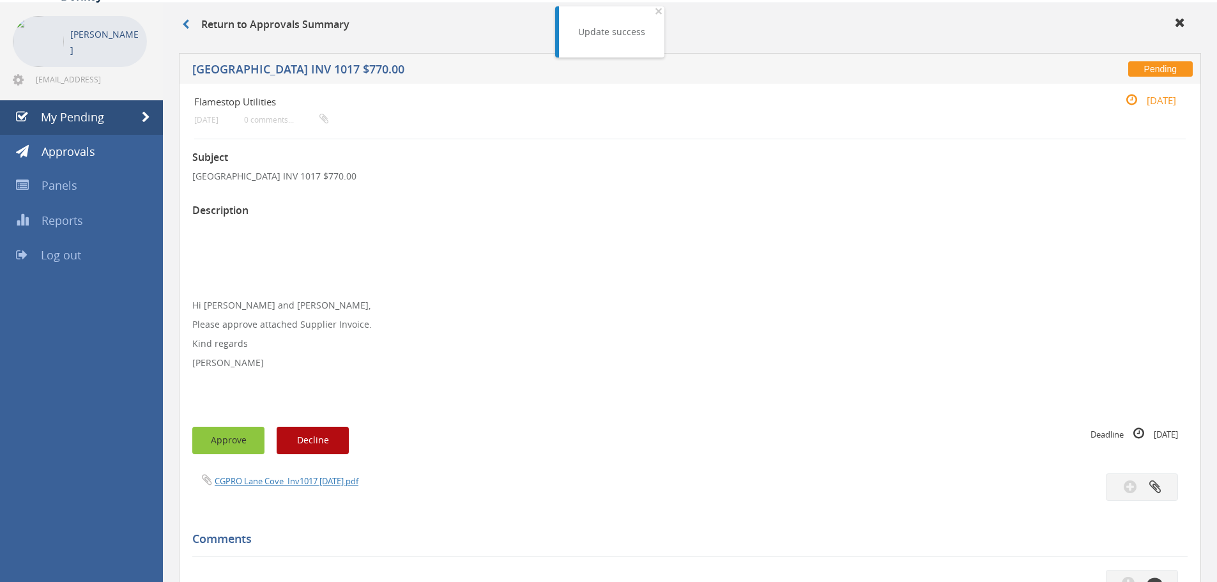
click at [230, 435] on button "Approve" at bounding box center [228, 440] width 72 height 27
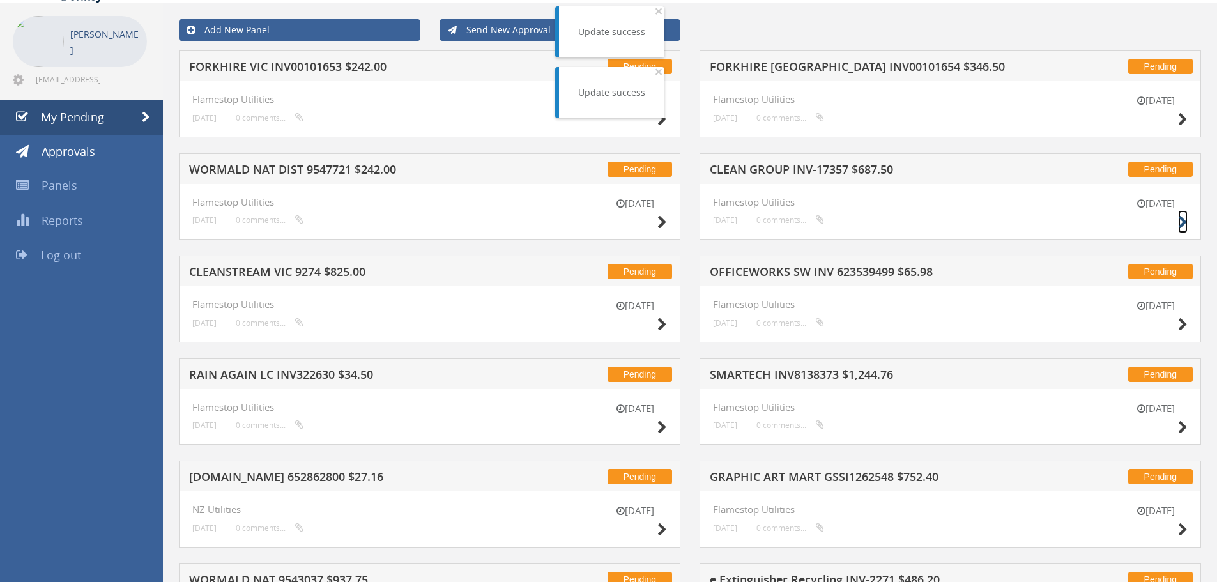
click at [1182, 218] on icon at bounding box center [1183, 222] width 10 height 13
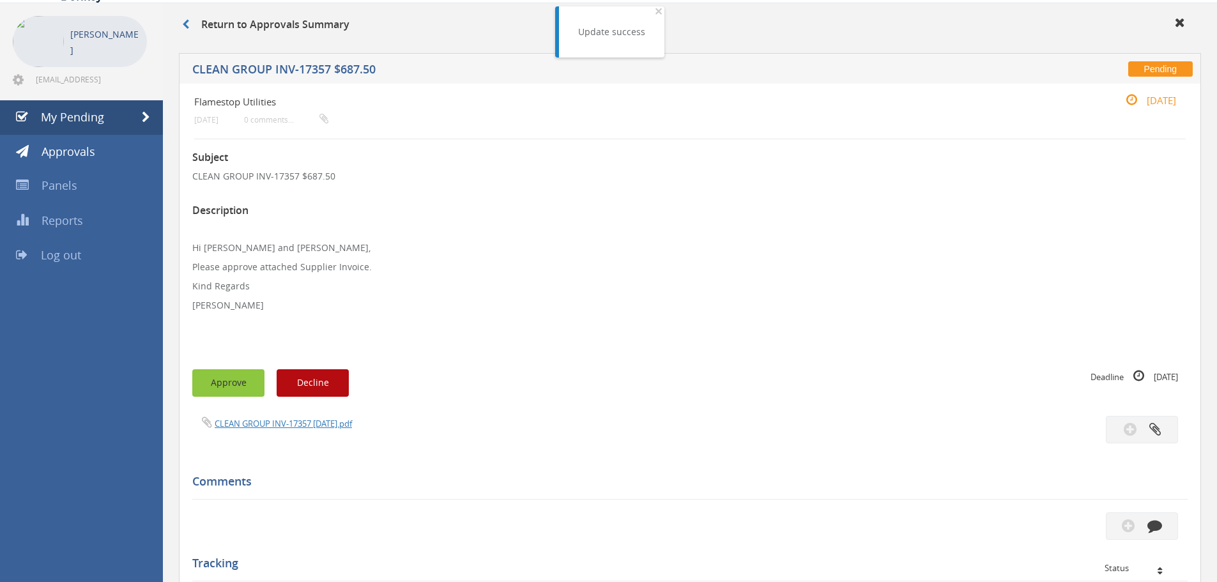
click at [228, 383] on button "Approve" at bounding box center [228, 382] width 72 height 27
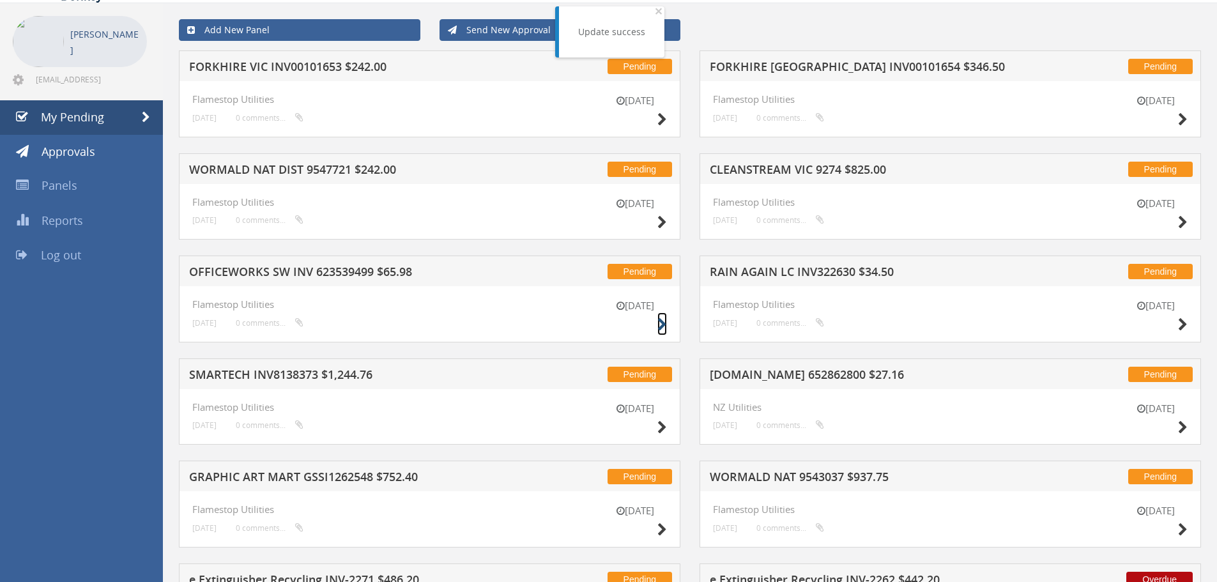
click at [661, 325] on icon at bounding box center [662, 324] width 10 height 13
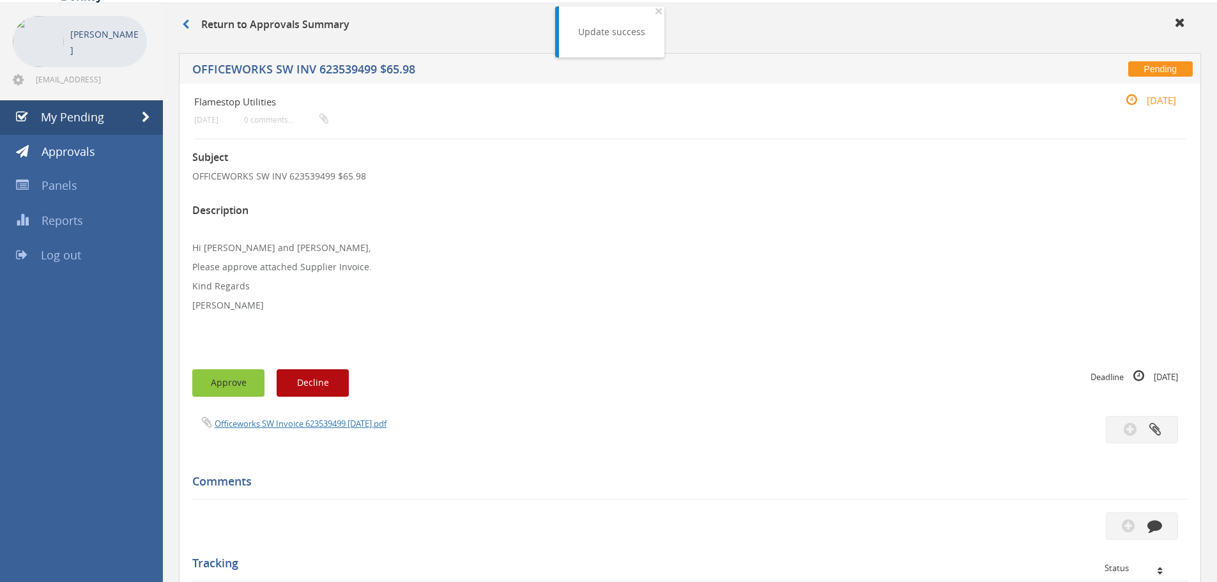
click at [243, 388] on button "Approve" at bounding box center [228, 382] width 72 height 27
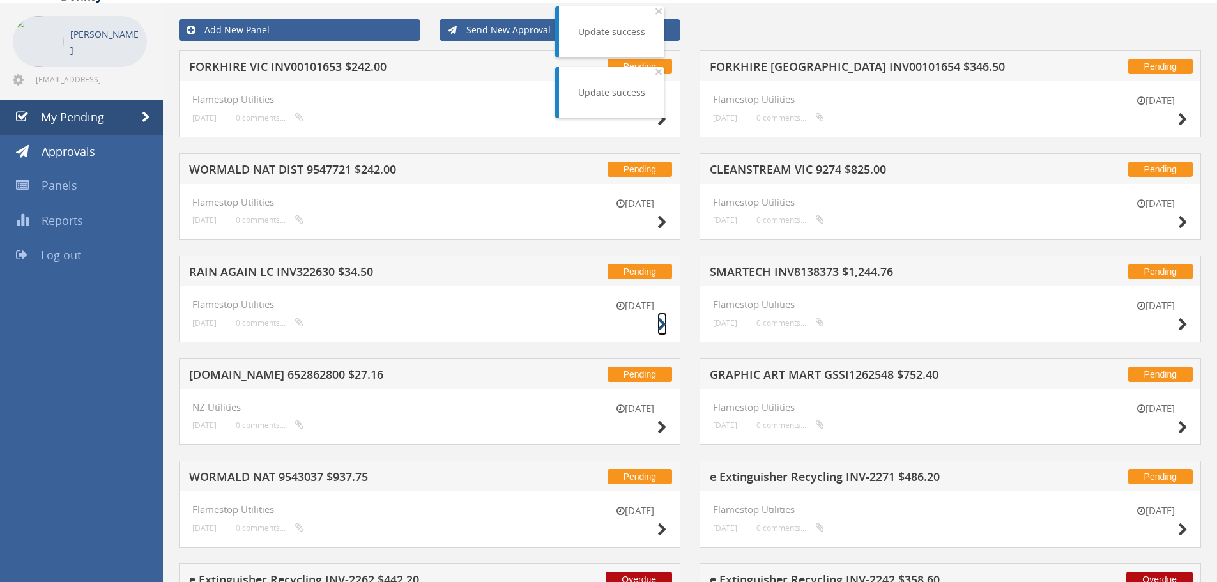
click at [661, 324] on icon at bounding box center [662, 324] width 10 height 13
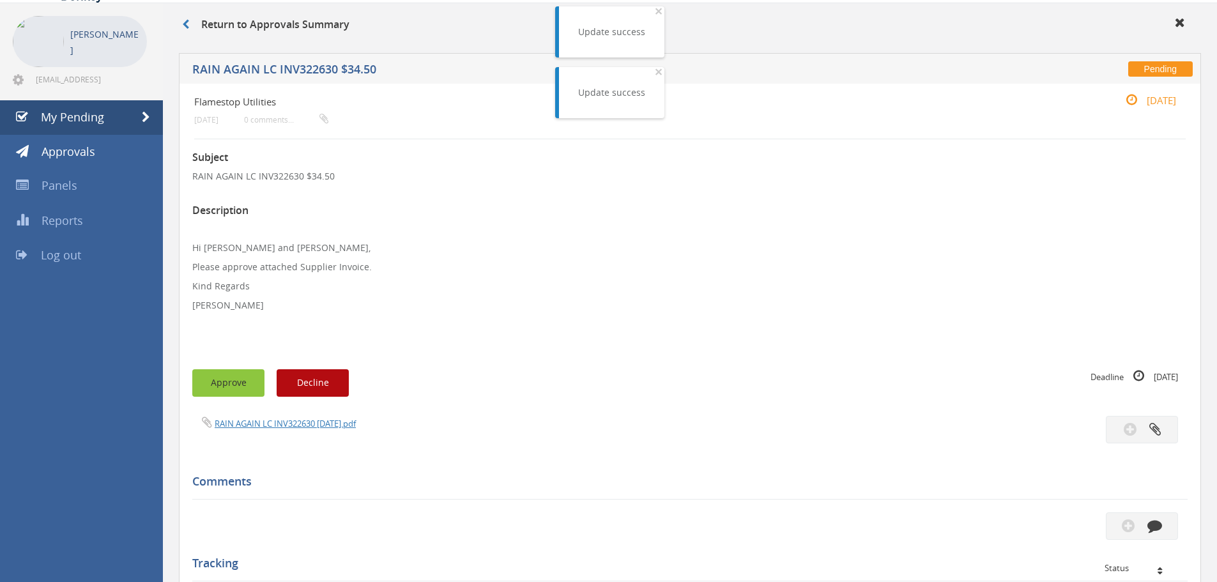
click at [227, 391] on button "Approve" at bounding box center [228, 382] width 72 height 27
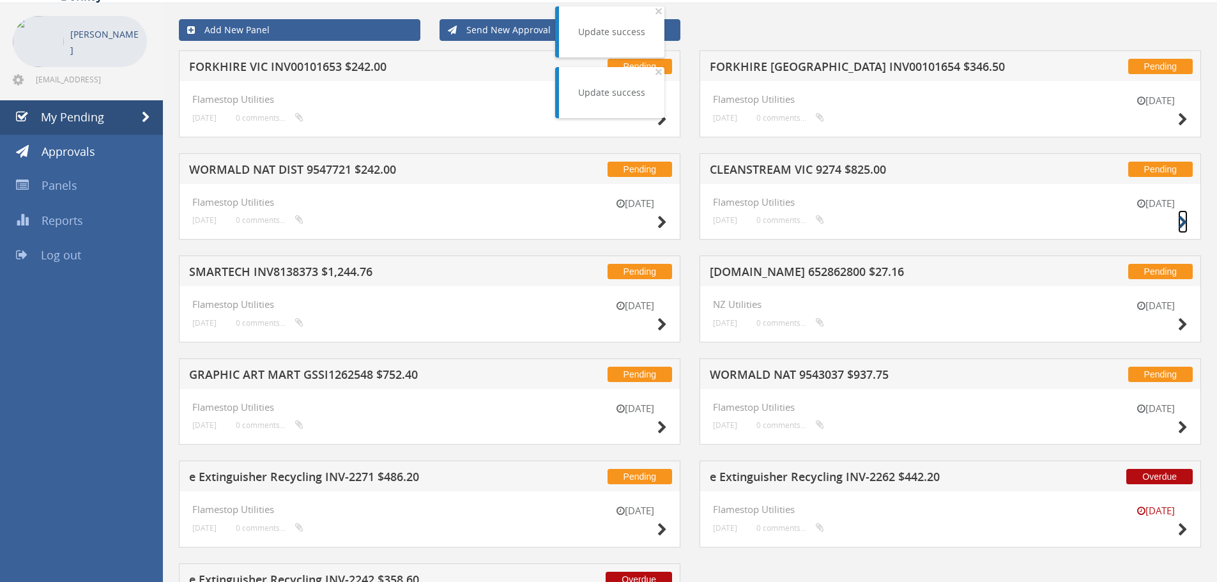
click at [1181, 219] on icon at bounding box center [1183, 222] width 10 height 13
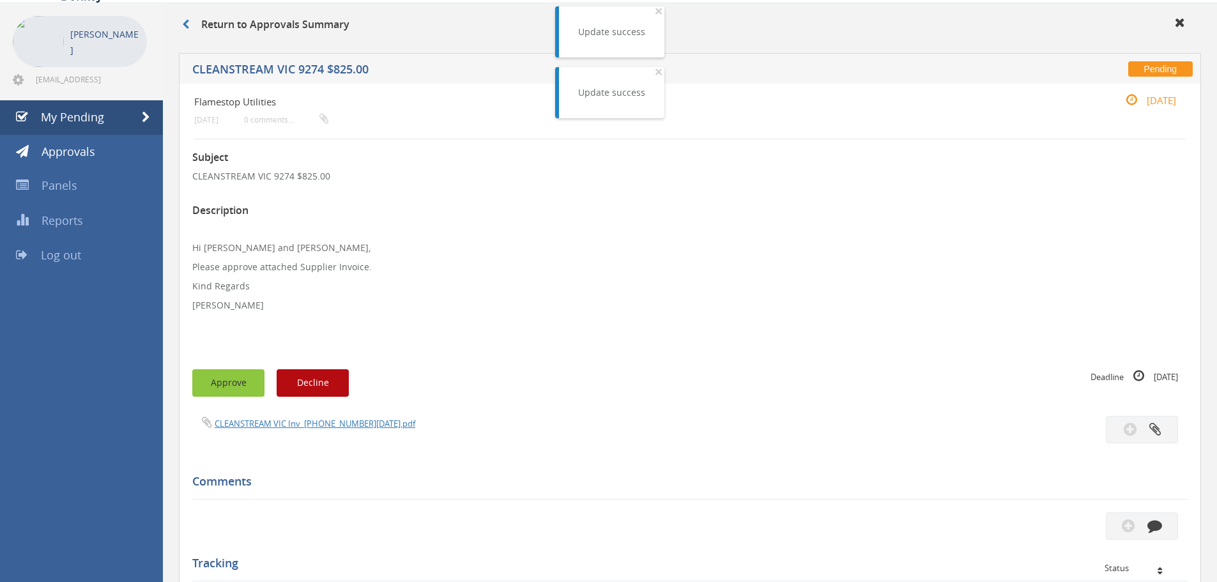
click at [249, 388] on button "Approve" at bounding box center [228, 382] width 72 height 27
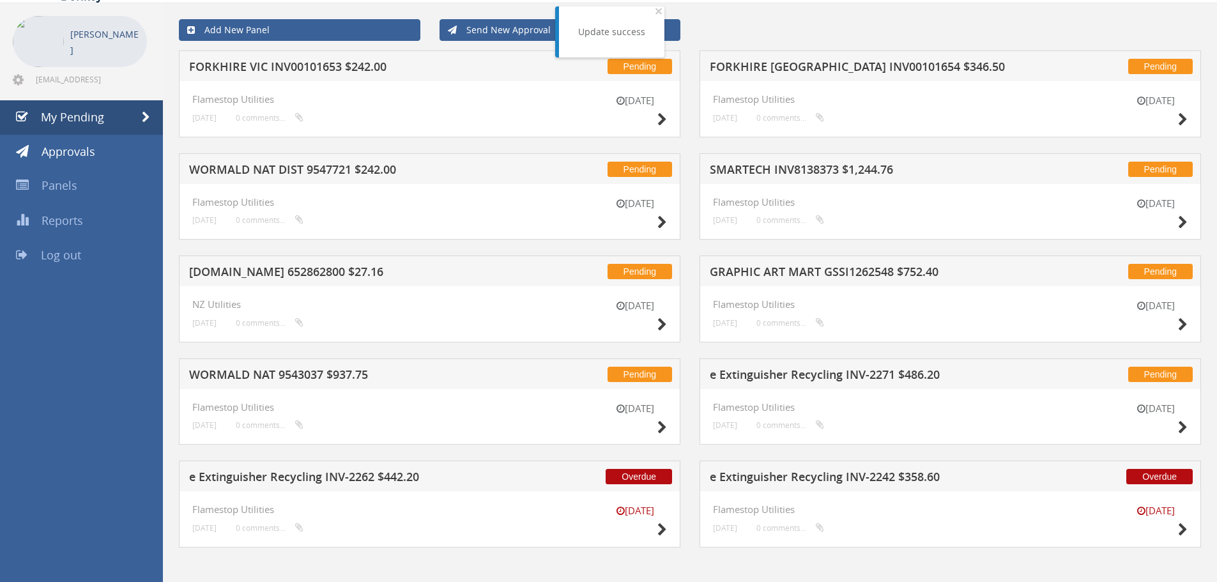
click at [656, 120] on div "[DATE]" at bounding box center [635, 112] width 64 height 36
click at [660, 120] on icon at bounding box center [662, 119] width 10 height 13
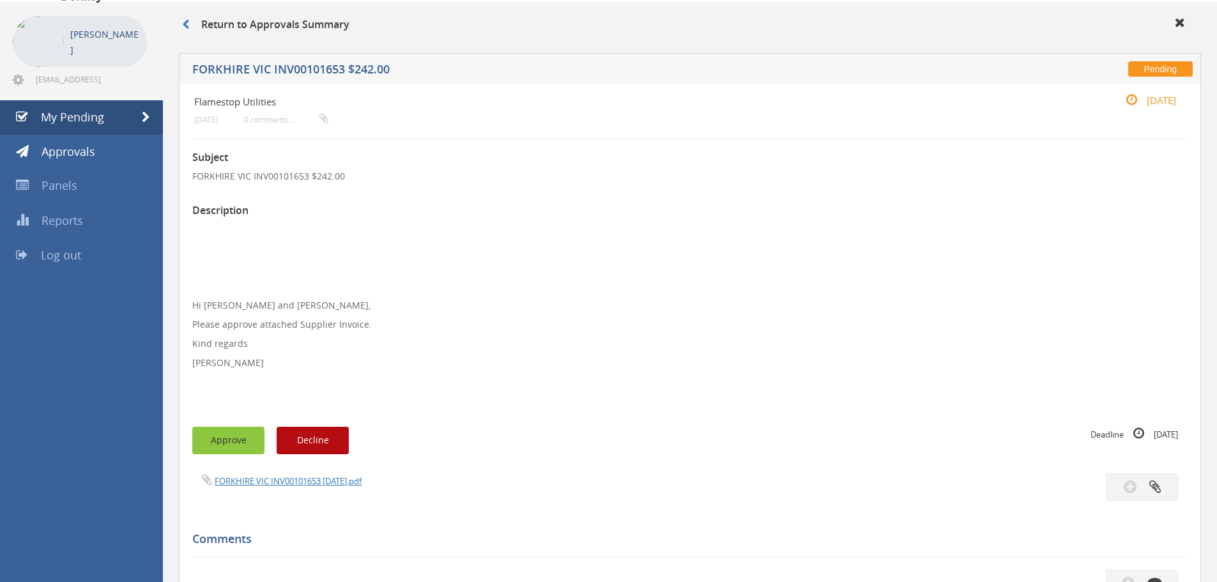
click at [247, 437] on button "Approve" at bounding box center [228, 440] width 72 height 27
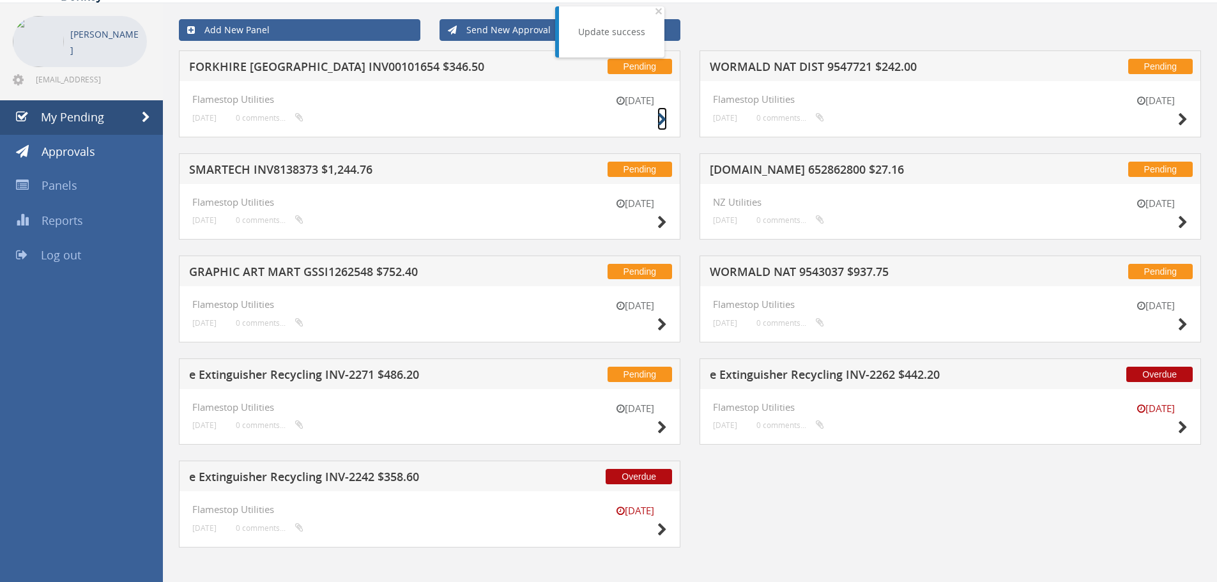
click at [663, 113] on icon at bounding box center [662, 119] width 10 height 13
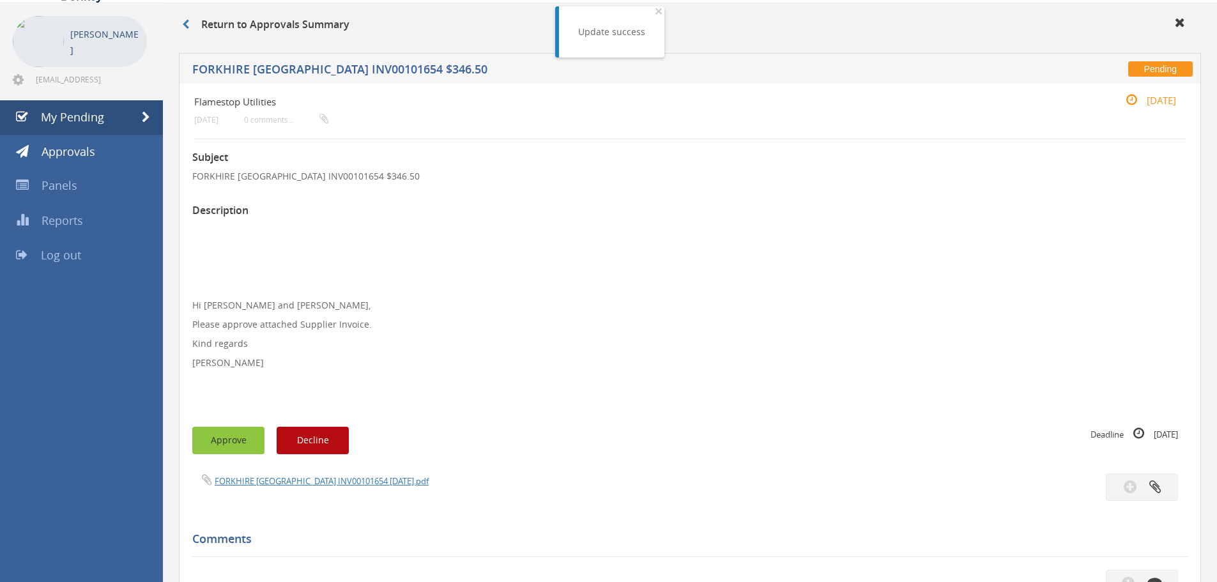
click at [246, 443] on button "Approve" at bounding box center [228, 440] width 72 height 27
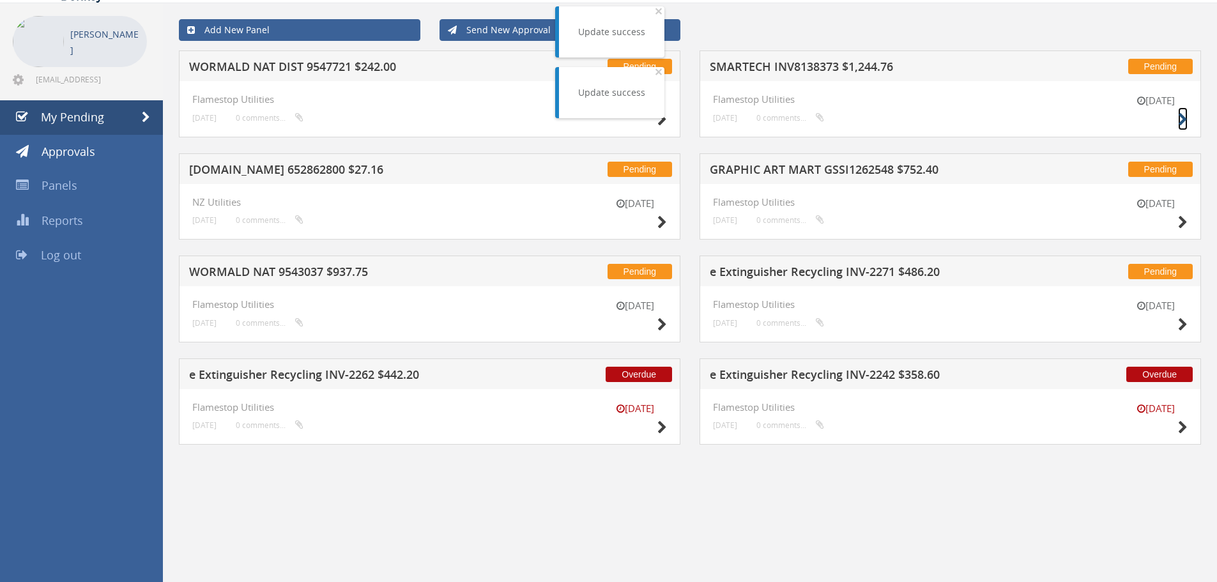
click at [1180, 119] on icon at bounding box center [1183, 119] width 10 height 13
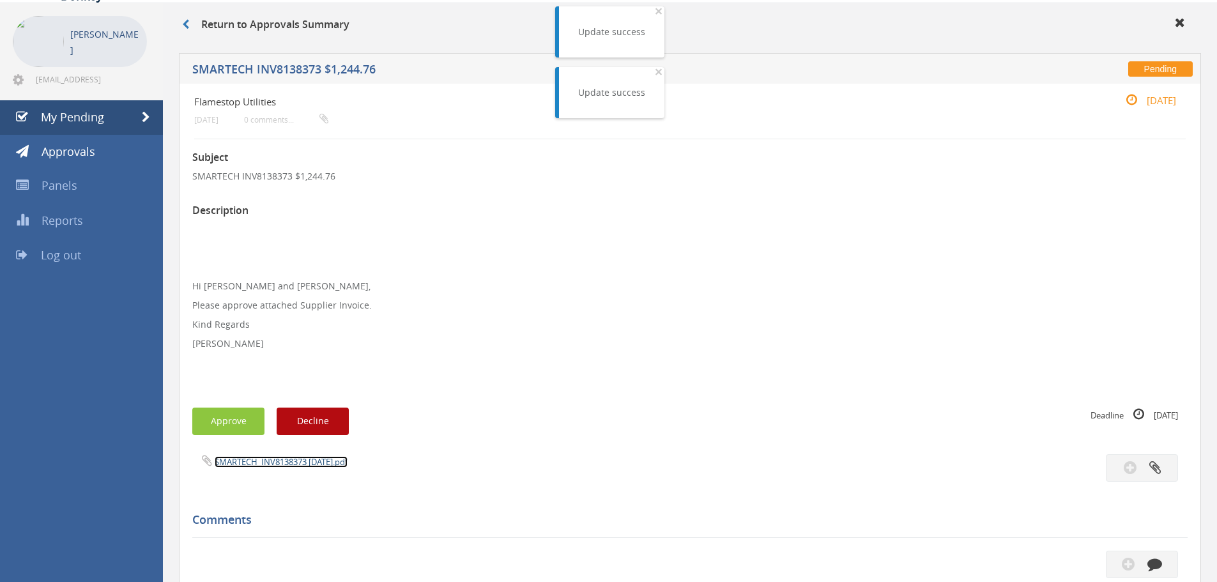
click at [255, 464] on link "SMARTECH_INV8138373 [DATE].pdf" at bounding box center [281, 461] width 133 height 11
click at [280, 459] on link "SMARTECH_INV8138373 [DATE].pdf" at bounding box center [281, 461] width 133 height 11
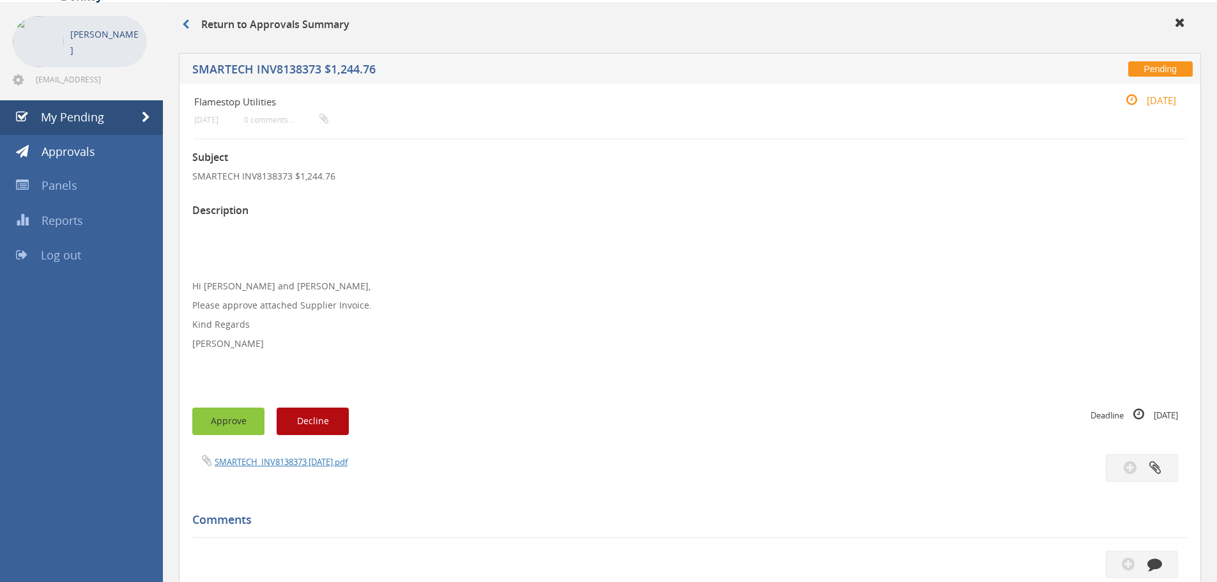
click at [232, 428] on button "Approve" at bounding box center [228, 420] width 72 height 27
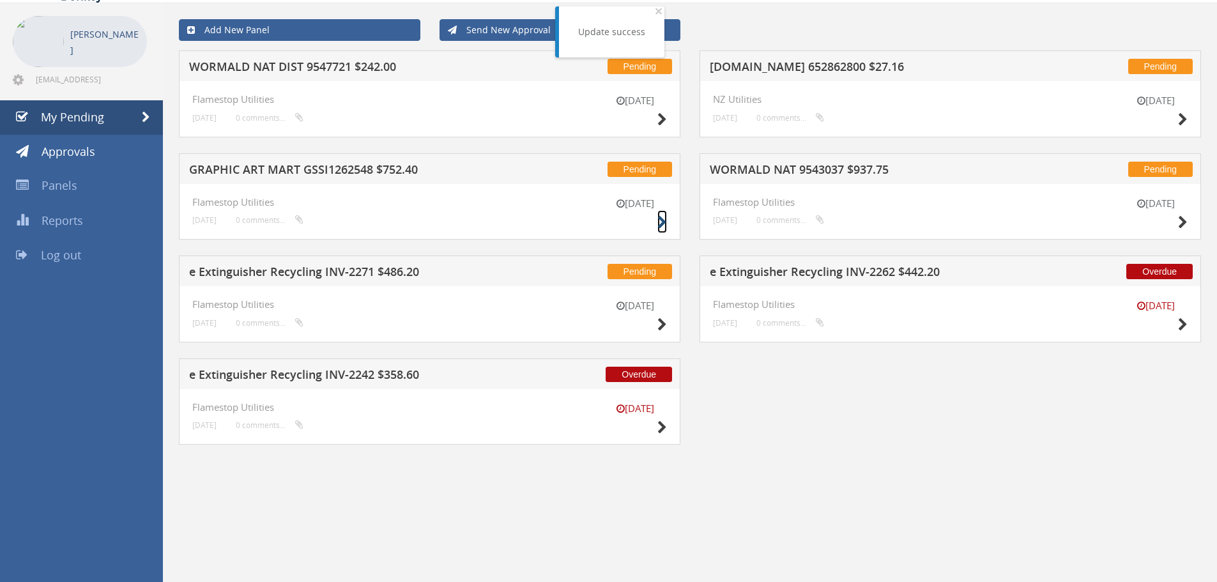
click at [659, 224] on icon at bounding box center [662, 222] width 10 height 13
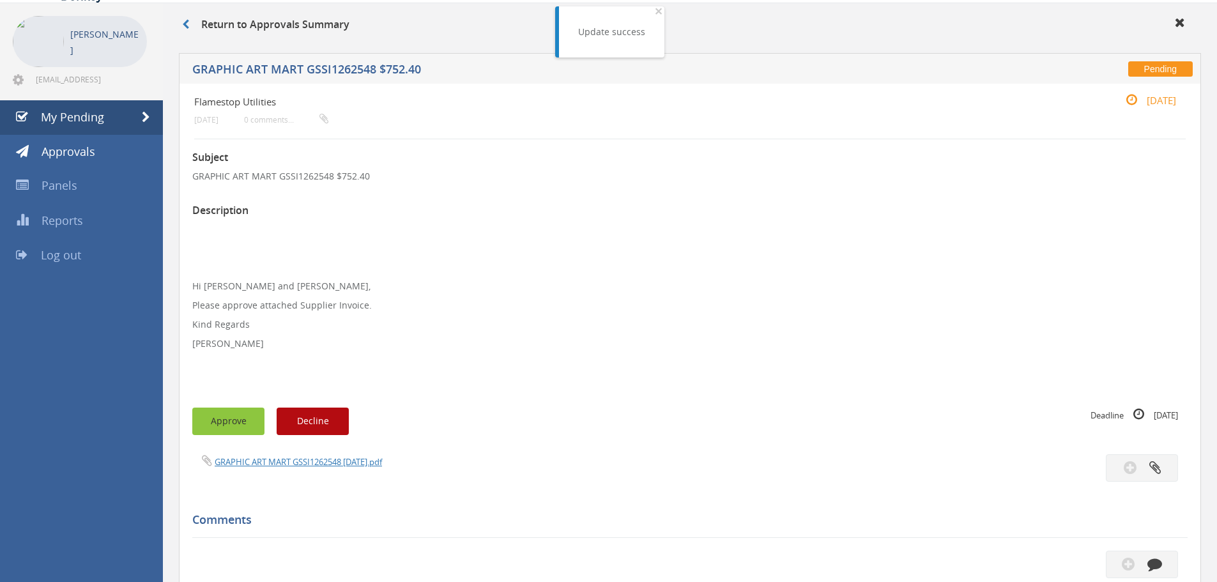
click at [232, 413] on button "Approve" at bounding box center [228, 420] width 72 height 27
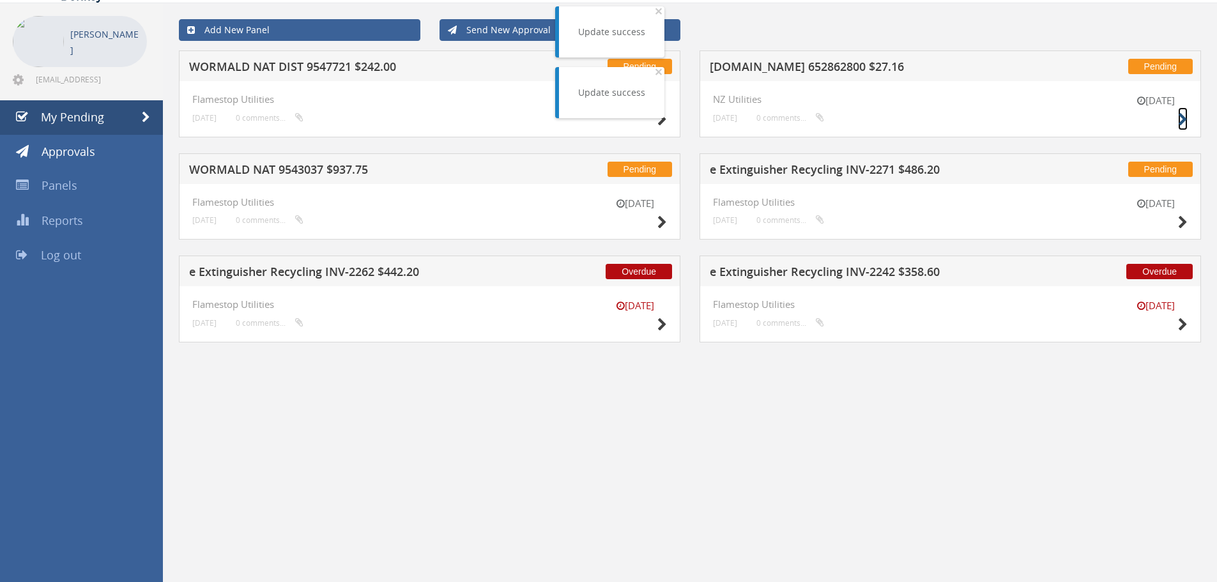
click at [1181, 116] on icon at bounding box center [1183, 119] width 10 height 13
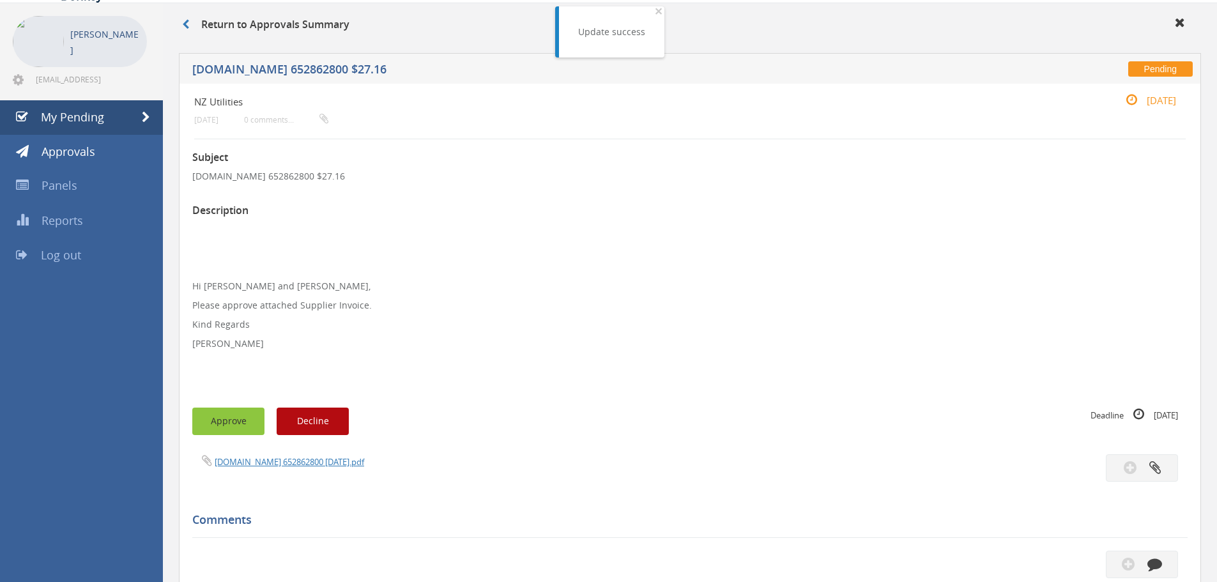
click at [229, 423] on button "Approve" at bounding box center [228, 420] width 72 height 27
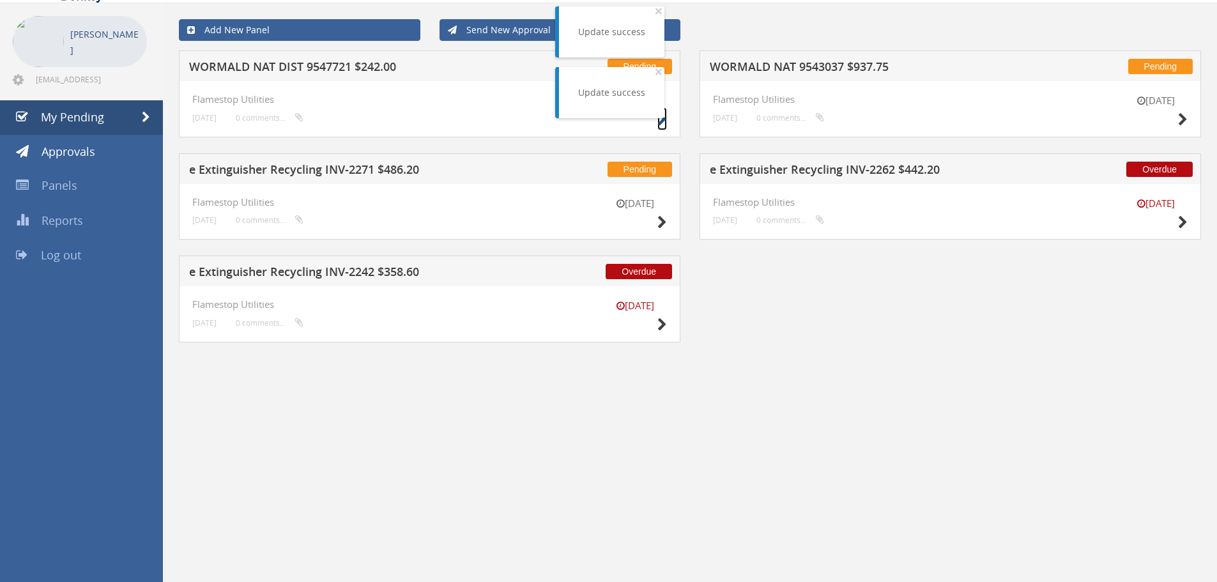
click at [663, 121] on icon at bounding box center [662, 119] width 10 height 13
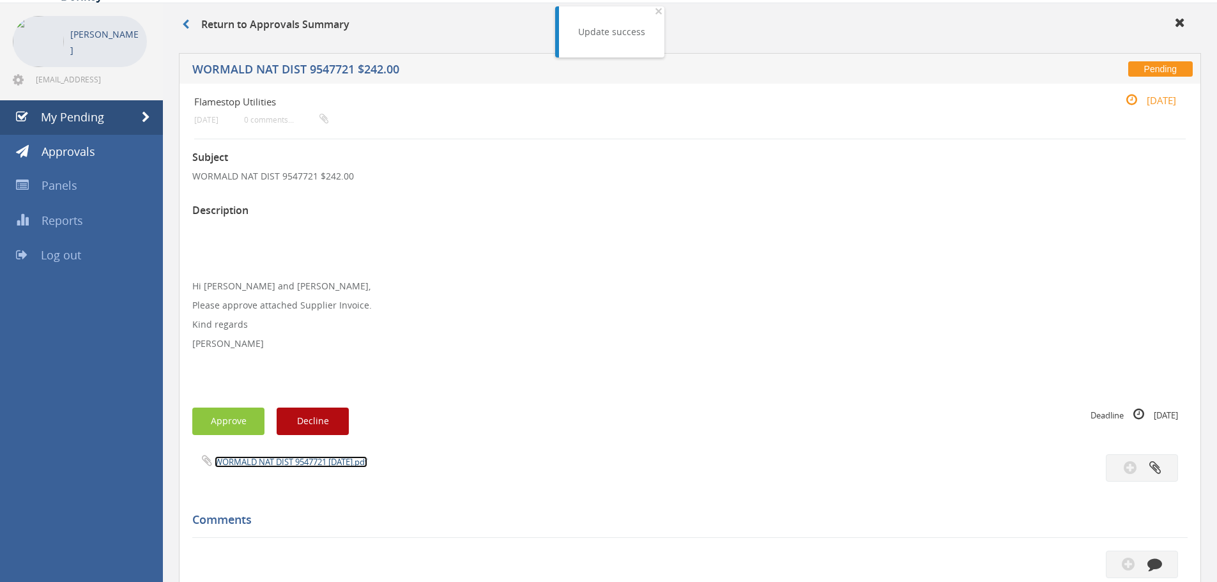
click at [266, 464] on link "WORMALD NAT DIST 9547721 [DATE].pdf" at bounding box center [291, 461] width 153 height 11
click at [239, 411] on button "Approve" at bounding box center [228, 420] width 72 height 27
